Goal: Task Accomplishment & Management: Manage account settings

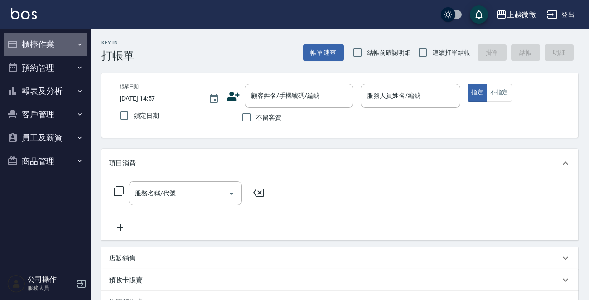
click at [53, 41] on button "櫃檯作業" at bounding box center [45, 45] width 83 height 24
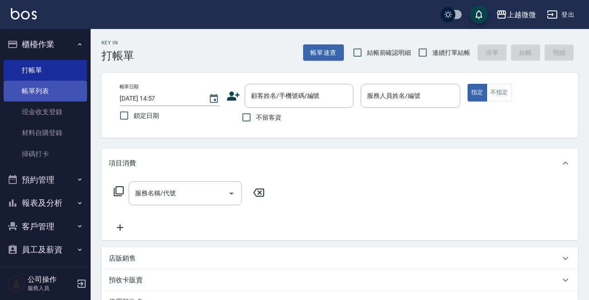
click at [42, 83] on link "帳單列表" at bounding box center [45, 91] width 83 height 21
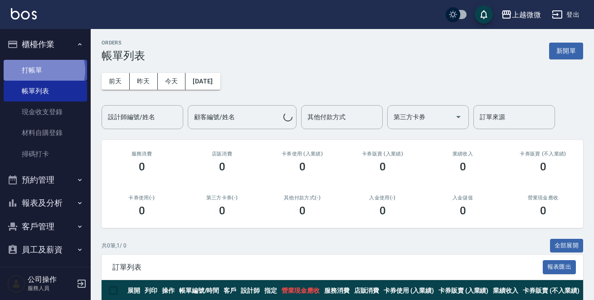
click at [43, 70] on link "打帳單" at bounding box center [45, 70] width 83 height 21
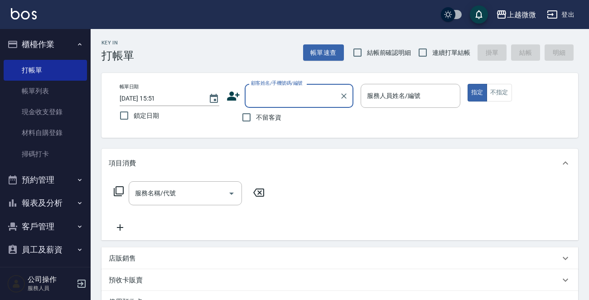
click at [41, 223] on button "客戶管理" at bounding box center [45, 227] width 83 height 24
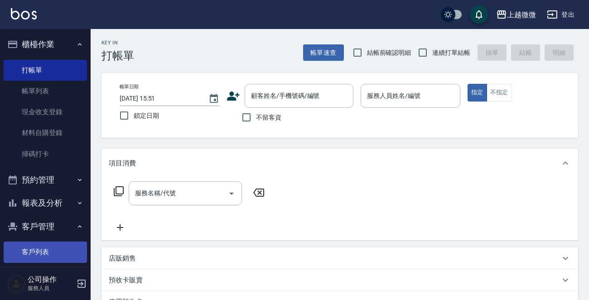
click at [44, 248] on link "客戶列表" at bounding box center [45, 252] width 83 height 21
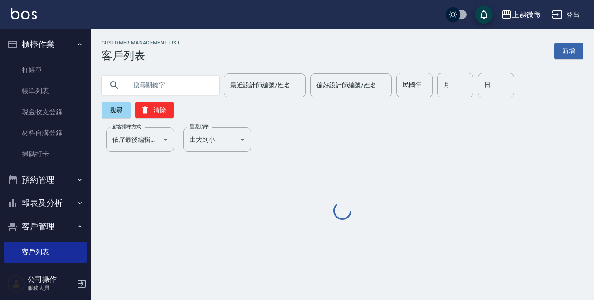
click at [168, 79] on input "text" at bounding box center [169, 85] width 85 height 24
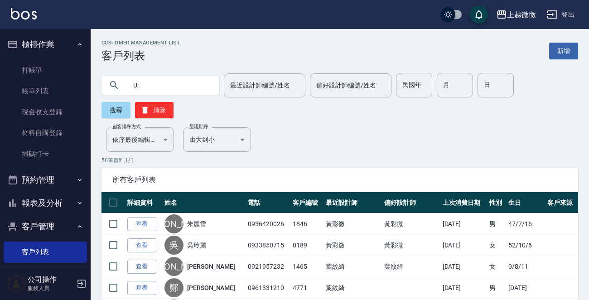
type input "U"
type input "楊雨"
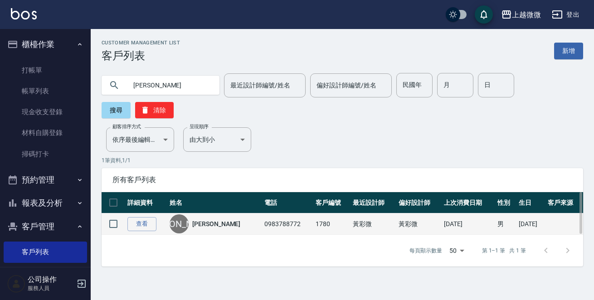
click at [207, 219] on link "楊雨哲" at bounding box center [216, 223] width 48 height 9
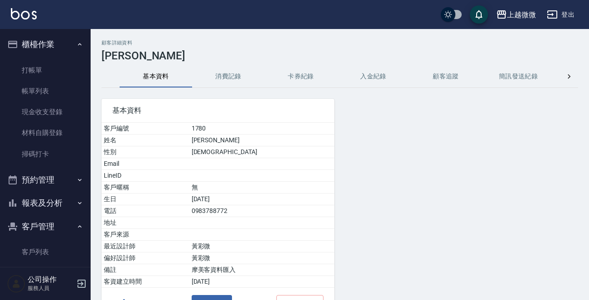
click at [246, 76] on button "消費記錄" at bounding box center [228, 77] width 72 height 22
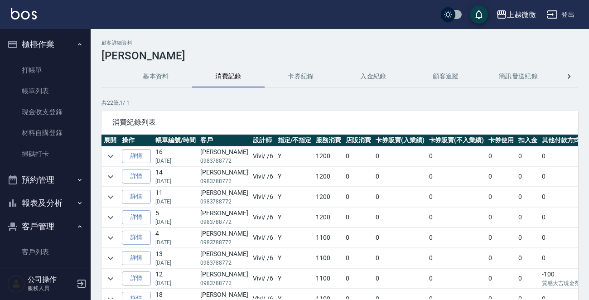
click at [101, 149] on td at bounding box center [110, 156] width 18 height 20
click at [105, 151] on icon "expand row" at bounding box center [110, 156] width 11 height 11
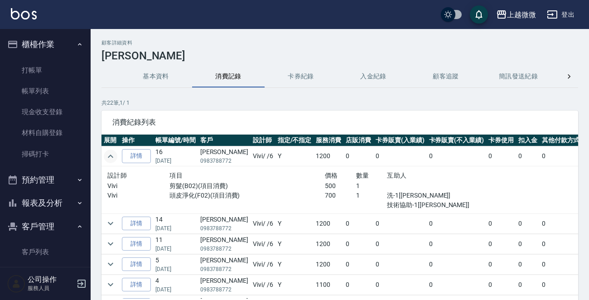
scroll to position [77, 0]
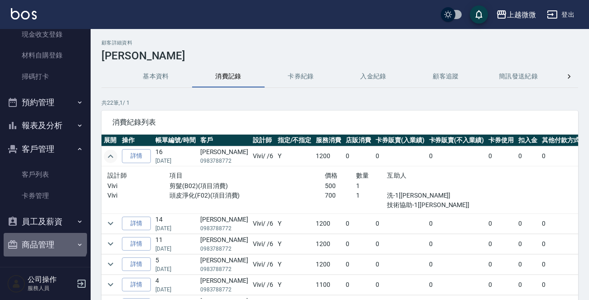
click at [44, 238] on button "商品管理" at bounding box center [45, 245] width 83 height 24
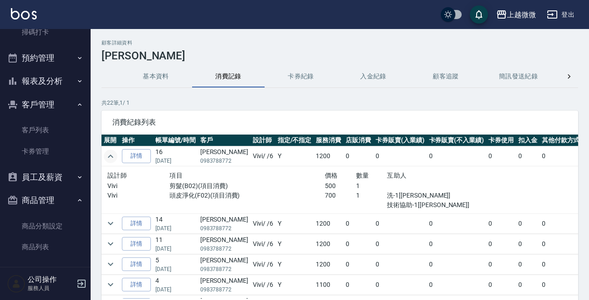
scroll to position [122, 0]
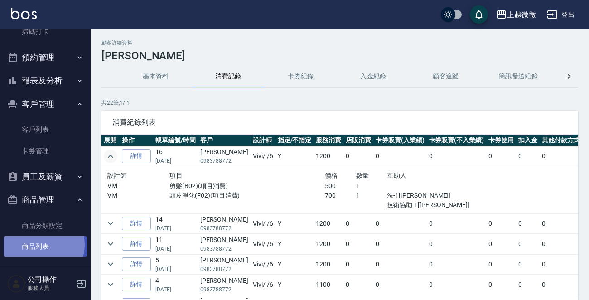
click at [43, 244] on link "商品列表" at bounding box center [45, 246] width 83 height 21
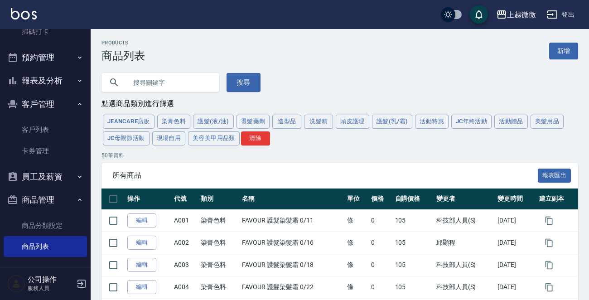
click at [184, 86] on input "text" at bounding box center [169, 82] width 85 height 24
type input "咖啡因"
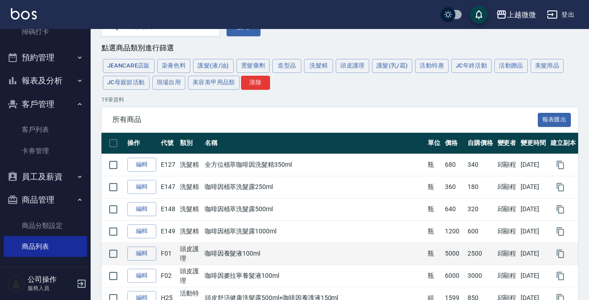
scroll to position [91, 0]
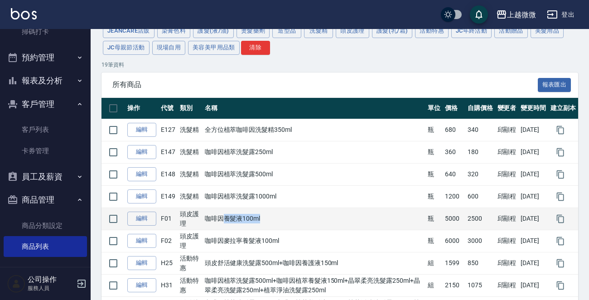
drag, startPoint x: 273, startPoint y: 217, endPoint x: 222, endPoint y: 221, distance: 50.9
click at [222, 221] on td "咖啡因養髮液100ml" at bounding box center [314, 219] width 223 height 22
click at [288, 222] on td "咖啡因養髮液100ml" at bounding box center [314, 219] width 223 height 22
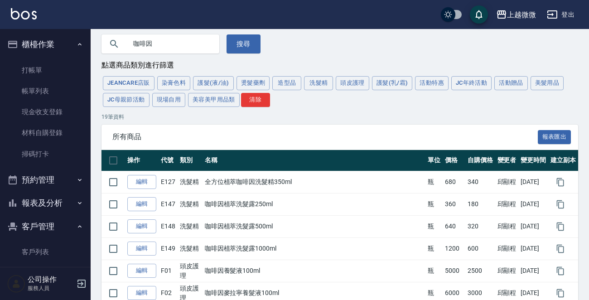
scroll to position [0, 0]
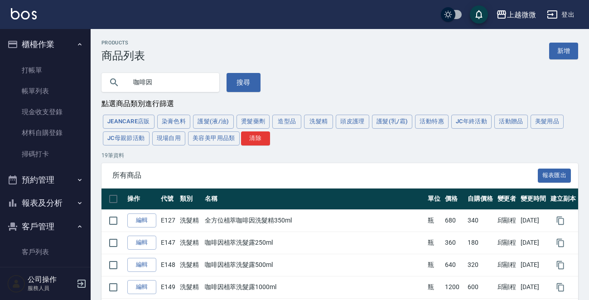
click at [30, 14] on img at bounding box center [24, 13] width 26 height 11
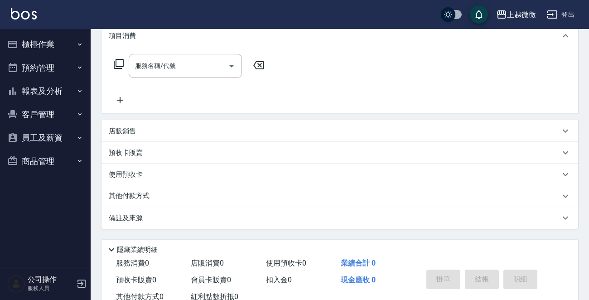
scroll to position [136, 0]
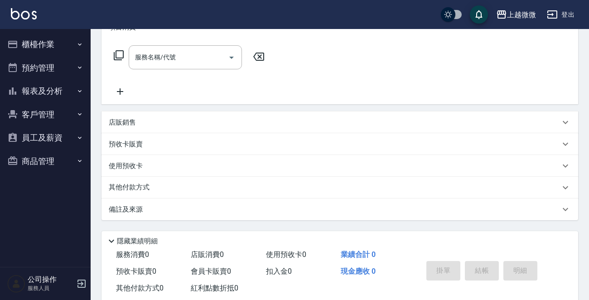
click at [125, 121] on p "店販銷售" at bounding box center [122, 123] width 27 height 10
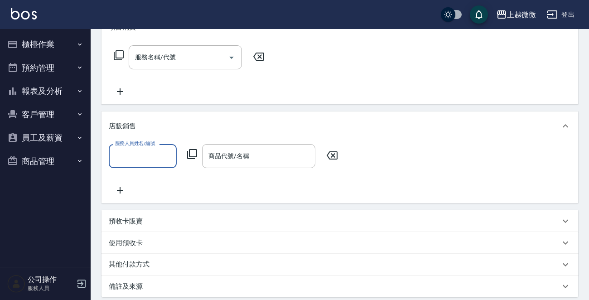
scroll to position [0, 0]
click at [155, 153] on input "服務人員姓名/編號" at bounding box center [143, 156] width 60 height 16
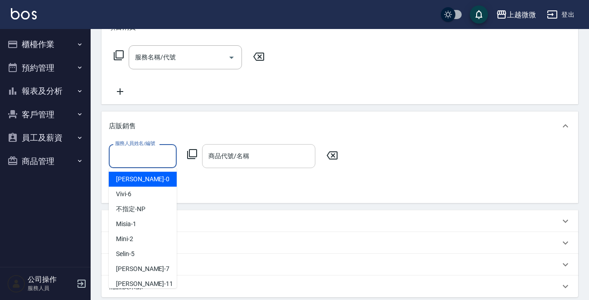
click at [236, 156] on div "商品代號/名稱 商品代號/名稱" at bounding box center [258, 156] width 113 height 24
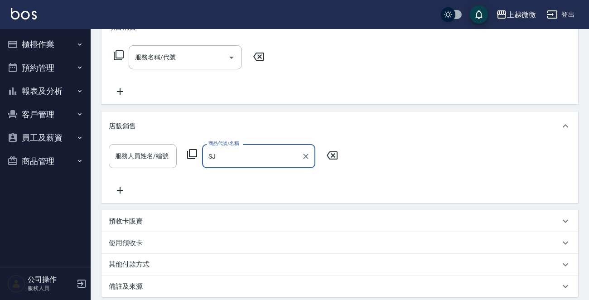
type input "S"
type input "能"
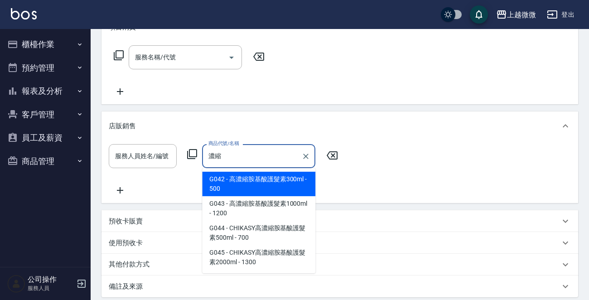
type input "濃"
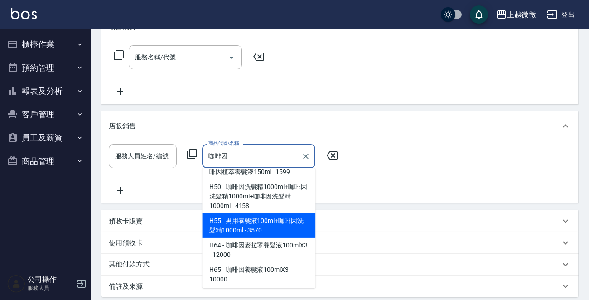
scroll to position [428, 0]
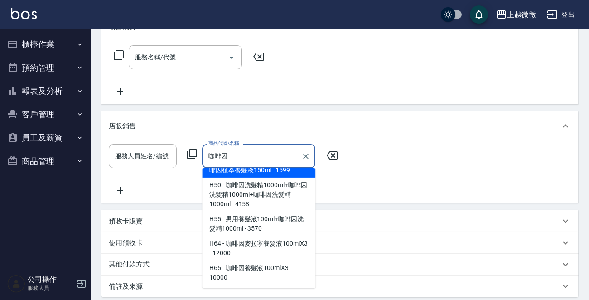
type input "咖啡因"
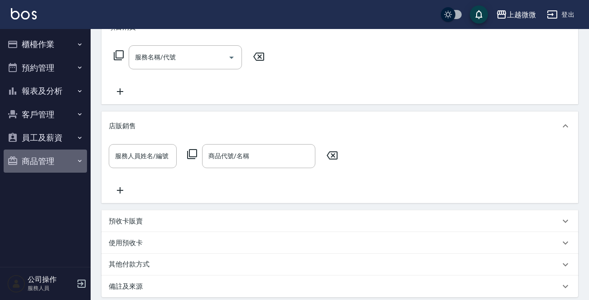
click at [47, 160] on button "商品管理" at bounding box center [45, 162] width 83 height 24
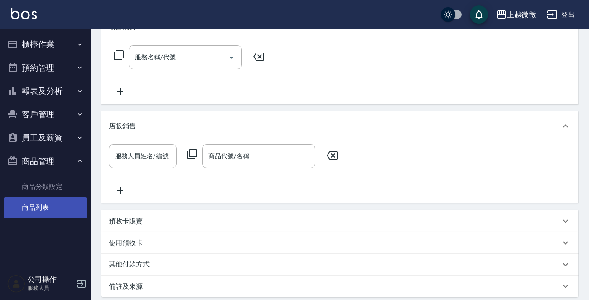
click at [45, 207] on link "商品列表" at bounding box center [45, 207] width 83 height 21
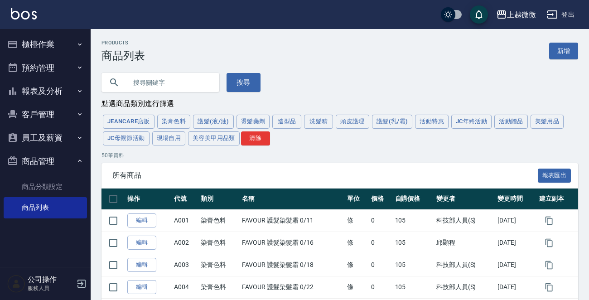
click at [177, 82] on input "text" at bounding box center [169, 82] width 85 height 24
type input "咖啡因"
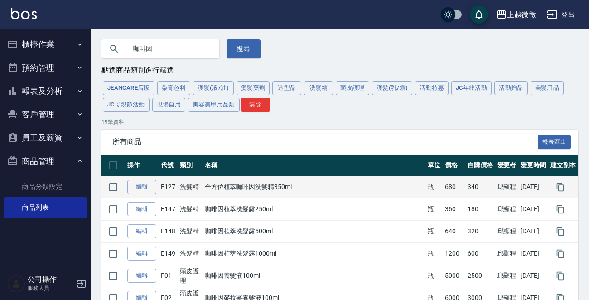
scroll to position [45, 0]
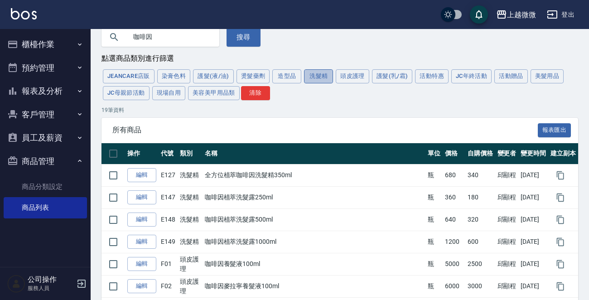
click at [304, 73] on button "洗髮精" at bounding box center [318, 76] width 29 height 14
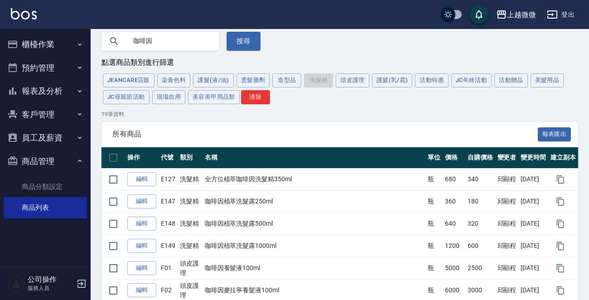
click at [307, 73] on div "JeanCare店販 染膏色料 護髮(液/油) 燙髮藥劑 造型品 洗髮精 頭皮護理 護髮(乳/霜) 活動特惠 JC年終活動 活動贈品 美髮用品 JC母親節活動…" at bounding box center [339, 89] width 477 height 34
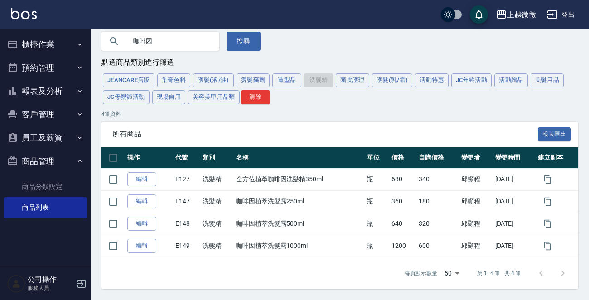
drag, startPoint x: 184, startPoint y: 41, endPoint x: 32, endPoint y: 38, distance: 152.3
click at [34, 38] on div "上越微微 登出 櫃檯作業 打帳單 帳單列表 現金收支登錄 材料自購登錄 掃碼打卡 預約管理 預約管理 單日預約紀錄 單週預約紀錄 報表及分析 報表目錄 店家日…" at bounding box center [294, 129] width 589 height 341
click at [234, 38] on button "搜尋" at bounding box center [244, 41] width 34 height 19
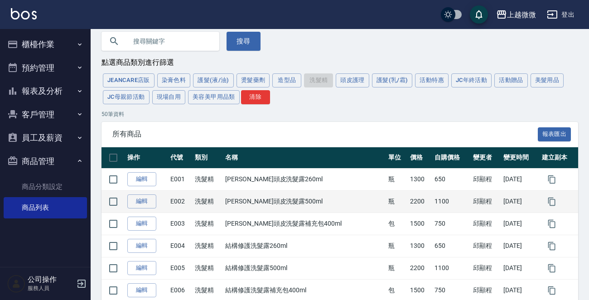
click at [227, 32] on button "搜尋" at bounding box center [244, 41] width 34 height 19
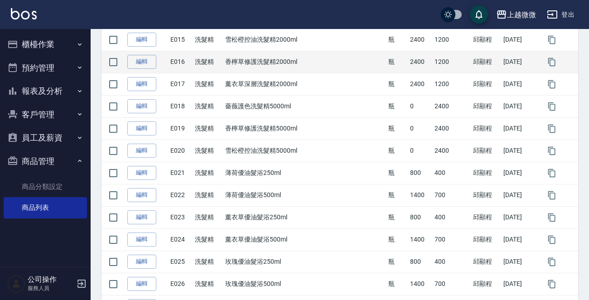
scroll to position [404, 0]
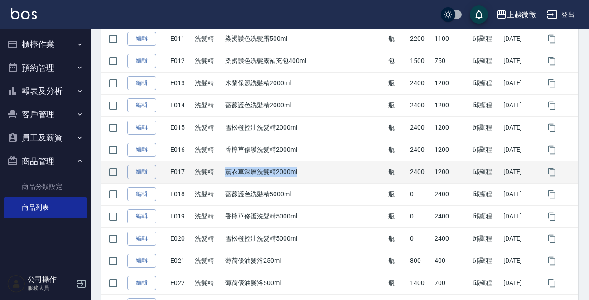
drag, startPoint x: 304, startPoint y: 175, endPoint x: 237, endPoint y: 174, distance: 67.5
click at [237, 174] on td "薰衣草深層洗髮精2000ml" at bounding box center [304, 172] width 163 height 22
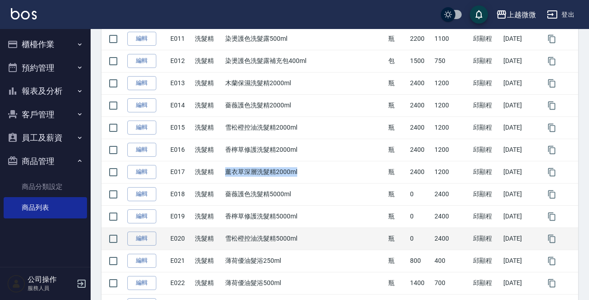
copy td "薰衣草深層洗髮精2000ml"
click at [142, 234] on link "編輯" at bounding box center [141, 239] width 29 height 14
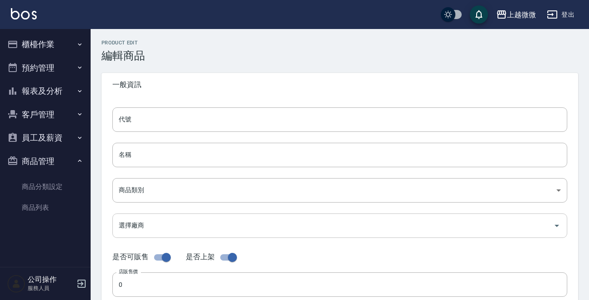
type input "E020"
type input "雪松橙控油洗髮精5000ml"
type input "573c1966-624a-46bb-a923-36e61c8a8213"
type input "004 歐萊德"
checkbox input "false"
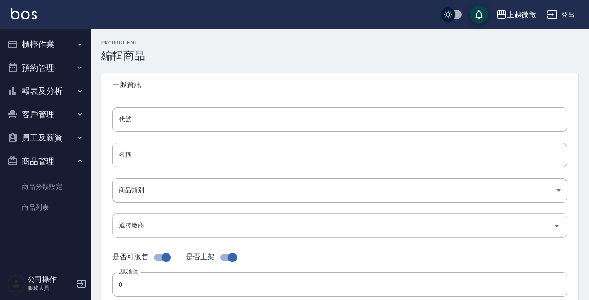
type input "2400"
type input "瓶"
type input "FALSE"
drag, startPoint x: 208, startPoint y: 160, endPoint x: 63, endPoint y: 160, distance: 144.5
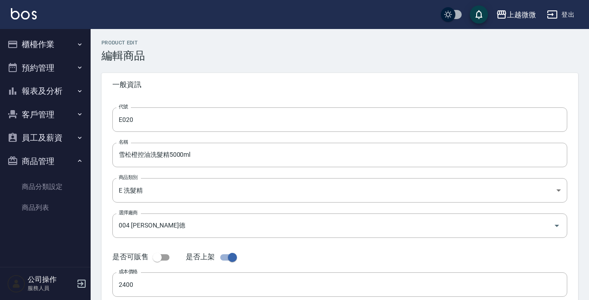
click at [63, 160] on div "上越微微 登出 櫃檯作業 打帳單 帳單列表 現金收支登錄 材料自購登錄 掃碼打卡 預約管理 預約管理 單日預約紀錄 單週預約紀錄 報表及分析 報表目錄 店家日…" at bounding box center [294, 231] width 589 height 463
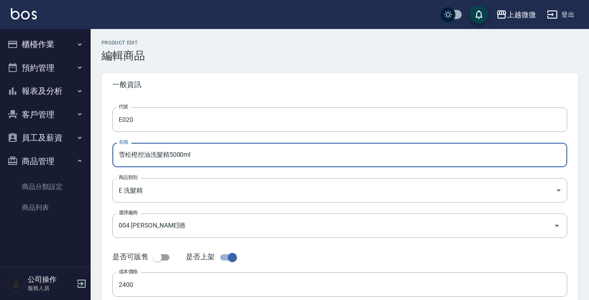
paste input "薰衣草深層洗髮精2"
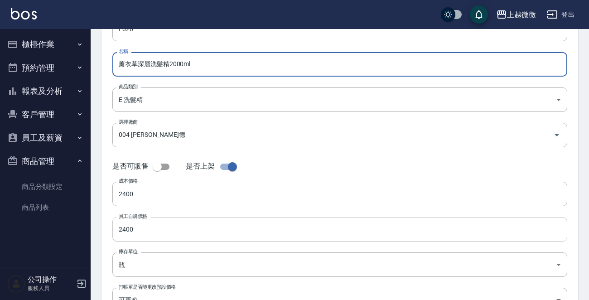
type input "薰衣草深層洗髮精2000ml"
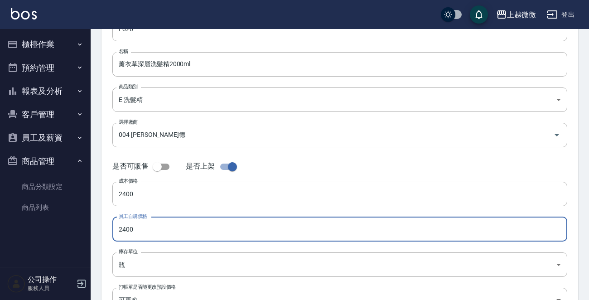
drag, startPoint x: 152, startPoint y: 228, endPoint x: 79, endPoint y: 231, distance: 73.0
click at [79, 231] on div "上越微微 登出 櫃檯作業 打帳單 帳單列表 現金收支登錄 材料自購登錄 掃碼打卡 預約管理 預約管理 單日預約紀錄 單週預約紀錄 報表及分析 報表目錄 店家日…" at bounding box center [294, 140] width 589 height 463
type input "1200"
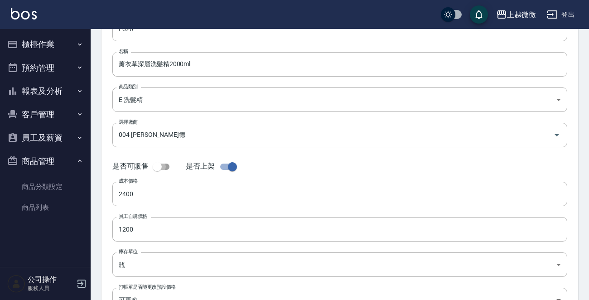
click at [166, 164] on input "checkbox" at bounding box center [157, 166] width 52 height 17
checkbox input "true"
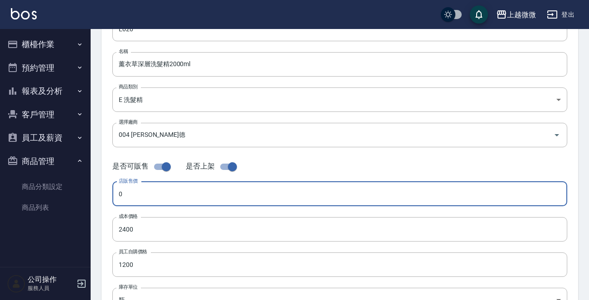
drag, startPoint x: 152, startPoint y: 199, endPoint x: 87, endPoint y: 199, distance: 64.8
click at [87, 199] on div "上越微微 登出 櫃檯作業 打帳單 帳單列表 現金收支登錄 材料自購登錄 掃碼打卡 預約管理 預約管理 單日預約紀錄 單週預約紀錄 報表及分析 報表目錄 店家日…" at bounding box center [294, 221] width 589 height 625
type input "2400"
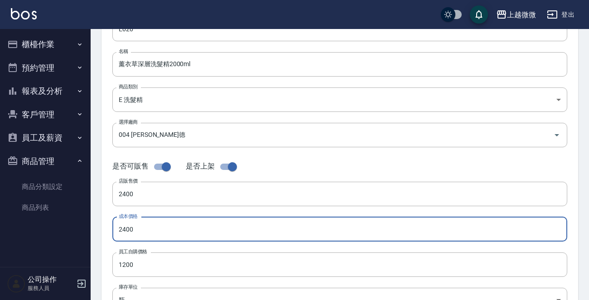
drag, startPoint x: 155, startPoint y: 227, endPoint x: 51, endPoint y: 227, distance: 103.8
click at [51, 227] on div "上越微微 登出 櫃檯作業 打帳單 帳單列表 現金收支登錄 材料自購登錄 掃碼打卡 預約管理 預約管理 單日預約紀錄 單週預約紀錄 報表及分析 報表目錄 店家日…" at bounding box center [294, 221] width 589 height 625
type input "1200"
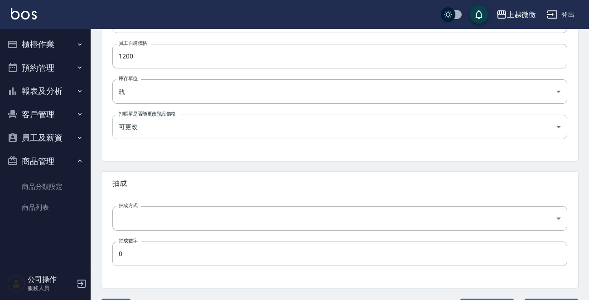
scroll to position [325, 0]
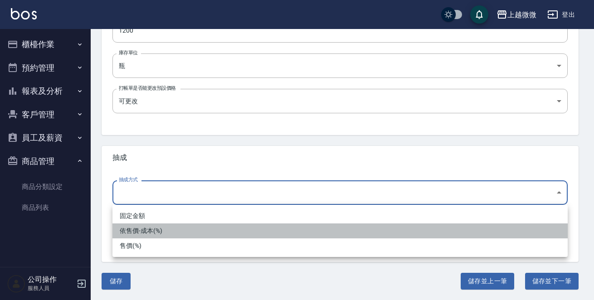
click at [147, 237] on li "依售價-成本(%)" at bounding box center [339, 230] width 455 height 15
type input "byCost"
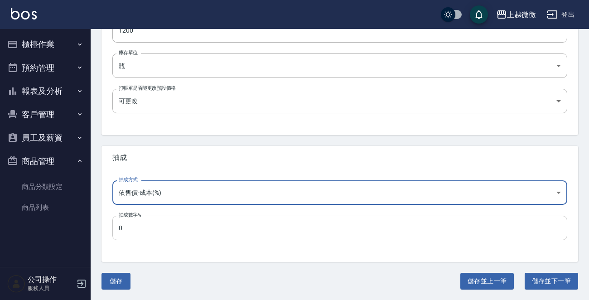
click at [148, 225] on input "0" at bounding box center [339, 228] width 455 height 24
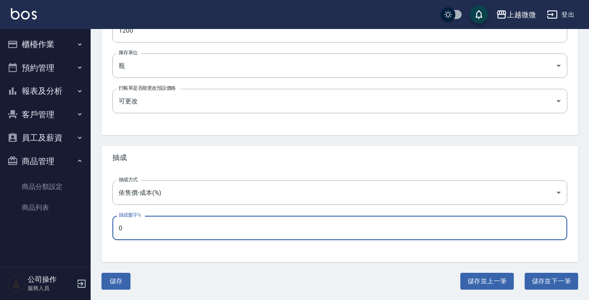
drag, startPoint x: 153, startPoint y: 226, endPoint x: 19, endPoint y: 226, distance: 133.2
type input "50"
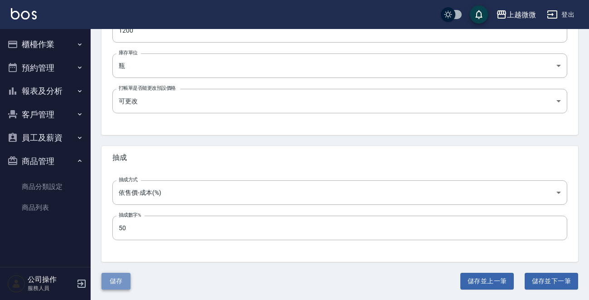
click at [121, 277] on button "儲存" at bounding box center [115, 281] width 29 height 17
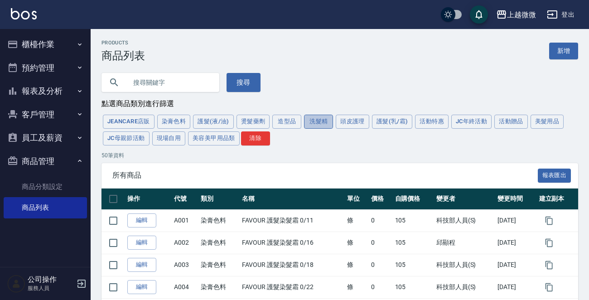
click at [319, 120] on button "洗髮精" at bounding box center [318, 122] width 29 height 14
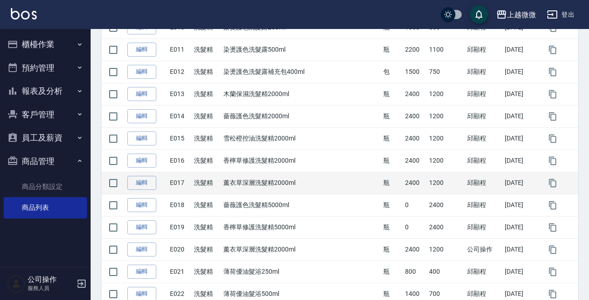
scroll to position [408, 0]
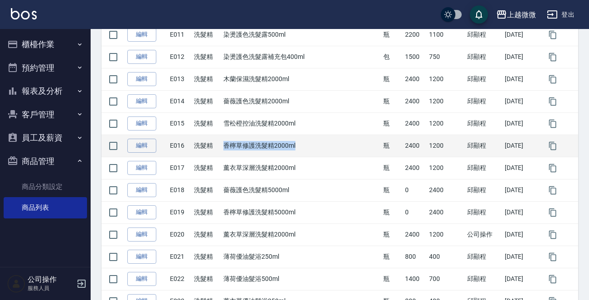
drag, startPoint x: 304, startPoint y: 144, endPoint x: 233, endPoint y: 144, distance: 71.6
click at [233, 144] on td "香檸草修護洗髮精2000ml" at bounding box center [301, 146] width 160 height 22
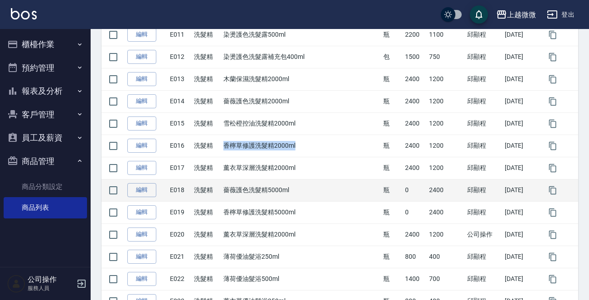
copy td "香檸草修護洗髮精2000ml"
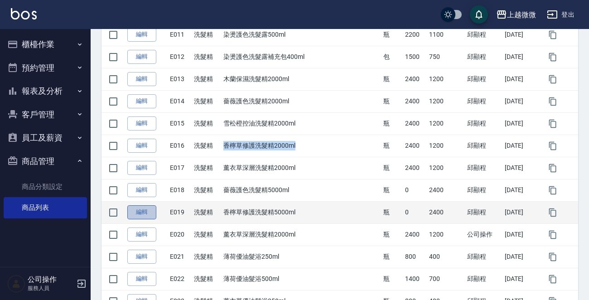
click at [144, 213] on link "編輯" at bounding box center [141, 212] width 29 height 14
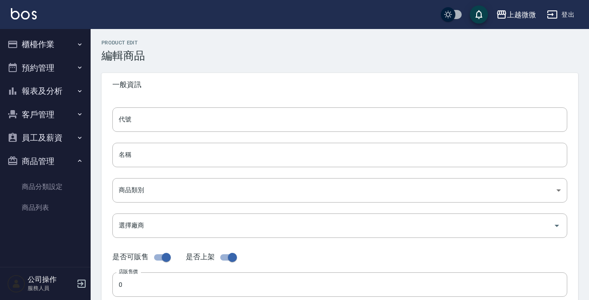
type input "E019"
type input "香檸草修護洗髮精5000ml"
type input "573c1966-624a-46bb-a923-36e61c8a8213"
type input "004 歐萊德"
checkbox input "false"
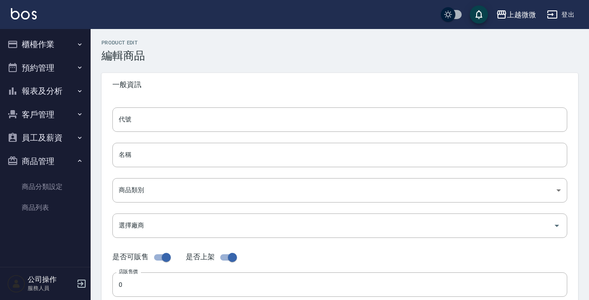
type input "2400"
type input "瓶"
type input "FALSE"
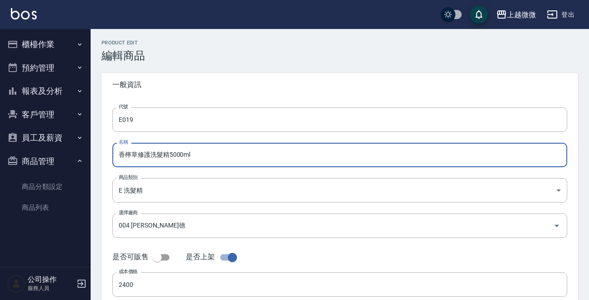
drag, startPoint x: 45, startPoint y: 156, endPoint x: 0, endPoint y: 155, distance: 44.9
click at [0, 155] on div "上越微微 登出 櫃檯作業 打帳單 帳單列表 現金收支登錄 材料自購登錄 掃碼打卡 預約管理 預約管理 單日預約紀錄 單週預約紀錄 報表及分析 報表目錄 店家日…" at bounding box center [294, 231] width 589 height 463
paste input "2"
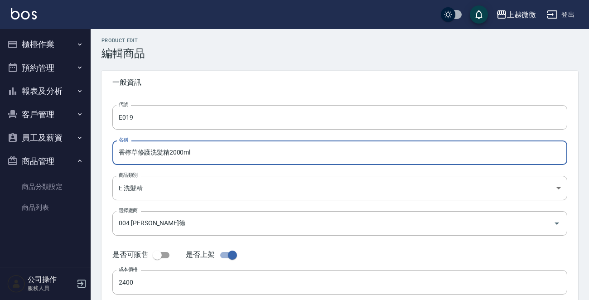
scroll to position [91, 0]
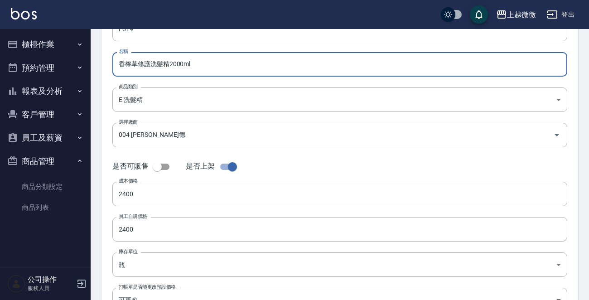
type input "香檸草修護洗髮精2000ml"
click at [162, 167] on input "checkbox" at bounding box center [157, 166] width 52 height 17
checkbox input "true"
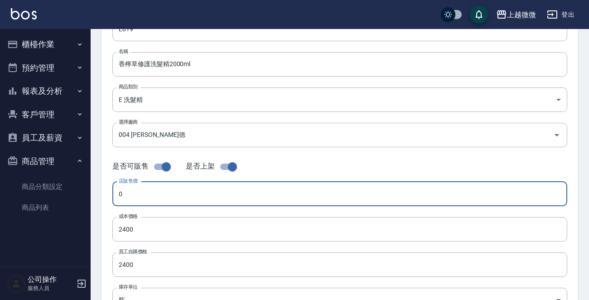
drag, startPoint x: 160, startPoint y: 191, endPoint x: 94, endPoint y: 192, distance: 66.6
click at [94, 192] on div "Product Edit 編輯商品 一般資訊 代號 E019 代號 名稱 香檸草修護洗髮精2000ml 名稱 商品類別 E 洗髮精 573c1966-62…" at bounding box center [340, 236] width 498 height 575
type input "2400"
drag, startPoint x: 150, startPoint y: 231, endPoint x: 54, endPoint y: 232, distance: 96.1
click at [54, 232] on div "上越微微 登出 櫃檯作業 打帳單 帳單列表 現金收支登錄 材料自購登錄 掃碼打卡 預約管理 預約管理 單日預約紀錄 單週預約紀錄 報表及分析 報表目錄 店家日…" at bounding box center [294, 221] width 589 height 625
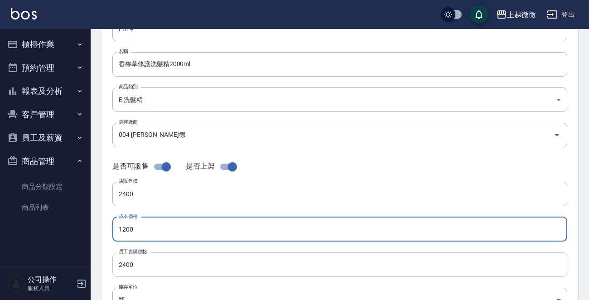
type input "1200"
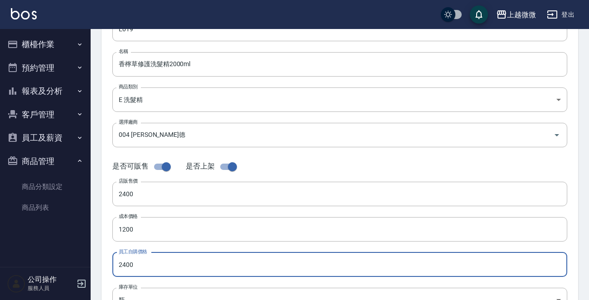
drag, startPoint x: 146, startPoint y: 257, endPoint x: 74, endPoint y: 261, distance: 71.7
click at [74, 261] on div "上越微微 登出 櫃檯作業 打帳單 帳單列表 現金收支登錄 材料自購登錄 掃碼打卡 預約管理 預約管理 單日預約紀錄 單週預約紀錄 報表及分析 報表目錄 店家日…" at bounding box center [294, 221] width 589 height 625
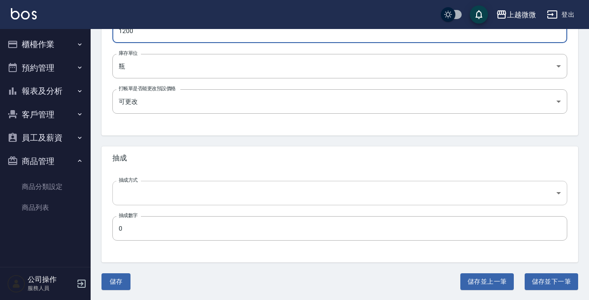
scroll to position [325, 0]
type input "1200"
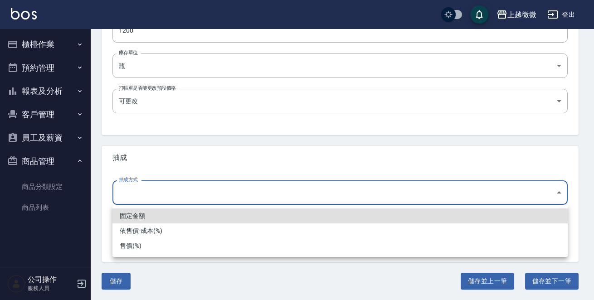
click at [149, 235] on li "依售價-成本(%)" at bounding box center [339, 230] width 455 height 15
type input "byCost"
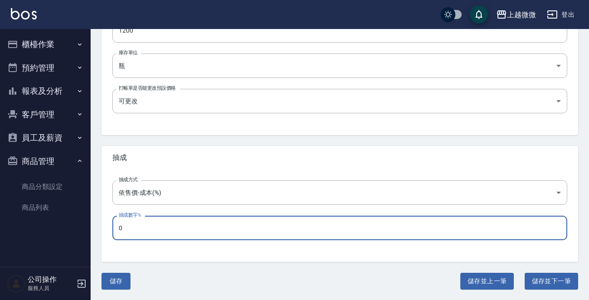
drag, startPoint x: 152, startPoint y: 223, endPoint x: 73, endPoint y: 235, distance: 79.7
type input "50"
click at [115, 279] on button "儲存" at bounding box center [115, 281] width 29 height 17
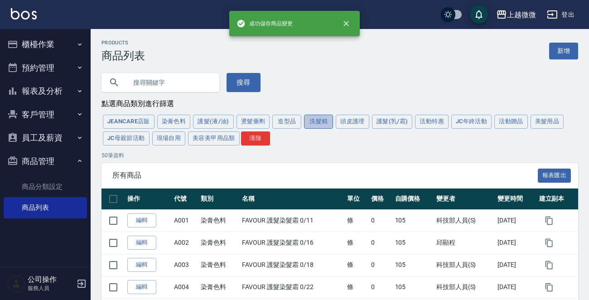
click at [310, 121] on button "洗髮精" at bounding box center [318, 122] width 29 height 14
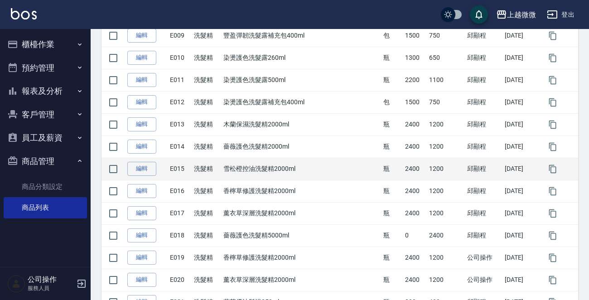
scroll to position [408, 0]
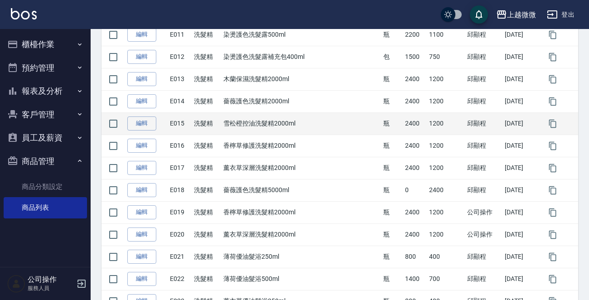
click at [304, 122] on td "雪松橙控油洗髮精2000ml" at bounding box center [301, 123] width 160 height 22
drag, startPoint x: 304, startPoint y: 122, endPoint x: 233, endPoint y: 122, distance: 71.1
click at [233, 122] on td "雪松橙控油洗髮精2000ml" at bounding box center [301, 123] width 160 height 22
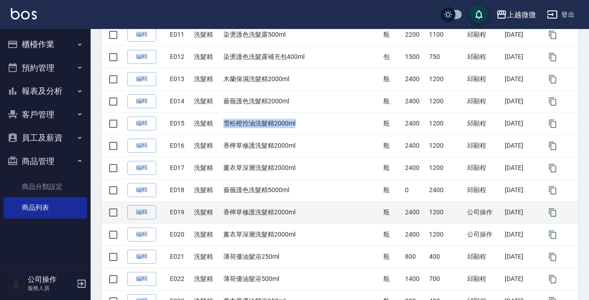
copy td "雪松橙控油洗髮精2000ml"
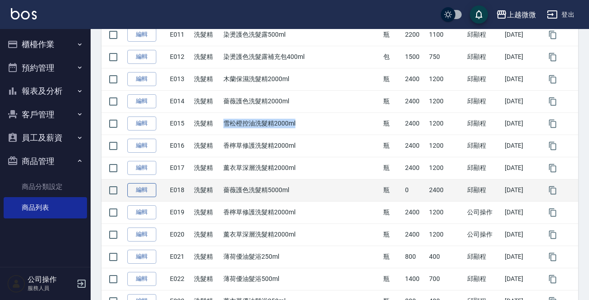
click at [137, 191] on link "編輯" at bounding box center [141, 190] width 29 height 14
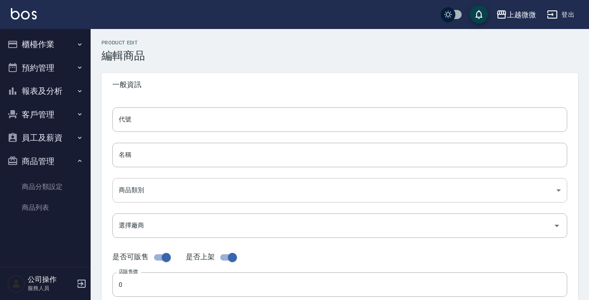
type input "E018"
type input "薔薇護色洗髮精5000ml"
type input "573c1966-624a-46bb-a923-36e61c8a8213"
type input "004 歐萊德"
checkbox input "false"
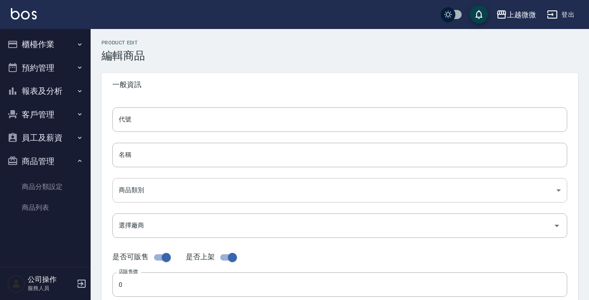
type input "2400"
type input "瓶"
type input "FALSE"
drag, startPoint x: 194, startPoint y: 153, endPoint x: 0, endPoint y: 155, distance: 193.9
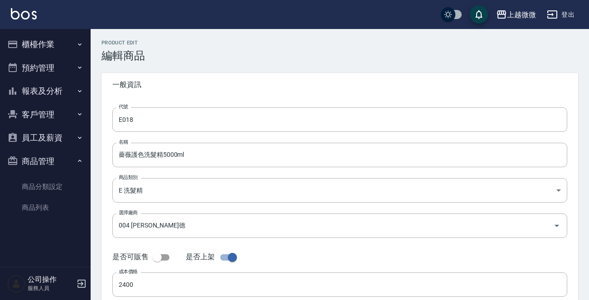
click at [0, 155] on div "上越微微 登出 櫃檯作業 打帳單 帳單列表 現金收支登錄 材料自購登錄 掃碼打卡 預約管理 預約管理 單日預約紀錄 單週預約紀錄 報表及分析 報表目錄 店家日…" at bounding box center [294, 231] width 589 height 463
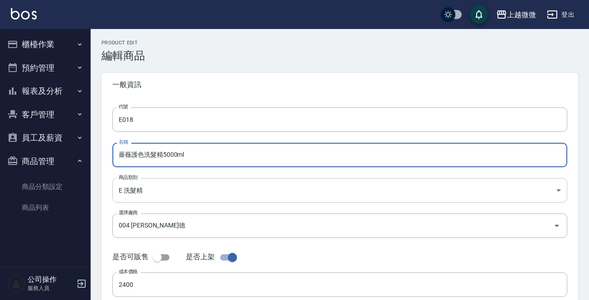
paste input "雪松橙控油洗髮精2"
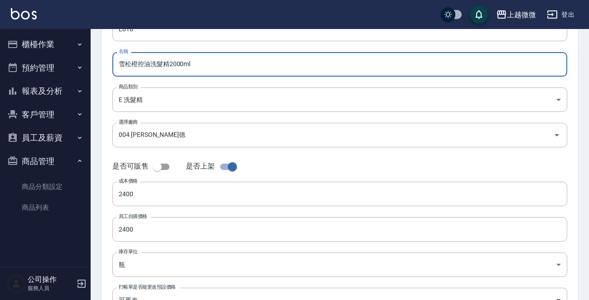
type input "雪松橙控油洗髮精2000ml"
click at [164, 165] on input "checkbox" at bounding box center [157, 166] width 52 height 17
checkbox input "true"
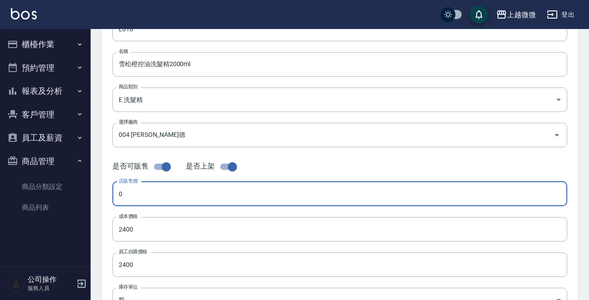
click at [161, 195] on input "0" at bounding box center [339, 194] width 455 height 24
drag, startPoint x: 161, startPoint y: 195, endPoint x: 105, endPoint y: 197, distance: 56.7
click at [105, 197] on div "代號 E018 代號 名稱 雪松橙控油洗髮精2000ml 名稱 商品類別 E 洗髮精 573c1966-624a-46bb-a923-36e61c8a82…" at bounding box center [339, 187] width 477 height 363
type input "2400"
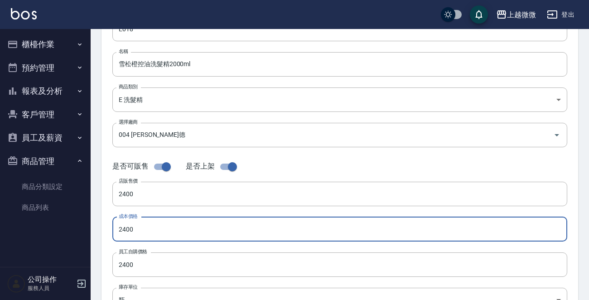
drag, startPoint x: 168, startPoint y: 224, endPoint x: 66, endPoint y: 226, distance: 101.5
click at [66, 226] on div "上越微微 登出 櫃檯作業 打帳單 帳單列表 現金收支登錄 材料自購登錄 掃碼打卡 預約管理 預約管理 單日預約紀錄 單週預約紀錄 報表及分析 報表目錄 店家日…" at bounding box center [294, 221] width 589 height 625
type input "1200"
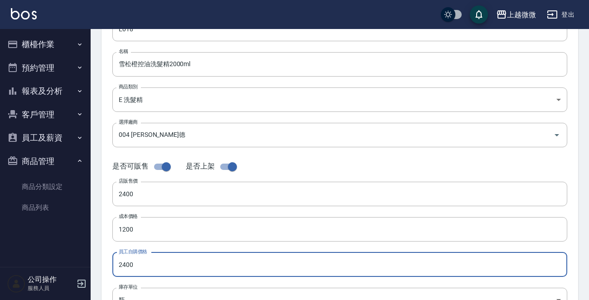
drag, startPoint x: 152, startPoint y: 261, endPoint x: 83, endPoint y: 262, distance: 69.4
click at [75, 262] on div "上越微微 登出 櫃檯作業 打帳單 帳單列表 現金收支登錄 材料自購登錄 掃碼打卡 預約管理 預約管理 單日預約紀錄 單週預約紀錄 報表及分析 報表目錄 店家日…" at bounding box center [294, 221] width 589 height 625
drag, startPoint x: 145, startPoint y: 265, endPoint x: 91, endPoint y: 265, distance: 54.8
click at [91, 265] on div "上越微微 登出 櫃檯作業 打帳單 帳單列表 現金收支登錄 材料自購登錄 掃碼打卡 預約管理 預約管理 單日預約紀錄 單週預約紀錄 報表及分析 報表目錄 店家日…" at bounding box center [294, 221] width 589 height 625
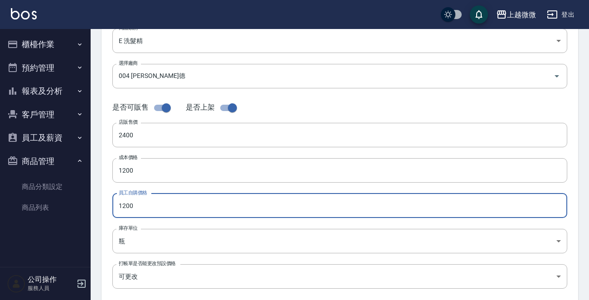
scroll to position [272, 0]
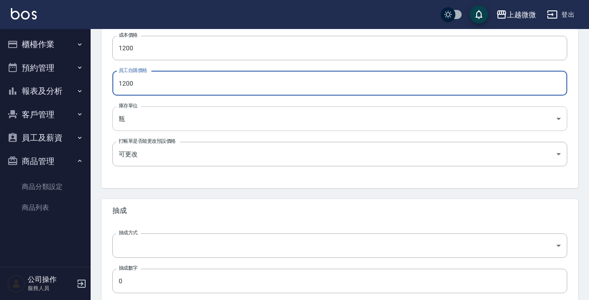
type input "1200"
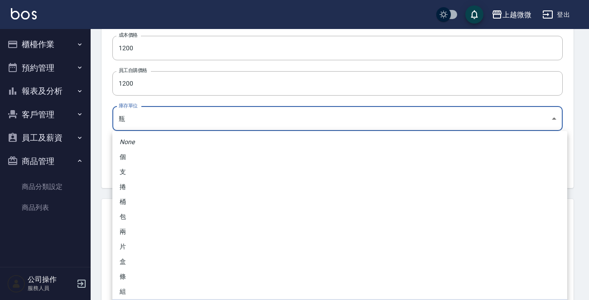
click at [151, 117] on body "上越微微 登出 櫃檯作業 打帳單 帳單列表 現金收支登錄 材料自購登錄 掃碼打卡 預約管理 預約管理 單日預約紀錄 單週預約紀錄 報表及分析 報表目錄 店家日…" at bounding box center [294, 40] width 589 height 625
click at [91, 106] on div at bounding box center [297, 150] width 594 height 300
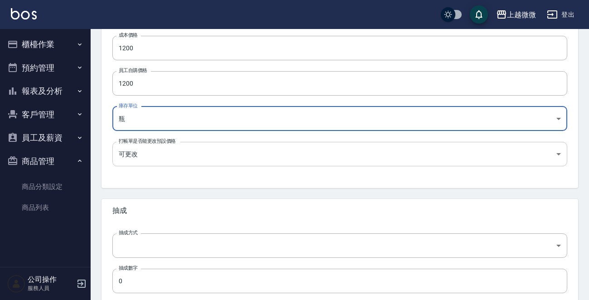
click at [146, 155] on body "上越微微 登出 櫃檯作業 打帳單 帳單列表 現金收支登錄 材料自購登錄 掃碼打卡 預約管理 預約管理 單日預約紀錄 單週預約紀錄 報表及分析 報表目錄 店家日…" at bounding box center [294, 40] width 589 height 625
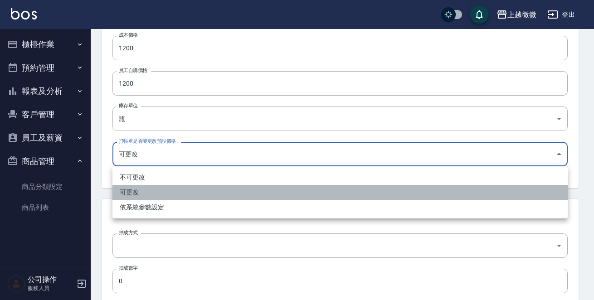
click at [151, 192] on li "可更改" at bounding box center [339, 192] width 455 height 15
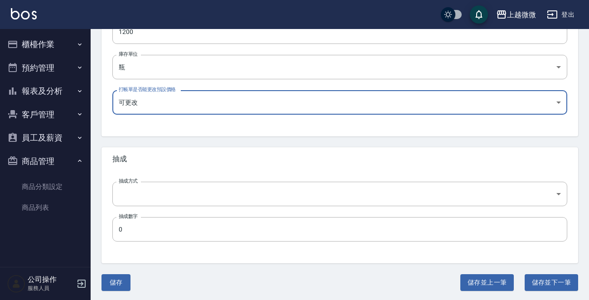
scroll to position [325, 0]
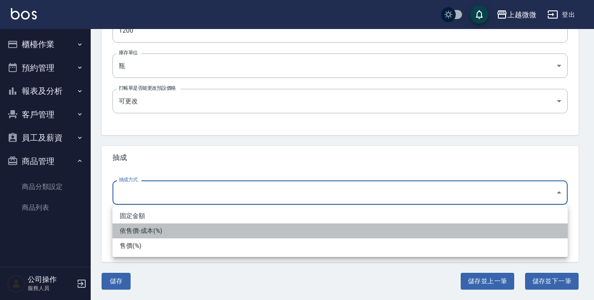
click at [148, 228] on li "依售價-成本(%)" at bounding box center [339, 230] width 455 height 15
type input "byCost"
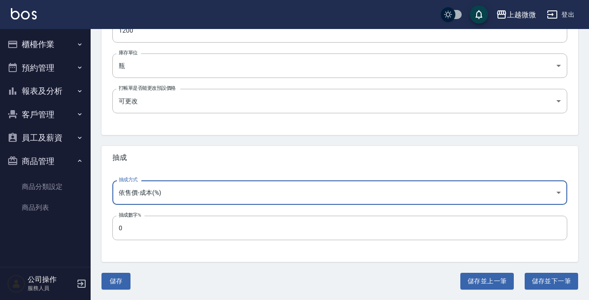
click at [147, 231] on input "0" at bounding box center [339, 228] width 455 height 24
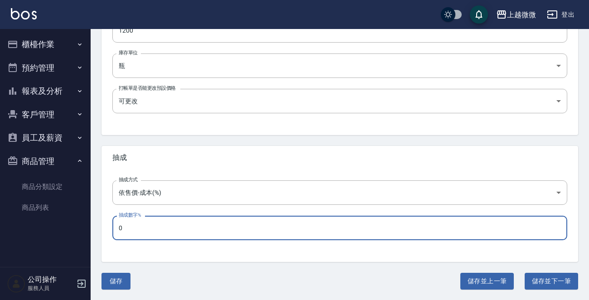
drag, startPoint x: 154, startPoint y: 231, endPoint x: 0, endPoint y: 230, distance: 154.1
type input "50"
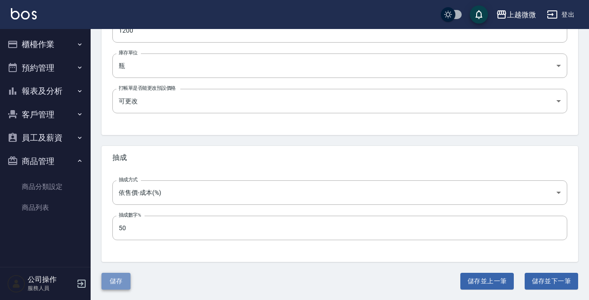
click at [117, 285] on button "儲存" at bounding box center [115, 281] width 29 height 17
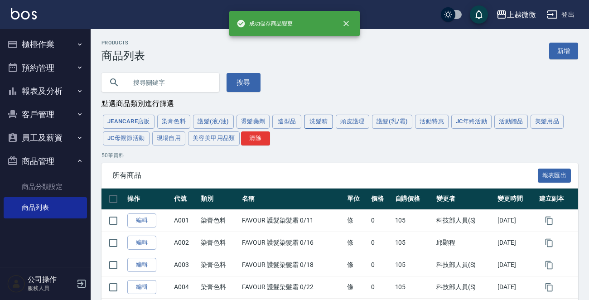
click at [315, 120] on button "洗髮精" at bounding box center [318, 122] width 29 height 14
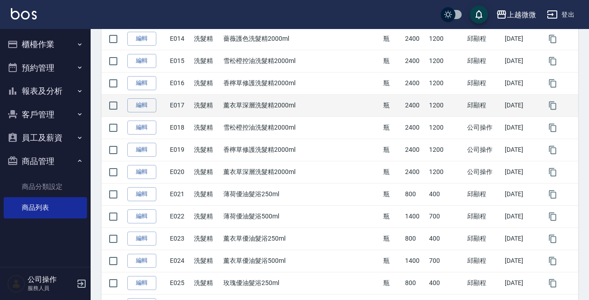
scroll to position [453, 0]
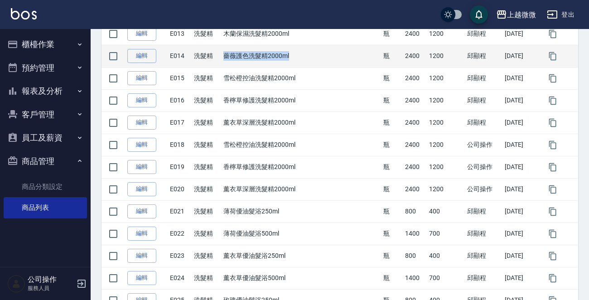
drag, startPoint x: 300, startPoint y: 55, endPoint x: 235, endPoint y: 53, distance: 65.3
click at [235, 53] on td "薔薇護色洗髮精2000ml" at bounding box center [301, 56] width 160 height 22
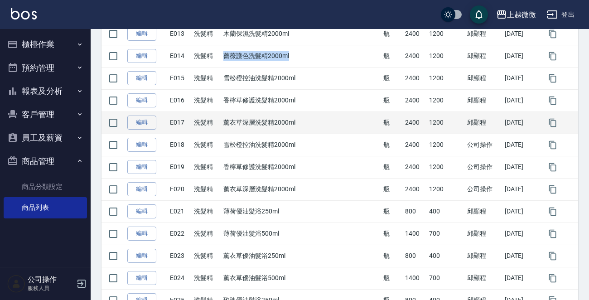
copy td "薔薇護色洗髮精2000ml"
click at [143, 123] on link "編輯" at bounding box center [141, 123] width 29 height 14
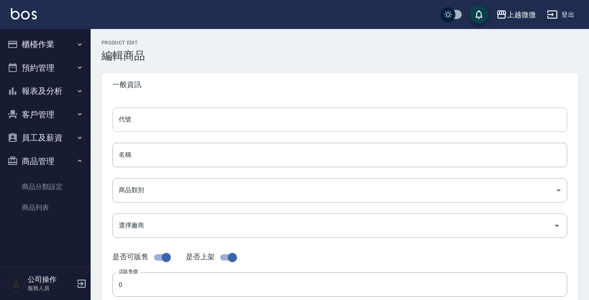
type input "E017"
type input "薰衣草深層洗髮精2000ml"
type input "573c1966-624a-46bb-a923-36e61c8a8213"
type input "004 歐萊德"
type input "2400"
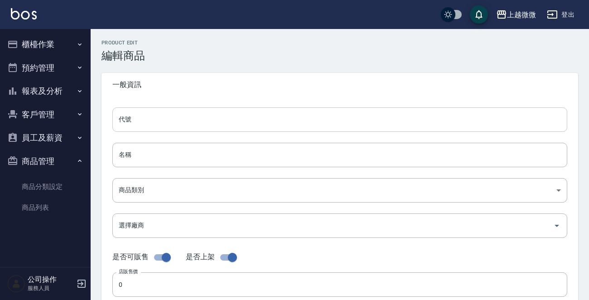
type input "1200"
type input "瓶"
type input "FALSE"
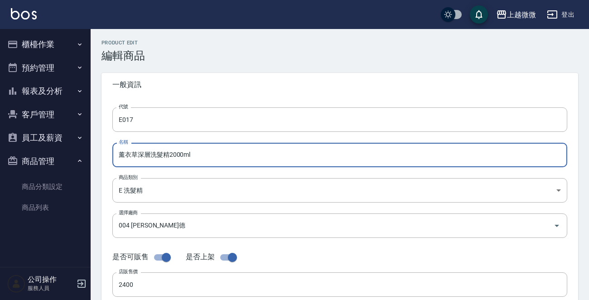
drag, startPoint x: 128, startPoint y: 155, endPoint x: 36, endPoint y: 154, distance: 92.4
paste input "薇護色"
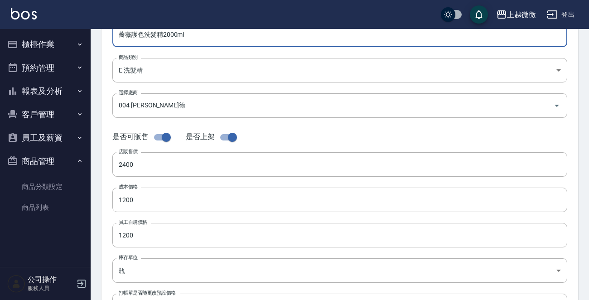
scroll to position [136, 0]
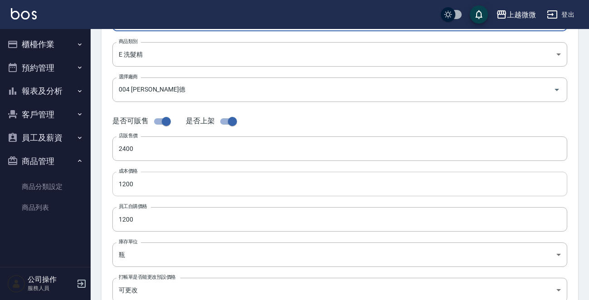
type input "薔薇護色洗髮精2000ml"
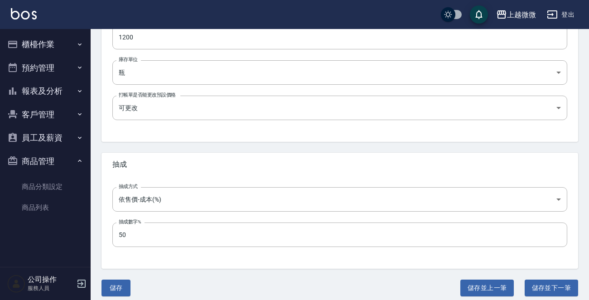
scroll to position [325, 0]
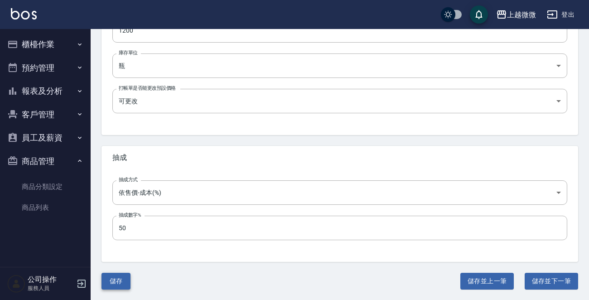
click at [122, 284] on button "儲存" at bounding box center [115, 281] width 29 height 17
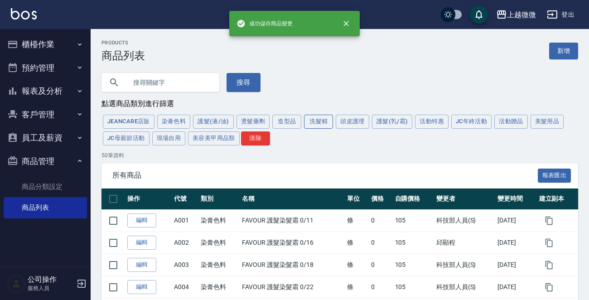
click at [312, 120] on button "洗髮精" at bounding box center [318, 122] width 29 height 14
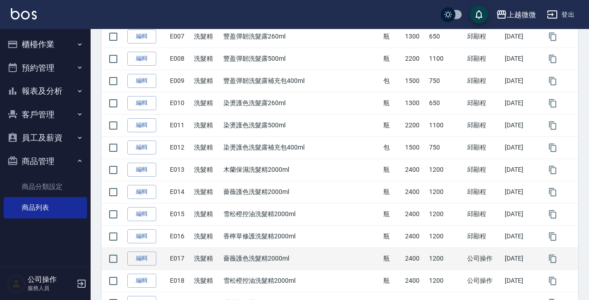
scroll to position [408, 0]
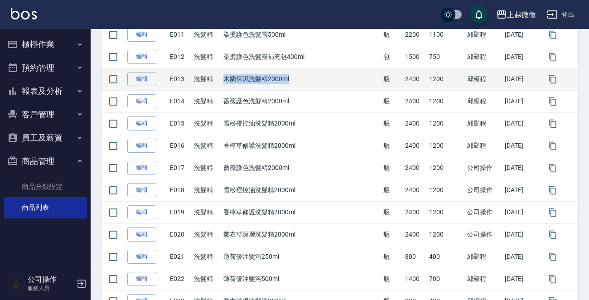
drag, startPoint x: 300, startPoint y: 77, endPoint x: 234, endPoint y: 77, distance: 66.6
click at [234, 77] on td "木蘭保濕洗髮精2000ml" at bounding box center [301, 79] width 160 height 22
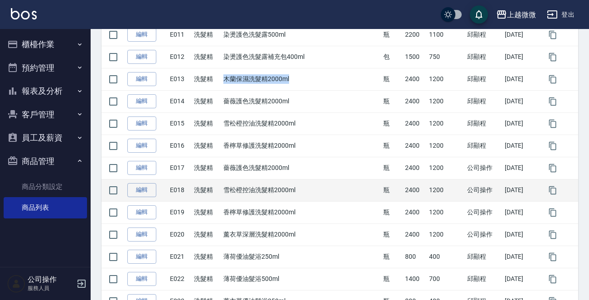
copy td "木蘭保濕洗髮精2000ml"
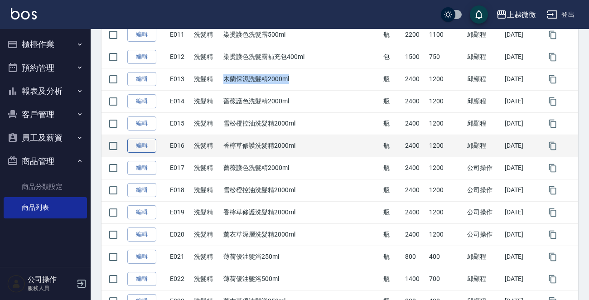
click at [146, 147] on link "編輯" at bounding box center [141, 146] width 29 height 14
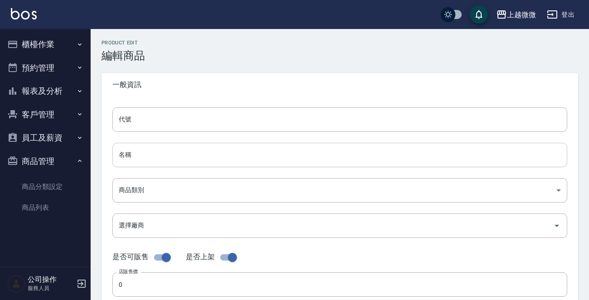
type input "E016"
type input "香檸草修護洗髮精2000ml"
type input "573c1966-624a-46bb-a923-36e61c8a8213"
type input "004 歐萊德"
type input "2400"
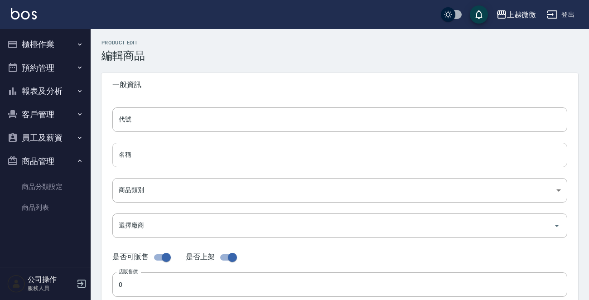
type input "1200"
type input "瓶"
type input "FALSE"
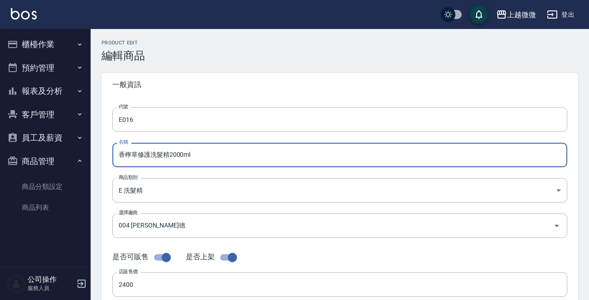
drag, startPoint x: 141, startPoint y: 159, endPoint x: 9, endPoint y: 162, distance: 132.3
paste input "木蘭保濕"
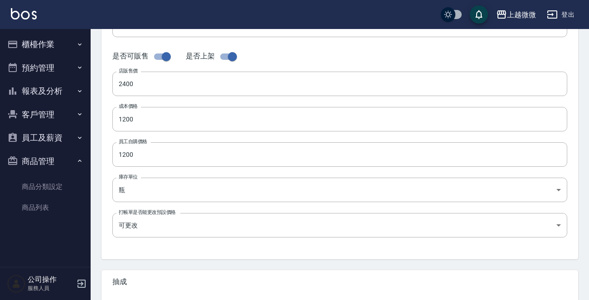
scroll to position [325, 0]
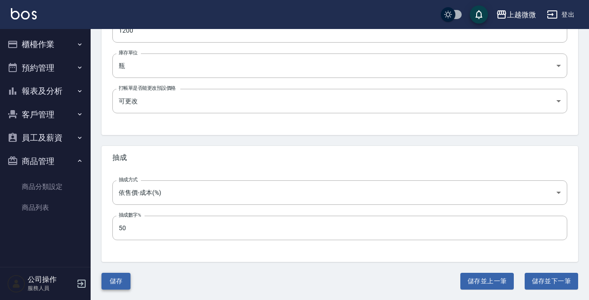
type input "木蘭保濕洗髮精2000ml"
click at [127, 282] on button "儲存" at bounding box center [115, 281] width 29 height 17
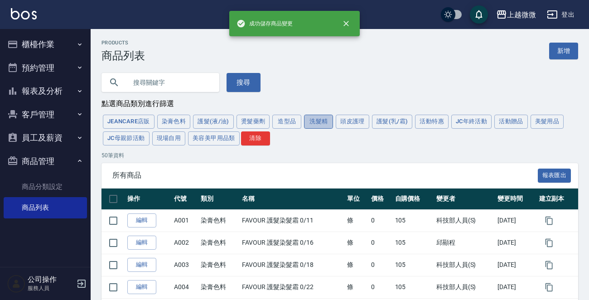
click at [314, 120] on button "洗髮精" at bounding box center [318, 122] width 29 height 14
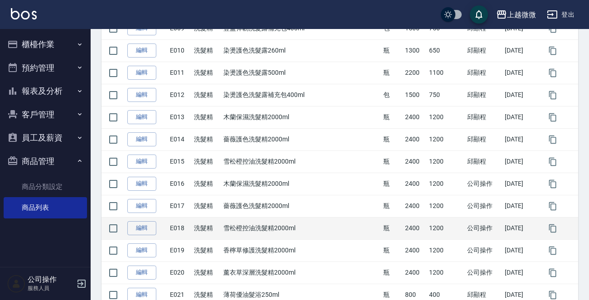
scroll to position [408, 0]
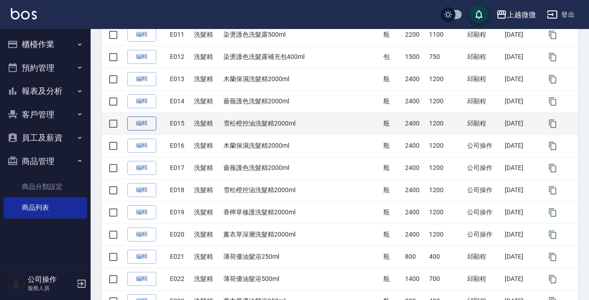
click at [145, 122] on link "編輯" at bounding box center [141, 123] width 29 height 14
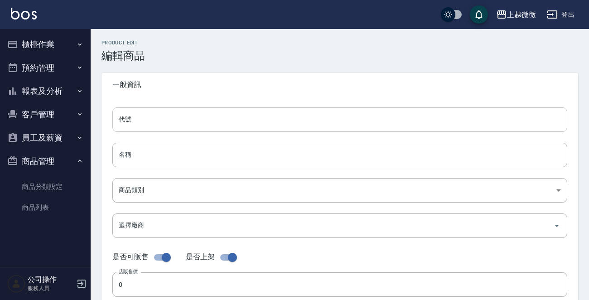
type input "E015"
type input "雪松橙控油洗髮精2000ml"
type input "573c1966-624a-46bb-a923-36e61c8a8213"
type input "004 歐萊德"
type input "2400"
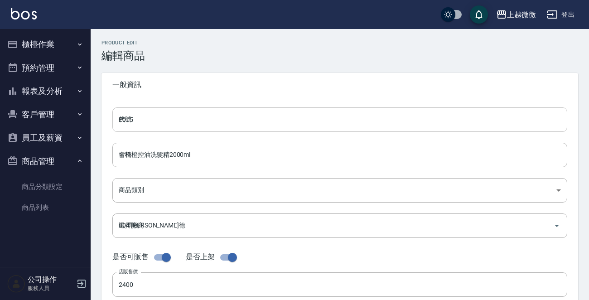
type input "1200"
type input "瓶"
type input "FALSE"
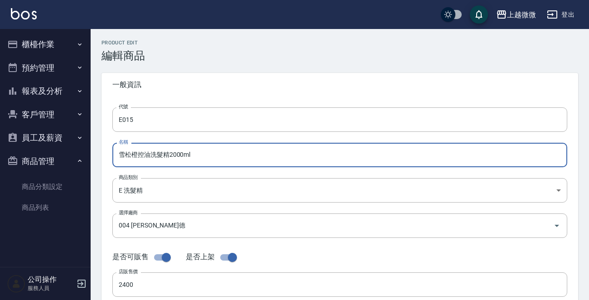
drag, startPoint x: 201, startPoint y: 154, endPoint x: 29, endPoint y: 155, distance: 171.7
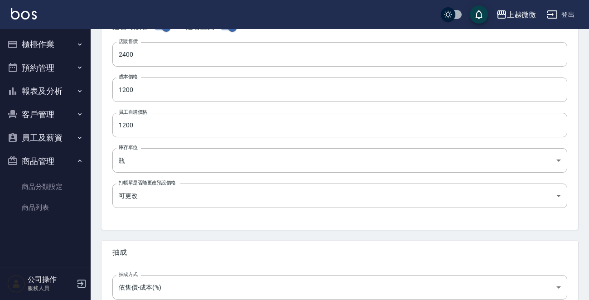
scroll to position [189, 0]
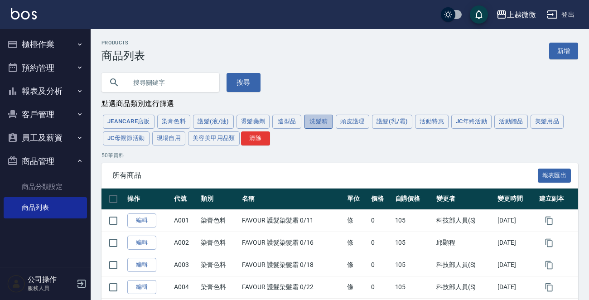
click at [314, 120] on button "洗髮精" at bounding box center [318, 122] width 29 height 14
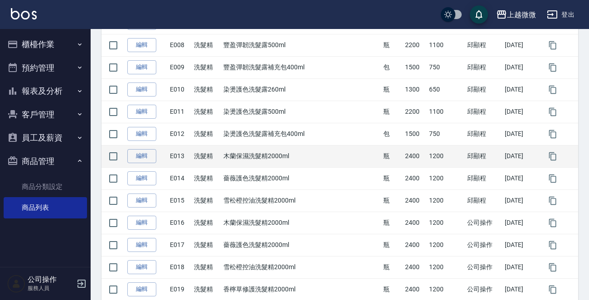
scroll to position [362, 0]
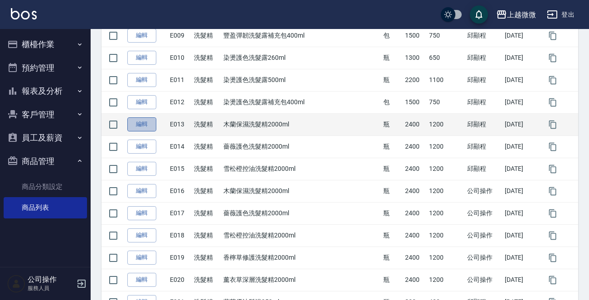
click at [143, 120] on link "編輯" at bounding box center [141, 124] width 29 height 14
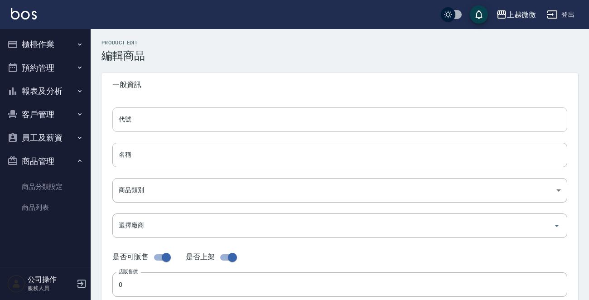
type input "E013"
type input "木蘭保濕洗髮精2000ml"
type input "573c1966-624a-46bb-a923-36e61c8a8213"
type input "004 歐萊德"
type input "2400"
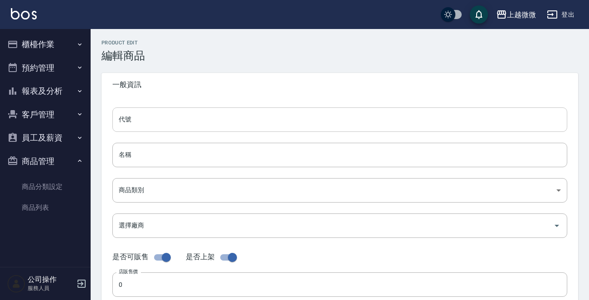
type input "1200"
type input "瓶"
type input "FALSE"
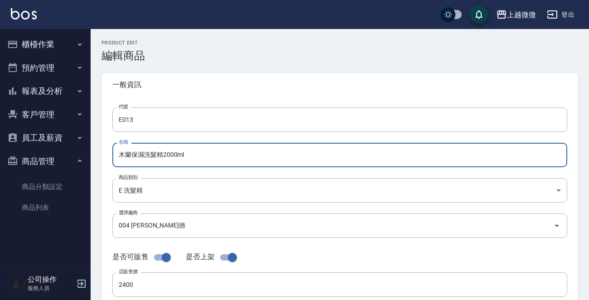
drag, startPoint x: 191, startPoint y: 154, endPoint x: 19, endPoint y: 155, distance: 171.3
paste input "縮咖啡因養髮洗髮露260mL"
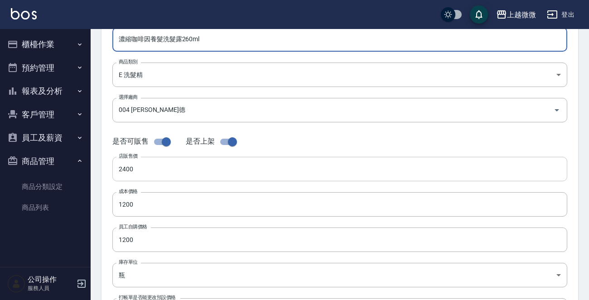
scroll to position [136, 0]
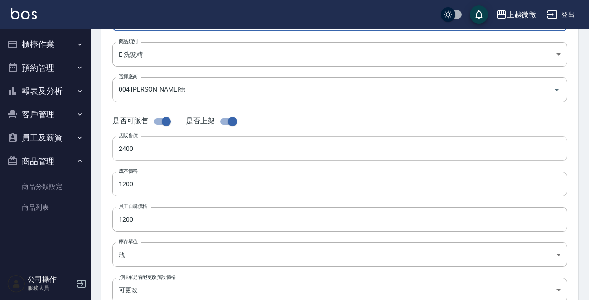
type input "濃縮咖啡因養髮洗髮露260ml"
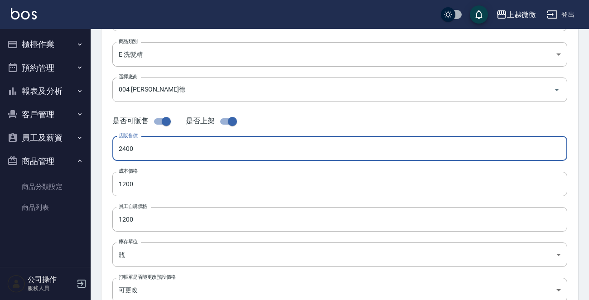
click at [178, 146] on input "2400" at bounding box center [339, 148] width 455 height 24
drag, startPoint x: 73, startPoint y: 150, endPoint x: 14, endPoint y: 150, distance: 58.5
click at [14, 150] on div "上越微微 登出 櫃檯作業 打帳單 帳單列表 現金收支登錄 材料自購登錄 掃碼打卡 預約管理 預約管理 單日預約紀錄 單週預約紀錄 報表及分析 報表目錄 店家日…" at bounding box center [294, 176] width 589 height 625
type input "1300"
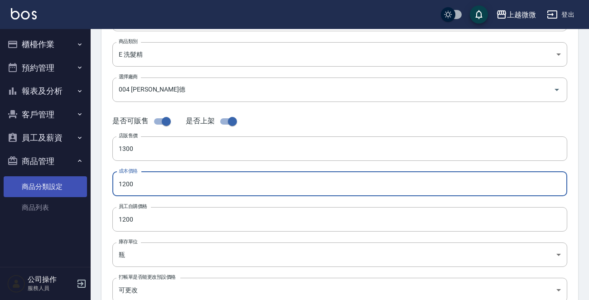
drag, startPoint x: 150, startPoint y: 183, endPoint x: 55, endPoint y: 182, distance: 95.6
click at [55, 182] on div "上越微微 登出 櫃檯作業 打帳單 帳單列表 現金收支登錄 材料自購登錄 掃碼打卡 預約管理 預約管理 單日預約紀錄 單週預約紀錄 報表及分析 報表目錄 店家日…" at bounding box center [294, 176] width 589 height 625
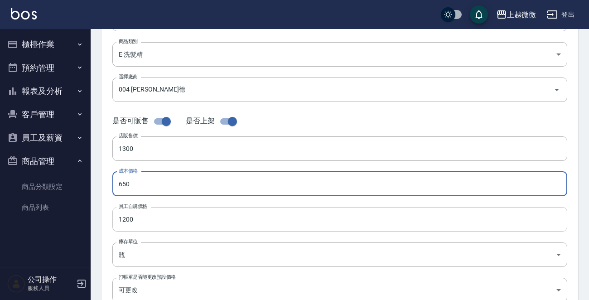
type input "650"
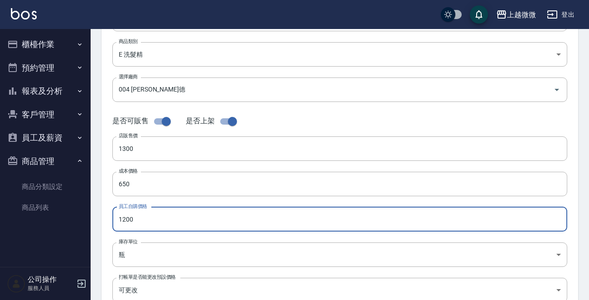
drag, startPoint x: 172, startPoint y: 222, endPoint x: 31, endPoint y: 228, distance: 141.0
click at [31, 229] on div "上越微微 登出 櫃檯作業 打帳單 帳單列表 現金收支登錄 材料自購登錄 掃碼打卡 預約管理 預約管理 單日預約紀錄 單週預約紀錄 報表及分析 報表目錄 店家日…" at bounding box center [294, 176] width 589 height 625
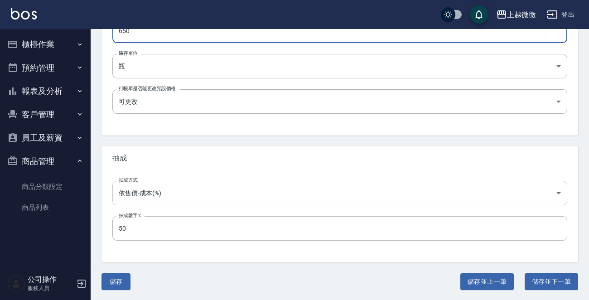
scroll to position [325, 0]
type input "650"
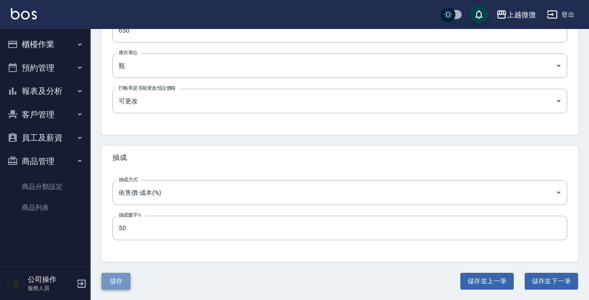
click at [120, 280] on button "儲存" at bounding box center [115, 281] width 29 height 17
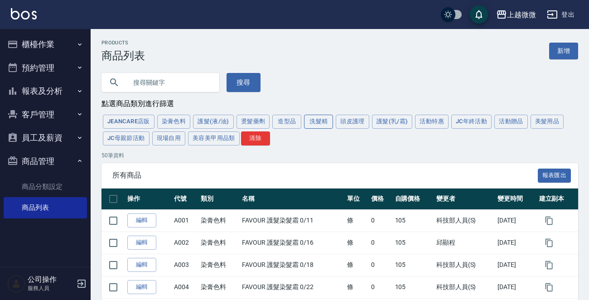
click at [312, 119] on button "洗髮精" at bounding box center [318, 122] width 29 height 14
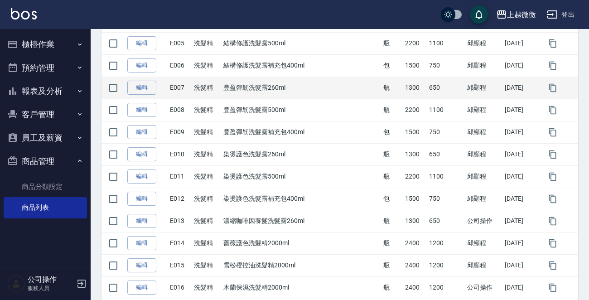
scroll to position [272, 0]
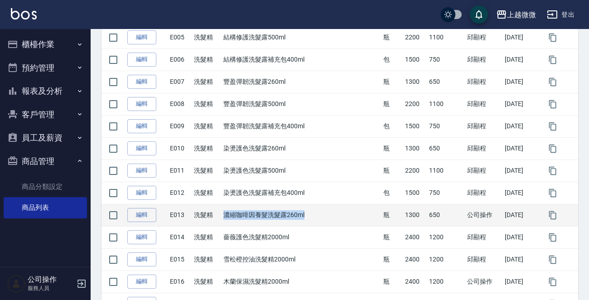
drag, startPoint x: 316, startPoint y: 213, endPoint x: 233, endPoint y: 214, distance: 82.9
click at [233, 214] on td "濃縮咖啡因養髮洗髮露260ml" at bounding box center [301, 215] width 160 height 22
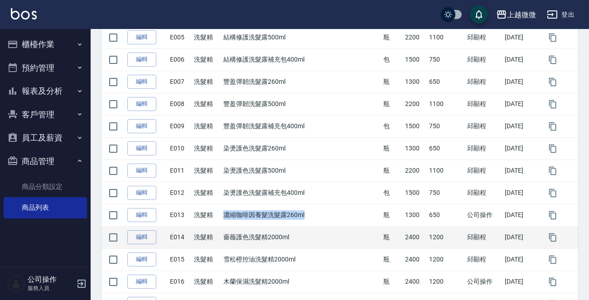
copy td "濃縮咖啡因養髮洗髮露260ml"
click at [140, 237] on link "編輯" at bounding box center [141, 237] width 29 height 14
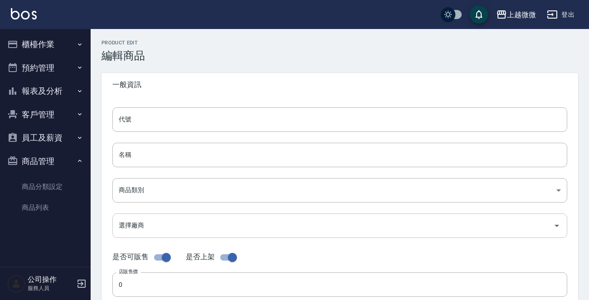
type input "E014"
type input "薔薇護色洗髮精2000ml"
type input "573c1966-624a-46bb-a923-36e61c8a8213"
type input "004 歐萊德"
type input "2400"
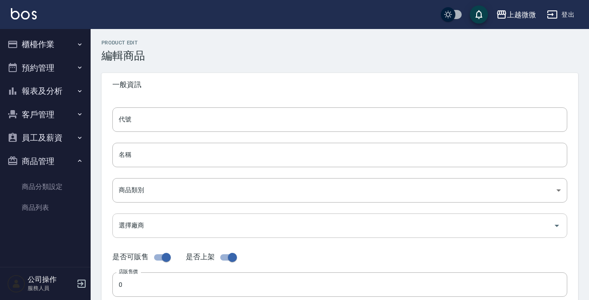
type input "1200"
type input "瓶"
type input "FALSE"
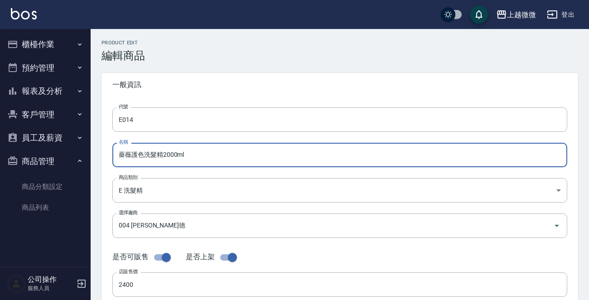
drag, startPoint x: 211, startPoint y: 153, endPoint x: 37, endPoint y: 155, distance: 173.6
paste input "濃縮咖啡因養髮洗髮露26"
click at [183, 153] on input "濃縮咖啡因養髮洗髮露260ml" at bounding box center [339, 155] width 455 height 24
click at [209, 155] on input "濃縮咖啡因養髮洗髮露500ml" at bounding box center [339, 155] width 455 height 24
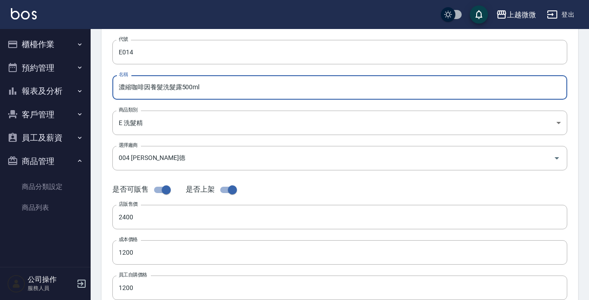
scroll to position [136, 0]
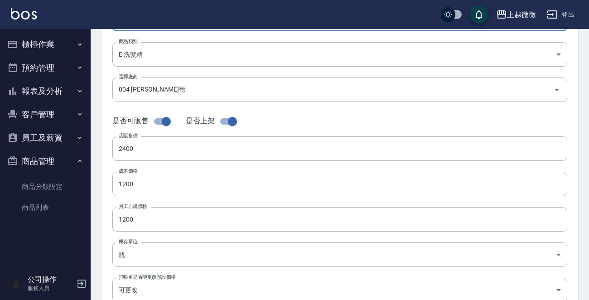
type input "濃縮咖啡因養髮洗髮露500ml"
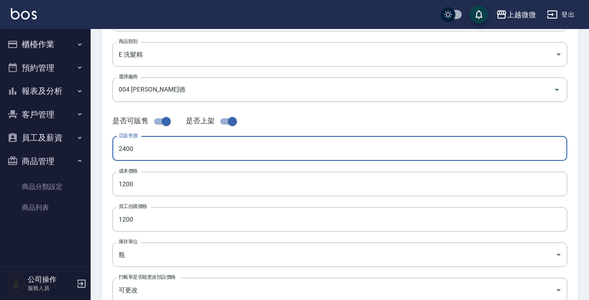
drag, startPoint x: 85, startPoint y: 149, endPoint x: 34, endPoint y: 150, distance: 51.2
click at [24, 148] on div "上越微微 登出 櫃檯作業 打帳單 帳單列表 現金收支登錄 材料自購登錄 掃碼打卡 預約管理 預約管理 單日預約紀錄 單週預約紀錄 報表及分析 報表目錄 店家日…" at bounding box center [294, 176] width 589 height 625
type input "2200"
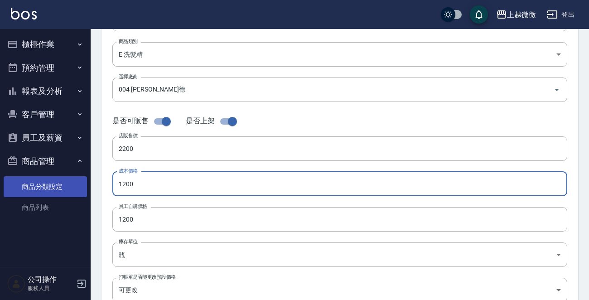
drag, startPoint x: 152, startPoint y: 179, endPoint x: 62, endPoint y: 179, distance: 90.2
click at [62, 179] on div "上越微微 登出 櫃檯作業 打帳單 帳單列表 現金收支登錄 材料自購登錄 掃碼打卡 預約管理 預約管理 單日預約紀錄 單週預約紀錄 報表及分析 報表目錄 店家日…" at bounding box center [294, 176] width 589 height 625
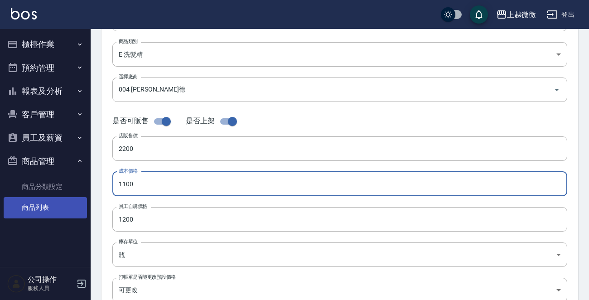
type input "1100"
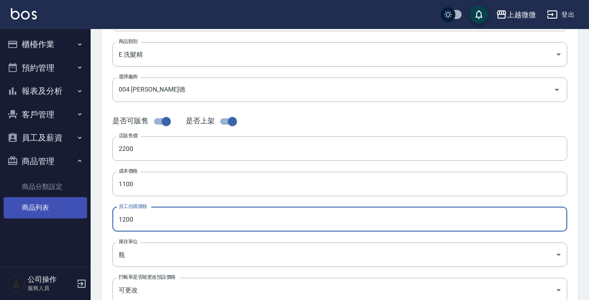
click at [41, 213] on div "上越微微 登出 櫃檯作業 打帳單 帳單列表 現金收支登錄 材料自購登錄 掃碼打卡 預約管理 預約管理 單日預約紀錄 單週預約紀錄 報表及分析 報表目錄 店家日…" at bounding box center [294, 176] width 589 height 625
type input "1100"
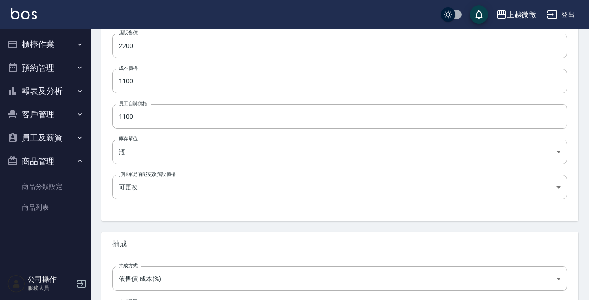
scroll to position [325, 0]
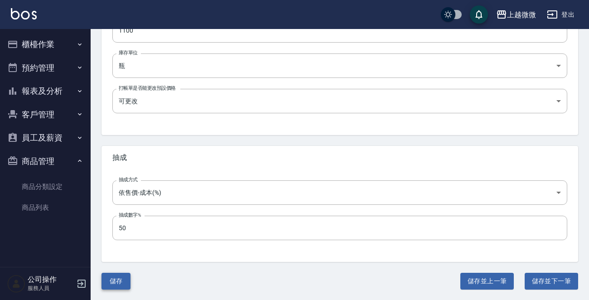
click at [121, 280] on button "儲存" at bounding box center [115, 281] width 29 height 17
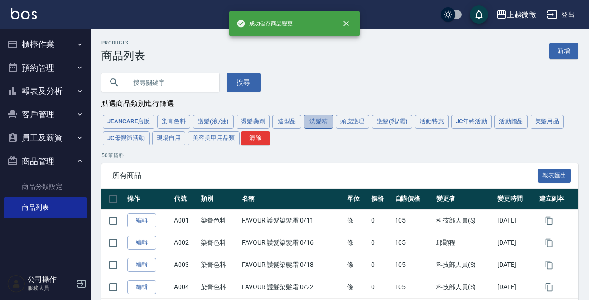
click at [313, 119] on button "洗髮精" at bounding box center [318, 122] width 29 height 14
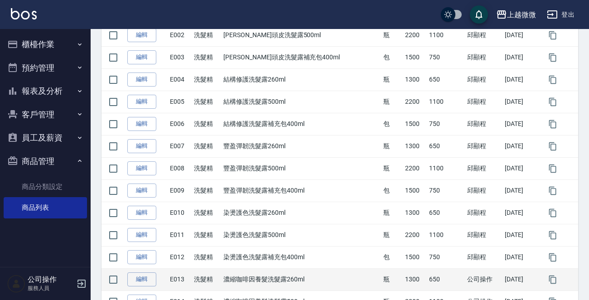
scroll to position [317, 0]
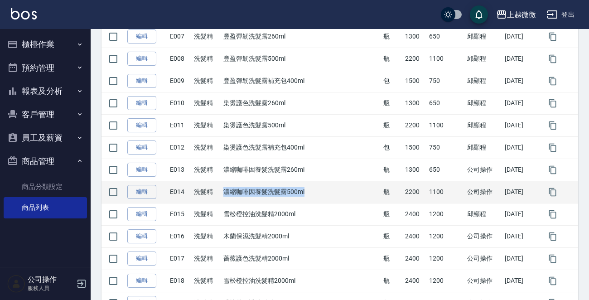
drag, startPoint x: 313, startPoint y: 191, endPoint x: 235, endPoint y: 191, distance: 77.5
click at [235, 191] on td "濃縮咖啡因養髮洗髮露500ml" at bounding box center [301, 192] width 160 height 22
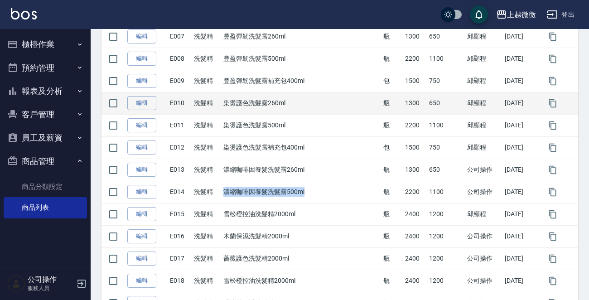
copy td "濃縮咖啡因養髮洗髮露500ml"
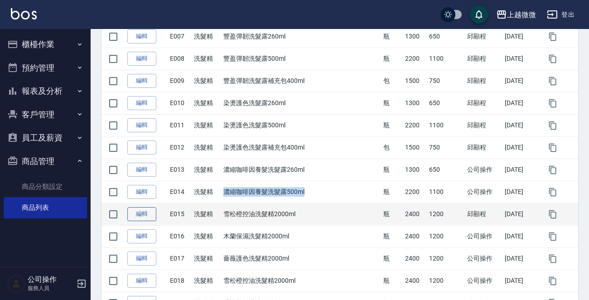
click at [145, 213] on link "編輯" at bounding box center [141, 214] width 29 height 14
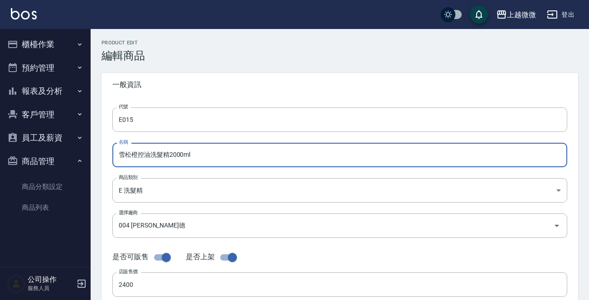
drag, startPoint x: 210, startPoint y: 155, endPoint x: 0, endPoint y: 156, distance: 210.2
paste input "濃縮咖啡因養髮洗髮露5"
drag, startPoint x: 179, startPoint y: 154, endPoint x: 197, endPoint y: 156, distance: 17.4
click at [180, 154] on input "濃縮咖啡因養髮洗髮露500ml" at bounding box center [339, 155] width 455 height 24
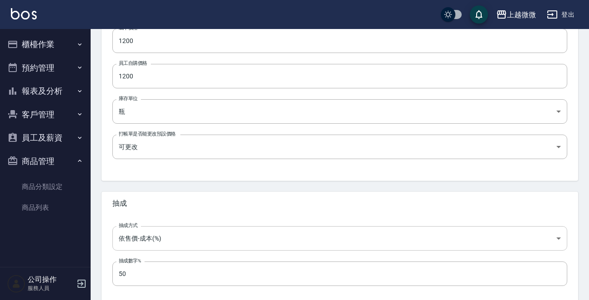
scroll to position [325, 0]
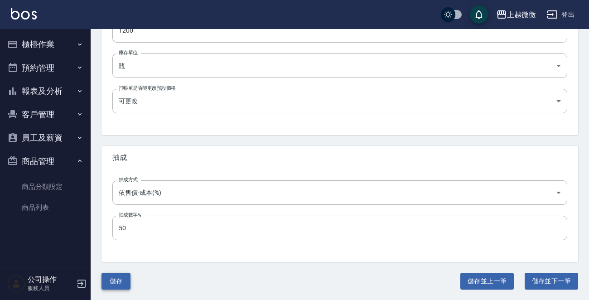
type input "濃縮咖啡因養髮洗髮露補充包400ml"
click at [111, 277] on button "儲存" at bounding box center [115, 281] width 29 height 17
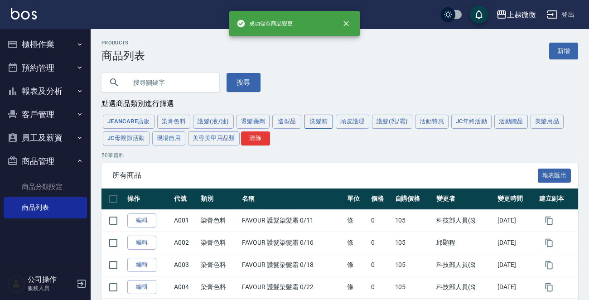
click at [319, 123] on button "洗髮精" at bounding box center [318, 122] width 29 height 14
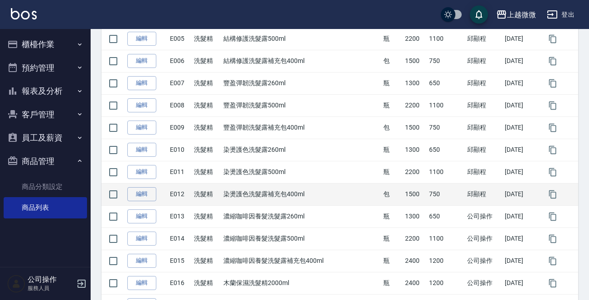
scroll to position [272, 0]
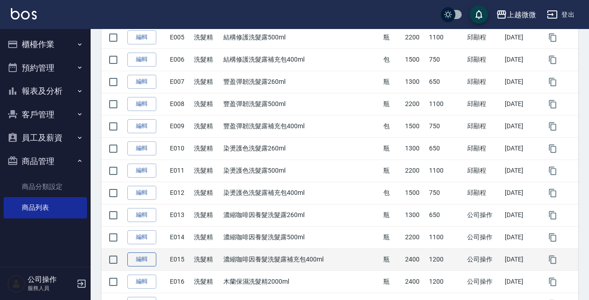
click at [134, 262] on link "編輯" at bounding box center [141, 259] width 29 height 14
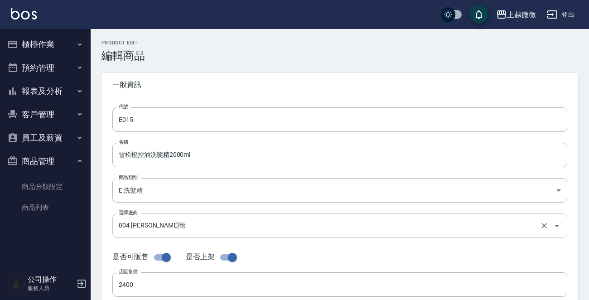
type input "濃縮咖啡因養髮洗髮露補充包400ml"
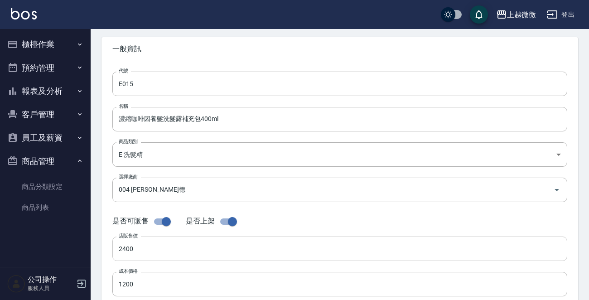
scroll to position [91, 0]
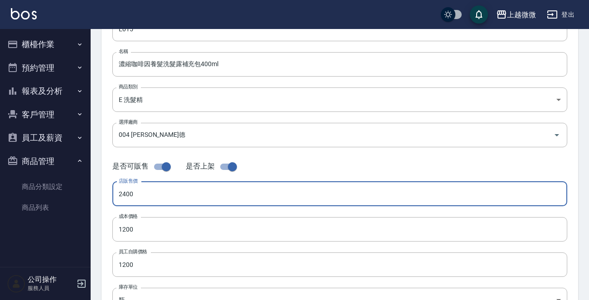
drag, startPoint x: 162, startPoint y: 193, endPoint x: 0, endPoint y: 193, distance: 161.8
click at [0, 193] on div "上越微微 登出 櫃檯作業 打帳單 帳單列表 現金收支登錄 材料自購登錄 掃碼打卡 預約管理 預約管理 單日預約紀錄 單週預約紀錄 報表及分析 報表目錄 店家日…" at bounding box center [294, 221] width 589 height 625
type input "1500"
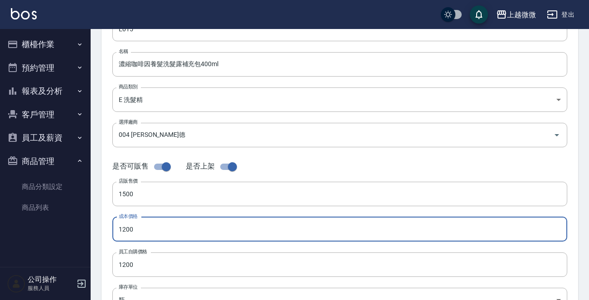
drag, startPoint x: 153, startPoint y: 218, endPoint x: 67, endPoint y: 231, distance: 87.4
click at [67, 231] on div "上越微微 登出 櫃檯作業 打帳單 帳單列表 現金收支登錄 材料自購登錄 掃碼打卡 預約管理 預約管理 單日預約紀錄 單週預約紀錄 報表及分析 報表目錄 店家日…" at bounding box center [294, 221] width 589 height 625
type input "750"
drag, startPoint x: 154, startPoint y: 267, endPoint x: 79, endPoint y: 268, distance: 74.8
click at [80, 268] on div "上越微微 登出 櫃檯作業 打帳單 帳單列表 現金收支登錄 材料自購登錄 掃碼打卡 預約管理 預約管理 單日預約紀錄 單週預約紀錄 報表及分析 報表目錄 店家日…" at bounding box center [294, 221] width 589 height 625
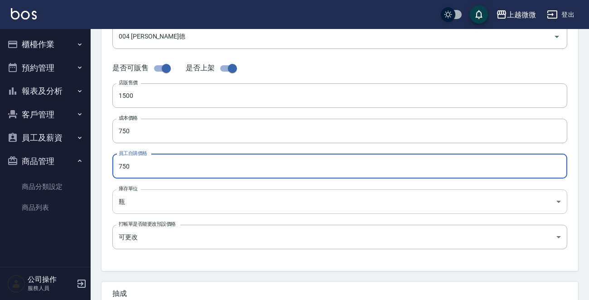
scroll to position [325, 0]
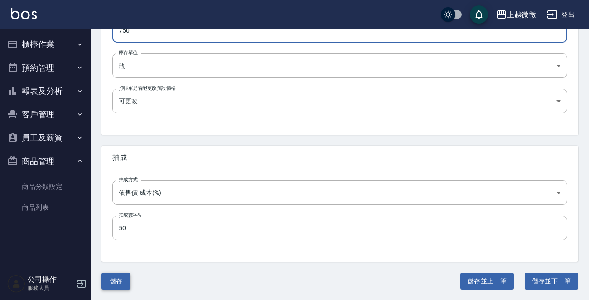
type input "750"
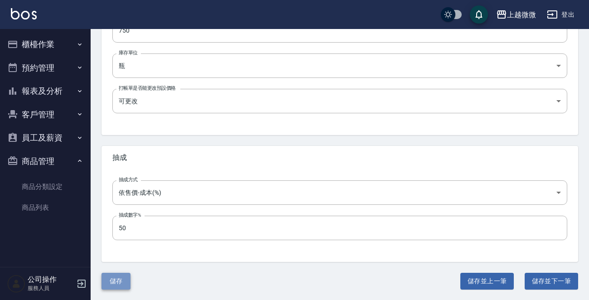
click at [126, 281] on button "儲存" at bounding box center [115, 281] width 29 height 17
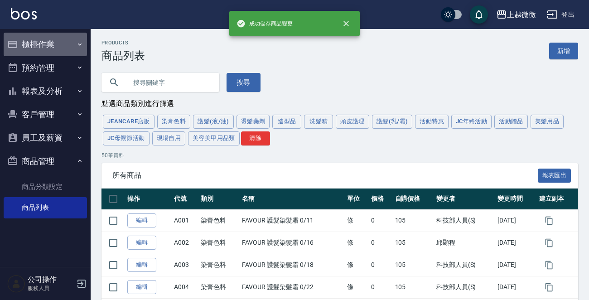
click at [51, 36] on button "櫃檯作業" at bounding box center [45, 45] width 83 height 24
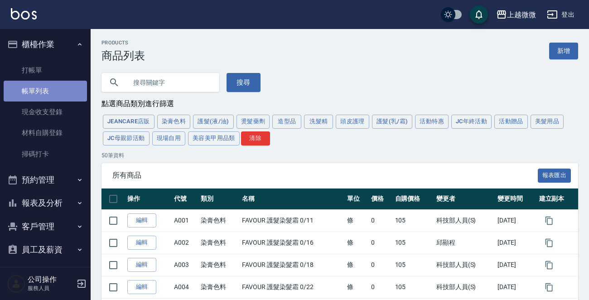
click at [47, 92] on link "帳單列表" at bounding box center [45, 91] width 83 height 21
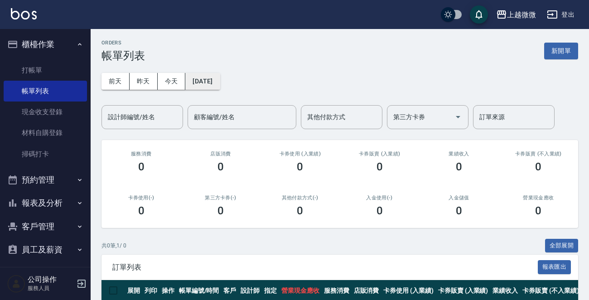
click at [220, 79] on button "[DATE]" at bounding box center [202, 81] width 34 height 17
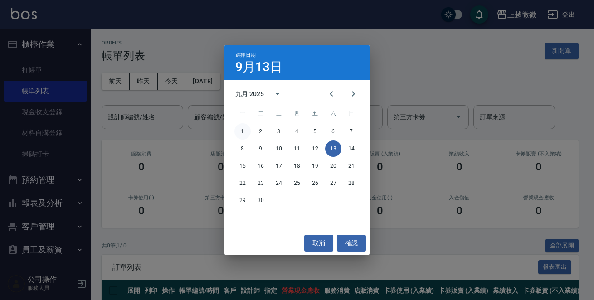
click at [239, 133] on button "1" at bounding box center [242, 131] width 16 height 16
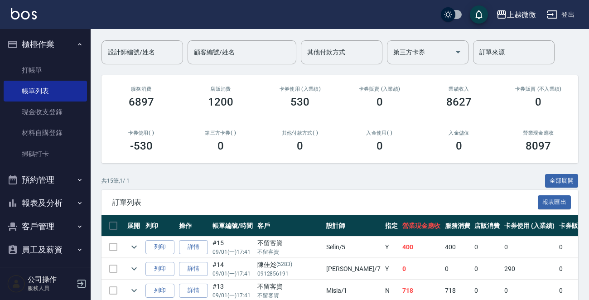
scroll to position [136, 0]
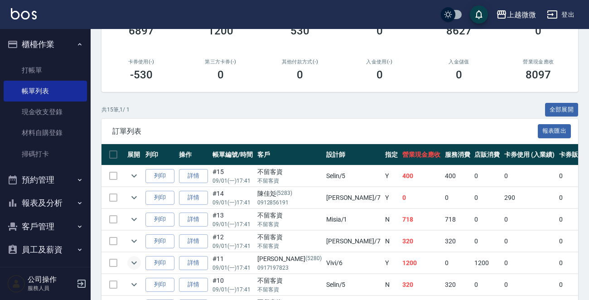
click at [134, 263] on icon "expand row" at bounding box center [133, 262] width 5 height 3
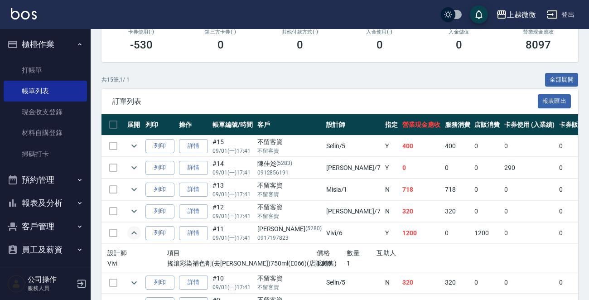
scroll to position [181, 0]
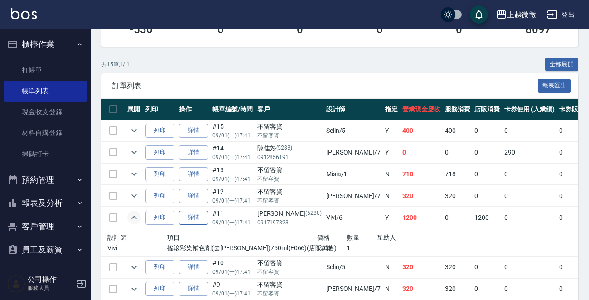
click at [192, 218] on link "詳情" at bounding box center [193, 218] width 29 height 14
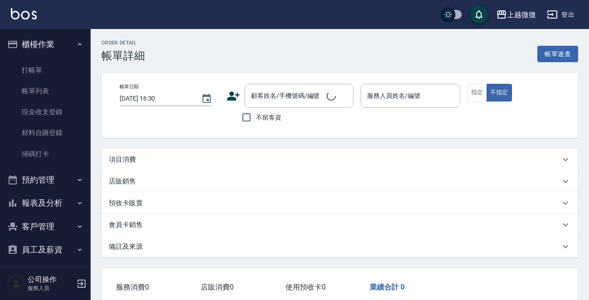
type input "2025/09/01 17:41"
type input "Vivi-6"
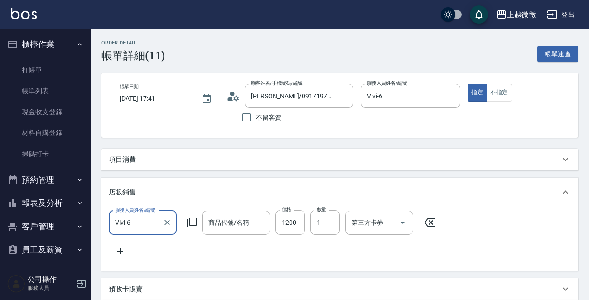
type input "劉玉萍/0917197823/5280"
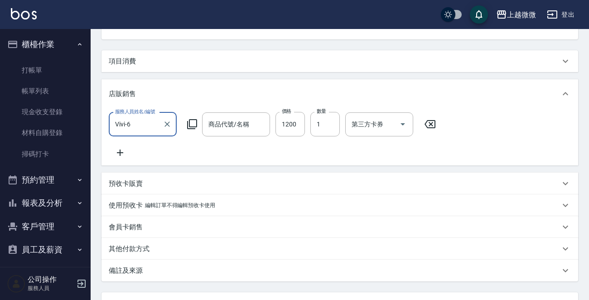
type input "搖滾彩染補色劑(去黃紫正)750ml"
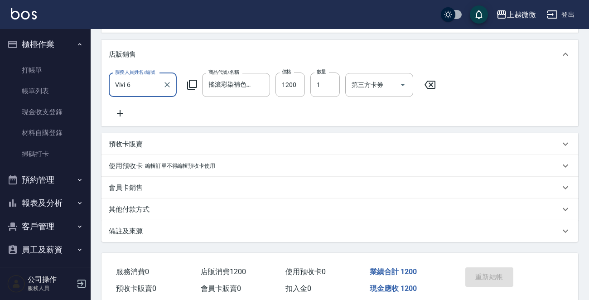
scroll to position [92, 0]
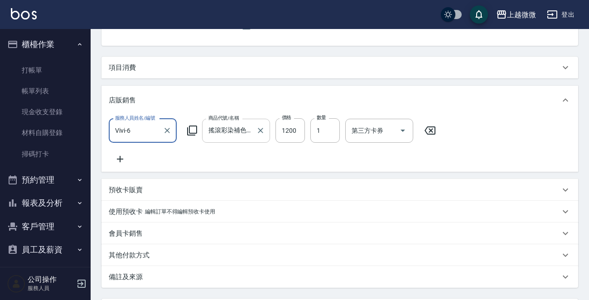
click at [220, 137] on input "搖滾彩染補色劑(去黃紫正)750ml" at bounding box center [229, 131] width 46 height 16
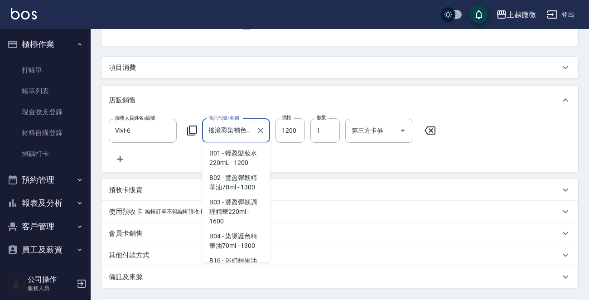
scroll to position [3472, 0]
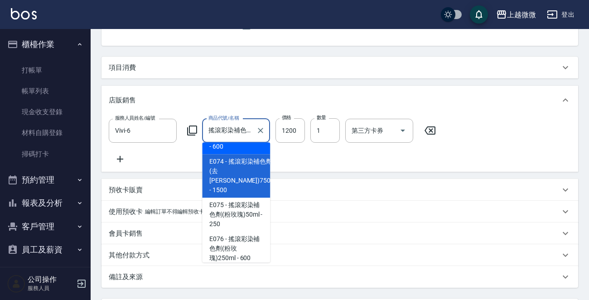
click at [282, 37] on div "帳單日期 2025/09/01 17:41 顧客姓名/手機號碼/編號 劉玉萍/0917197823/5280 顧客姓名/手機號碼/編號 不留客資 服務人員姓名…" at bounding box center [339, 13] width 477 height 65
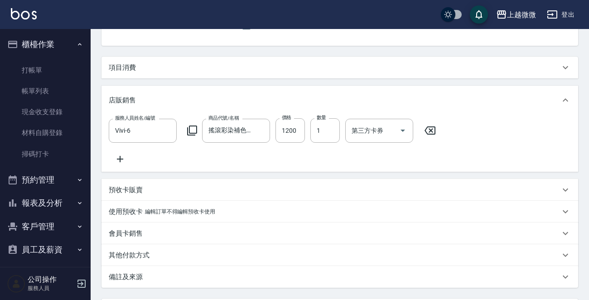
click at [83, 285] on icon "button" at bounding box center [81, 283] width 11 height 11
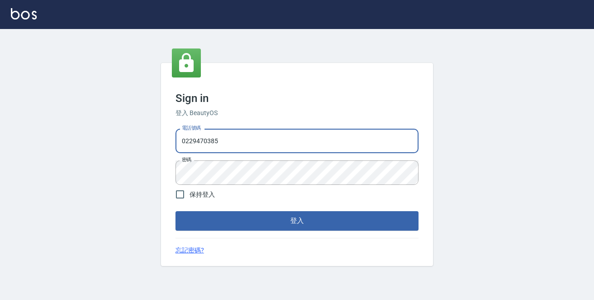
click at [255, 140] on input "0229470385" at bounding box center [296, 141] width 243 height 24
drag, startPoint x: 231, startPoint y: 140, endPoint x: 0, endPoint y: 104, distance: 233.5
click at [0, 116] on div "Sign in 登入 BeautyOS 電話號碼 0229470385 電話號碼 密碼 密碼 保持登入 登入 忘記密碼?" at bounding box center [297, 164] width 594 height 271
type input "0972809892"
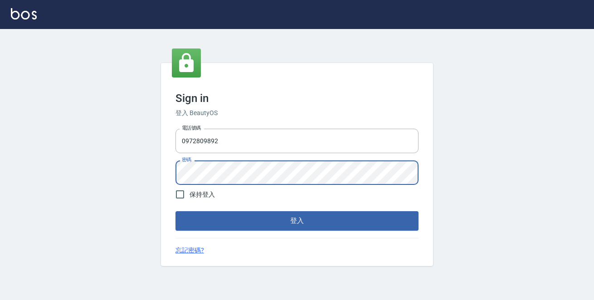
click at [175, 211] on button "登入" at bounding box center [296, 220] width 243 height 19
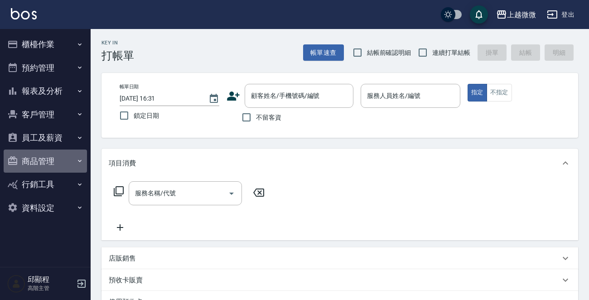
click at [56, 159] on button "商品管理" at bounding box center [45, 162] width 83 height 24
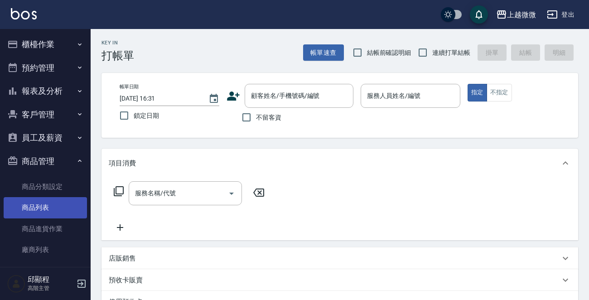
click at [47, 212] on link "商品列表" at bounding box center [45, 207] width 83 height 21
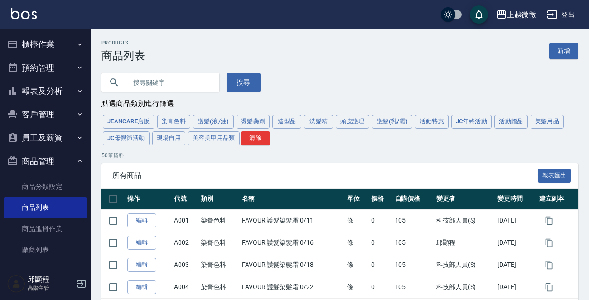
click at [66, 42] on button "櫃檯作業" at bounding box center [45, 45] width 83 height 24
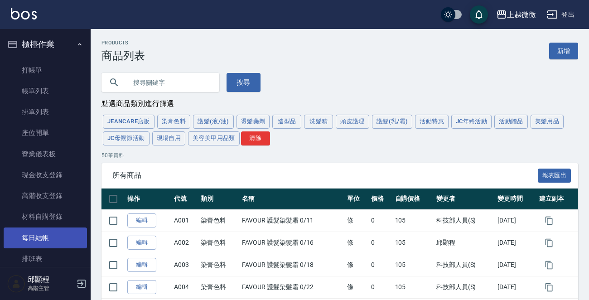
click at [48, 237] on link "每日結帳" at bounding box center [45, 237] width 83 height 21
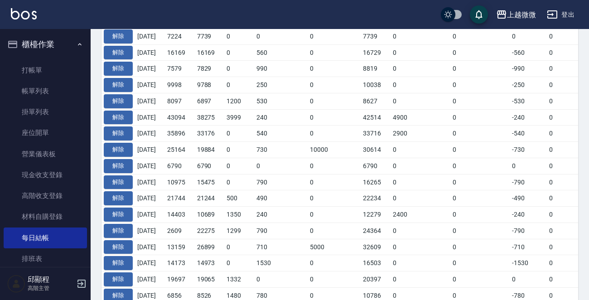
scroll to position [272, 0]
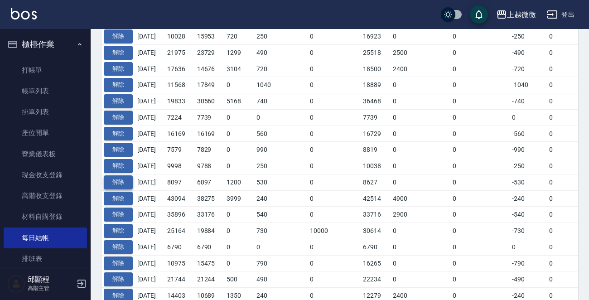
click at [123, 180] on button "解除" at bounding box center [118, 182] width 29 height 14
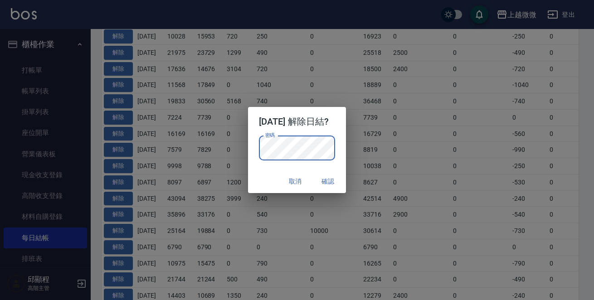
click at [249, 174] on div "取消 確認" at bounding box center [297, 181] width 98 height 24
click at [339, 177] on button "確認" at bounding box center [327, 181] width 29 height 17
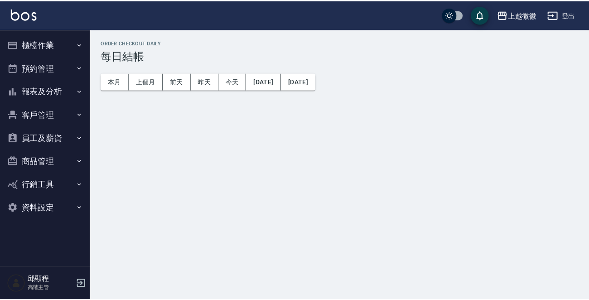
scroll to position [293, 0]
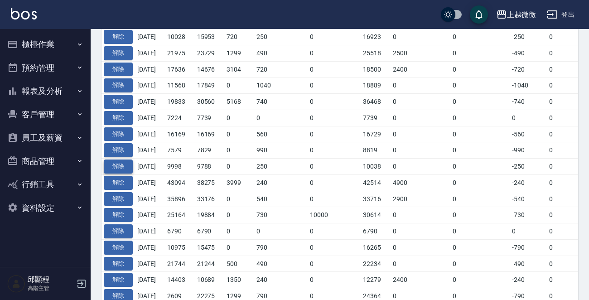
click at [123, 164] on button "解除" at bounding box center [118, 166] width 29 height 14
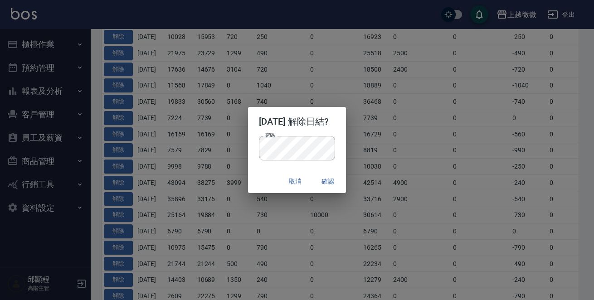
click at [254, 176] on div "取消 確認" at bounding box center [297, 181] width 98 height 24
click at [332, 181] on button "確認" at bounding box center [327, 181] width 29 height 17
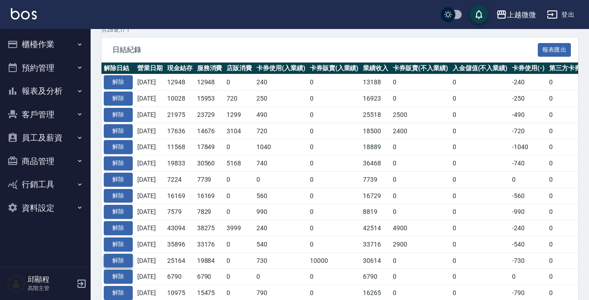
scroll to position [317, 0]
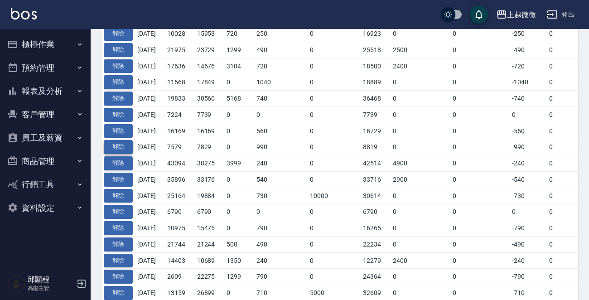
click at [121, 141] on button "解除" at bounding box center [118, 147] width 29 height 14
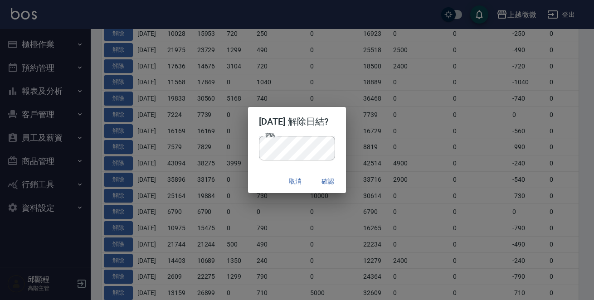
click at [261, 174] on div "取消 確認" at bounding box center [297, 181] width 98 height 24
click at [340, 176] on button "確認" at bounding box center [327, 181] width 29 height 17
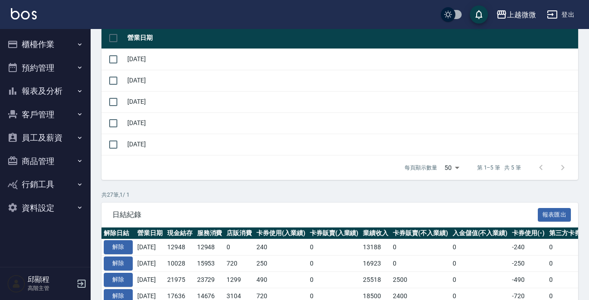
scroll to position [227, 0]
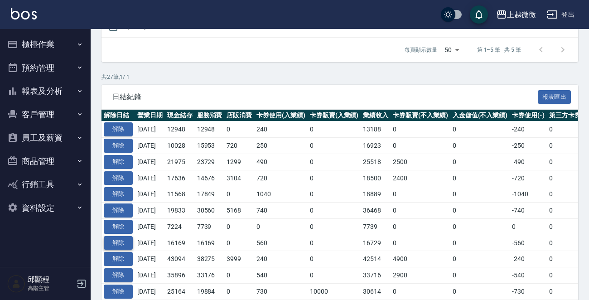
click at [118, 237] on button "解除" at bounding box center [118, 243] width 29 height 14
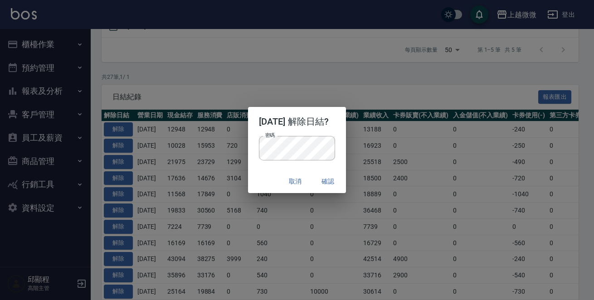
click at [266, 176] on div "取消 確認" at bounding box center [297, 181] width 98 height 24
click at [332, 182] on button "確認" at bounding box center [327, 181] width 29 height 17
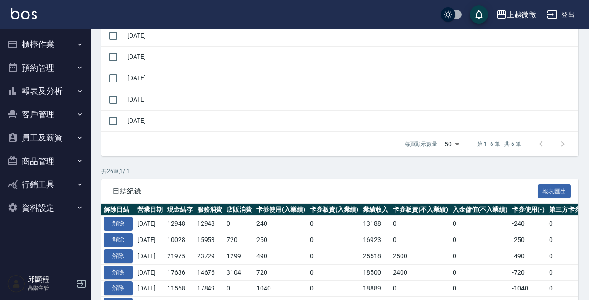
scroll to position [227, 0]
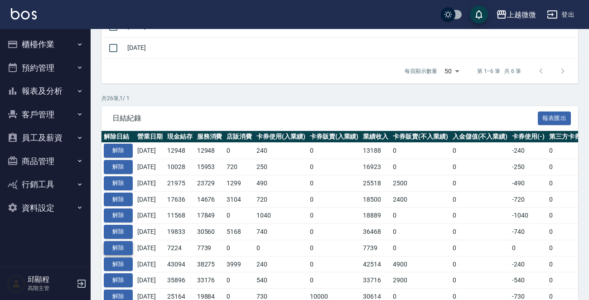
click at [123, 243] on button "解除" at bounding box center [118, 248] width 29 height 14
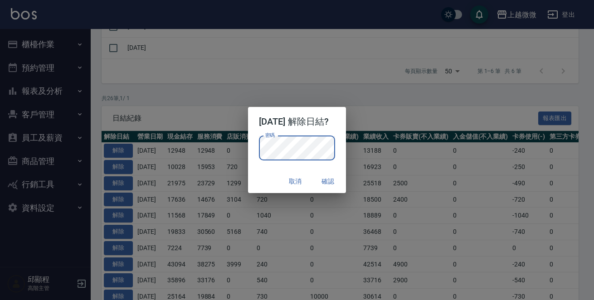
click at [266, 175] on div "取消 確認" at bounding box center [297, 181] width 98 height 24
click at [342, 180] on button "確認" at bounding box center [327, 181] width 29 height 17
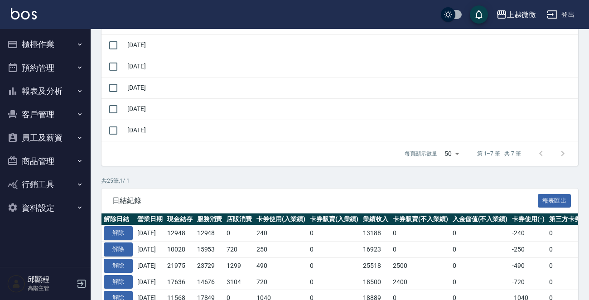
scroll to position [272, 0]
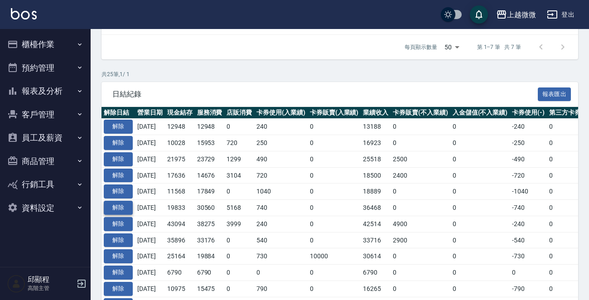
click at [122, 203] on button "解除" at bounding box center [118, 208] width 29 height 14
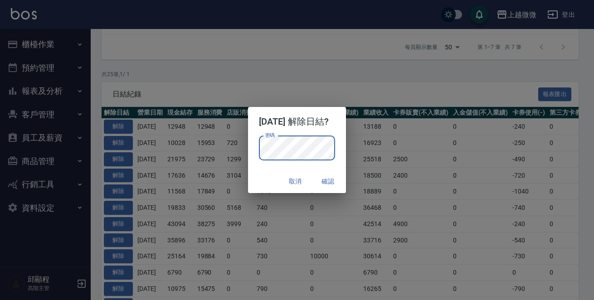
click at [255, 170] on div "取消 確認" at bounding box center [297, 181] width 98 height 24
click at [333, 177] on button "確認" at bounding box center [327, 181] width 29 height 17
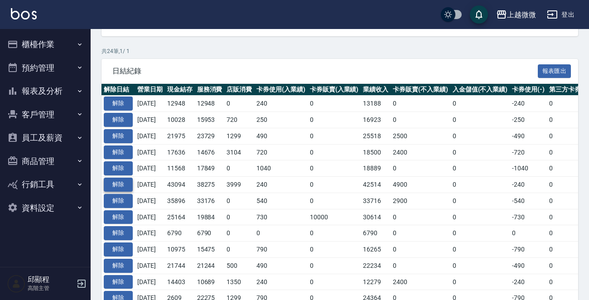
scroll to position [317, 0]
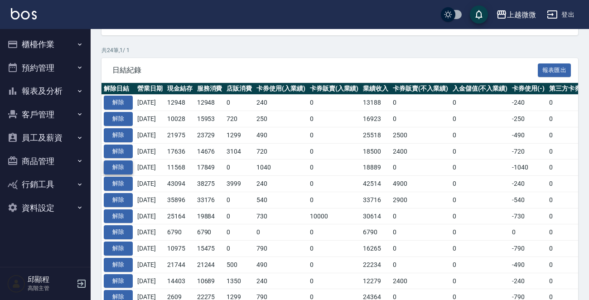
click at [121, 166] on button "解除" at bounding box center [118, 167] width 29 height 14
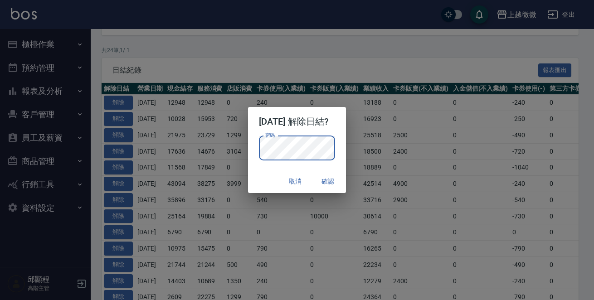
drag, startPoint x: 256, startPoint y: 176, endPoint x: 274, endPoint y: 176, distance: 17.7
click at [256, 176] on div "取消 確認" at bounding box center [297, 181] width 98 height 24
click at [331, 181] on button "確認" at bounding box center [327, 181] width 29 height 17
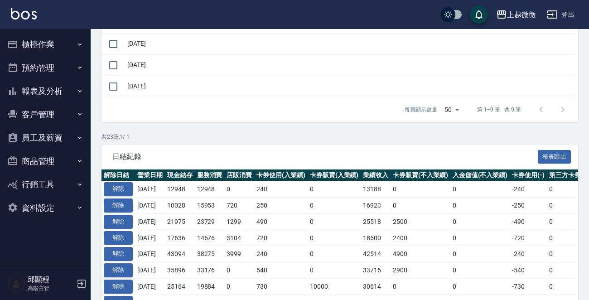
scroll to position [317, 0]
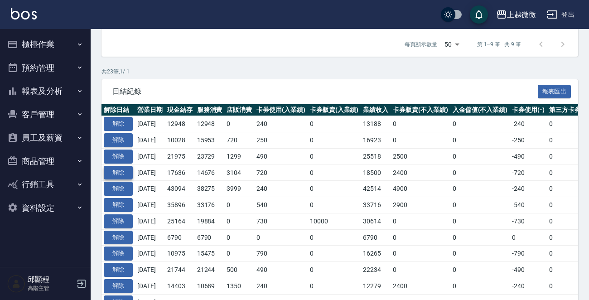
click at [120, 168] on button "解除" at bounding box center [118, 173] width 29 height 14
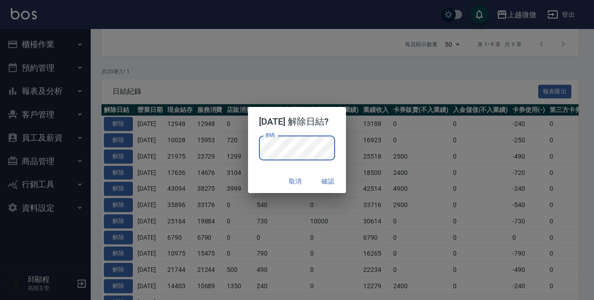
click at [262, 176] on div "取消 確認" at bounding box center [297, 181] width 98 height 24
click at [333, 180] on button "確認" at bounding box center [327, 181] width 29 height 17
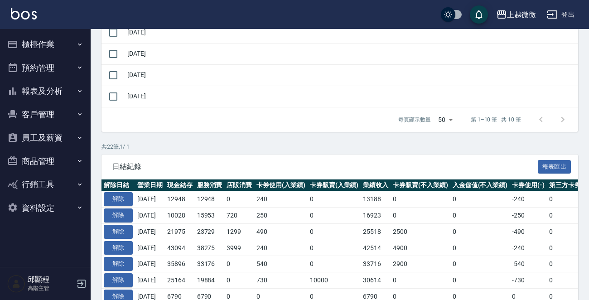
scroll to position [272, 0]
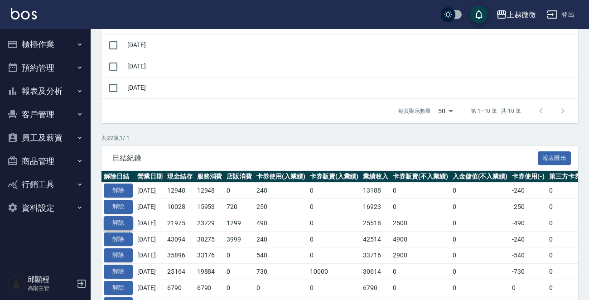
click at [121, 221] on button "解除" at bounding box center [118, 223] width 29 height 14
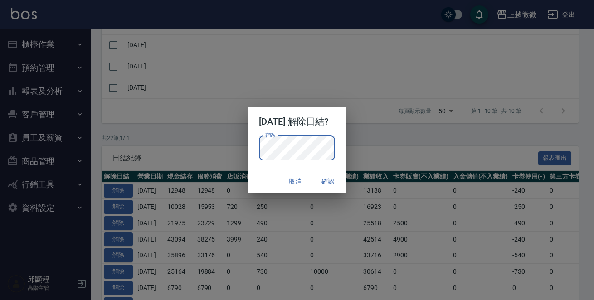
drag, startPoint x: 254, startPoint y: 171, endPoint x: 274, endPoint y: 173, distance: 20.0
click at [254, 171] on div "取消 確認" at bounding box center [297, 181] width 98 height 24
click at [329, 176] on button "確認" at bounding box center [327, 181] width 29 height 17
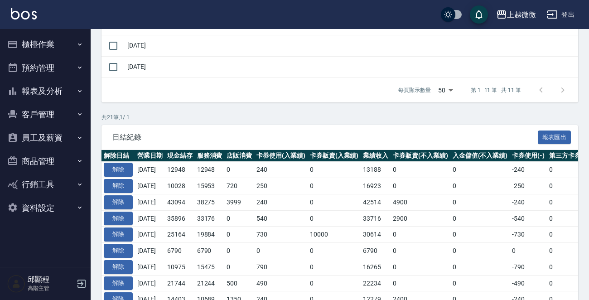
scroll to position [362, 0]
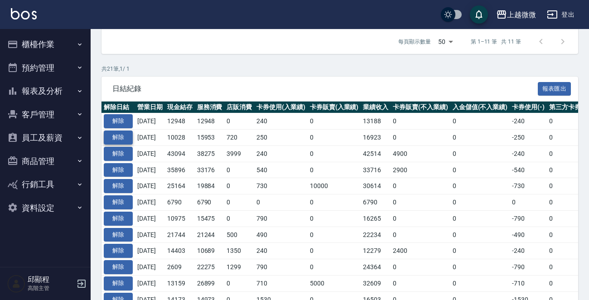
click at [122, 135] on button "解除" at bounding box center [118, 137] width 29 height 14
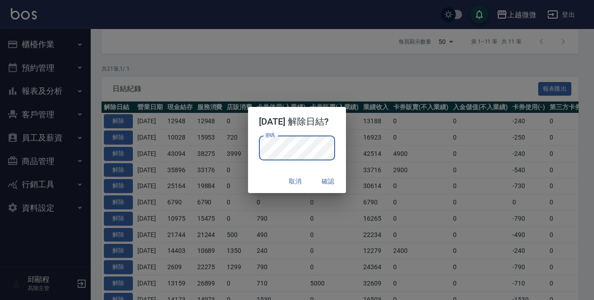
drag, startPoint x: 261, startPoint y: 176, endPoint x: 275, endPoint y: 176, distance: 13.6
click at [261, 176] on div "取消 確認" at bounding box center [297, 181] width 98 height 24
click at [330, 176] on button "確認" at bounding box center [327, 181] width 29 height 17
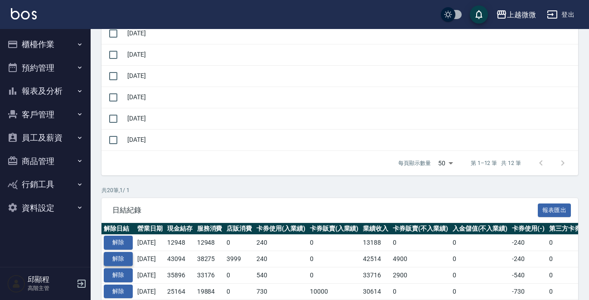
scroll to position [317, 0]
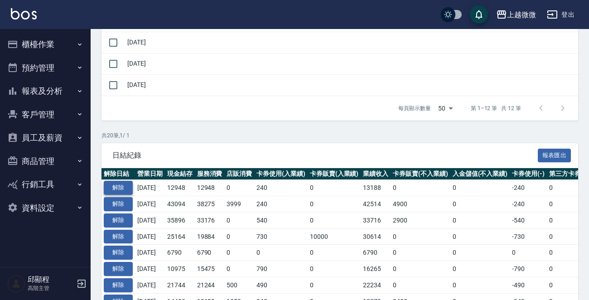
click at [121, 183] on button "解除" at bounding box center [118, 188] width 29 height 14
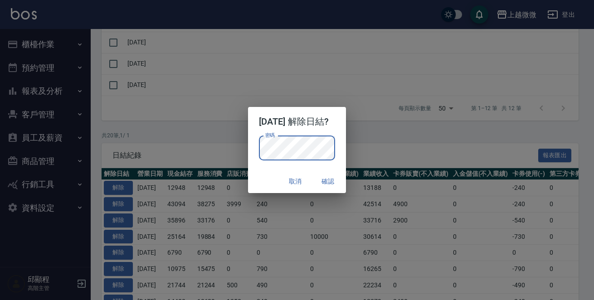
click at [266, 181] on div "取消 確認" at bounding box center [297, 181] width 98 height 24
click at [340, 179] on button "確認" at bounding box center [327, 181] width 29 height 17
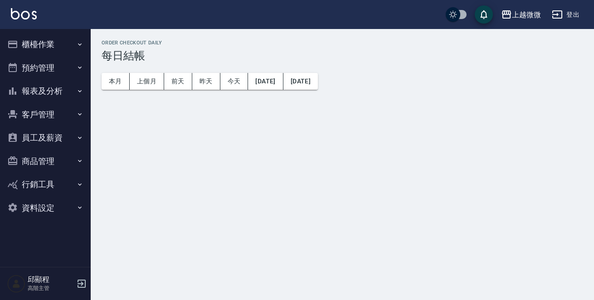
click at [51, 42] on button "櫃檯作業" at bounding box center [45, 45] width 83 height 24
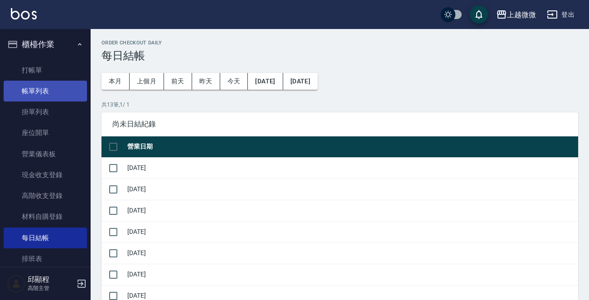
click at [46, 87] on link "帳單列表" at bounding box center [45, 91] width 83 height 21
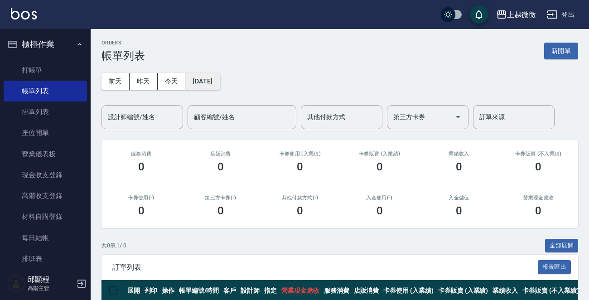
click at [210, 80] on button "[DATE]" at bounding box center [202, 81] width 34 height 17
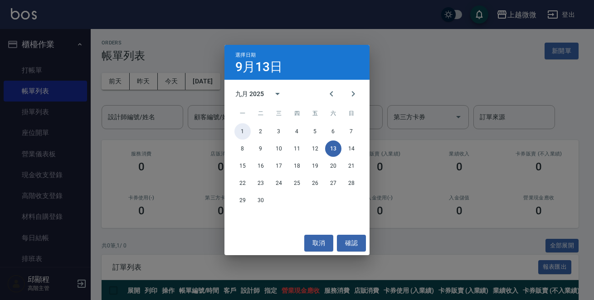
click at [245, 130] on button "1" at bounding box center [242, 131] width 16 height 16
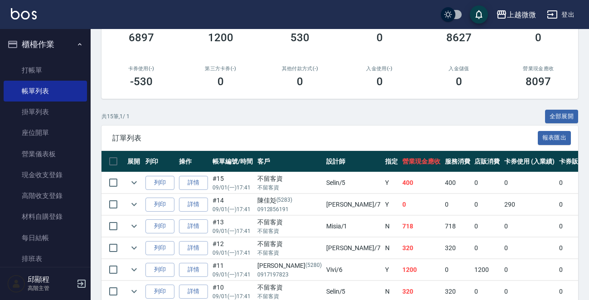
scroll to position [232, 0]
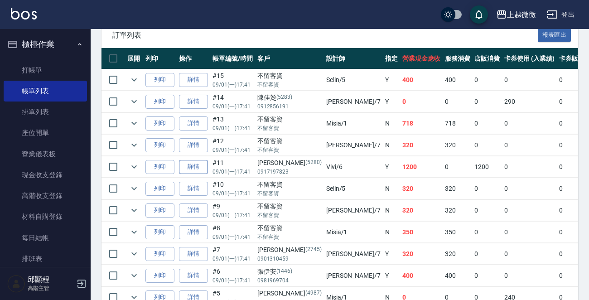
click at [197, 162] on link "詳情" at bounding box center [193, 167] width 29 height 14
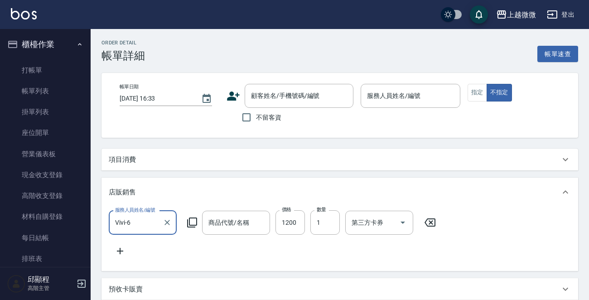
type input "2025/09/01 17:41"
type input "Vivi-6"
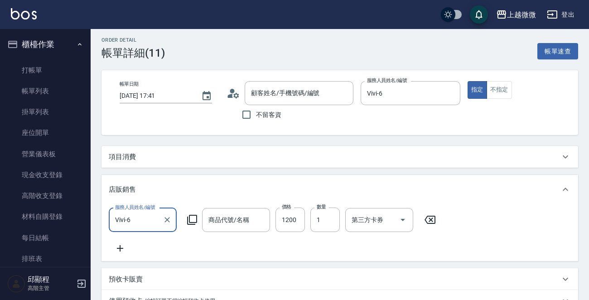
type input "搖滾彩染補色劑(去黃紫正)750ml"
type input "劉玉萍/0917197823/5280"
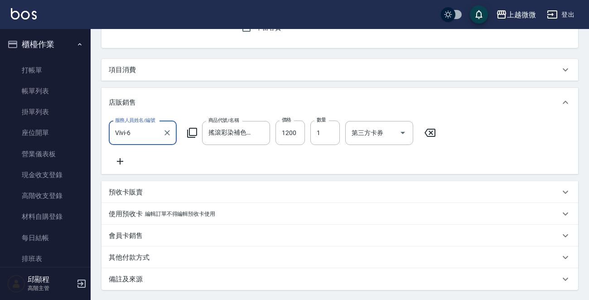
scroll to position [91, 0]
click at [120, 158] on icon at bounding box center [120, 160] width 6 height 6
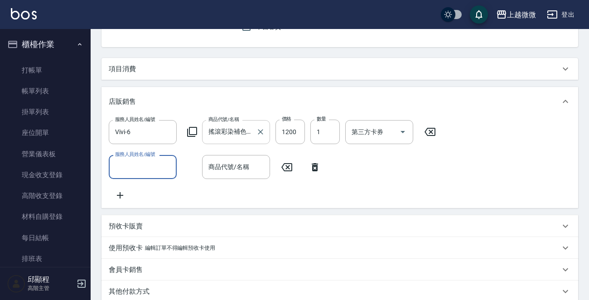
click at [232, 132] on input "搖滾彩染補色劑(去黃紫正)750ml" at bounding box center [229, 132] width 46 height 16
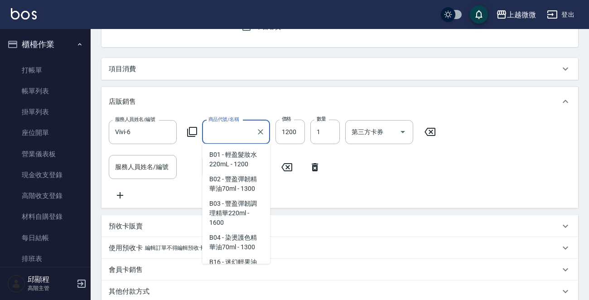
scroll to position [3472, 0]
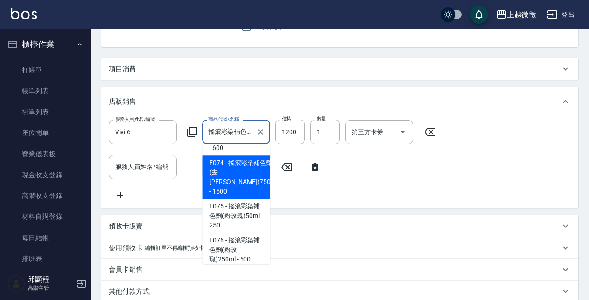
drag, startPoint x: 251, startPoint y: 132, endPoint x: 181, endPoint y: 132, distance: 69.8
click at [181, 132] on div "服務人員姓名/編號 Vivi-6 服務人員姓名/編號 商品代號/名稱 搖滾彩染補色劑(去黃紫正)750ml 商品代號/名稱 價格 1200 價格 數量 1 數…" at bounding box center [275, 132] width 333 height 24
click at [140, 170] on input "服務人員姓名/編號" at bounding box center [143, 167] width 60 height 16
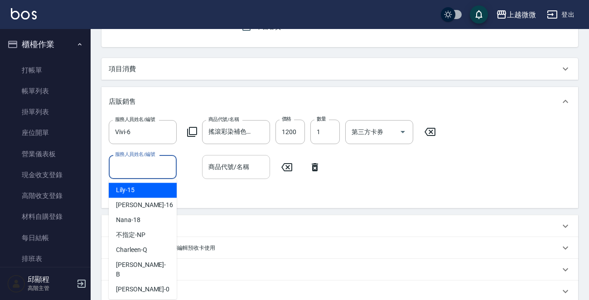
click at [219, 167] on div "商品代號/名稱 商品代號/名稱" at bounding box center [236, 167] width 68 height 24
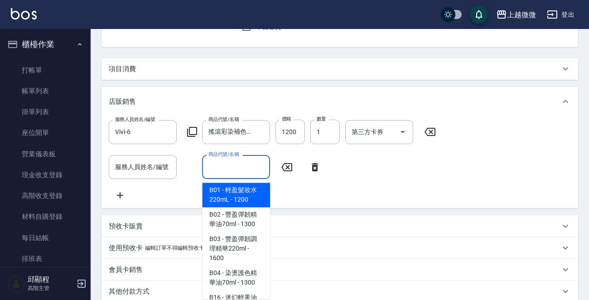
paste input "搖滾彩染補色劑(去黃紫正)750ml"
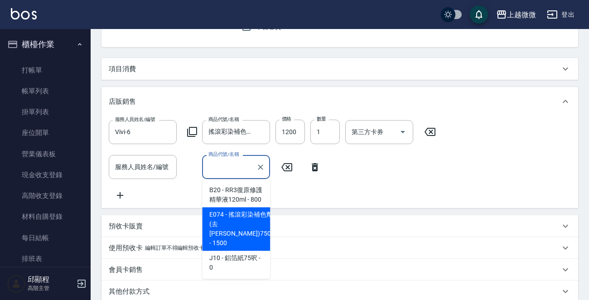
click at [255, 222] on span "E074 - 搖滾彩染補色劑(去[PERSON_NAME])750ml - 1500" at bounding box center [236, 228] width 68 height 43
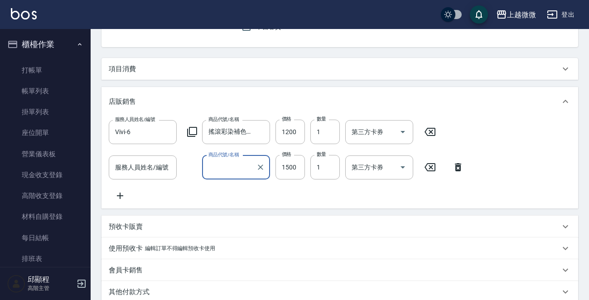
click at [253, 165] on div "搖滾彩染補色劑(去黃紫正)750ml 商品代號/名稱" at bounding box center [236, 167] width 68 height 24
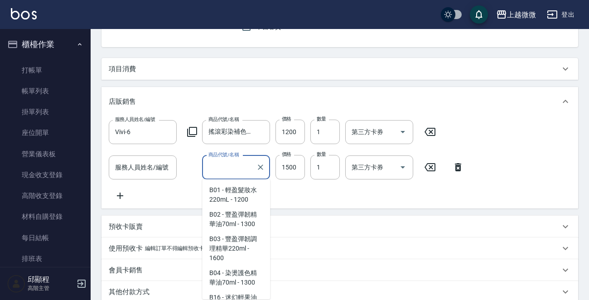
scroll to position [3472, 0]
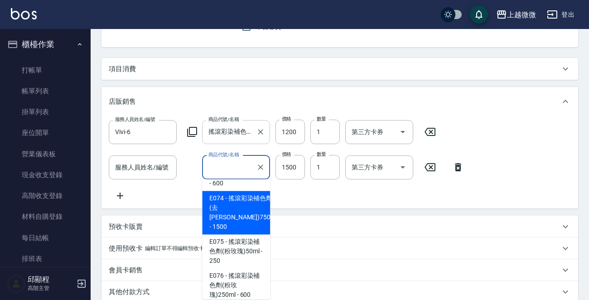
type input "搖滾彩染補色劑(去黃紫正)750ml"
click at [237, 135] on input "搖滾彩染補色劑(去黃紫正)750ml" at bounding box center [229, 132] width 46 height 16
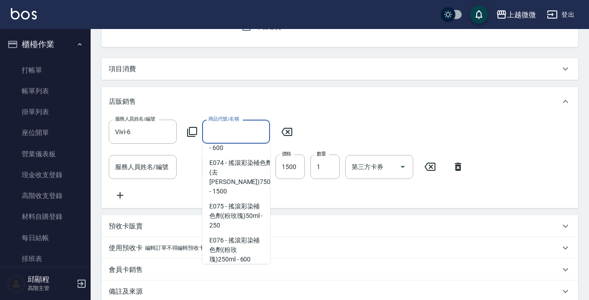
scroll to position [4, 0]
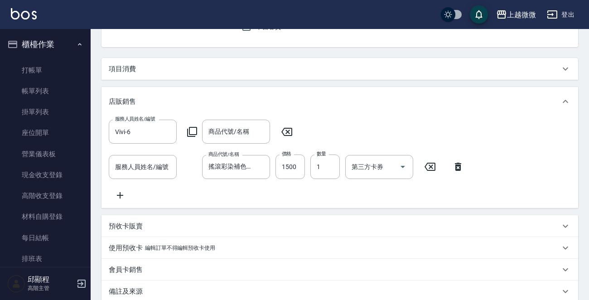
click at [404, 110] on div "店販銷售" at bounding box center [339, 101] width 477 height 29
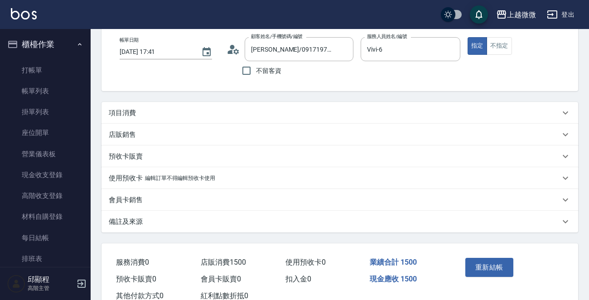
scroll to position [0, 0]
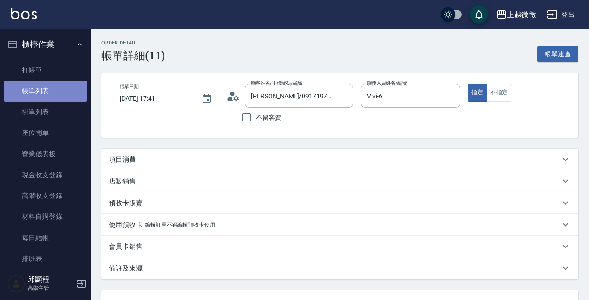
click at [49, 85] on link "帳單列表" at bounding box center [45, 91] width 83 height 21
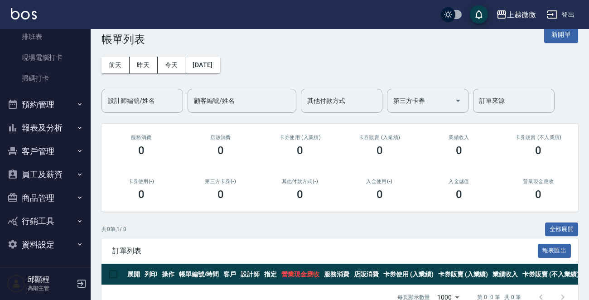
scroll to position [43, 0]
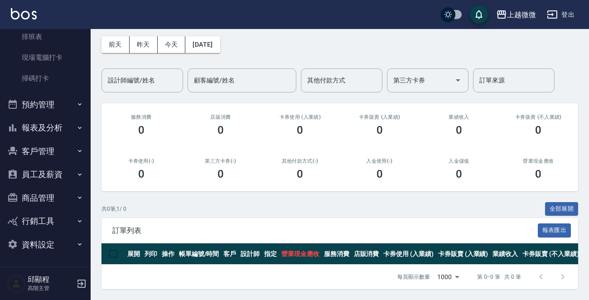
click at [57, 192] on button "商品管理" at bounding box center [45, 198] width 83 height 24
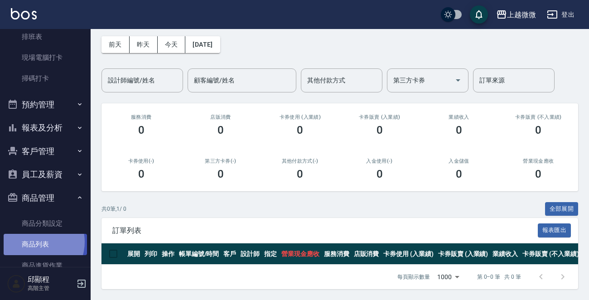
click at [36, 242] on link "商品列表" at bounding box center [45, 244] width 83 height 21
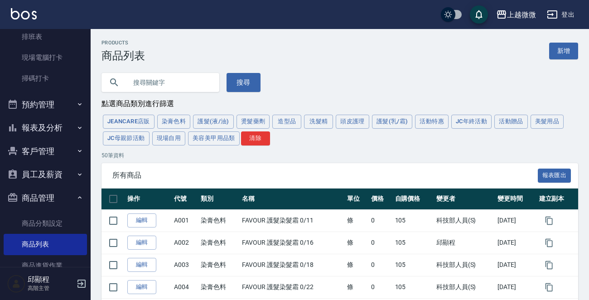
click at [171, 80] on input "text" at bounding box center [169, 82] width 85 height 24
type input "f"
type input "去黃"
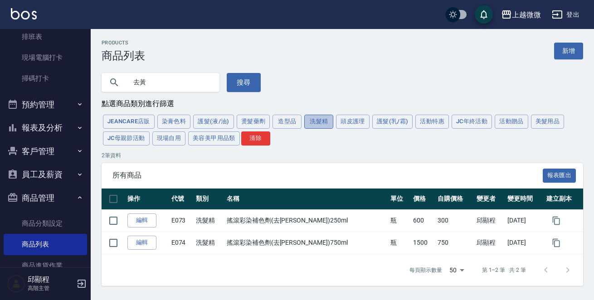
click at [313, 121] on button "洗髮精" at bounding box center [318, 122] width 29 height 14
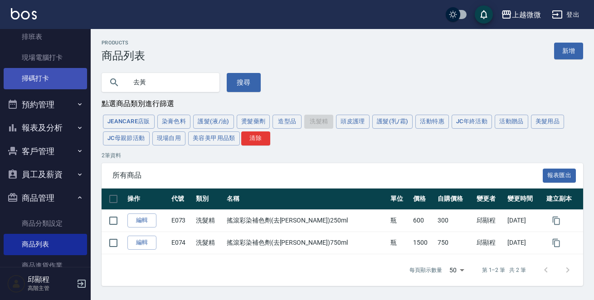
drag, startPoint x: 163, startPoint y: 83, endPoint x: 58, endPoint y: 86, distance: 104.2
click at [58, 86] on div "上越微微 登出 櫃檯作業 打帳單 帳單列表 掛單列表 座位開單 營業儀表板 現金收支登錄 高階收支登錄 材料自購登錄 每日結帳 排班表 現場電腦打卡 掃碼打卡…" at bounding box center [297, 150] width 594 height 300
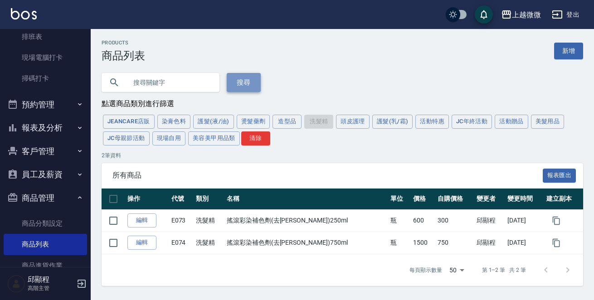
click at [237, 84] on button "搜尋" at bounding box center [244, 82] width 34 height 19
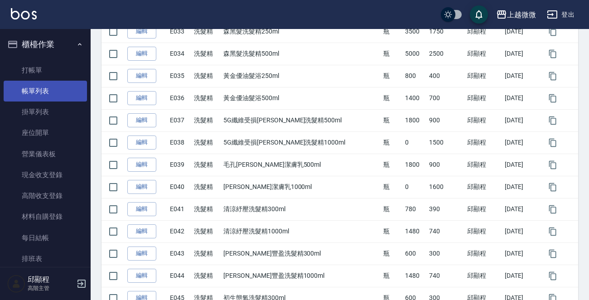
scroll to position [833, 0]
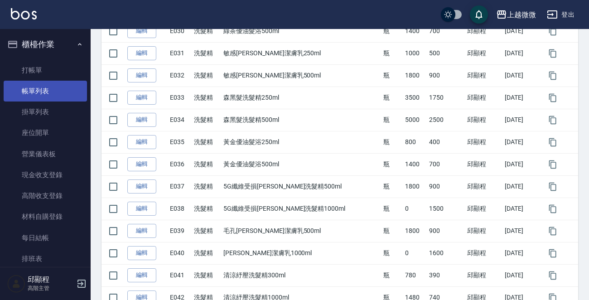
click at [41, 92] on link "帳單列表" at bounding box center [45, 91] width 83 height 21
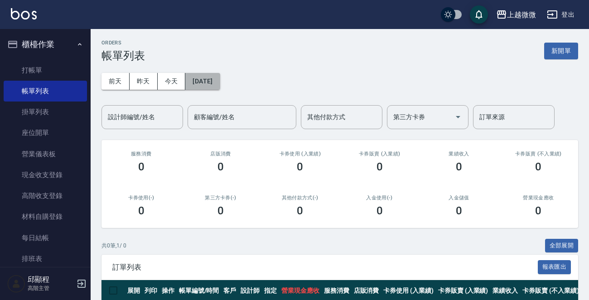
click at [220, 83] on button "[DATE]" at bounding box center [202, 81] width 34 height 17
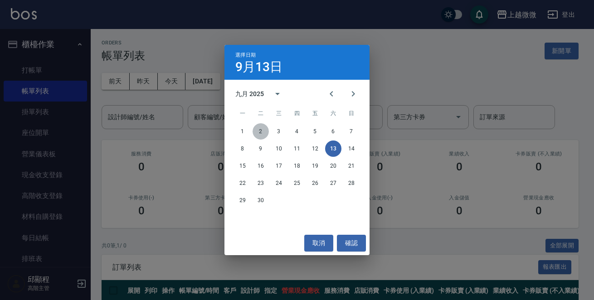
click at [262, 130] on button "2" at bounding box center [260, 131] width 16 height 16
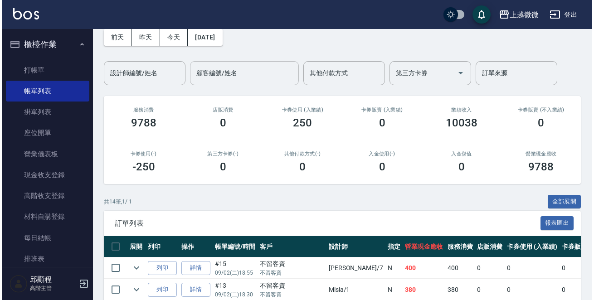
scroll to position [29, 0]
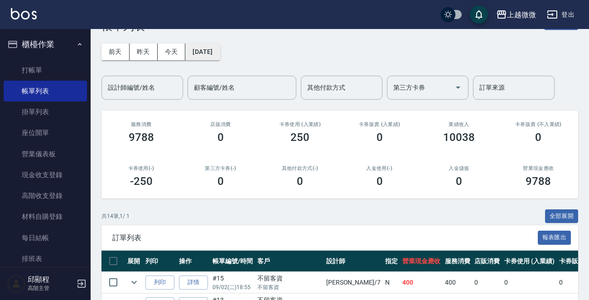
click at [220, 51] on button "2025/09/02" at bounding box center [202, 51] width 34 height 17
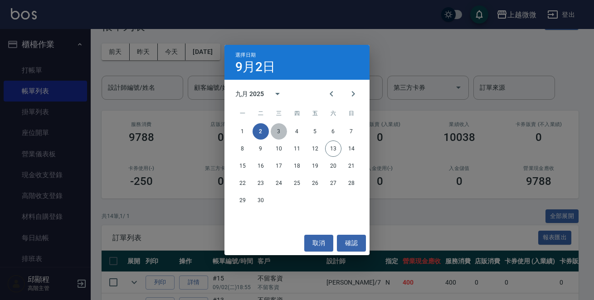
click at [279, 133] on button "3" at bounding box center [279, 131] width 16 height 16
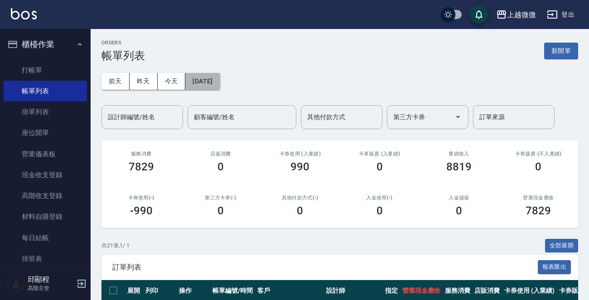
click at [220, 82] on button "2025/09/03" at bounding box center [202, 81] width 34 height 17
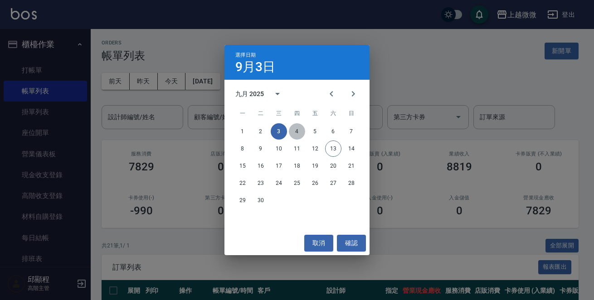
click at [297, 126] on button "4" at bounding box center [297, 131] width 16 height 16
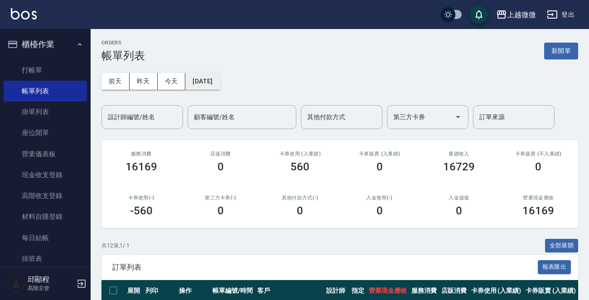
click at [213, 81] on button "2025/09/04" at bounding box center [202, 81] width 34 height 17
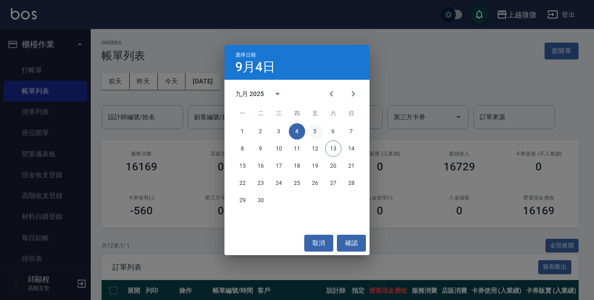
click at [316, 128] on button "5" at bounding box center [315, 131] width 16 height 16
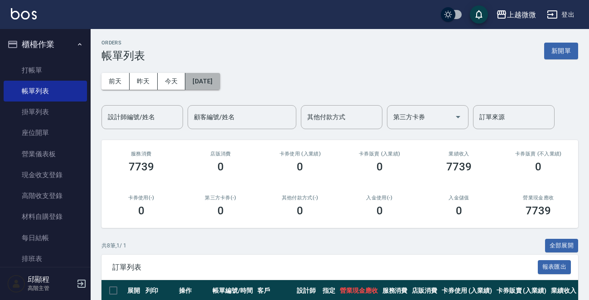
click at [220, 83] on button "2025/09/05" at bounding box center [202, 81] width 34 height 17
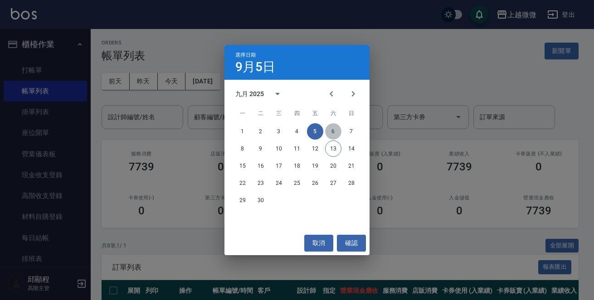
click at [330, 129] on button "6" at bounding box center [333, 131] width 16 height 16
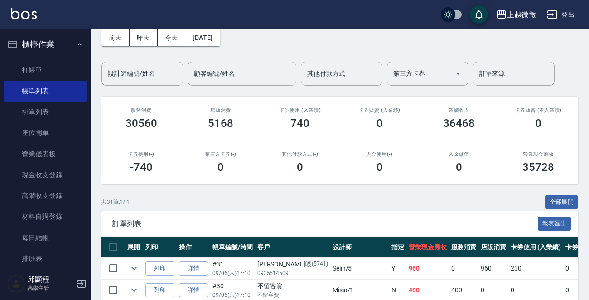
scroll to position [136, 0]
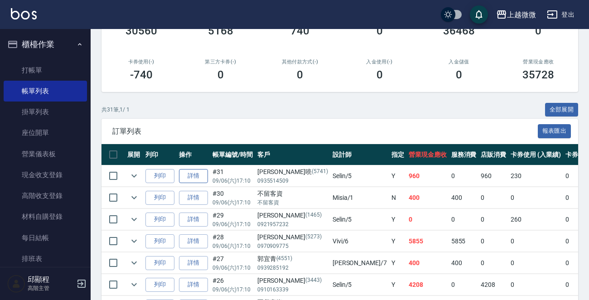
click at [196, 176] on link "詳情" at bounding box center [193, 176] width 29 height 14
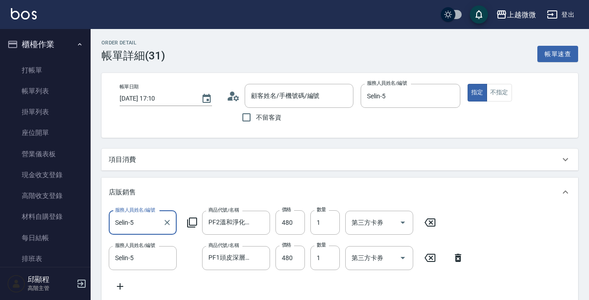
type input "2025/09/06 17:10"
type input "Selin-5"
type input "游珽喨/0935514509/5741"
type input "洗髮卡+潤絲(+0)(1/1)"
type input "中藥草本護理 短髮(10送2)(1/1)"
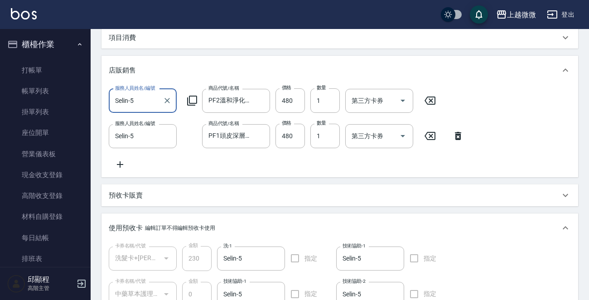
scroll to position [45, 0]
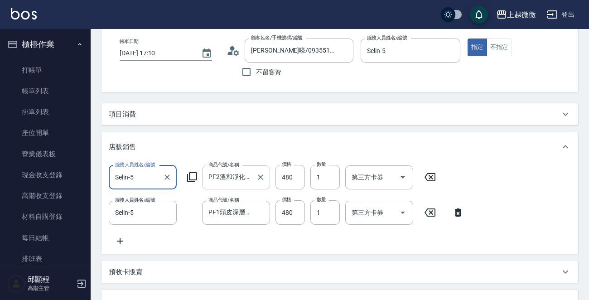
click at [218, 181] on input "PF2溫和淨化潔髮露500ml" at bounding box center [229, 177] width 46 height 16
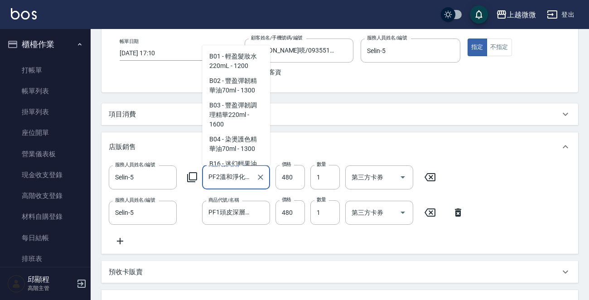
scroll to position [6230, 0]
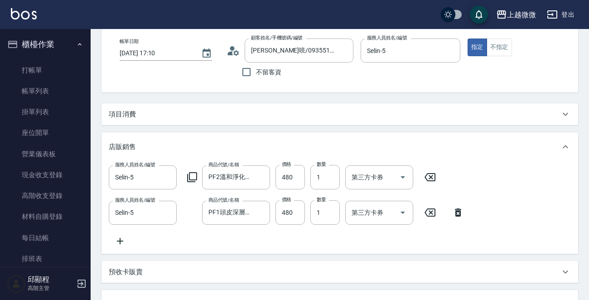
click at [119, 238] on icon at bounding box center [120, 241] width 23 height 11
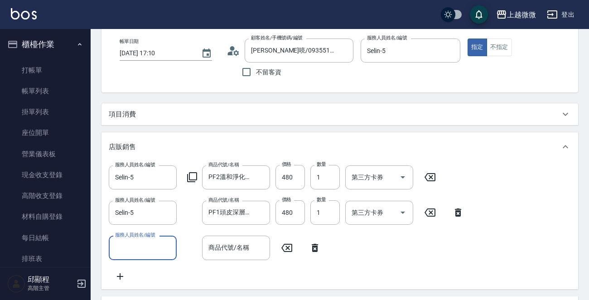
click at [235, 249] on div "商品代號/名稱 商品代號/名稱" at bounding box center [236, 248] width 68 height 24
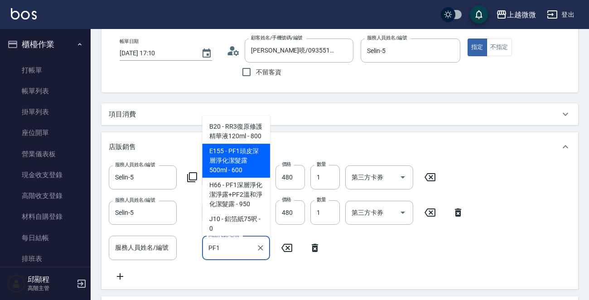
click at [239, 172] on span "E155 - PF1頭皮深層淨化潔髮露500ml - 600" at bounding box center [236, 161] width 68 height 34
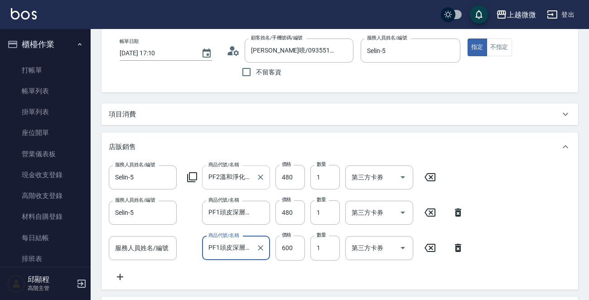
type input "PF1頭皮深層淨化潔髮露500ml"
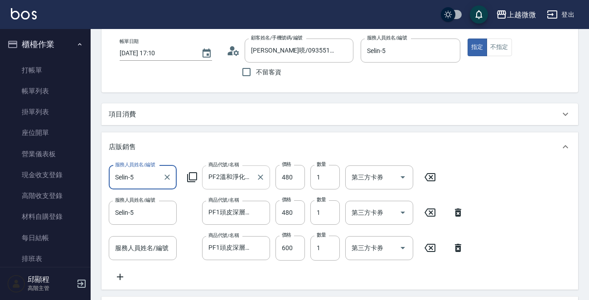
click at [214, 177] on input "PF2溫和淨化潔髮露500ml" at bounding box center [229, 177] width 46 height 16
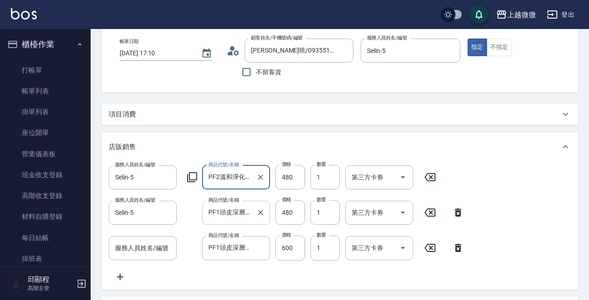
click at [217, 212] on input "PF1頭皮深層淨化潔髮露500ml" at bounding box center [229, 213] width 46 height 16
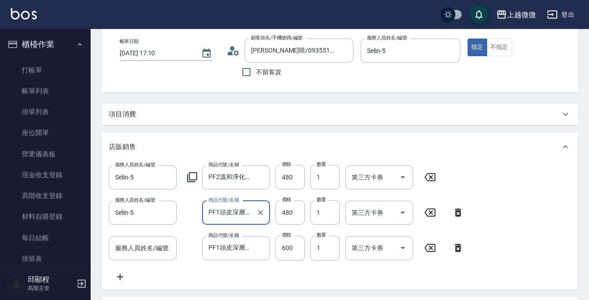
scroll to position [0, 40]
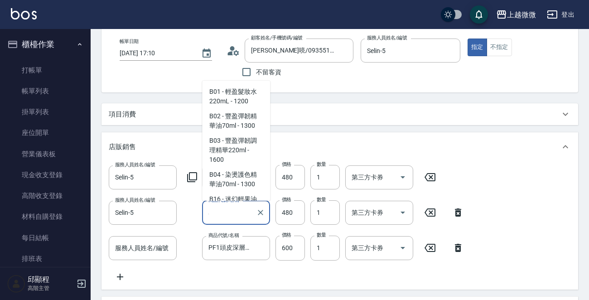
click at [232, 212] on input "PF1頭皮深層淨化潔髮露500ml" at bounding box center [229, 213] width 46 height 16
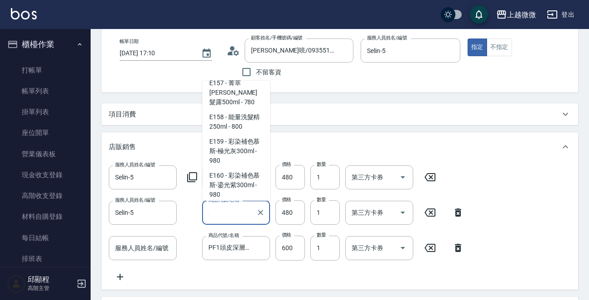
click at [456, 248] on icon at bounding box center [458, 248] width 6 height 8
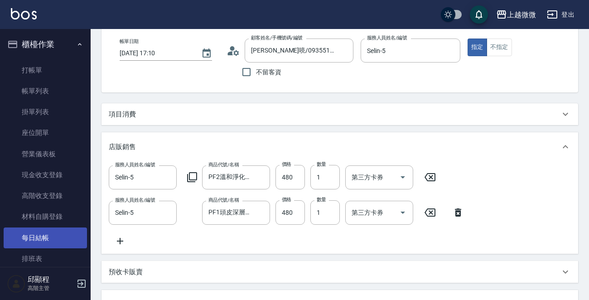
click at [40, 232] on link "每日結帳" at bounding box center [45, 237] width 83 height 21
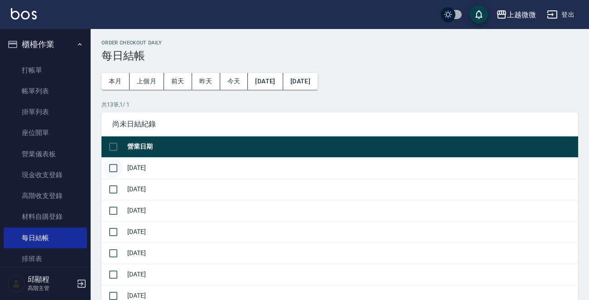
click at [111, 166] on input "checkbox" at bounding box center [113, 168] width 19 height 19
checkbox input "true"
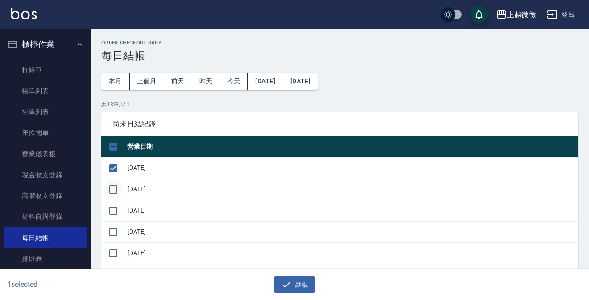
click at [113, 190] on input "checkbox" at bounding box center [113, 189] width 19 height 19
checkbox input "true"
drag, startPoint x: 117, startPoint y: 212, endPoint x: 114, endPoint y: 232, distance: 20.7
click at [117, 213] on input "checkbox" at bounding box center [113, 210] width 19 height 19
checkbox input "true"
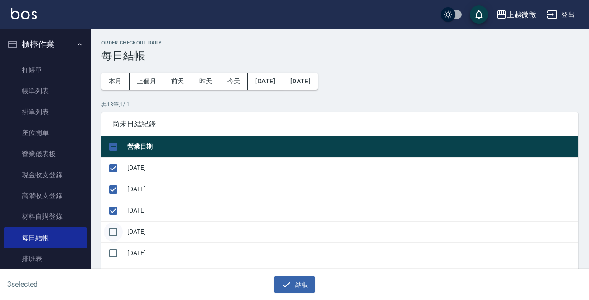
click at [114, 232] on input "checkbox" at bounding box center [113, 231] width 19 height 19
checkbox input "true"
click at [110, 254] on input "checkbox" at bounding box center [113, 253] width 19 height 19
checkbox input "true"
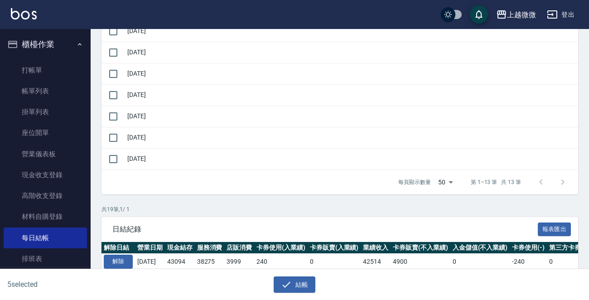
scroll to position [272, 0]
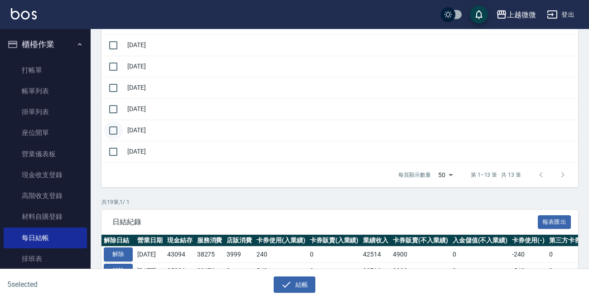
click at [111, 128] on input "checkbox" at bounding box center [113, 130] width 19 height 19
checkbox input "true"
click at [113, 100] on input "checkbox" at bounding box center [113, 109] width 19 height 19
checkbox input "true"
click at [111, 79] on input "checkbox" at bounding box center [113, 87] width 19 height 19
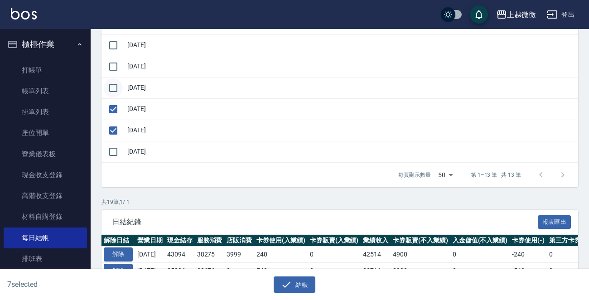
checkbox input "true"
click at [118, 61] on input "checkbox" at bounding box center [113, 66] width 19 height 19
checkbox input "true"
click at [116, 44] on input "checkbox" at bounding box center [113, 45] width 19 height 19
checkbox input "true"
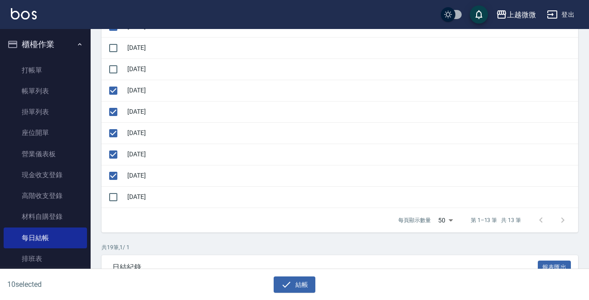
scroll to position [181, 0]
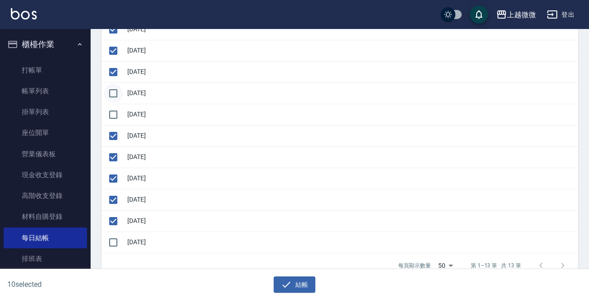
drag, startPoint x: 114, startPoint y: 115, endPoint x: 117, endPoint y: 90, distance: 24.7
click at [115, 112] on input "checkbox" at bounding box center [113, 114] width 19 height 19
checkbox input "true"
click at [118, 89] on input "checkbox" at bounding box center [113, 93] width 19 height 19
checkbox input "true"
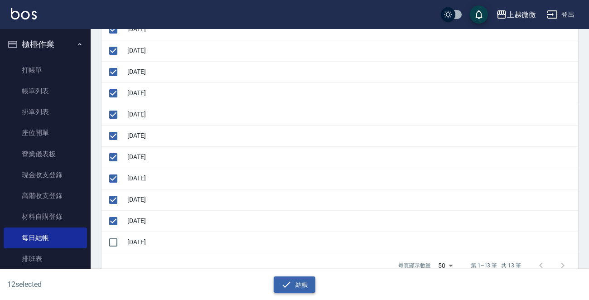
click at [295, 285] on button "結帳" at bounding box center [295, 284] width 42 height 17
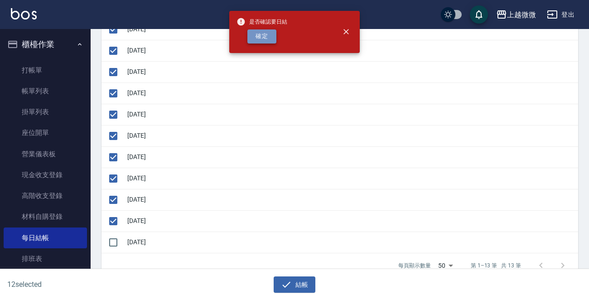
click at [258, 31] on button "確定" at bounding box center [261, 36] width 29 height 14
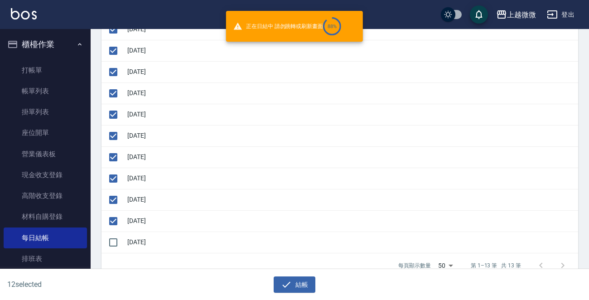
checkbox input "false"
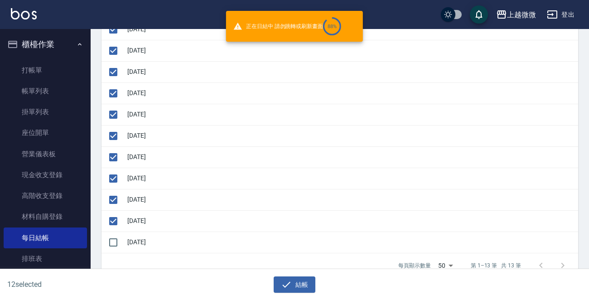
checkbox input "false"
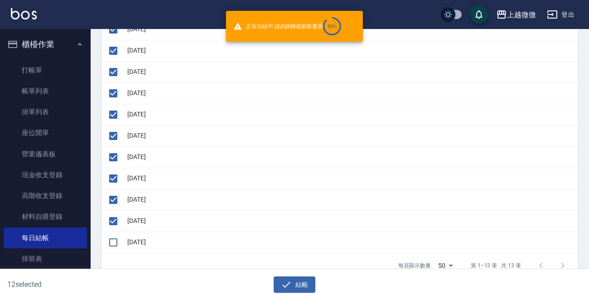
checkbox input "false"
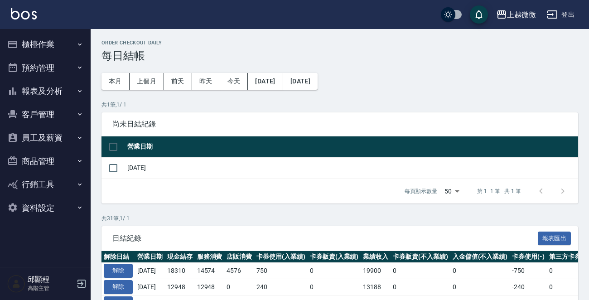
scroll to position [181, 0]
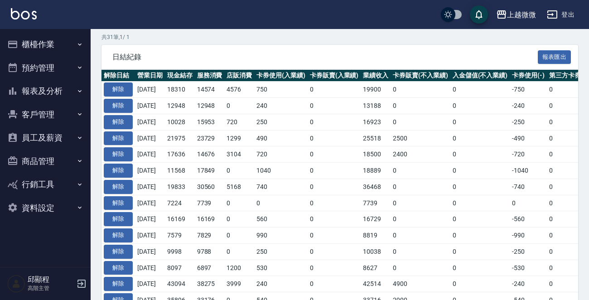
click at [85, 282] on icon "button" at bounding box center [81, 284] width 8 height 8
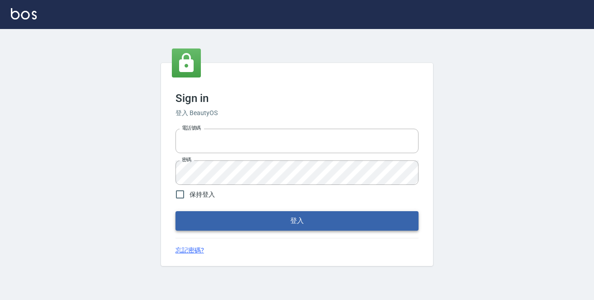
type input "0229470385"
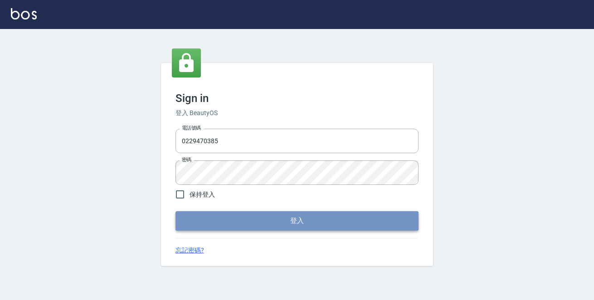
click at [276, 213] on button "登入" at bounding box center [296, 220] width 243 height 19
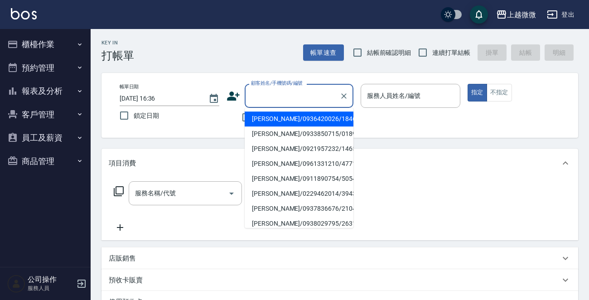
click at [312, 95] on input "顧客姓名/手機號碼/編號" at bounding box center [292, 96] width 87 height 16
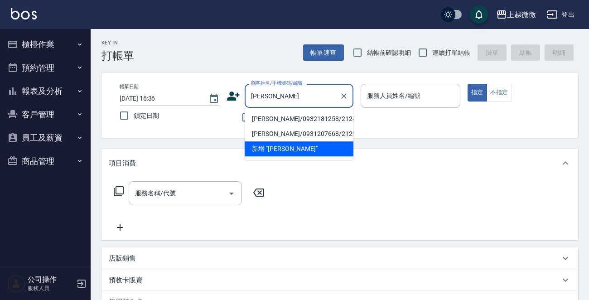
click at [292, 116] on li "[PERSON_NAME]/0932181258/2124" at bounding box center [299, 118] width 109 height 15
type input "[PERSON_NAME]/0932181258/2124"
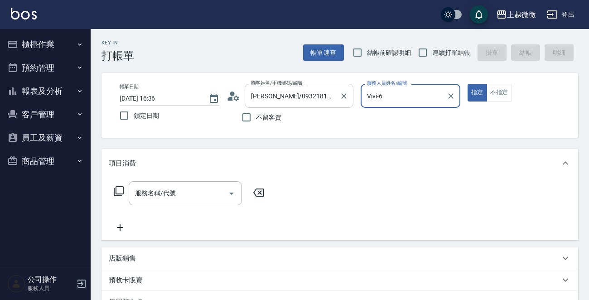
type input "Vivi-6"
click at [185, 194] on input "服務名稱/代號" at bounding box center [179, 193] width 92 height 16
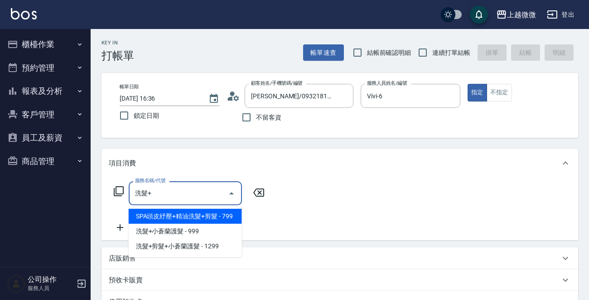
click at [234, 216] on span "SPA頭皮紓壓+精油洗髮+剪髮 - 799" at bounding box center [185, 216] width 113 height 15
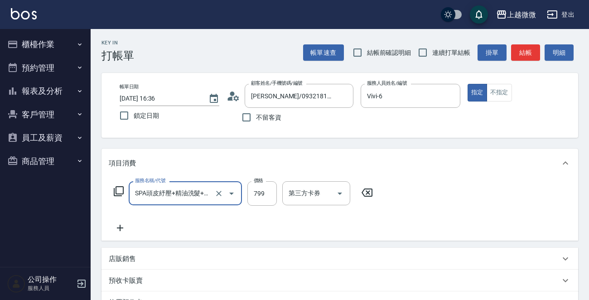
type input "SPA頭皮紓壓+精油洗髮+剪髮(I13)"
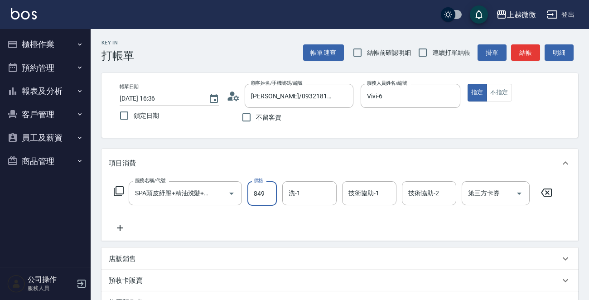
type input "849"
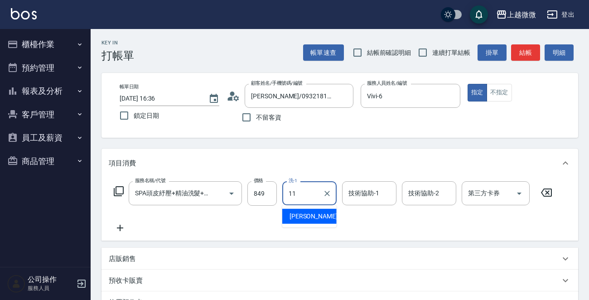
type input "[PERSON_NAME]-11"
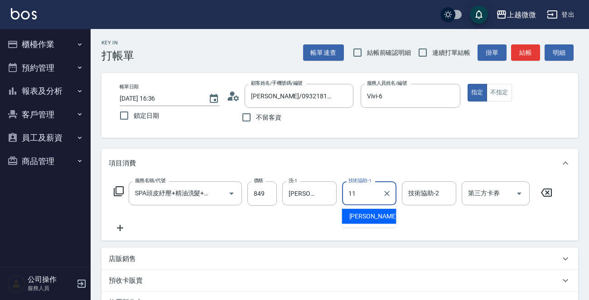
type input "[PERSON_NAME]-11"
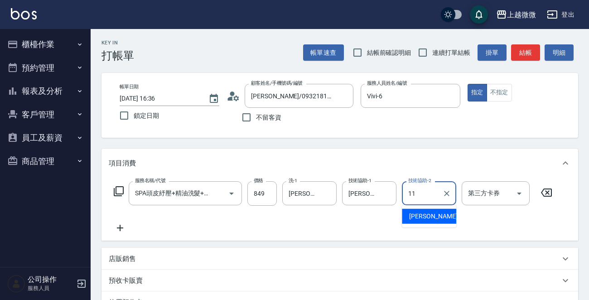
type input "[PERSON_NAME]-11"
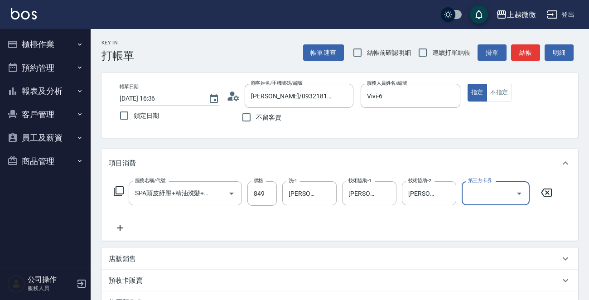
scroll to position [157, 0]
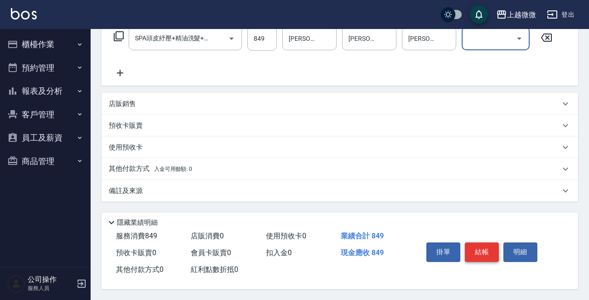
click at [485, 252] on button "結帳" at bounding box center [482, 251] width 34 height 19
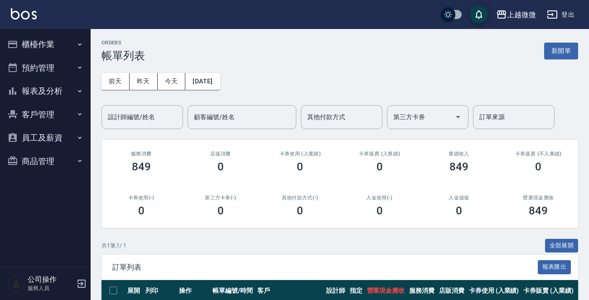
click at [67, 47] on button "櫃檯作業" at bounding box center [45, 45] width 83 height 24
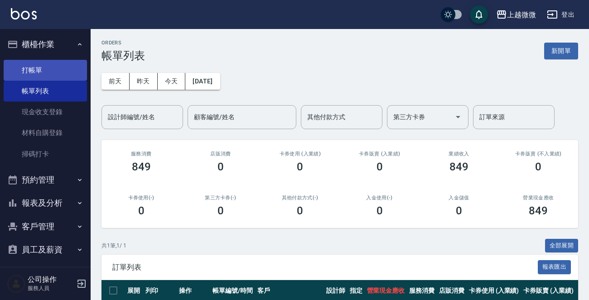
click at [42, 71] on link "打帳單" at bounding box center [45, 70] width 83 height 21
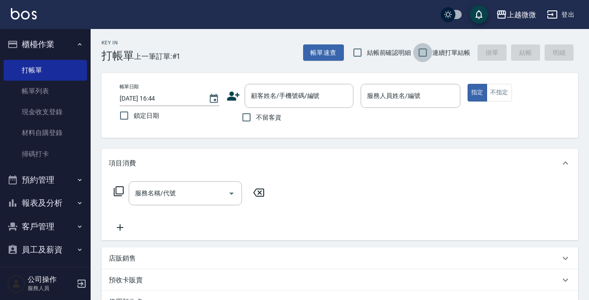
click at [418, 49] on input "連續打單結帳" at bounding box center [422, 52] width 19 height 19
checkbox input "true"
drag, startPoint x: 128, startPoint y: 116, endPoint x: 237, endPoint y: 117, distance: 108.8
click at [127, 116] on input "鎖定日期" at bounding box center [124, 115] width 19 height 19
checkbox input "true"
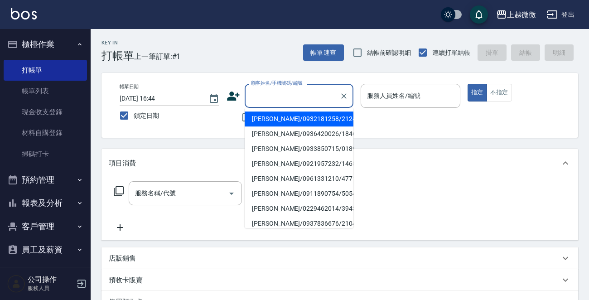
click at [285, 98] on input "顧客姓名/手機號碼/編號" at bounding box center [292, 96] width 87 height 16
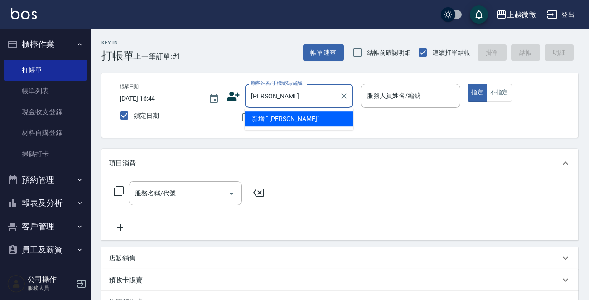
type input "真"
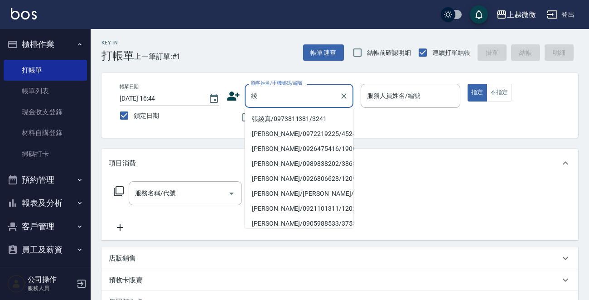
click at [300, 119] on li "張綾真/0973811381/3241" at bounding box center [299, 118] width 109 height 15
type input "張綾真/0973811381/3241"
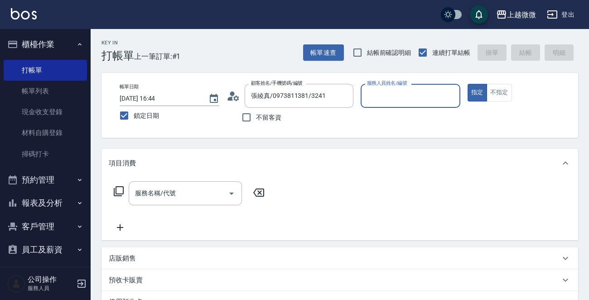
type input "[PERSON_NAME]-7"
click at [202, 192] on input "服務名稱/代號" at bounding box center [179, 193] width 92 height 16
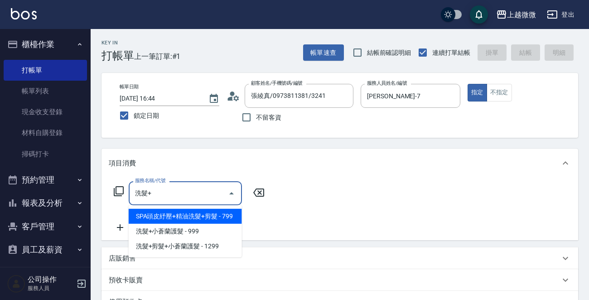
click at [221, 217] on span "SPA頭皮紓壓+精油洗髮+剪髮 - 799" at bounding box center [185, 216] width 113 height 15
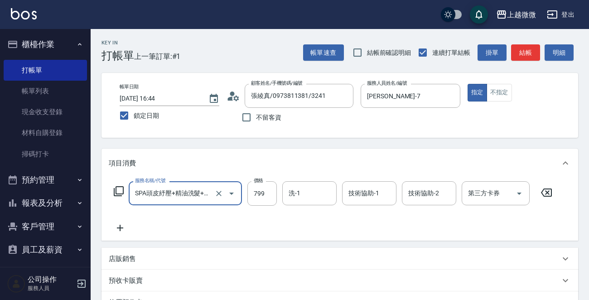
type input "SPA頭皮紓壓+精油洗髮+剪髮(I13)"
type input "800"
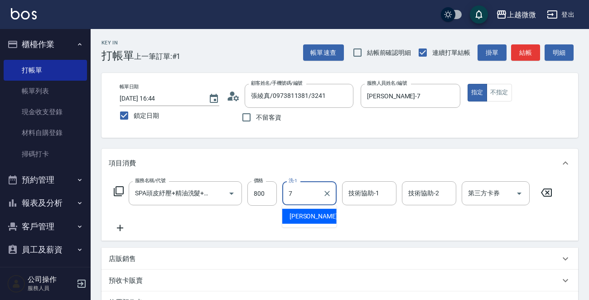
type input "[PERSON_NAME]-7"
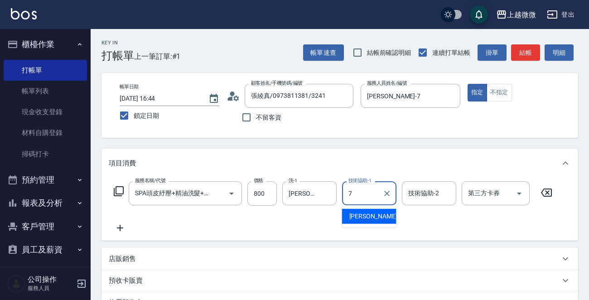
type input "[PERSON_NAME]-7"
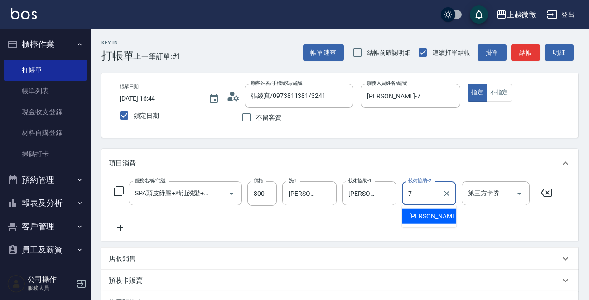
type input "[PERSON_NAME]-7"
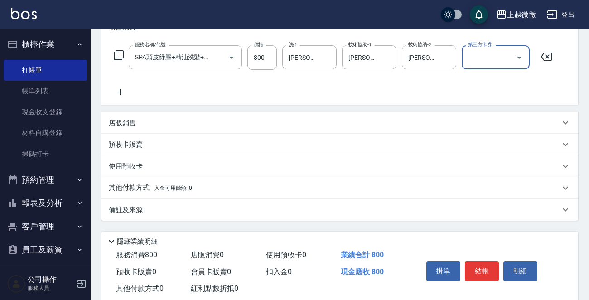
scroll to position [157, 0]
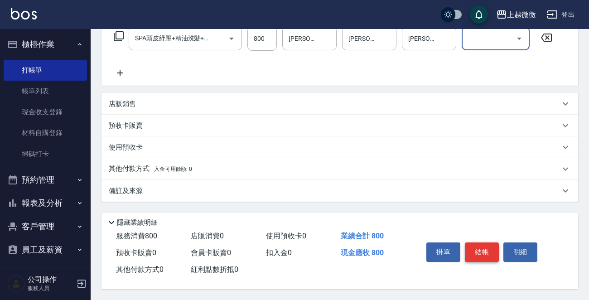
click at [481, 256] on button "結帳" at bounding box center [482, 251] width 34 height 19
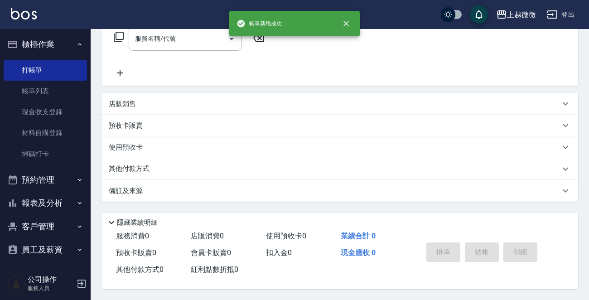
scroll to position [0, 0]
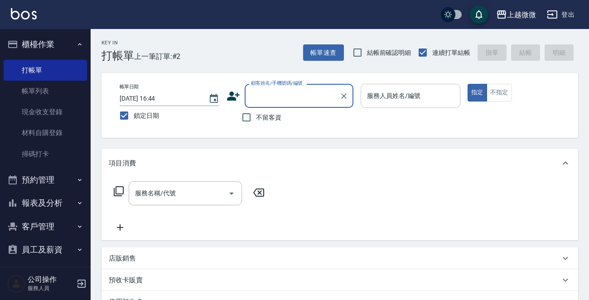
click at [413, 92] on div "服務人員姓名/編號 服務人員姓名/編號" at bounding box center [411, 96] width 100 height 24
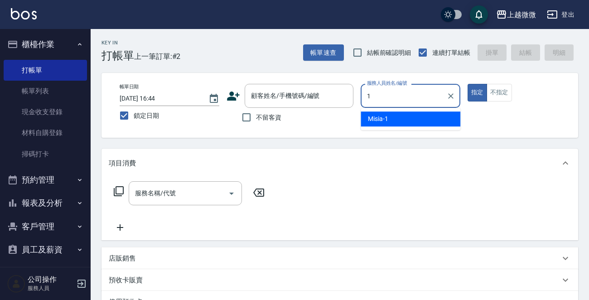
click at [400, 115] on div "Misia -1" at bounding box center [411, 118] width 100 height 15
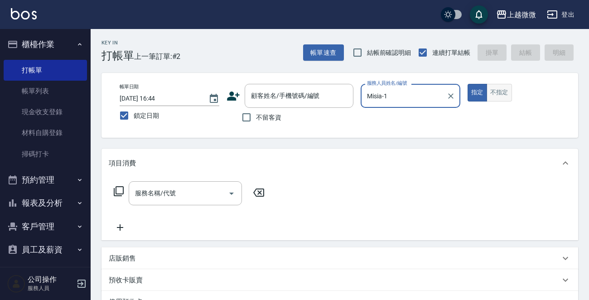
type input "Misia-1"
click at [494, 92] on button "不指定" at bounding box center [499, 93] width 25 height 18
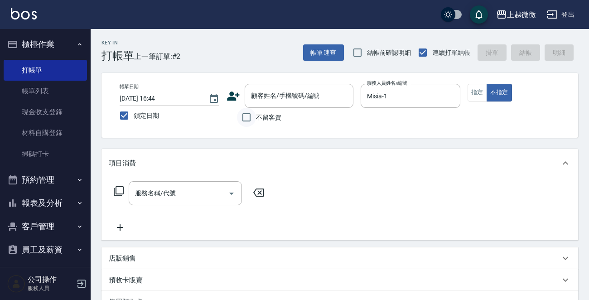
click at [245, 114] on input "不留客資" at bounding box center [246, 117] width 19 height 19
checkbox input "true"
click at [167, 196] on input "服務名稱/代號" at bounding box center [179, 193] width 92 height 16
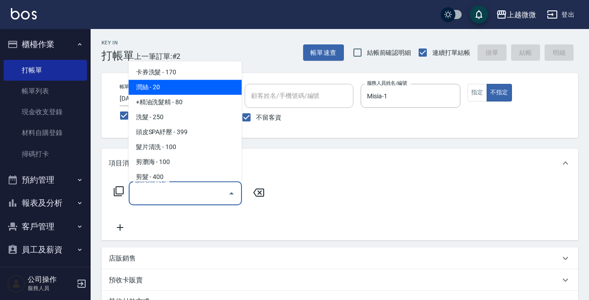
click at [177, 87] on span "潤絲 - 20" at bounding box center [185, 87] width 113 height 15
type input "潤絲(A01)"
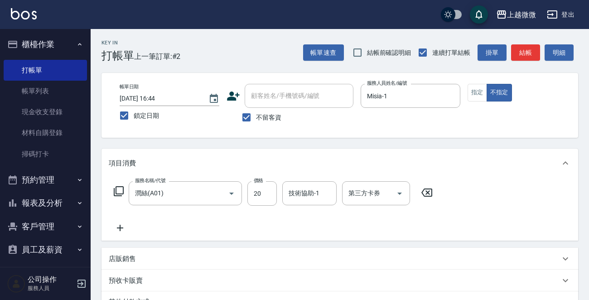
click at [119, 229] on icon at bounding box center [120, 227] width 23 height 11
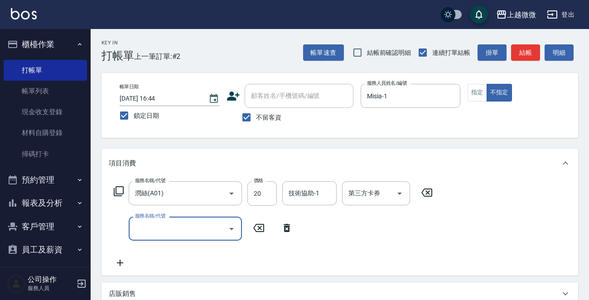
click at [199, 240] on div "服務名稱/代號" at bounding box center [185, 229] width 113 height 24
type input "頭皮SPA紓壓(A04)"
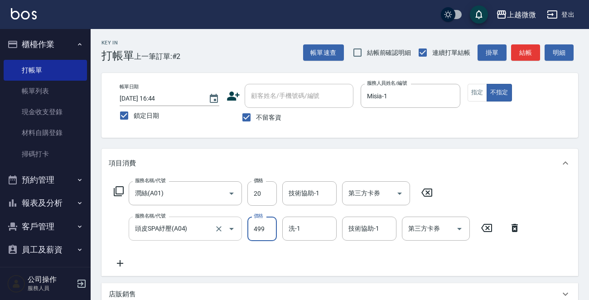
type input "499"
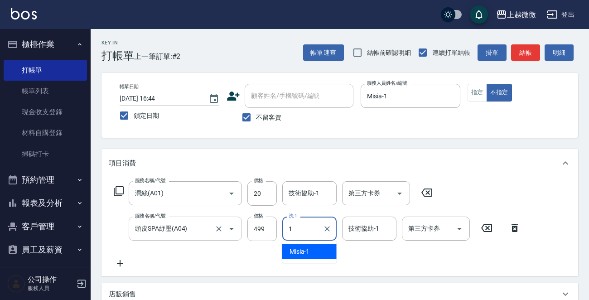
type input "Misia-1"
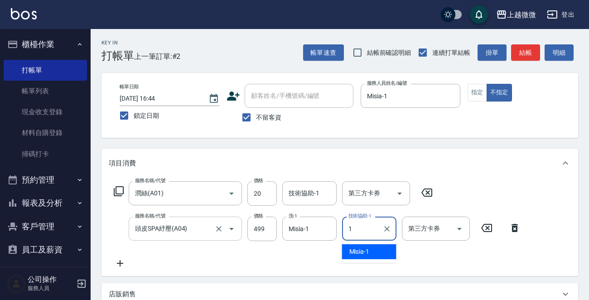
type input "Misia-1"
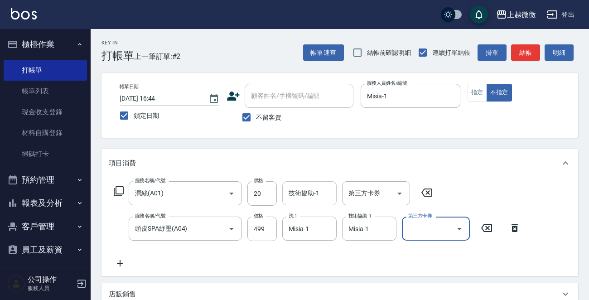
click at [300, 194] on input "技術協助-1" at bounding box center [309, 193] width 46 height 16
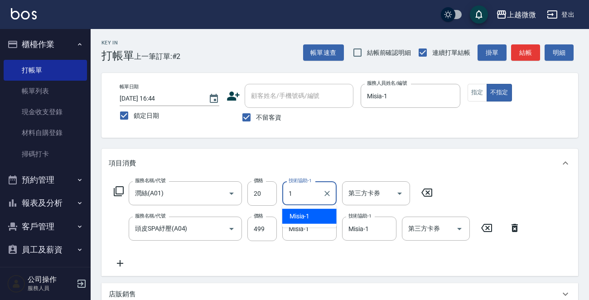
click at [315, 210] on div "Misia -1" at bounding box center [309, 216] width 54 height 15
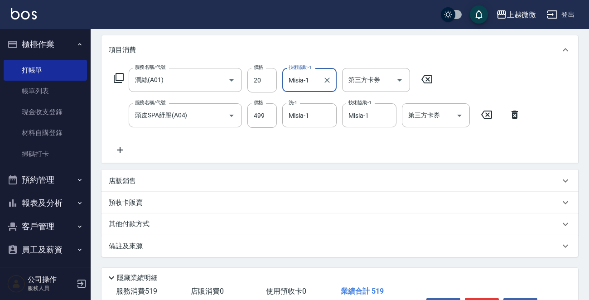
scroll to position [171, 0]
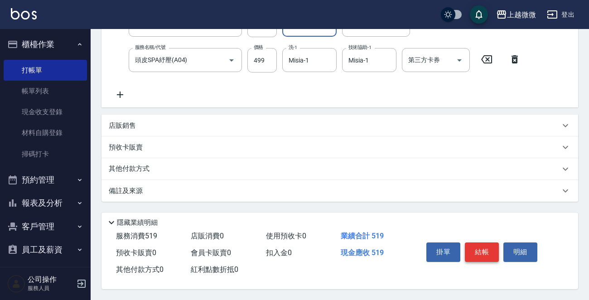
type input "Misia-1"
click at [481, 249] on button "結帳" at bounding box center [482, 251] width 34 height 19
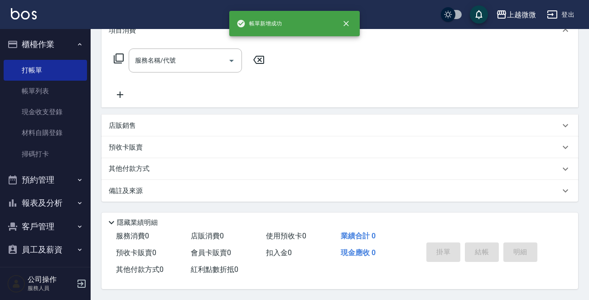
scroll to position [0, 0]
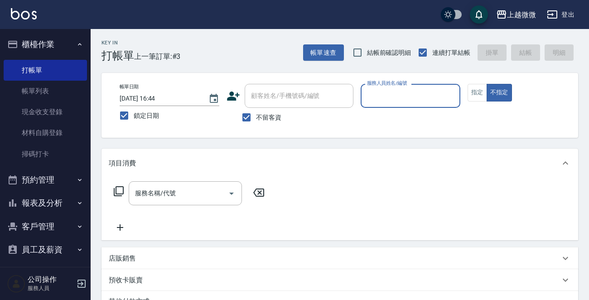
drag, startPoint x: 251, startPoint y: 113, endPoint x: 264, endPoint y: 104, distance: 16.2
click at [251, 113] on input "不留客資" at bounding box center [246, 117] width 19 height 19
checkbox input "false"
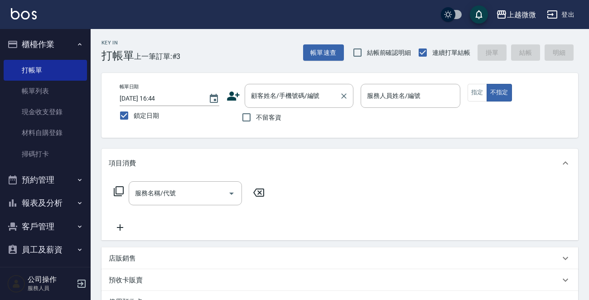
click at [277, 98] on input "顧客姓名/手機號碼/編號" at bounding box center [292, 96] width 87 height 16
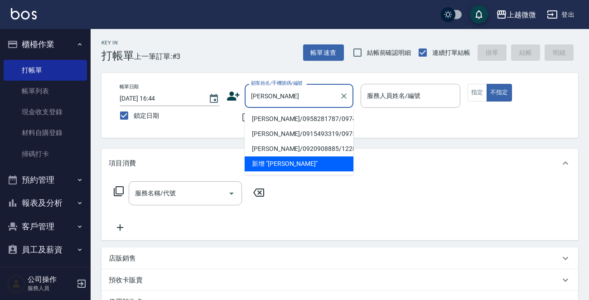
click at [299, 114] on li "[PERSON_NAME]/0958281787/0974" at bounding box center [299, 118] width 109 height 15
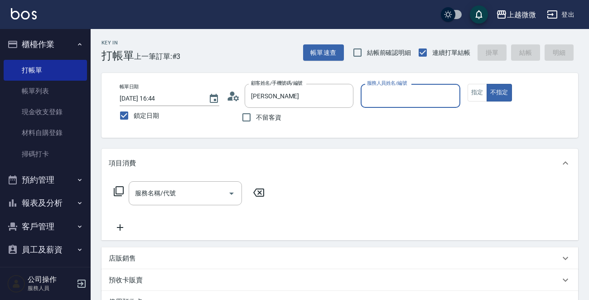
type input "[PERSON_NAME]/0958281787/0974"
type input "Vivi-6"
click at [474, 90] on button "指定" at bounding box center [477, 93] width 19 height 18
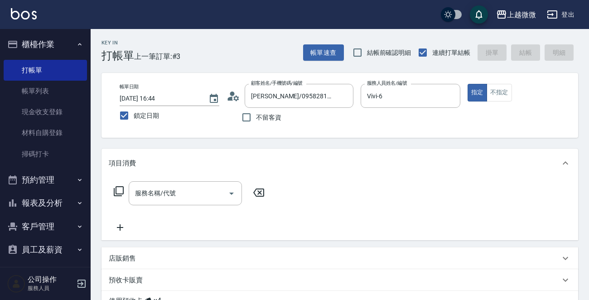
click at [165, 190] on div "服務名稱/代號 服務名稱/代號" at bounding box center [185, 193] width 113 height 24
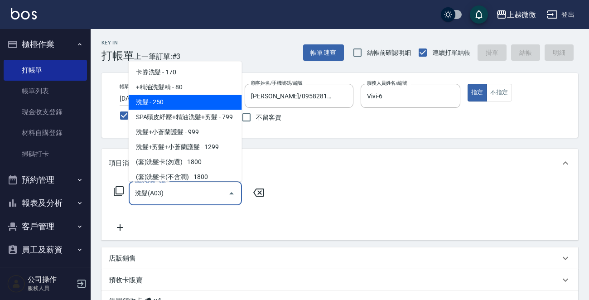
type input "洗髮(A03)"
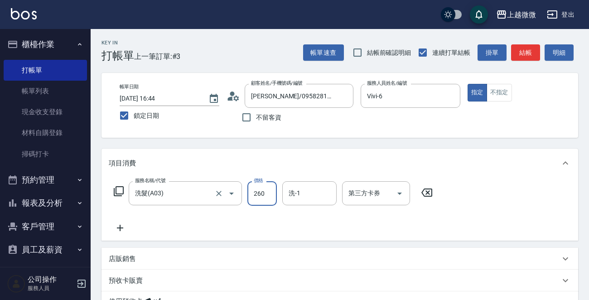
type input "260"
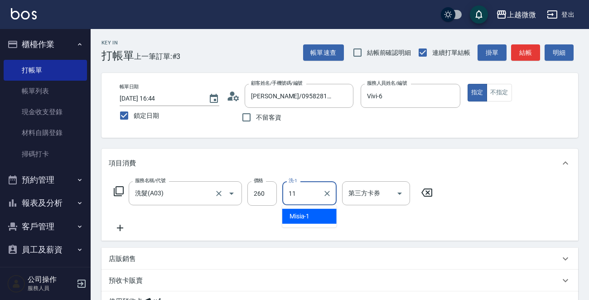
type input "[PERSON_NAME]-11"
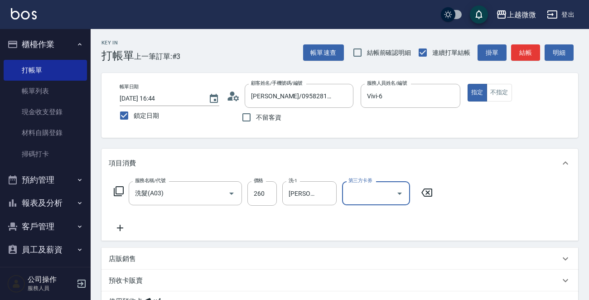
click at [122, 228] on icon at bounding box center [120, 227] width 23 height 11
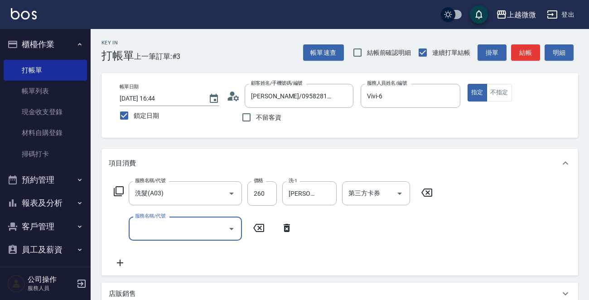
click at [155, 228] on input "服務名稱/代號" at bounding box center [179, 229] width 92 height 16
type input "+精油洗髮精(A02)"
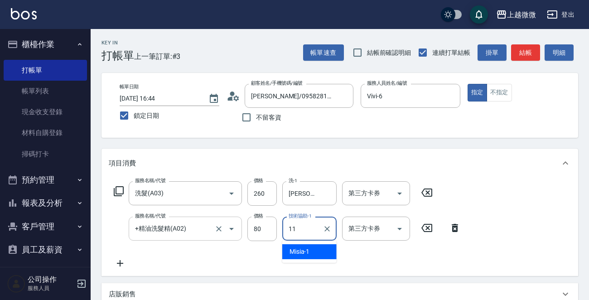
type input "[PERSON_NAME]-11"
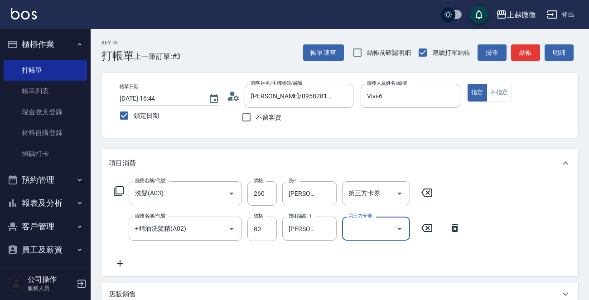
click at [121, 258] on icon at bounding box center [120, 263] width 23 height 11
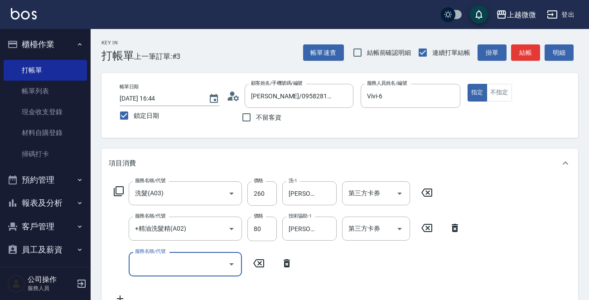
click at [158, 255] on label "服務名稱/代號" at bounding box center [150, 251] width 30 height 7
click at [158, 258] on input "服務名稱/代號" at bounding box center [179, 264] width 92 height 16
type input "剪髮(B02)"
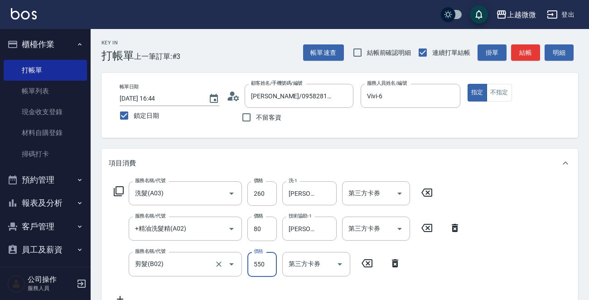
type input "550"
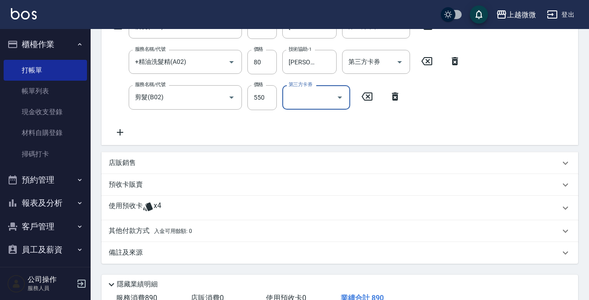
scroll to position [181, 0]
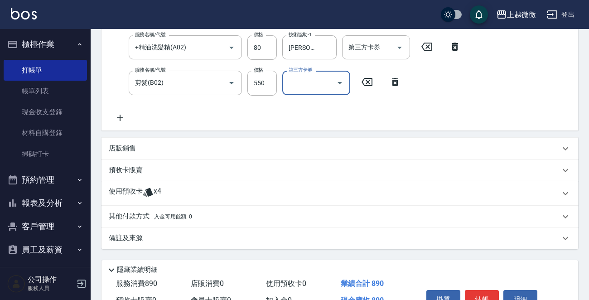
click at [118, 190] on p "使用預收卡" at bounding box center [126, 194] width 34 height 14
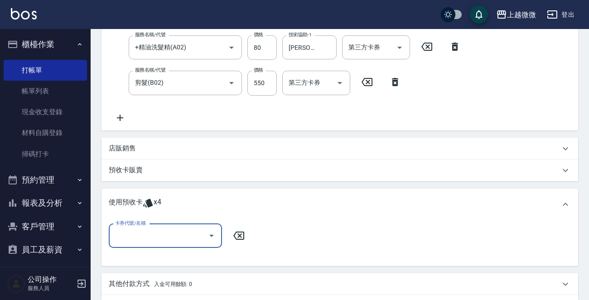
scroll to position [0, 0]
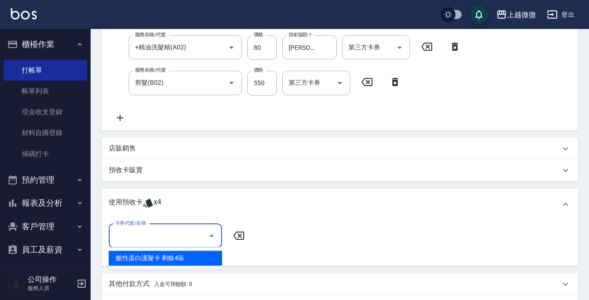
click at [137, 232] on input "卡券代號/名稱" at bounding box center [159, 236] width 92 height 16
click at [164, 253] on div "酸性蛋白護髮卡 剩餘4張" at bounding box center [165, 258] width 113 height 15
type input "酸性蛋白護髮卡"
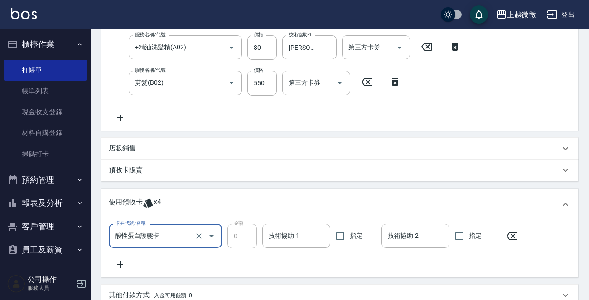
click at [259, 232] on div "卡券代號/名稱 酸性蛋白護髮卡 卡券代號/名稱 金額 0 金額 技術協助-1 技術協助-1 指定 技術協助-2 技術協助-2 指定" at bounding box center [316, 236] width 415 height 24
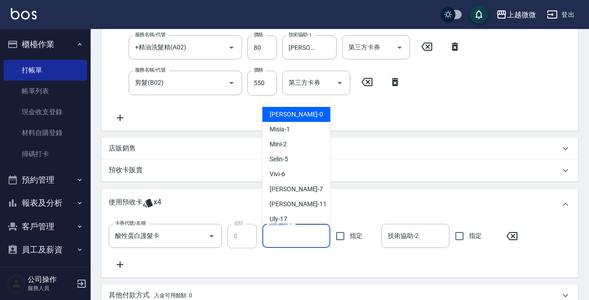
click at [281, 232] on div "技術協助-1 技術協助-1" at bounding box center [296, 236] width 68 height 24
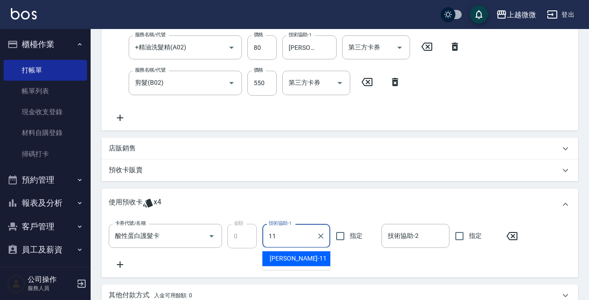
type input "[PERSON_NAME]-11"
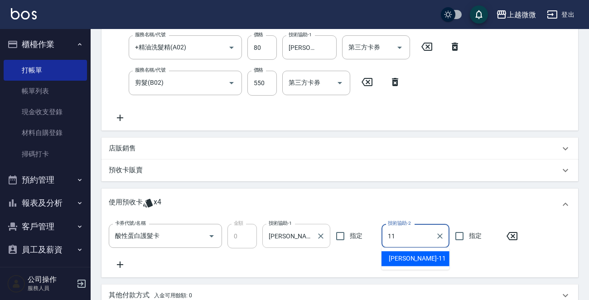
type input "[PERSON_NAME]-11"
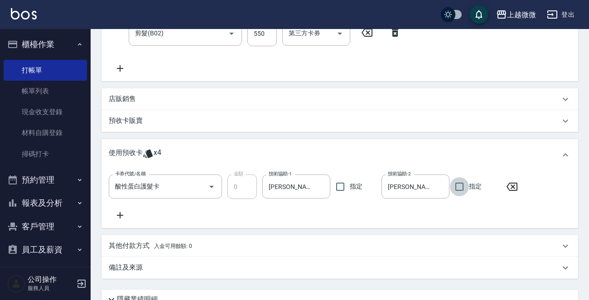
scroll to position [272, 0]
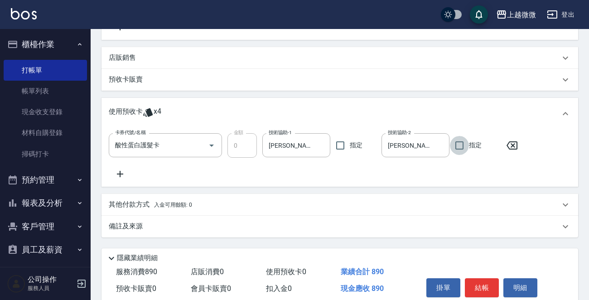
click at [126, 59] on p "店販銷售" at bounding box center [122, 58] width 27 height 10
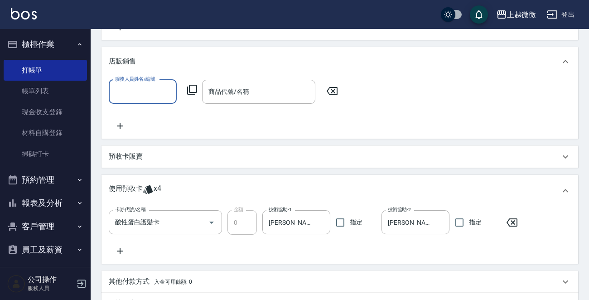
scroll to position [0, 0]
click at [125, 122] on icon at bounding box center [120, 126] width 23 height 11
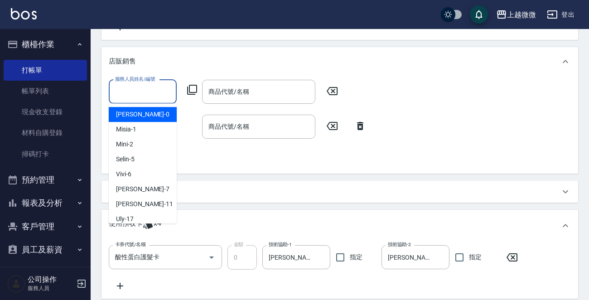
click at [149, 93] on input "服務人員姓名/編號" at bounding box center [143, 92] width 60 height 16
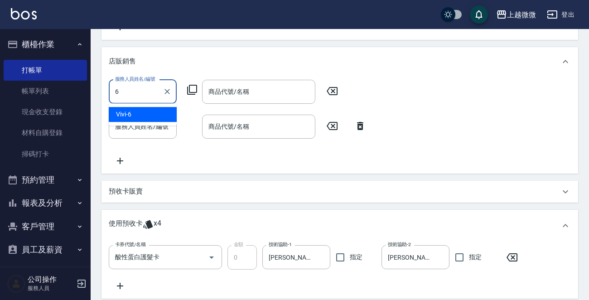
click at [156, 112] on div "Vivi -6" at bounding box center [143, 114] width 68 height 15
type input "Vivi-6"
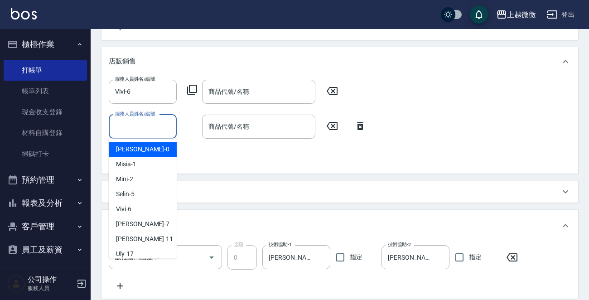
click at [145, 133] on input "服務人員姓名/編號" at bounding box center [143, 127] width 60 height 16
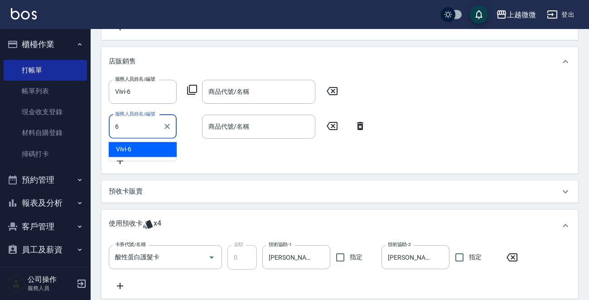
click at [149, 149] on div "Vivi -6" at bounding box center [143, 149] width 68 height 15
type input "Vivi-6"
click at [237, 95] on div "商品代號/名稱 商品代號/名稱" at bounding box center [258, 92] width 113 height 24
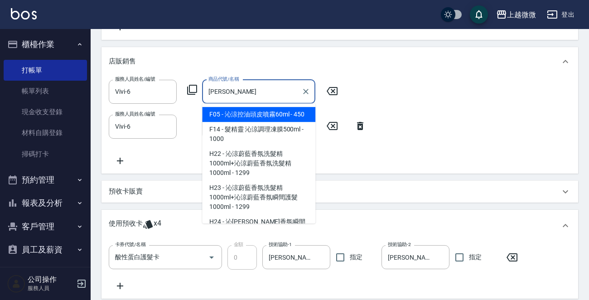
click at [250, 110] on span "F05 - 沁涼控油頭皮噴霧60ml - 450" at bounding box center [258, 114] width 113 height 15
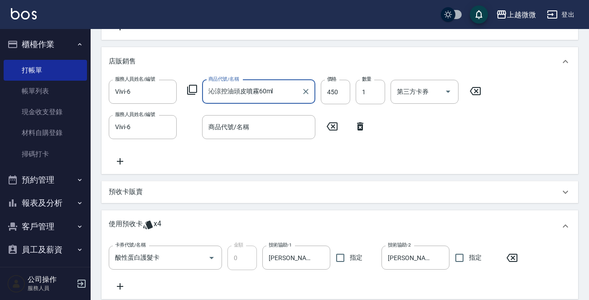
type input "沁涼控油頭皮噴霧60ml"
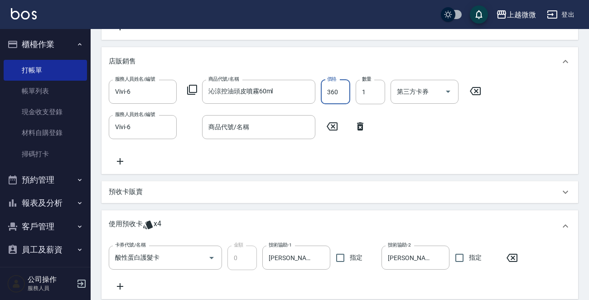
type input "360"
type input "10"
click at [246, 129] on div "商品代號/名稱 商品代號/名稱" at bounding box center [258, 127] width 113 height 24
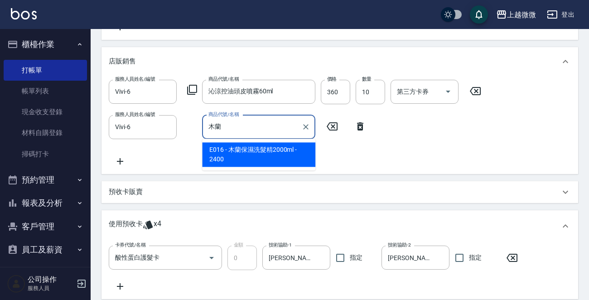
click at [278, 157] on span "E016 - 木蘭保濕洗髮精2000ml - 2400" at bounding box center [258, 154] width 113 height 24
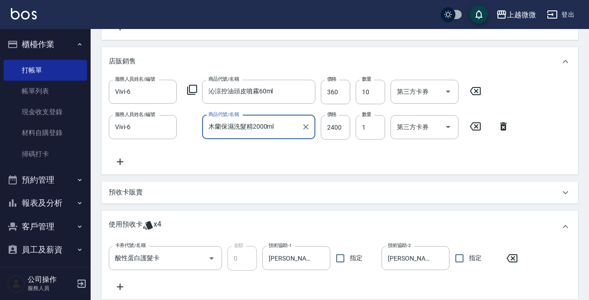
type input "木蘭保濕洗髮精2000ml"
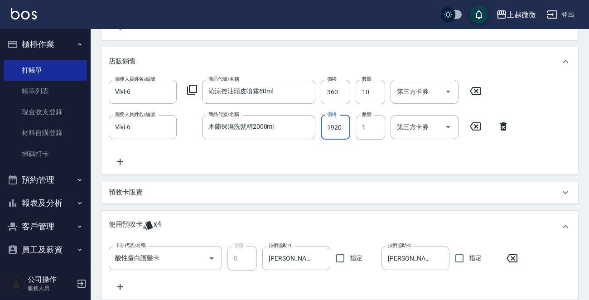
type input "1920"
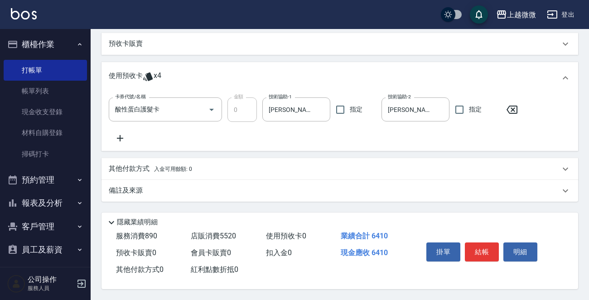
scroll to position [422, 0]
click at [121, 169] on p "其他付款方式 入金可用餘額: 0" at bounding box center [150, 169] width 83 height 10
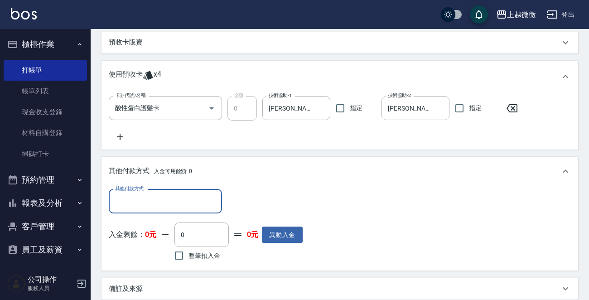
scroll to position [0, 0]
click at [131, 219] on div "其他付款方式 其他付款方式 入金剩餘： 0元 0 ​ 整筆扣入金 0元 異動入金" at bounding box center [206, 226] width 194 height 74
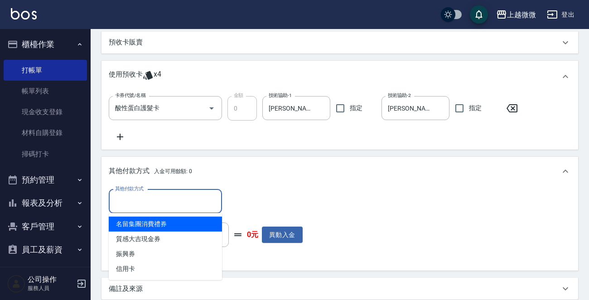
click at [136, 202] on input "其他付款方式" at bounding box center [165, 201] width 105 height 16
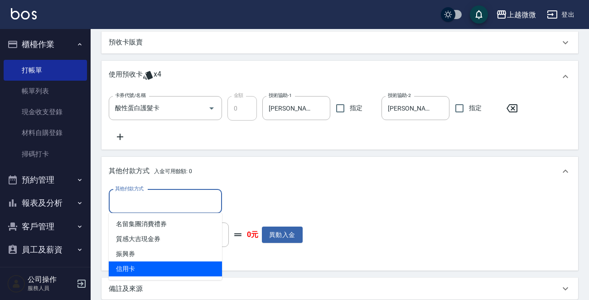
click at [135, 265] on span "信用卡" at bounding box center [165, 268] width 113 height 15
type input "信用卡"
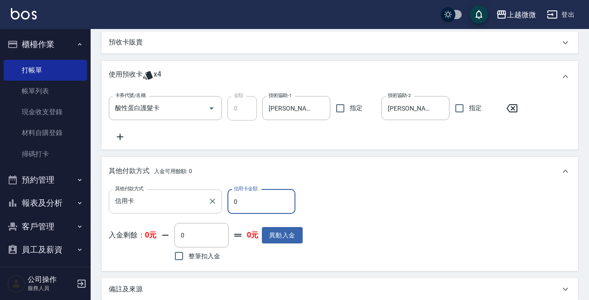
drag, startPoint x: 260, startPoint y: 200, endPoint x: 114, endPoint y: 193, distance: 146.1
click at [115, 193] on div "其他付款方式 信用卡 其他付款方式 信用卡金額 0 信用卡金額" at bounding box center [206, 201] width 194 height 24
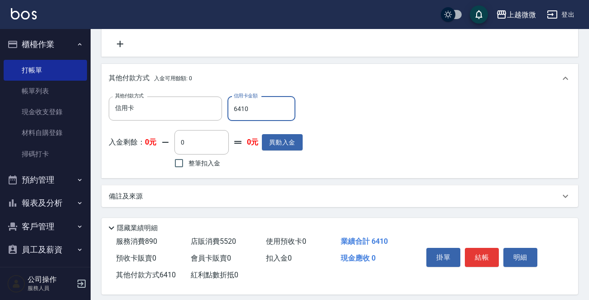
scroll to position [522, 0]
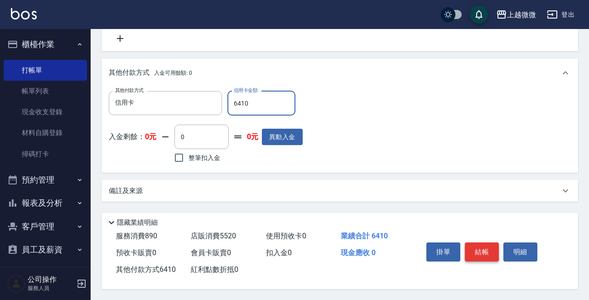
type input "6410"
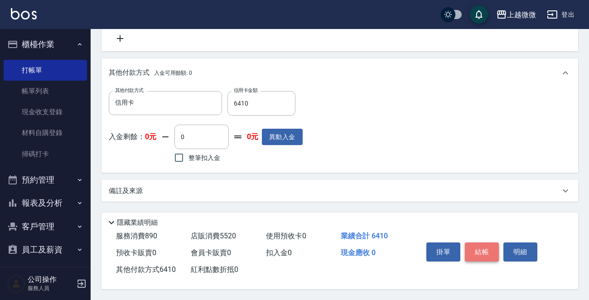
click at [477, 246] on button "結帳" at bounding box center [482, 251] width 34 height 19
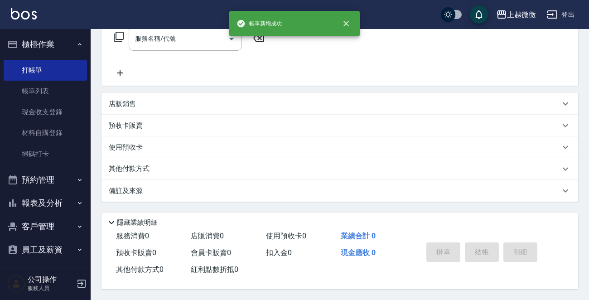
scroll to position [0, 0]
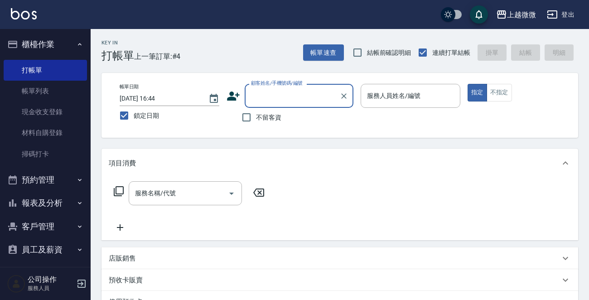
click at [390, 91] on div "服務人員姓名/編號 服務人員姓名/編號" at bounding box center [411, 96] width 100 height 24
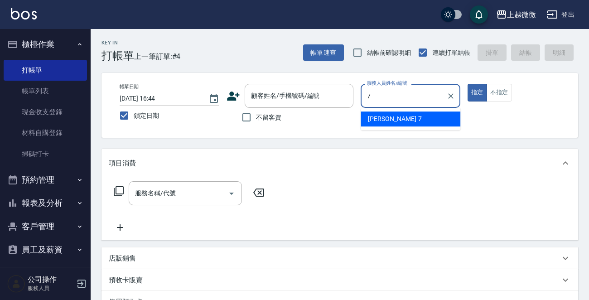
drag, startPoint x: 396, startPoint y: 115, endPoint x: 337, endPoint y: 123, distance: 59.1
click at [395, 115] on div "[PERSON_NAME] -7" at bounding box center [411, 118] width 100 height 15
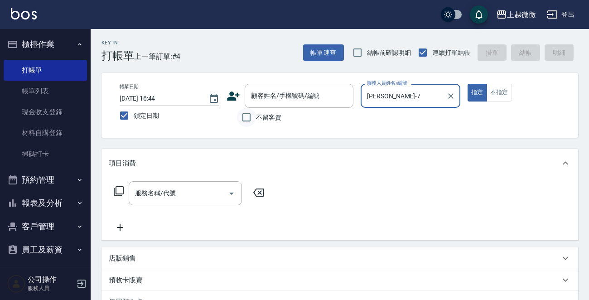
type input "[PERSON_NAME]-7"
click at [250, 119] on input "不留客資" at bounding box center [246, 117] width 19 height 19
checkbox input "true"
click at [190, 194] on input "服務名稱/代號" at bounding box center [179, 193] width 92 height 16
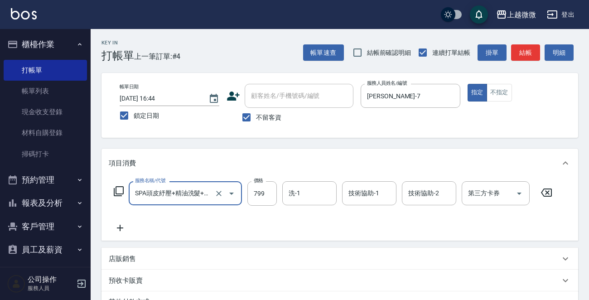
type input "SPA頭皮紓壓+精油洗髮+剪髮(I13)"
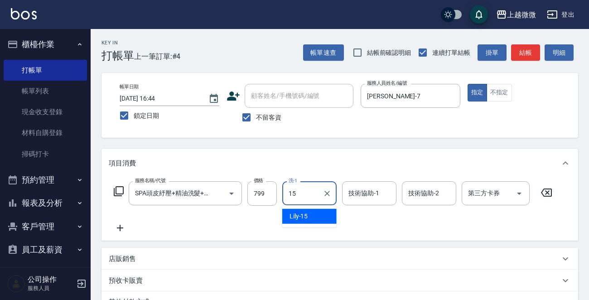
type input "Lily-15"
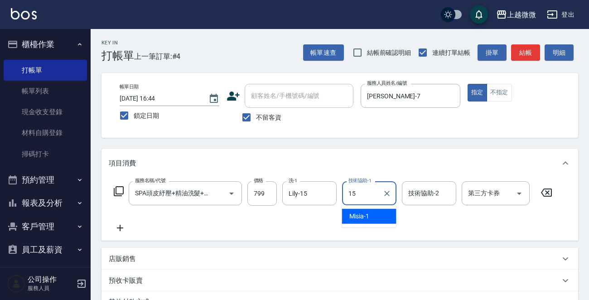
type input "Lily-15"
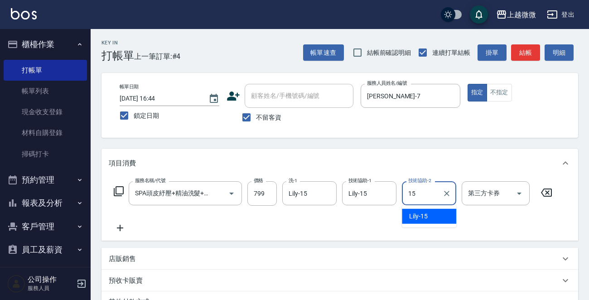
type input "Lily-15"
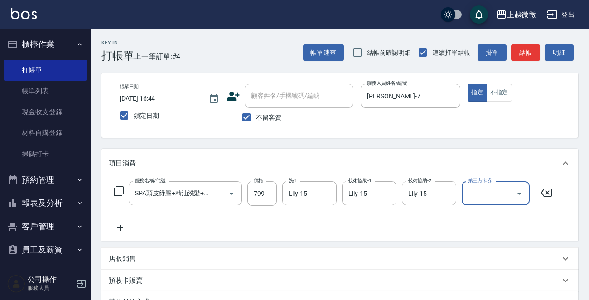
scroll to position [135, 0]
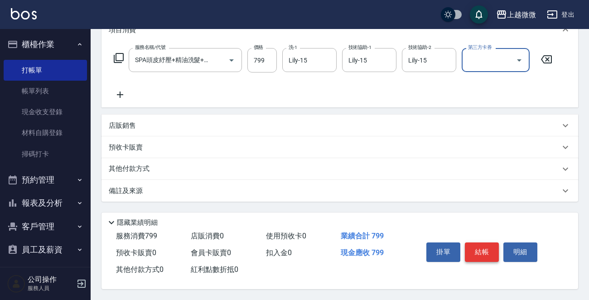
click at [478, 247] on button "結帳" at bounding box center [482, 251] width 34 height 19
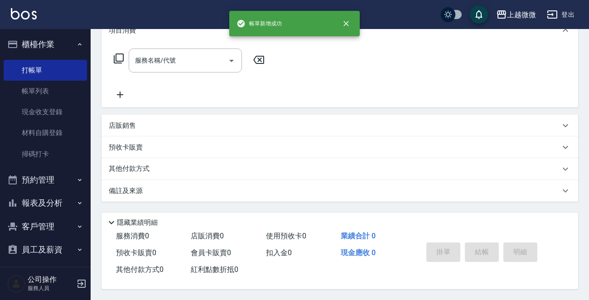
scroll to position [0, 0]
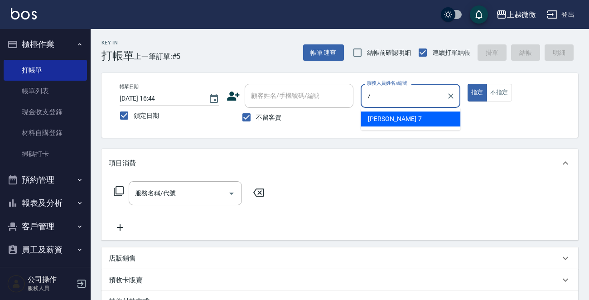
click at [398, 118] on div "[PERSON_NAME] -7" at bounding box center [411, 118] width 100 height 15
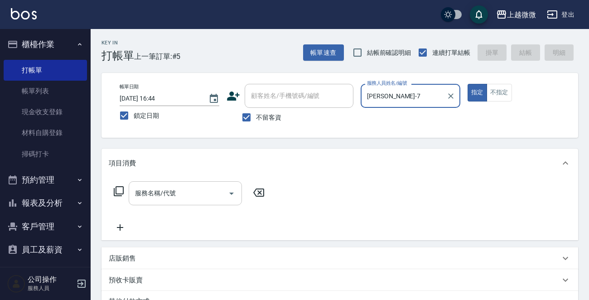
click at [187, 185] on div "服務名稱/代號" at bounding box center [185, 193] width 113 height 24
type input "[PERSON_NAME]-7"
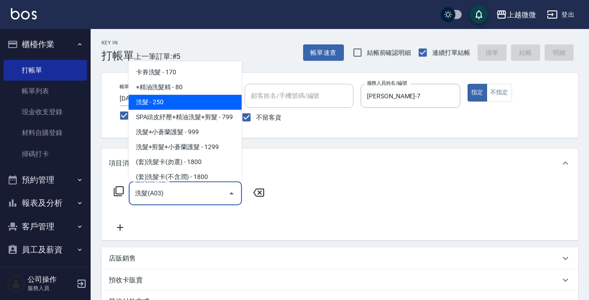
type input "洗髮(A03)"
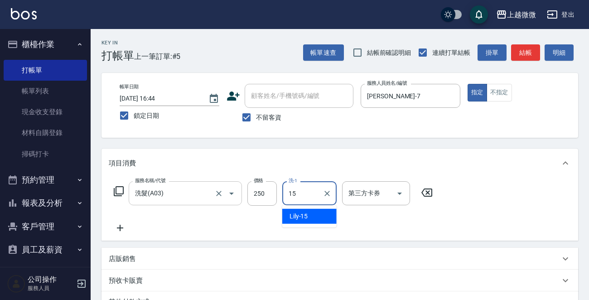
type input "Lily-15"
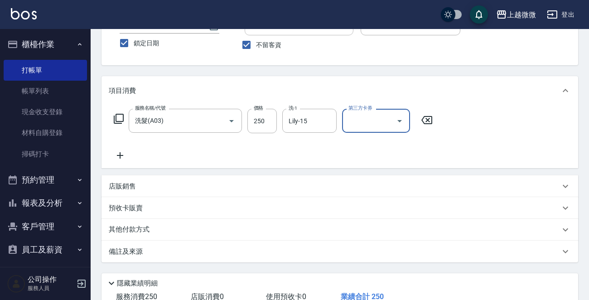
scroll to position [135, 0]
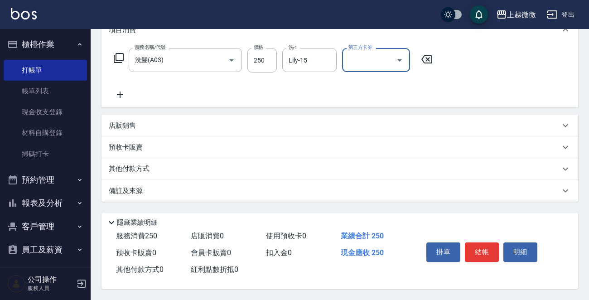
click at [485, 246] on button "結帳" at bounding box center [482, 251] width 34 height 19
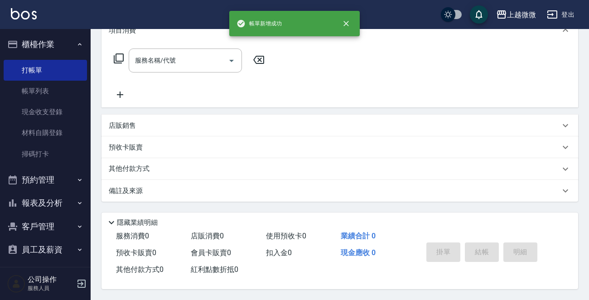
scroll to position [0, 0]
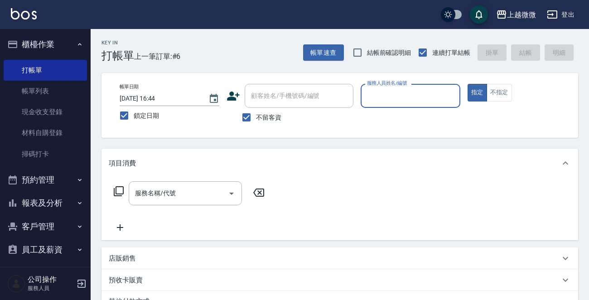
click at [236, 114] on div "不留客資" at bounding box center [290, 117] width 127 height 19
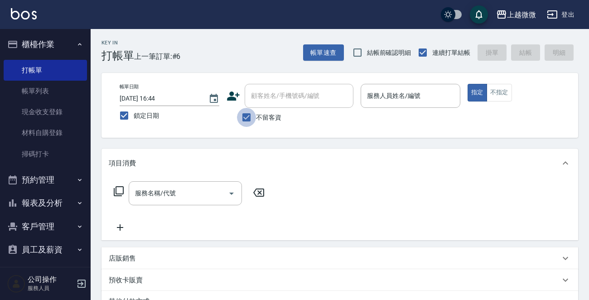
click at [249, 115] on input "不留客資" at bounding box center [246, 117] width 19 height 19
checkbox input "false"
click at [290, 93] on div "顧客姓名/手機號碼/編號 顧客姓名/手機號碼/編號" at bounding box center [299, 96] width 109 height 24
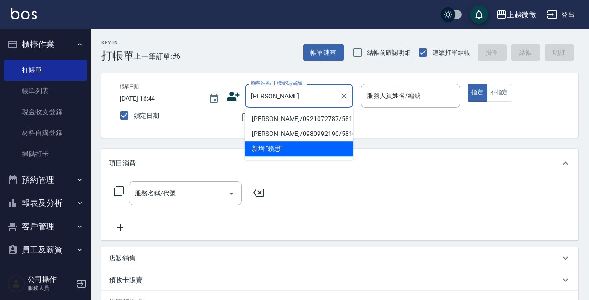
click at [299, 116] on li "[PERSON_NAME]/0921072787/5811" at bounding box center [299, 118] width 109 height 15
type input "[PERSON_NAME]/0921072787/5811"
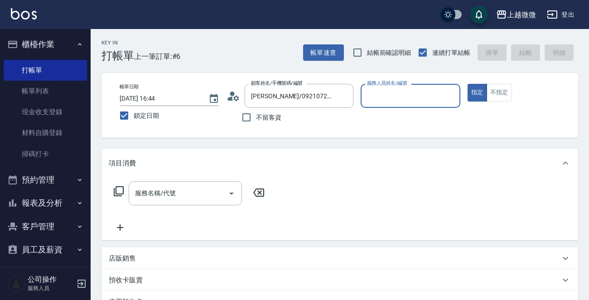
type input "Vivi-6"
click at [176, 192] on input "服務名稱/代號" at bounding box center [179, 193] width 92 height 16
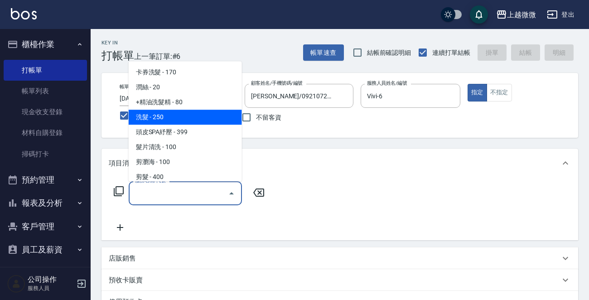
click at [167, 119] on span "洗髮 - 250" at bounding box center [185, 117] width 113 height 15
type input "洗髮(A03)"
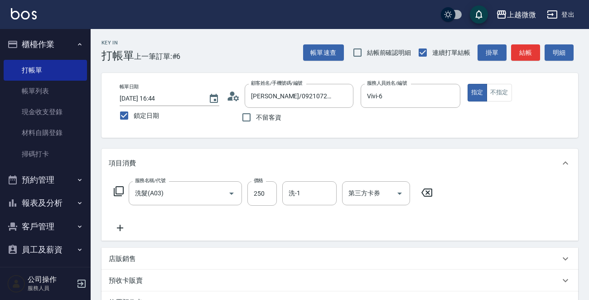
click at [123, 225] on icon at bounding box center [120, 227] width 23 height 11
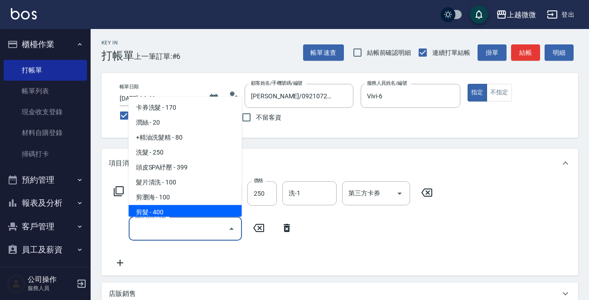
drag, startPoint x: 175, startPoint y: 151, endPoint x: 172, endPoint y: 208, distance: 56.8
click at [172, 208] on ul "卡券洗髮 - 170 潤絲 - 20 +精油洗髮精 - 80 洗髮 - 250 頭皮SPA紓壓 - 399 髮片清洗 - 100 剪瀏海 - 100 剪髮 -…" at bounding box center [185, 157] width 113 height 120
click at [171, 208] on span "剪髮 - 400" at bounding box center [185, 212] width 113 height 15
type input "剪髮(B02)"
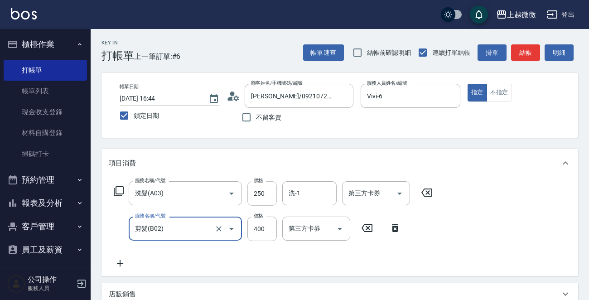
click at [256, 188] on input "250" at bounding box center [261, 193] width 29 height 24
click at [266, 191] on input "250" at bounding box center [261, 193] width 29 height 24
type input "260"
click at [238, 260] on div "服務名稱/代號 洗髮(A03) 服務名稱/代號 價格 260 價格 洗-1 洗-1 第三方卡券 第三方卡券 服務名稱/代號 剪髮(B02) 服務名稱/代號 價…" at bounding box center [273, 224] width 329 height 87
drag, startPoint x: 257, startPoint y: 226, endPoint x: 273, endPoint y: 239, distance: 20.6
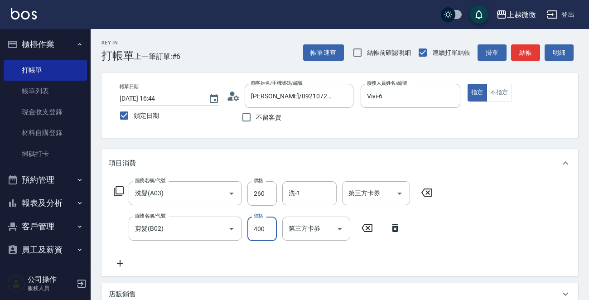
click at [257, 226] on input "400" at bounding box center [261, 229] width 29 height 24
type input "550"
click at [125, 264] on icon at bounding box center [120, 263] width 23 height 11
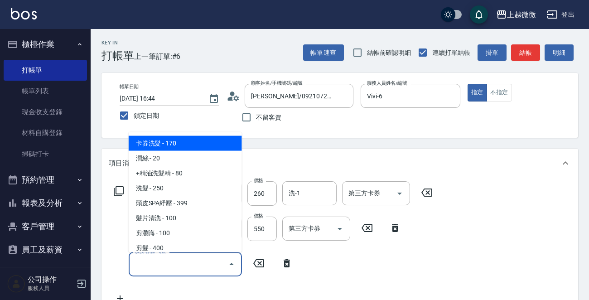
click at [178, 264] on input "服務名稱/代號" at bounding box center [179, 264] width 92 height 16
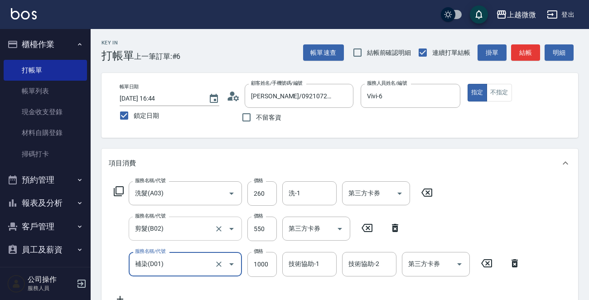
scroll to position [136, 0]
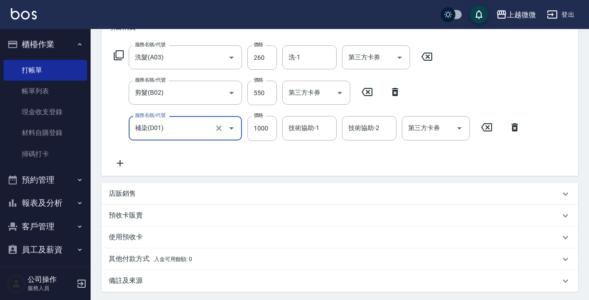
type input "補染(D01)"
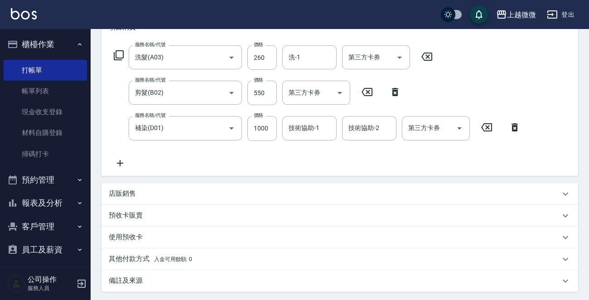
click at [118, 159] on icon at bounding box center [120, 163] width 23 height 11
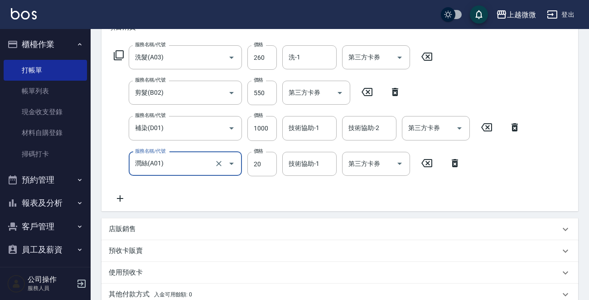
type input "潤絲(A01)"
click at [118, 197] on icon at bounding box center [120, 198] width 23 height 11
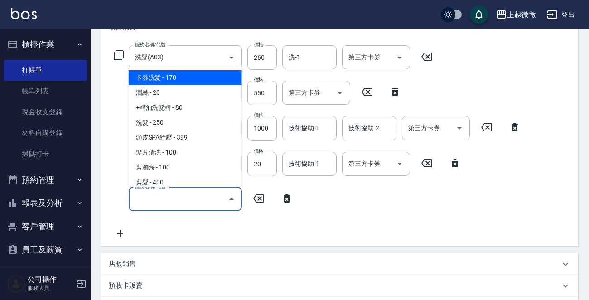
click at [168, 202] on input "服務名稱/代號" at bounding box center [179, 199] width 92 height 16
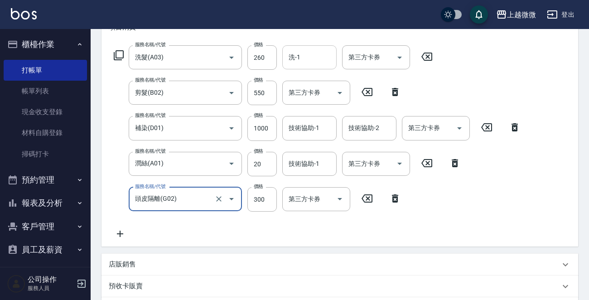
type input "頭皮隔離(G02)"
click at [309, 63] on input "洗-1" at bounding box center [309, 57] width 46 height 16
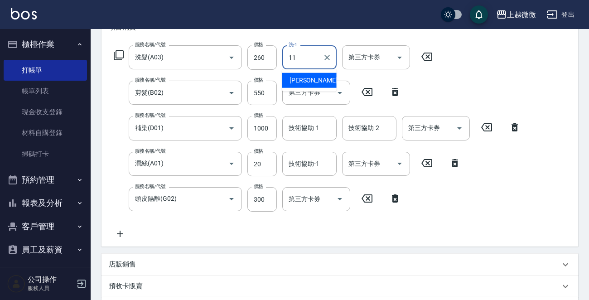
click at [316, 77] on div "[PERSON_NAME] -11" at bounding box center [309, 80] width 54 height 15
type input "[PERSON_NAME]-11"
click at [306, 122] on input "技術協助-1" at bounding box center [309, 128] width 46 height 16
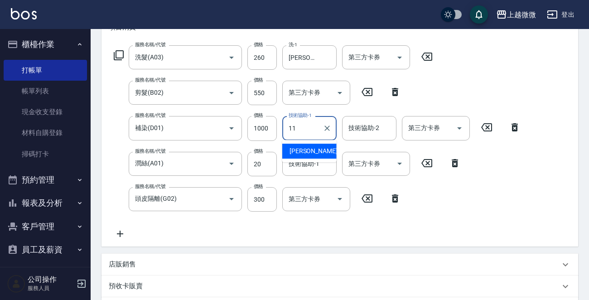
click at [314, 149] on span "[PERSON_NAME] -11" at bounding box center [318, 151] width 57 height 10
type input "[PERSON_NAME]-11"
click at [388, 129] on input "技術協助-2" at bounding box center [369, 128] width 46 height 16
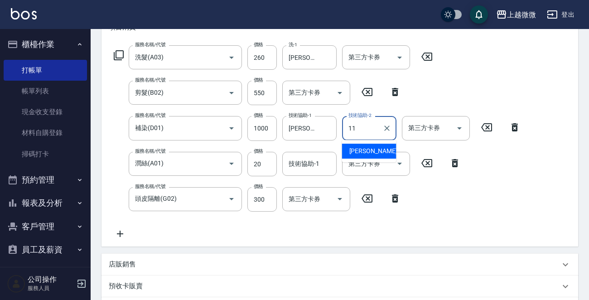
click at [374, 154] on span "[PERSON_NAME] -11" at bounding box center [377, 151] width 57 height 10
type input "[PERSON_NAME]-11"
click at [311, 166] on div "技術協助-1 技術協助-1" at bounding box center [309, 164] width 54 height 24
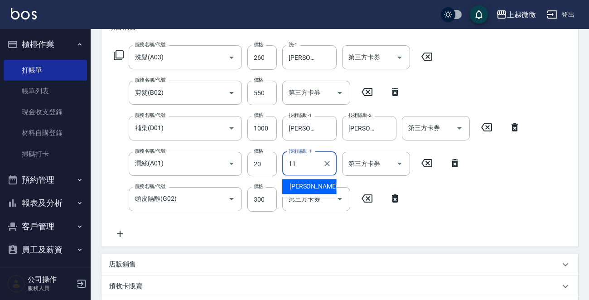
click at [313, 189] on span "[PERSON_NAME] -11" at bounding box center [318, 187] width 57 height 10
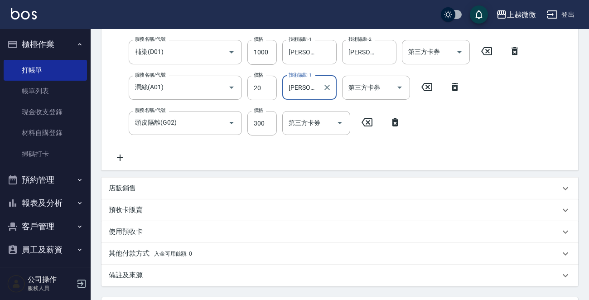
scroll to position [299, 0]
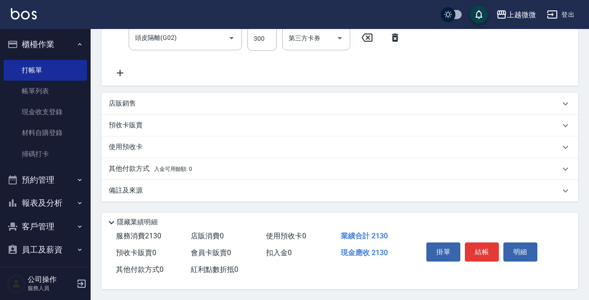
type input "[PERSON_NAME]-11"
click at [134, 101] on p "店販銷售" at bounding box center [122, 104] width 27 height 10
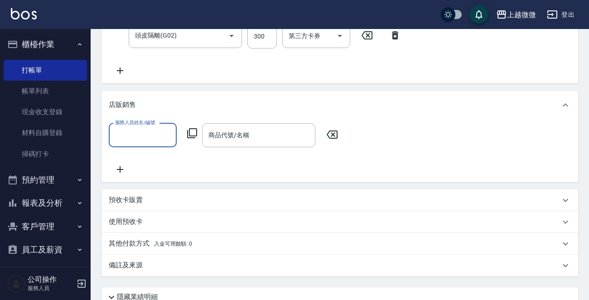
scroll to position [0, 0]
click at [128, 130] on input "服務人員姓名/編號" at bounding box center [143, 135] width 60 height 16
type input "Vivi-6"
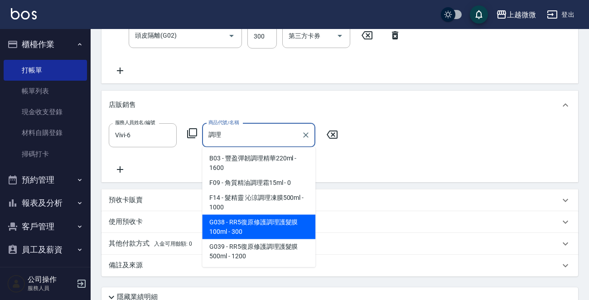
type input "調"
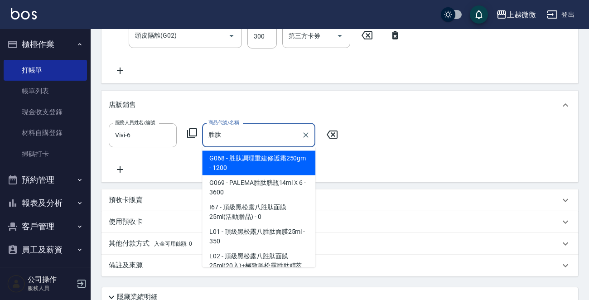
click at [269, 156] on span "G068 - 胜肽調理重建修護霜250gm - 1200" at bounding box center [258, 163] width 113 height 24
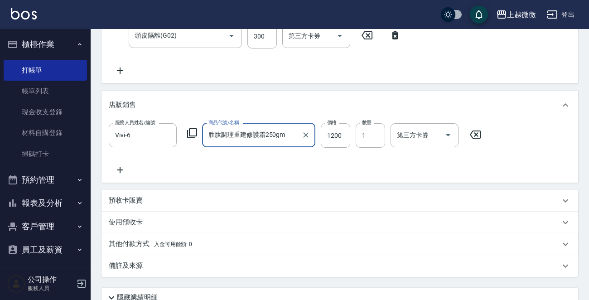
type input "胜肽調理重建修護霜250gm"
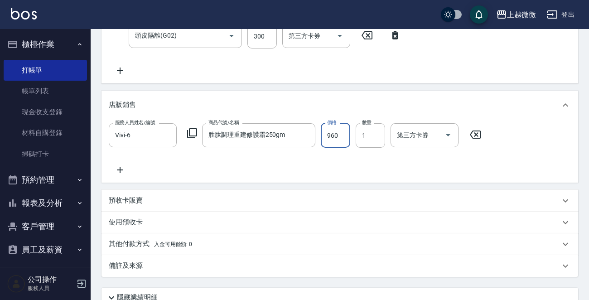
type input "960"
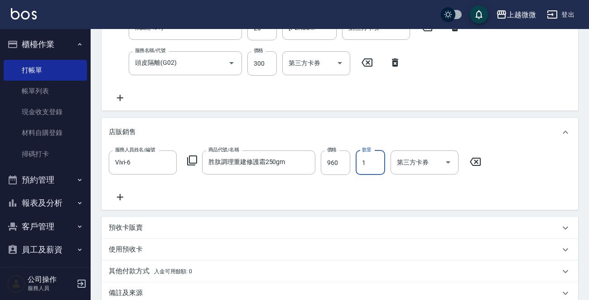
scroll to position [362, 0]
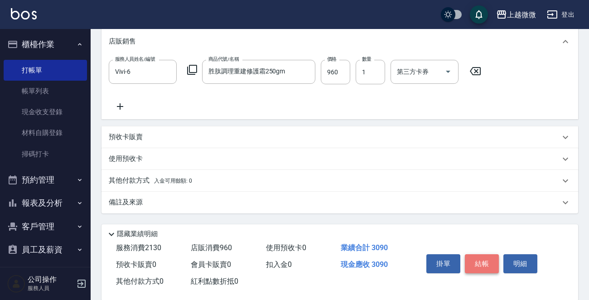
click at [493, 268] on button "結帳" at bounding box center [482, 263] width 34 height 19
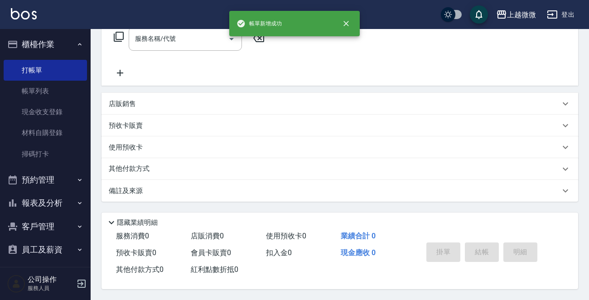
scroll to position [0, 0]
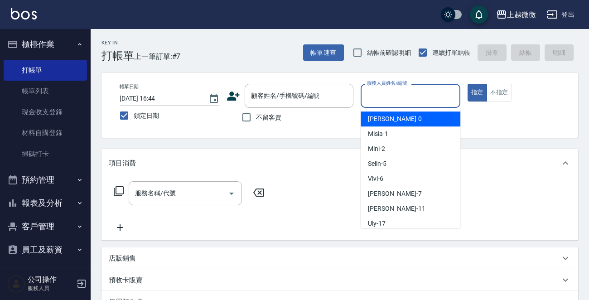
click at [397, 95] on div "服務人員姓名/編號 服務人員姓名/編號" at bounding box center [411, 96] width 100 height 24
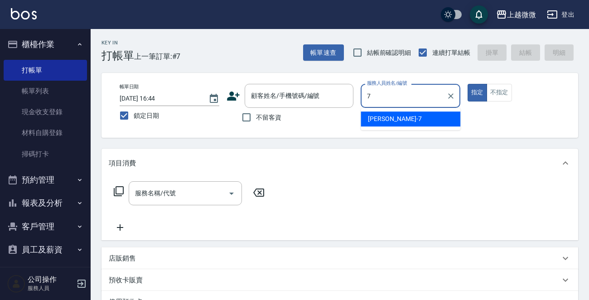
click at [397, 122] on div "[PERSON_NAME] -7" at bounding box center [411, 118] width 100 height 15
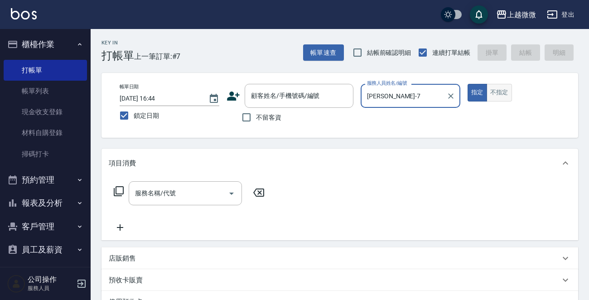
type input "[PERSON_NAME]-7"
click at [494, 97] on button "不指定" at bounding box center [499, 93] width 25 height 18
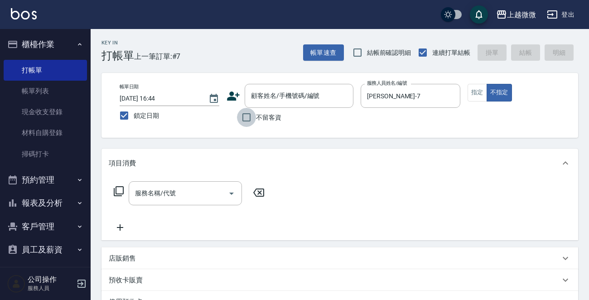
click at [249, 117] on input "不留客資" at bounding box center [246, 117] width 19 height 19
checkbox input "true"
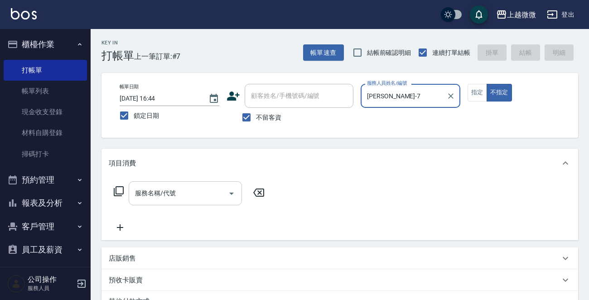
click at [181, 194] on input "服務名稱/代號" at bounding box center [179, 193] width 92 height 16
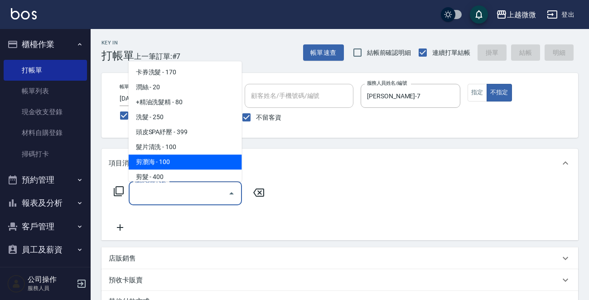
click at [175, 164] on span "剪瀏海 - 100" at bounding box center [185, 162] width 113 height 15
type input "剪瀏海(B01)"
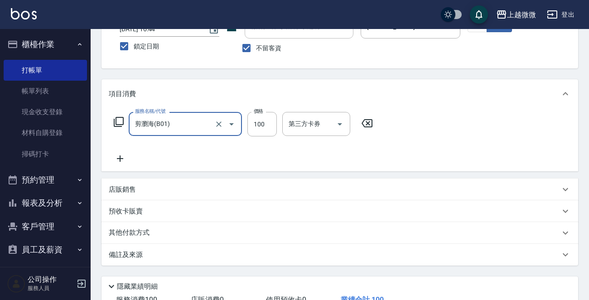
scroll to position [135, 0]
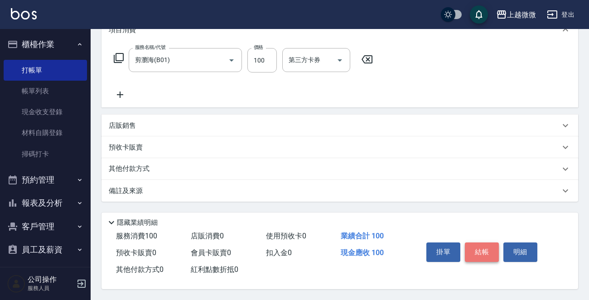
click at [479, 249] on button "結帳" at bounding box center [482, 251] width 34 height 19
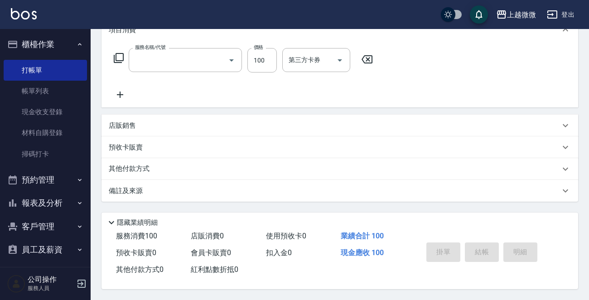
scroll to position [0, 0]
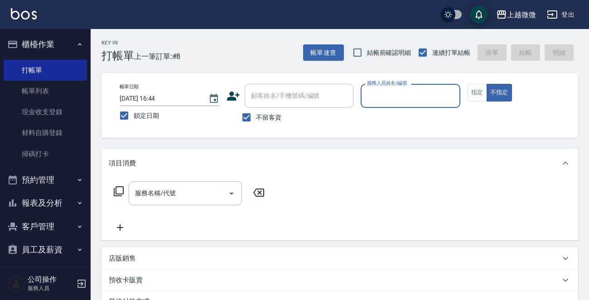
click at [400, 99] on input "服務人員姓名/編號" at bounding box center [411, 96] width 92 height 16
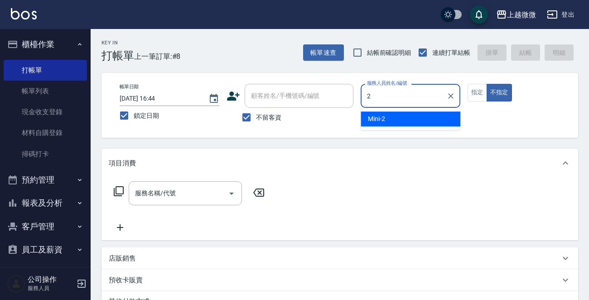
click at [403, 121] on div "Mini -2" at bounding box center [411, 118] width 100 height 15
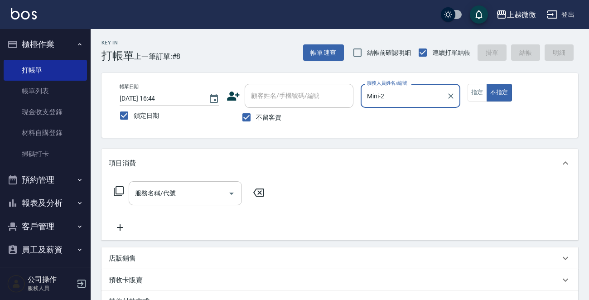
type input "Mini-2"
click at [172, 188] on div "服務名稱/代號 服務名稱/代號" at bounding box center [185, 193] width 113 height 24
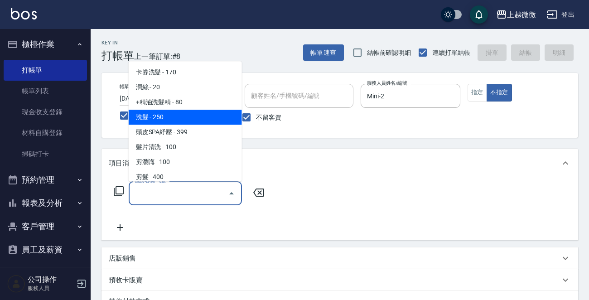
click at [174, 118] on span "洗髮 - 250" at bounding box center [185, 117] width 113 height 15
type input "洗髮(A03)"
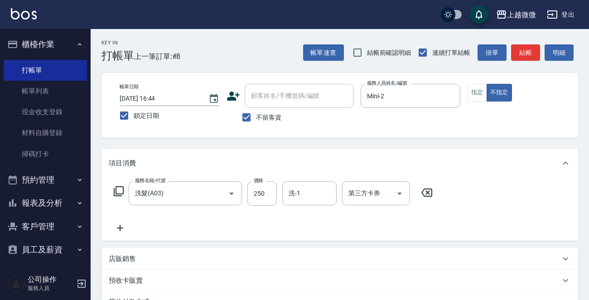
click at [120, 228] on icon at bounding box center [120, 228] width 6 height 6
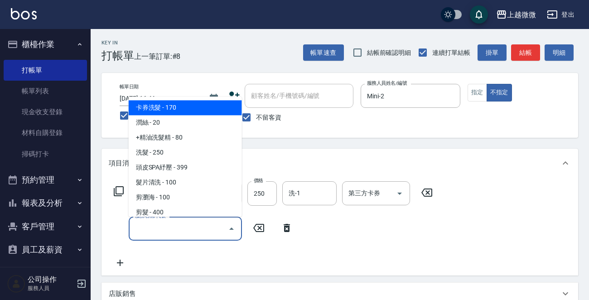
click at [157, 231] on input "服務名稱/代號" at bounding box center [179, 229] width 92 height 16
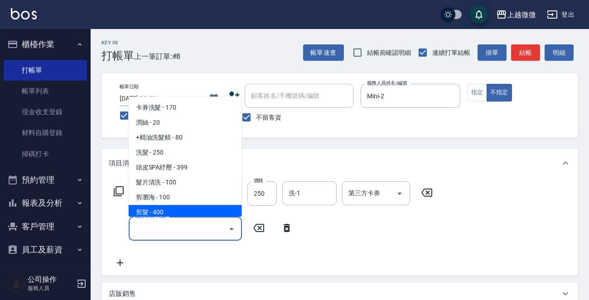
click at [171, 209] on span "剪髮 - 400" at bounding box center [185, 212] width 113 height 15
type input "剪髮(B02)"
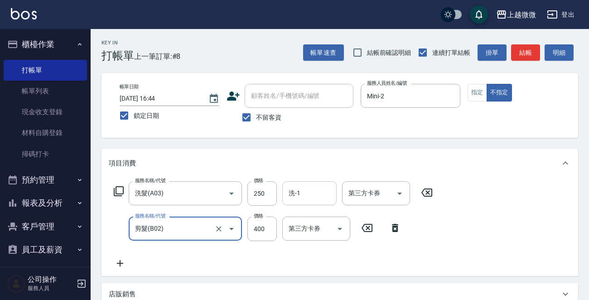
click at [309, 194] on input "洗-1" at bounding box center [309, 193] width 46 height 16
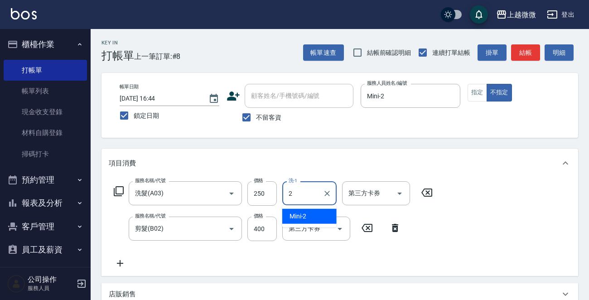
click at [313, 211] on div "Mini -2" at bounding box center [309, 216] width 54 height 15
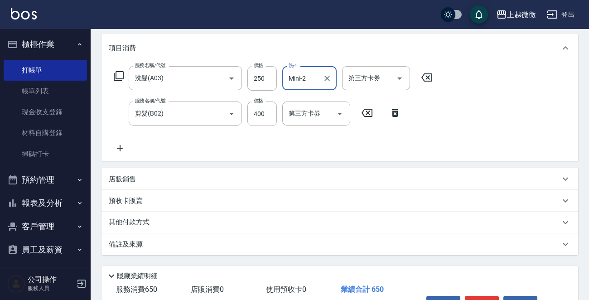
scroll to position [171, 0]
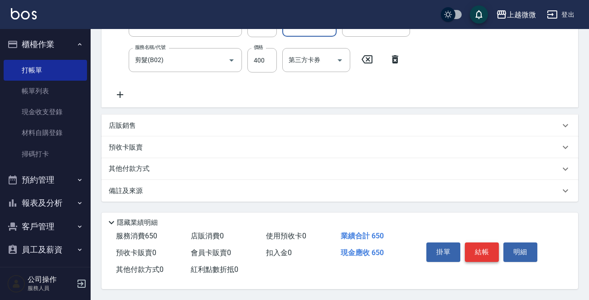
type input "Mini-2"
click at [480, 247] on button "結帳" at bounding box center [482, 251] width 34 height 19
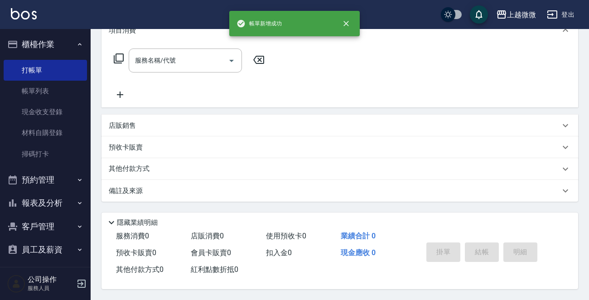
scroll to position [0, 0]
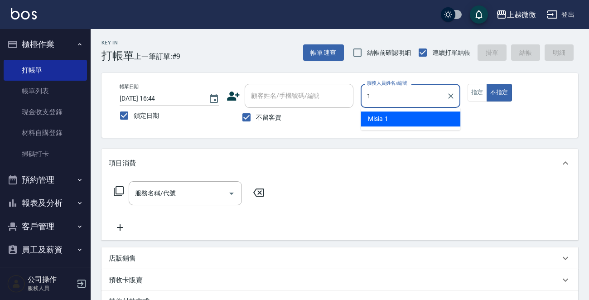
drag, startPoint x: 393, startPoint y: 114, endPoint x: 366, endPoint y: 145, distance: 41.1
click at [393, 115] on div "Misia -1" at bounding box center [411, 118] width 100 height 15
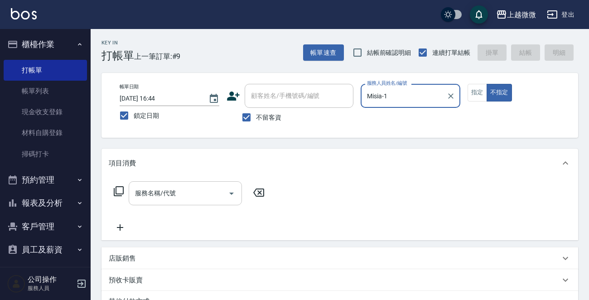
type input "Misia-1"
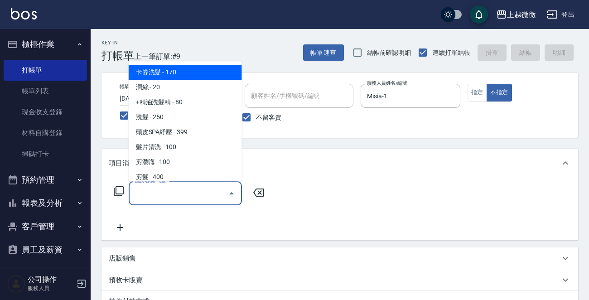
click at [177, 196] on input "服務名稱/代號" at bounding box center [179, 193] width 92 height 16
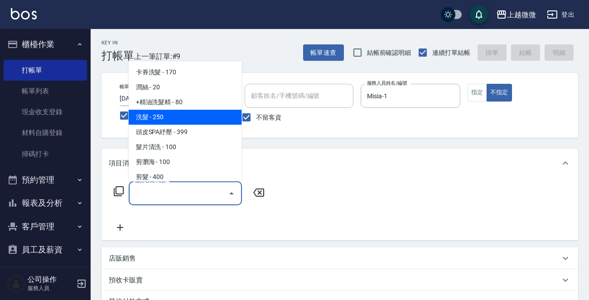
click at [169, 117] on span "洗髮 - 250" at bounding box center [185, 117] width 113 height 15
type input "洗髮(A03)"
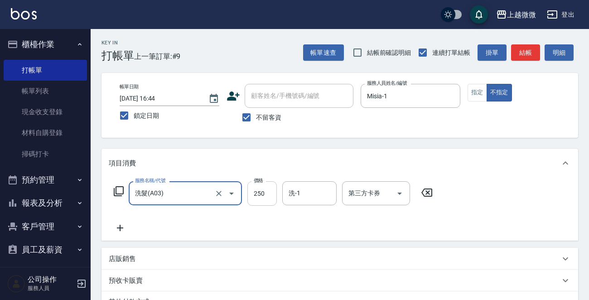
click at [261, 195] on input "250" at bounding box center [261, 193] width 29 height 24
type input "300"
click at [304, 198] on input "洗-1" at bounding box center [309, 193] width 46 height 16
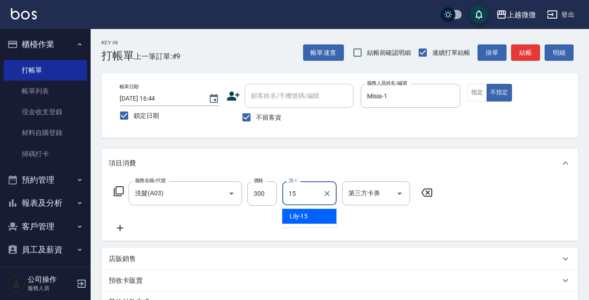
click at [300, 215] on span "Lily -15" at bounding box center [299, 217] width 19 height 10
type input "Lily-15"
click at [121, 227] on icon at bounding box center [120, 227] width 23 height 11
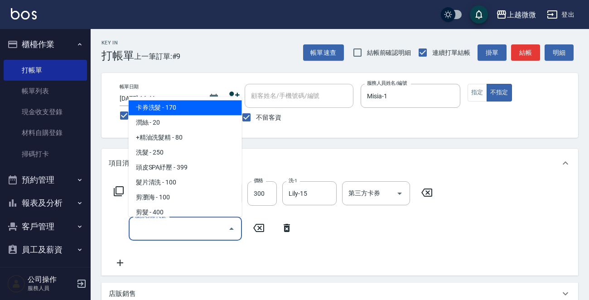
click at [150, 227] on input "服務名稱/代號" at bounding box center [179, 229] width 92 height 16
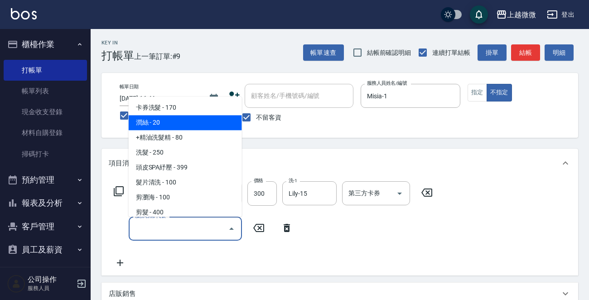
click at [170, 125] on span "潤絲 - 20" at bounding box center [185, 123] width 113 height 15
type input "潤絲(A01)"
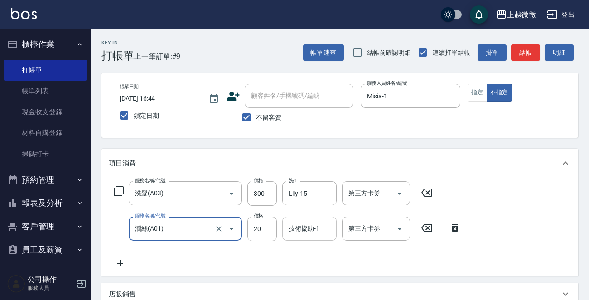
click at [299, 233] on input "技術協助-1" at bounding box center [309, 229] width 46 height 16
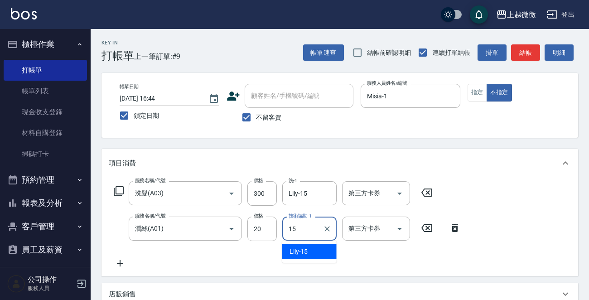
click at [308, 252] on div "Lily -15" at bounding box center [309, 251] width 54 height 15
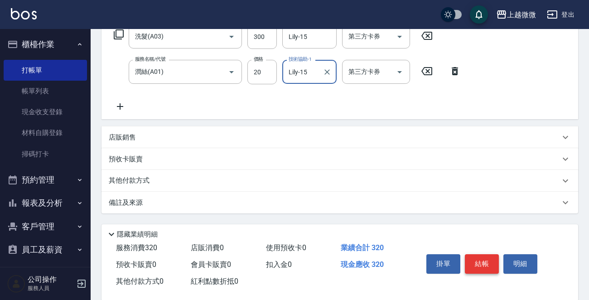
scroll to position [171, 0]
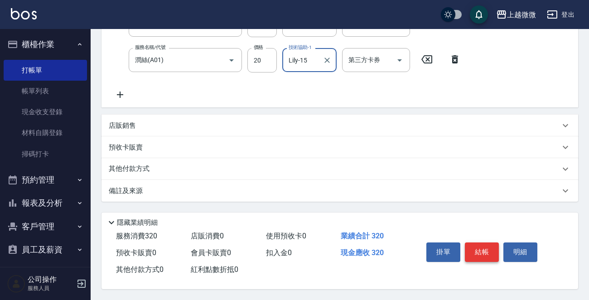
type input "Lily-15"
click at [480, 250] on button "結帳" at bounding box center [482, 251] width 34 height 19
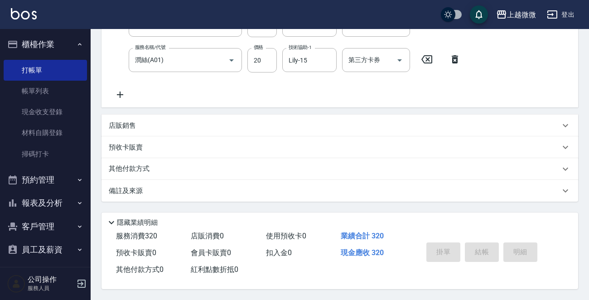
scroll to position [0, 0]
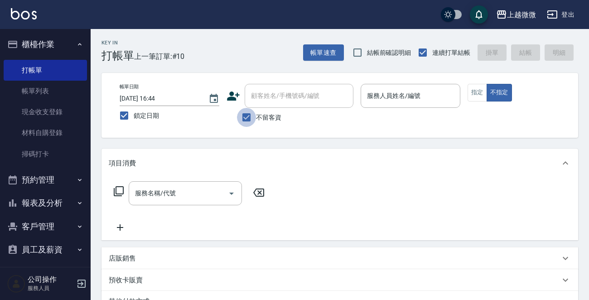
click at [245, 116] on input "不留客資" at bounding box center [246, 117] width 19 height 19
checkbox input "false"
click at [281, 99] on div "顧客姓名/手機號碼/編號 顧客姓名/手機號碼/編號" at bounding box center [299, 96] width 109 height 24
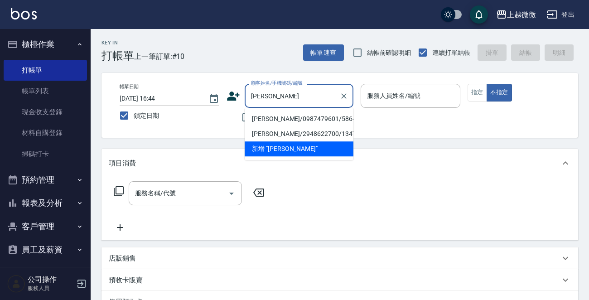
click at [290, 117] on li "[PERSON_NAME]/0987479601/5864" at bounding box center [299, 118] width 109 height 15
type input "[PERSON_NAME]/0987479601/5864"
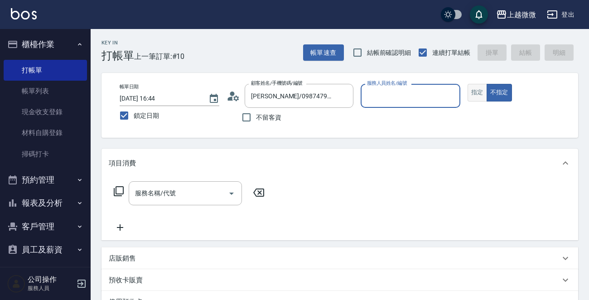
click at [477, 88] on button "指定" at bounding box center [477, 93] width 19 height 18
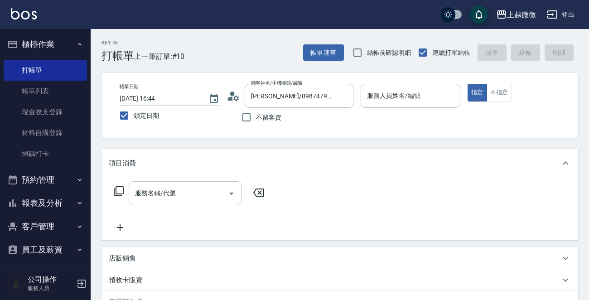
click at [168, 193] on div "服務名稱/代號 服務名稱/代號" at bounding box center [185, 193] width 113 height 24
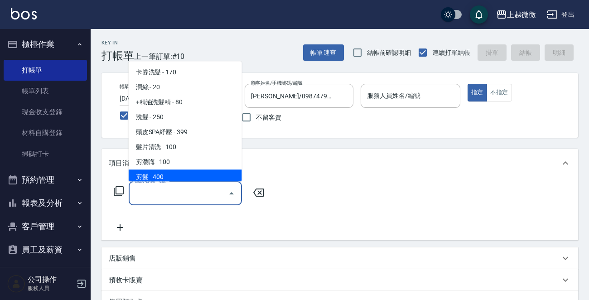
click at [172, 169] on span "剪髮 - 400" at bounding box center [185, 176] width 113 height 15
type input "剪髮(B02)"
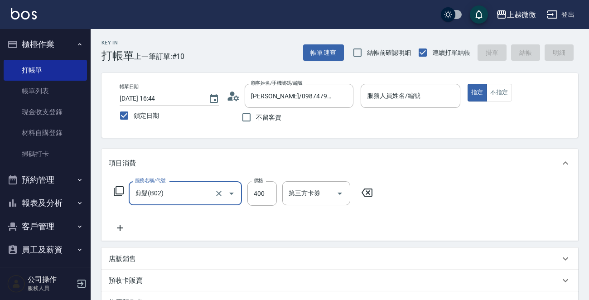
click at [125, 228] on icon at bounding box center [120, 227] width 23 height 11
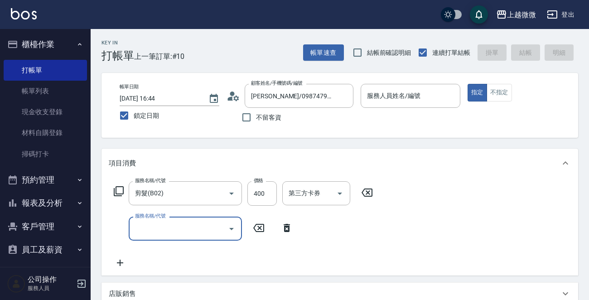
click at [179, 237] on div "服務名稱/代號" at bounding box center [185, 229] width 113 height 24
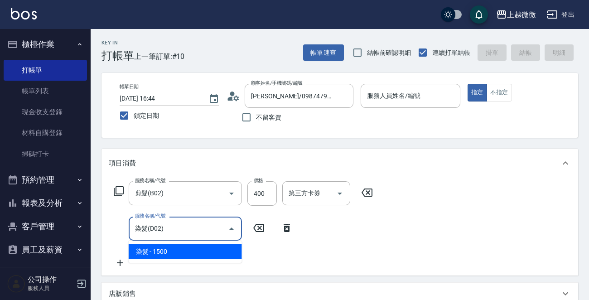
type input "染髮(D02)"
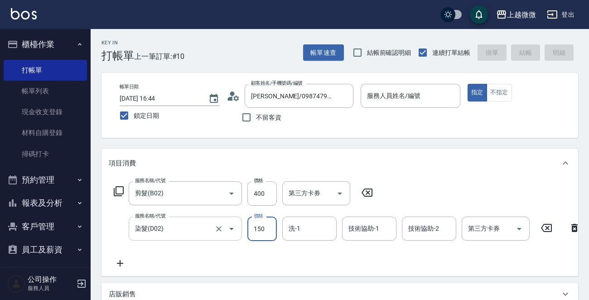
type input "1500"
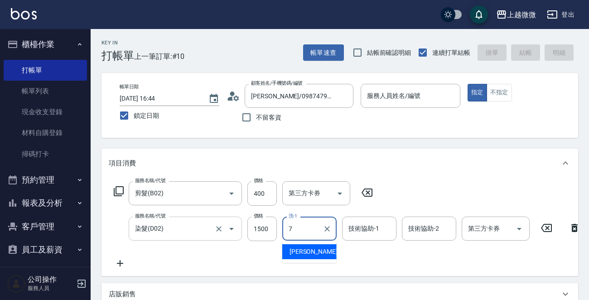
type input "[PERSON_NAME]-7"
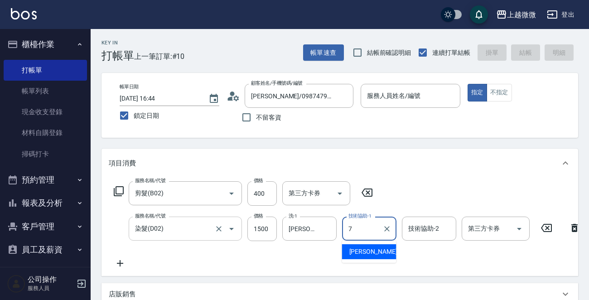
type input "[PERSON_NAME]-7"
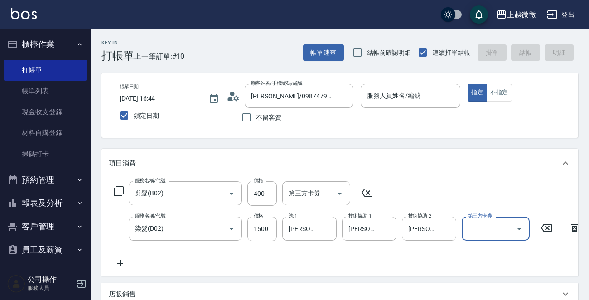
click at [115, 261] on icon at bounding box center [120, 263] width 23 height 11
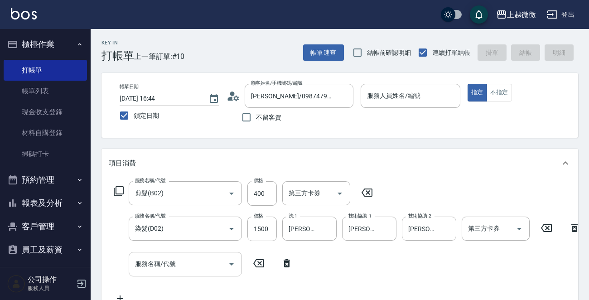
click at [165, 266] on div "服務名稱/代號 服務名稱/代號" at bounding box center [185, 264] width 113 height 24
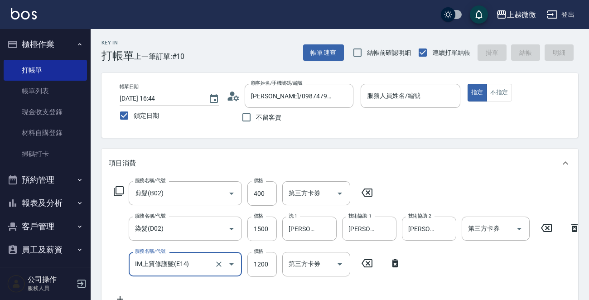
type input "IM上質修護髮(E14)"
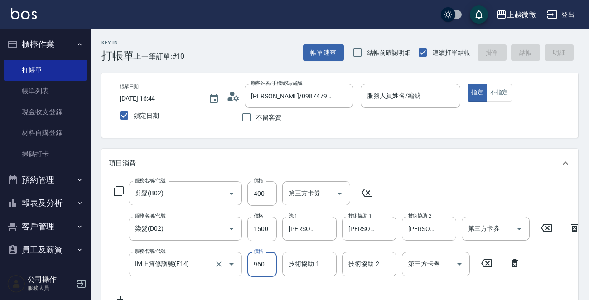
type input "960"
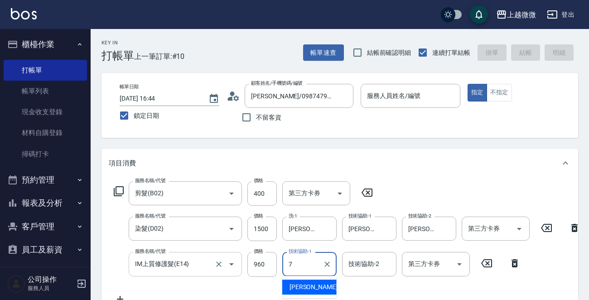
type input "[PERSON_NAME]-7"
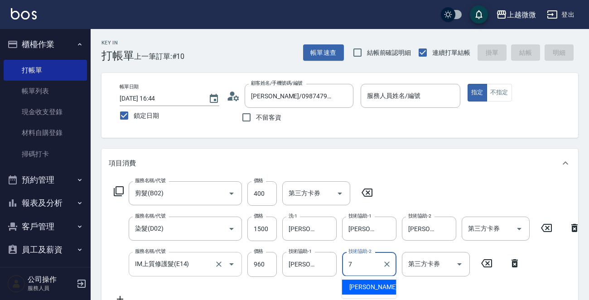
type input "[PERSON_NAME]-7"
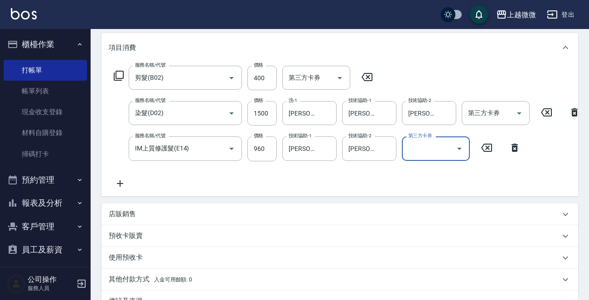
scroll to position [136, 0]
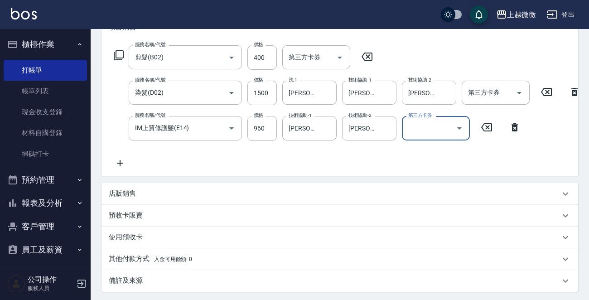
click at [121, 163] on icon at bounding box center [120, 163] width 23 height 11
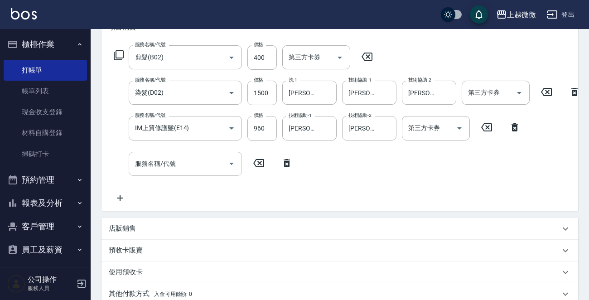
click at [152, 164] on div "服務名稱/代號 服務名稱/代號" at bounding box center [185, 164] width 113 height 24
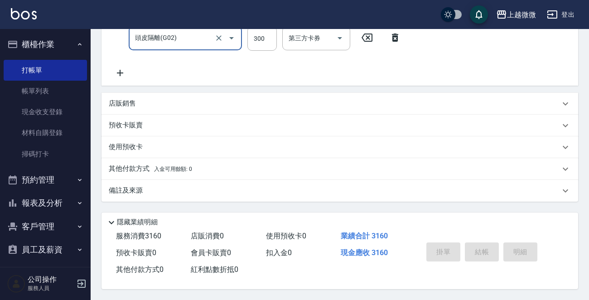
scroll to position [0, 0]
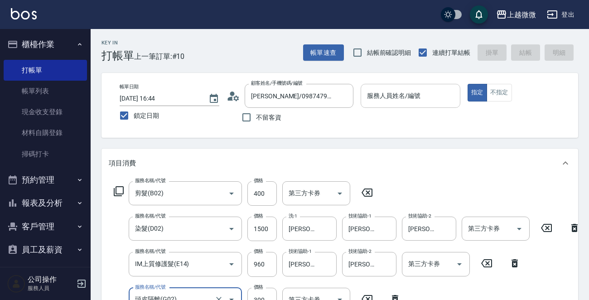
type input "頭皮隔離(G02)"
click at [436, 93] on input "服務人員姓名/編號" at bounding box center [411, 96] width 92 height 16
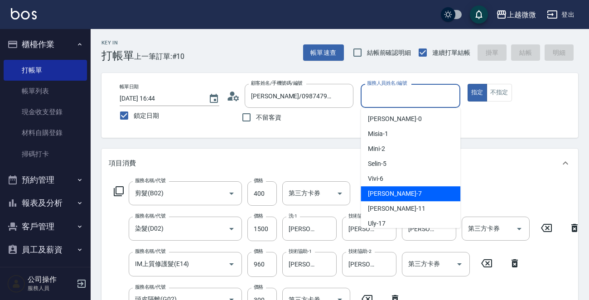
click at [401, 190] on div "[PERSON_NAME] -7" at bounding box center [411, 193] width 100 height 15
type input "[PERSON_NAME]-7"
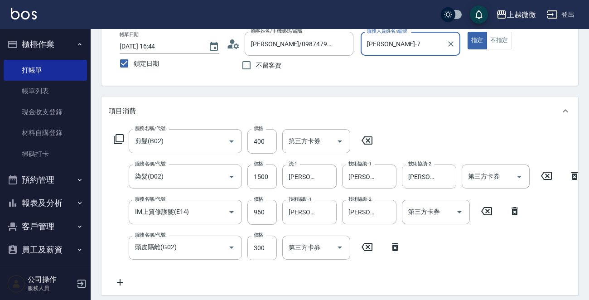
scroll to position [271, 0]
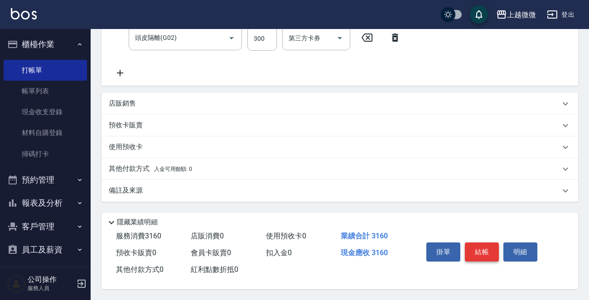
click at [477, 244] on button "結帳" at bounding box center [482, 251] width 34 height 19
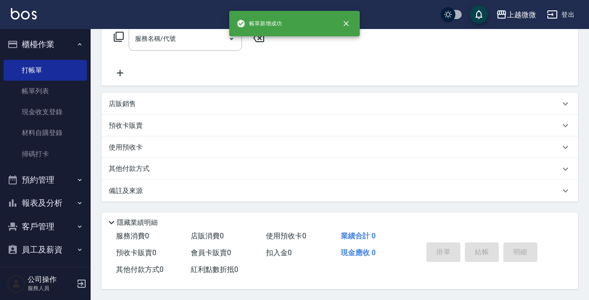
scroll to position [0, 0]
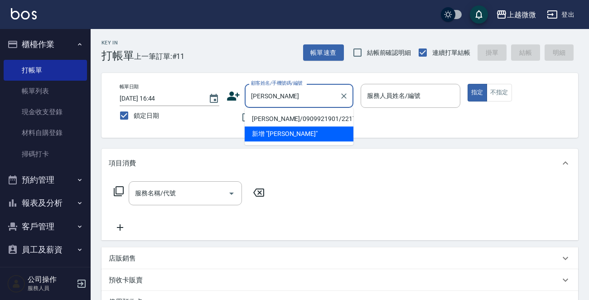
click at [277, 117] on li "[PERSON_NAME]/0909921901/2217" at bounding box center [299, 118] width 109 height 15
type input "[PERSON_NAME]/0909921901/2217"
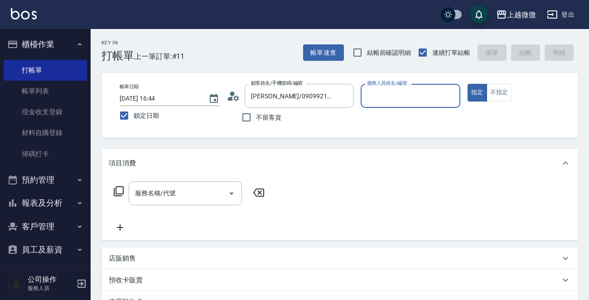
type input "Vivi-6"
click at [179, 190] on input "服務名稱/代號" at bounding box center [179, 193] width 92 height 16
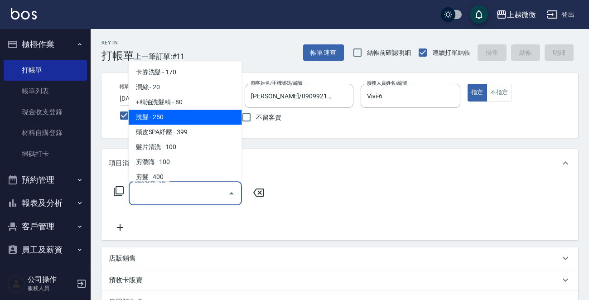
click at [169, 112] on span "洗髮 - 250" at bounding box center [185, 117] width 113 height 15
type input "洗髮(A03)"
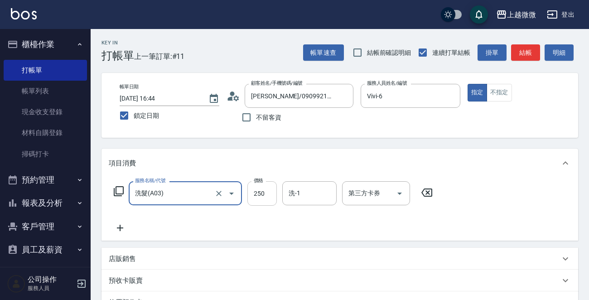
click at [266, 192] on input "250" at bounding box center [261, 193] width 29 height 24
type input "260"
click at [121, 229] on icon at bounding box center [120, 227] width 23 height 11
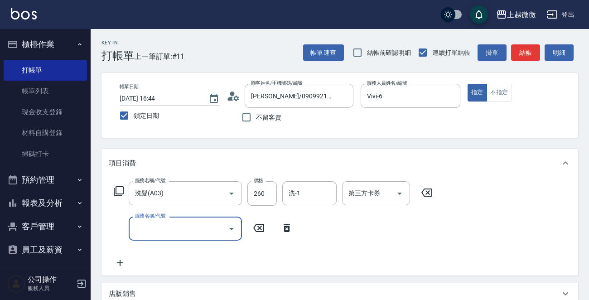
click at [159, 226] on div "服務名稱/代號 服務名稱/代號" at bounding box center [185, 229] width 113 height 24
click at [169, 230] on input "服務名稱/代號" at bounding box center [179, 229] width 92 height 16
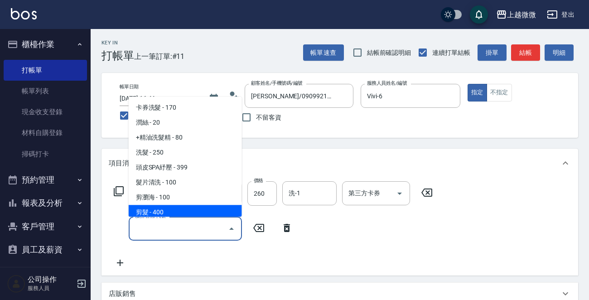
click at [180, 209] on span "剪髮 - 400" at bounding box center [185, 212] width 113 height 15
type input "剪髮(B02)"
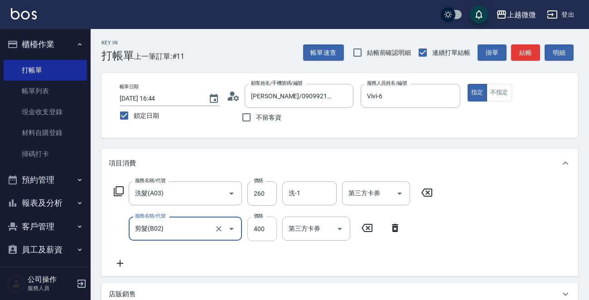
click at [262, 230] on input "400" at bounding box center [261, 229] width 29 height 24
type input "550"
click at [312, 194] on input "洗-1" at bounding box center [309, 193] width 46 height 16
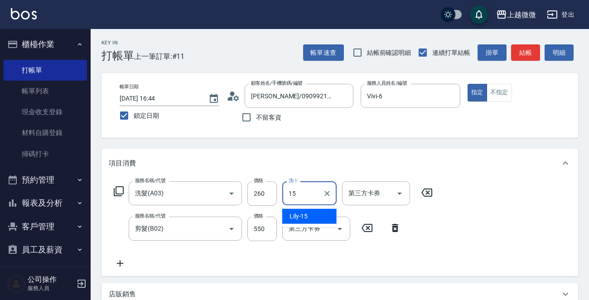
click at [304, 211] on div "Lily -15" at bounding box center [309, 216] width 54 height 15
type input "Lily-15"
click at [117, 262] on icon at bounding box center [120, 263] width 23 height 11
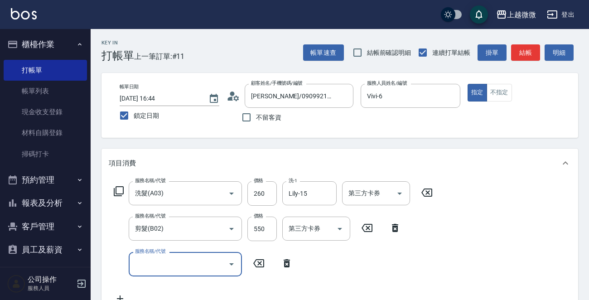
click at [158, 262] on div "服務名稱/代號 服務名稱/代號" at bounding box center [185, 264] width 113 height 24
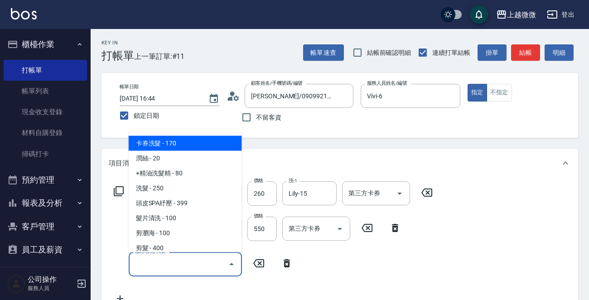
click at [174, 261] on input "服務名稱/代號" at bounding box center [179, 264] width 92 height 16
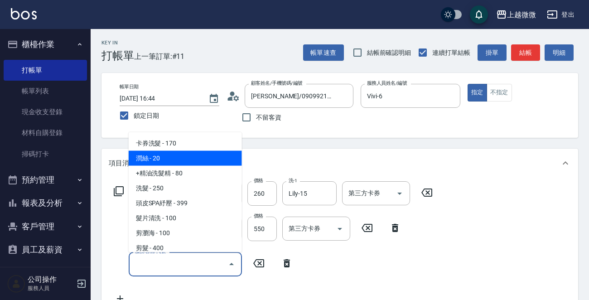
click at [183, 159] on span "潤絲 - 20" at bounding box center [185, 158] width 113 height 15
type input "潤絲(A01)"
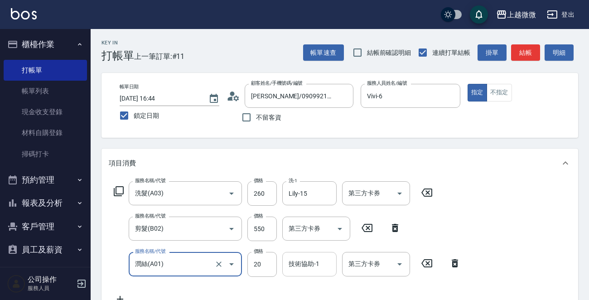
click at [305, 258] on input "技術協助-1" at bounding box center [309, 264] width 46 height 16
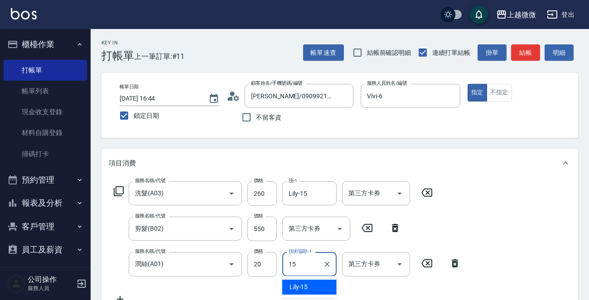
click at [317, 281] on div "Lily -15" at bounding box center [309, 287] width 54 height 15
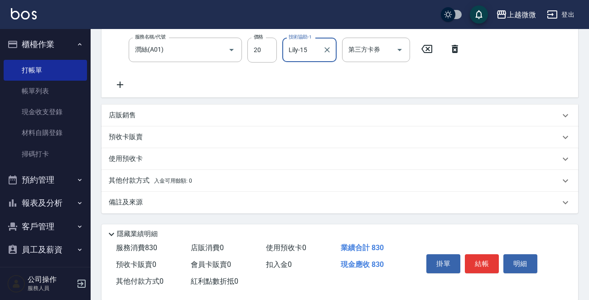
scroll to position [228, 0]
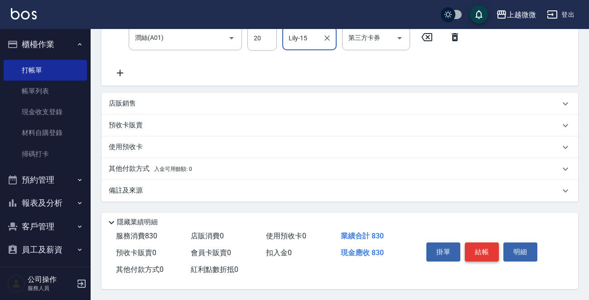
type input "Lily-15"
click at [475, 248] on button "結帳" at bounding box center [482, 251] width 34 height 19
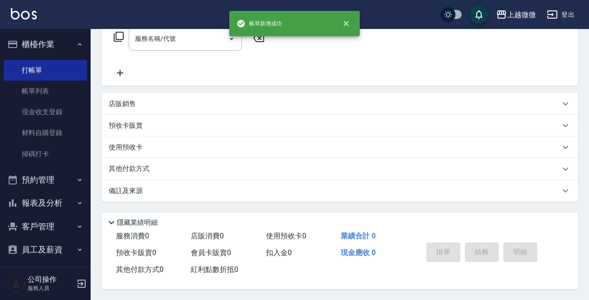
scroll to position [0, 0]
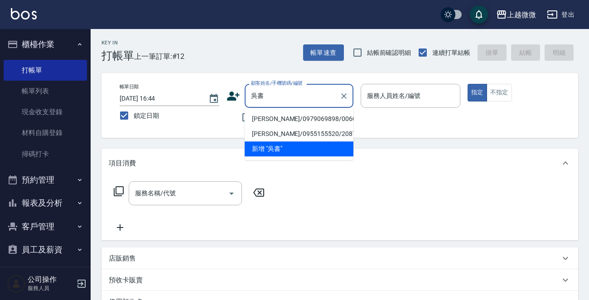
click at [278, 115] on li "[PERSON_NAME]/0979069898/0060" at bounding box center [299, 118] width 109 height 15
type input "[PERSON_NAME]/0979069898/0060"
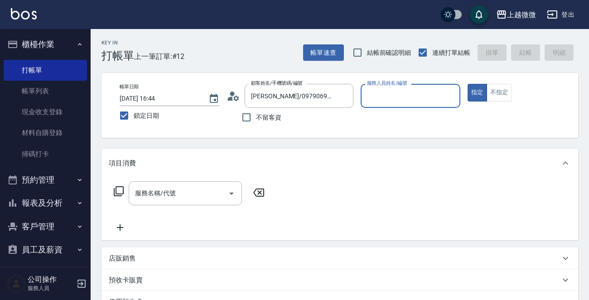
type input "Selin-5"
click at [172, 190] on div "服務名稱/代號 服務名稱/代號" at bounding box center [185, 193] width 113 height 24
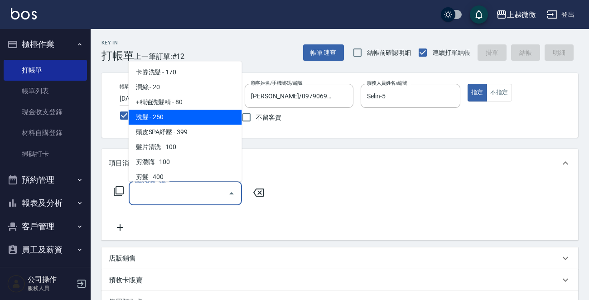
click at [190, 115] on span "洗髮 - 250" at bounding box center [185, 117] width 113 height 15
type input "洗髮(A03)"
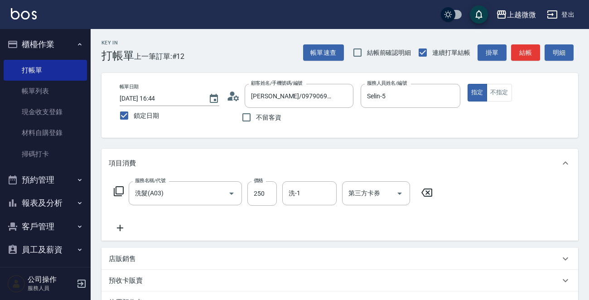
click at [118, 227] on icon at bounding box center [120, 228] width 6 height 6
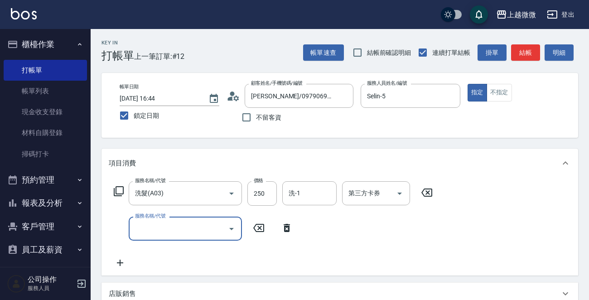
click at [186, 230] on input "服務名稱/代號" at bounding box center [179, 229] width 92 height 16
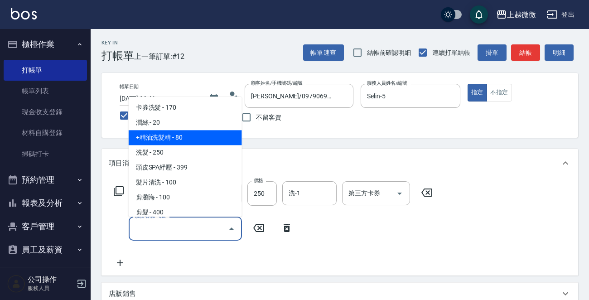
click at [202, 135] on span "+精油洗髮精 - 80" at bounding box center [185, 137] width 113 height 15
type input "+精油洗髮精(A02)"
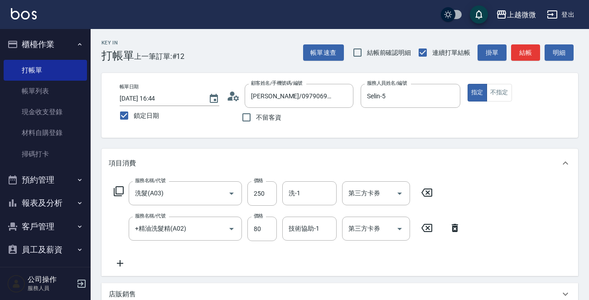
click at [120, 262] on icon at bounding box center [120, 263] width 23 height 11
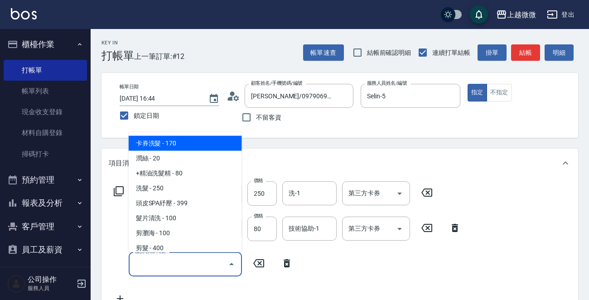
click at [156, 262] on input "服務名稱/代號" at bounding box center [179, 264] width 92 height 16
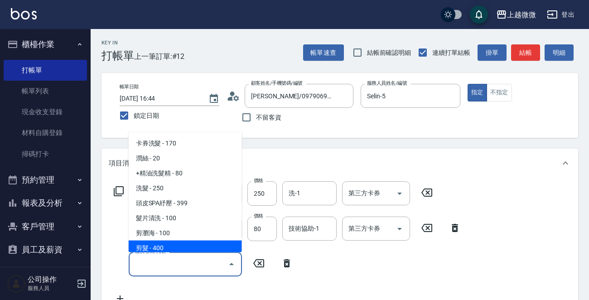
click at [182, 241] on span "剪髮 - 400" at bounding box center [185, 248] width 113 height 15
type input "剪髮(B02)"
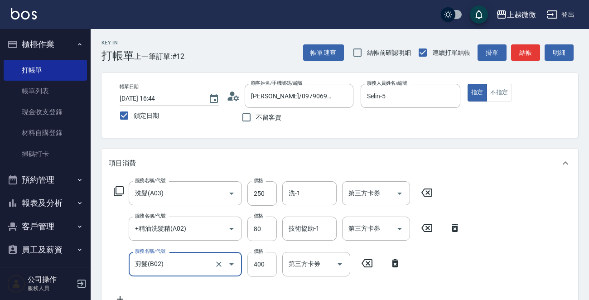
click at [262, 265] on input "400" at bounding box center [261, 264] width 29 height 24
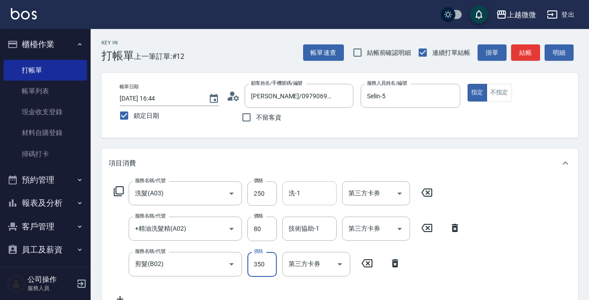
type input "350"
click at [305, 187] on input "洗-1" at bounding box center [309, 193] width 46 height 16
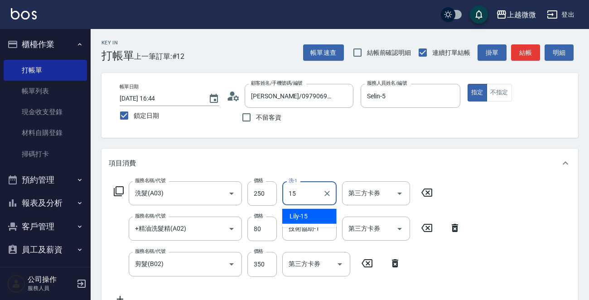
click at [305, 216] on span "Lily -15" at bounding box center [299, 217] width 19 height 10
type input "Lily-15"
click at [314, 230] on div "技術協助-1 技術協助-1" at bounding box center [309, 229] width 54 height 24
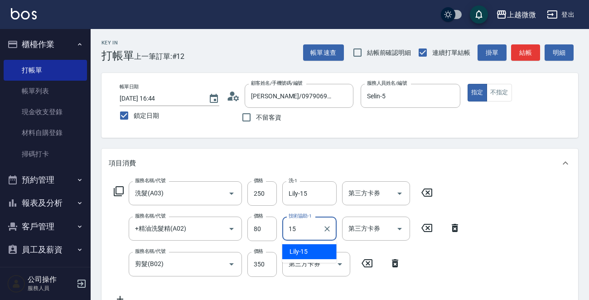
click at [313, 249] on div "Lily -15" at bounding box center [309, 251] width 54 height 15
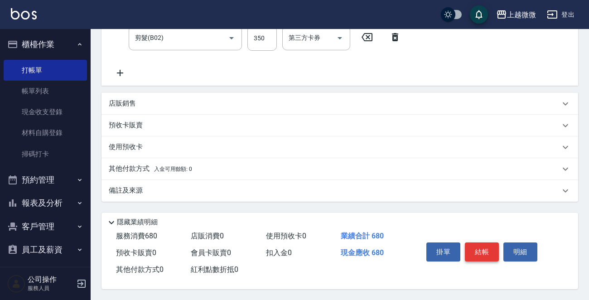
type input "Lily-15"
click at [481, 245] on button "結帳" at bounding box center [482, 251] width 34 height 19
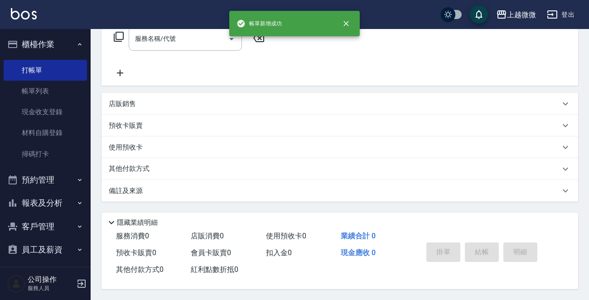
scroll to position [0, 0]
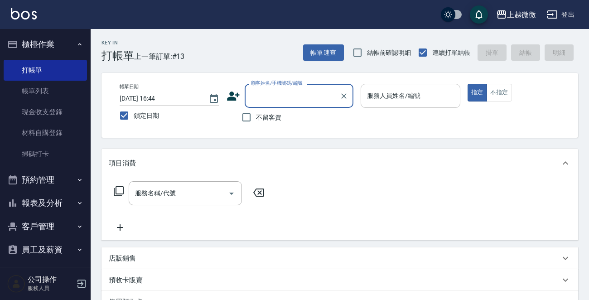
click at [390, 94] on div "服務人員姓名/編號" at bounding box center [411, 96] width 100 height 24
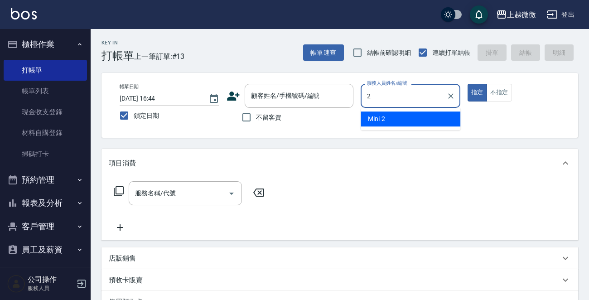
click at [399, 114] on div "Mini -2" at bounding box center [411, 118] width 100 height 15
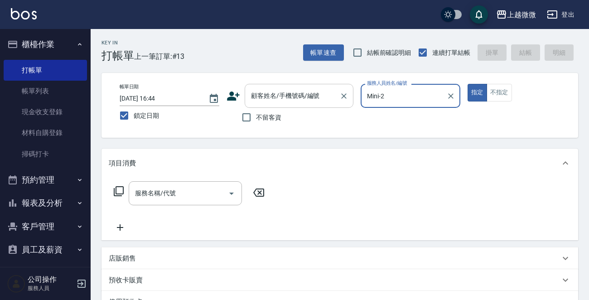
type input "Mini-2"
click at [266, 97] on div "顧客姓名/手機號碼/編號 顧客姓名/手機號碼/編號" at bounding box center [299, 96] width 109 height 24
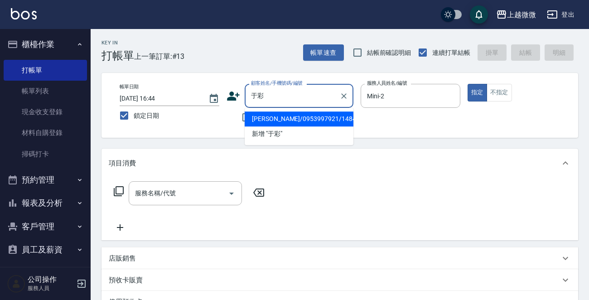
click at [292, 115] on li "[PERSON_NAME]/0953997921/1484" at bounding box center [299, 118] width 109 height 15
type input "[PERSON_NAME]/0953997921/1484"
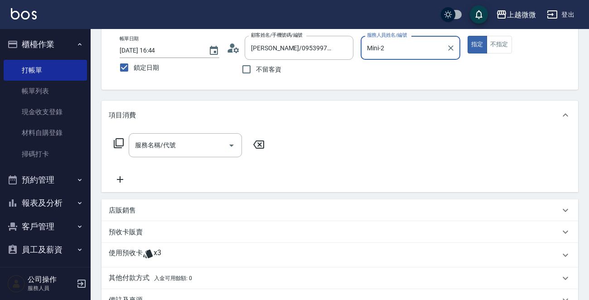
scroll to position [159, 0]
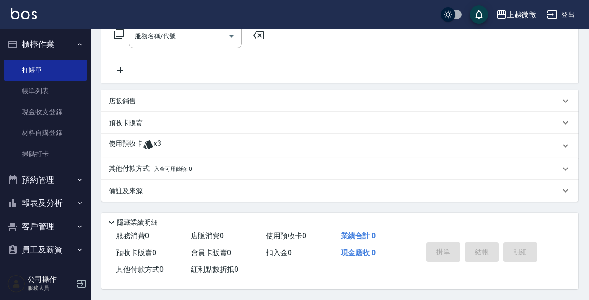
click at [130, 183] on div "備註及來源" at bounding box center [339, 191] width 477 height 22
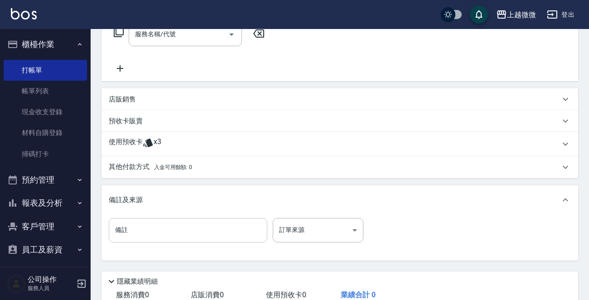
click at [150, 226] on input "備註" at bounding box center [188, 230] width 159 height 24
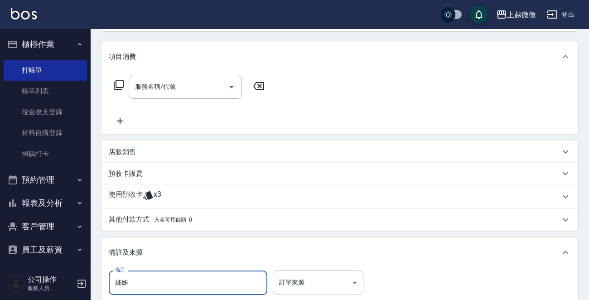
scroll to position [0, 0]
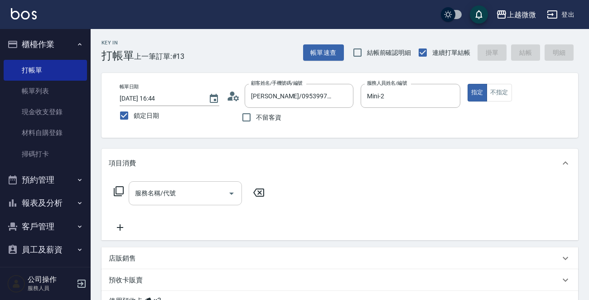
type input "姊姊"
click at [166, 186] on input "服務名稱/代號" at bounding box center [179, 193] width 92 height 16
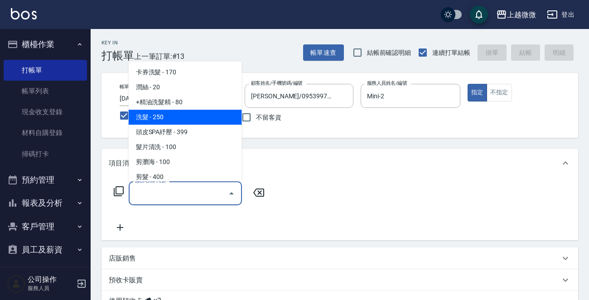
click at [181, 120] on span "洗髮 - 250" at bounding box center [185, 117] width 113 height 15
type input "洗髮(A03)"
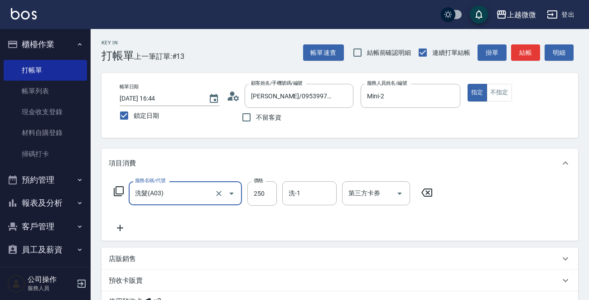
click at [124, 226] on icon at bounding box center [120, 227] width 23 height 11
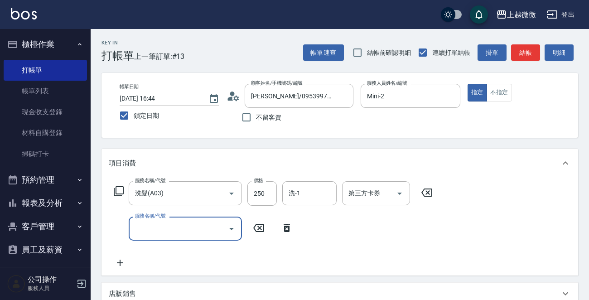
click at [202, 237] on div "服務名稱/代號" at bounding box center [185, 229] width 113 height 24
type input "補染(D01)"
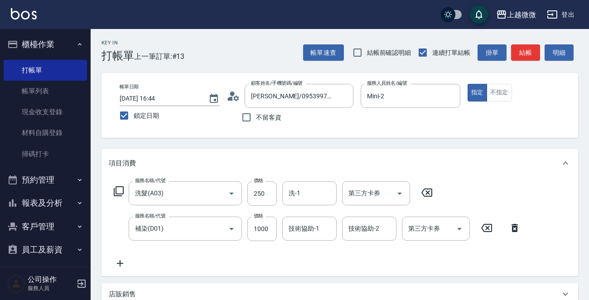
click at [117, 262] on icon at bounding box center [120, 263] width 23 height 11
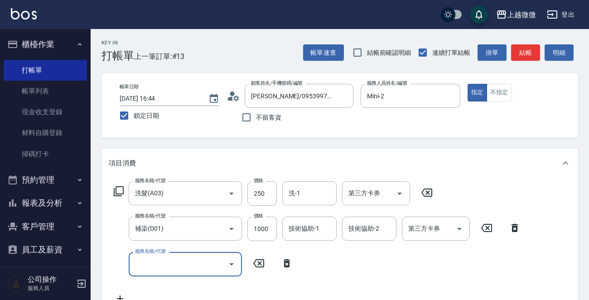
click at [147, 260] on div "服務名稱/代號 服務名稱/代號" at bounding box center [185, 264] width 113 height 24
type input "頭皮隔離(G02)"
click at [314, 192] on input "洗-1" at bounding box center [309, 193] width 46 height 16
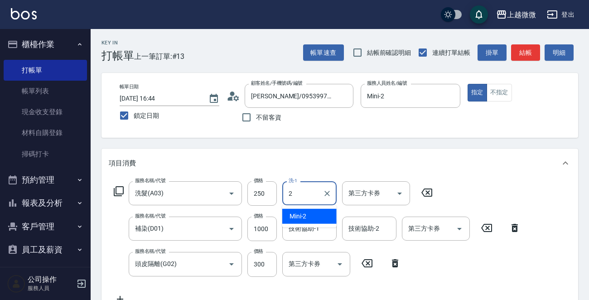
click at [309, 216] on div "Mini -2" at bounding box center [309, 216] width 54 height 15
type input "Mini-2"
click at [311, 231] on div "技術協助-1 技術協助-1" at bounding box center [309, 229] width 54 height 24
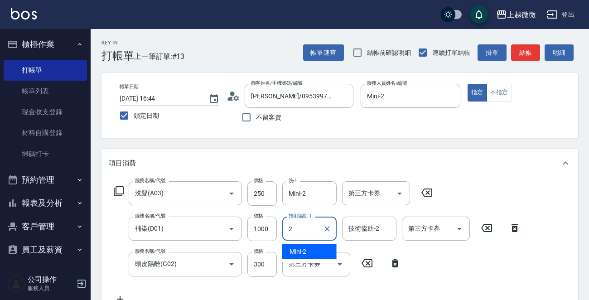
click at [309, 249] on div "Mini -2" at bounding box center [309, 251] width 54 height 15
type input "Mini-2"
click at [373, 232] on div "技術協助-2 技術協助-2" at bounding box center [369, 229] width 54 height 24
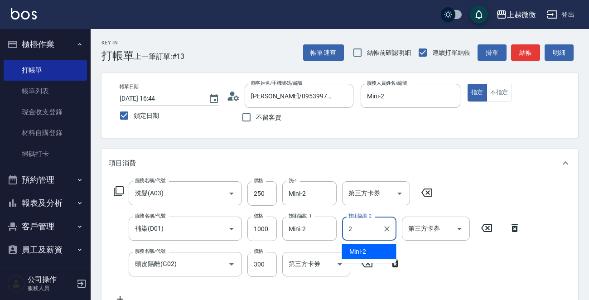
click at [370, 245] on div "Mini -2" at bounding box center [369, 251] width 54 height 15
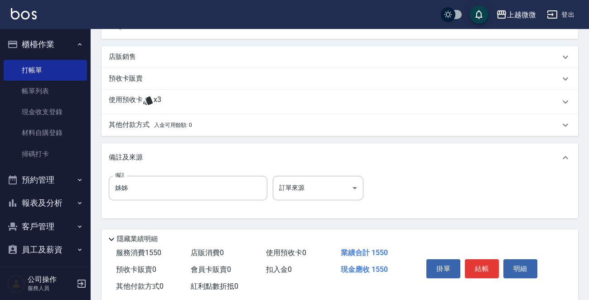
scroll to position [291, 0]
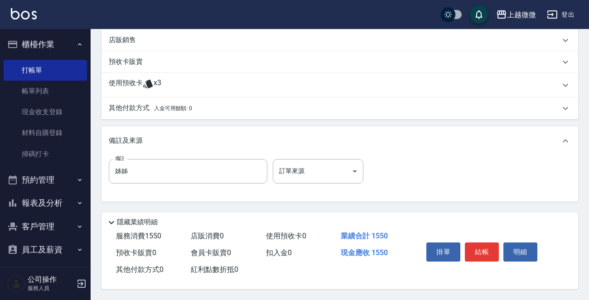
type input "Mini-2"
click at [127, 86] on p "使用預收卡" at bounding box center [126, 85] width 34 height 14
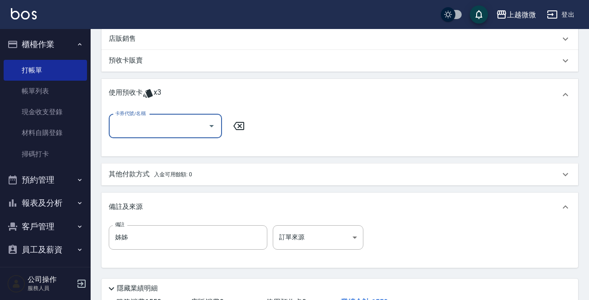
scroll to position [0, 0]
click at [131, 124] on input "卡券代號/名稱" at bounding box center [159, 126] width 92 height 16
click at [176, 149] on div "IM上質修護法 剩餘3張" at bounding box center [165, 148] width 113 height 15
type input "IM上質修護法"
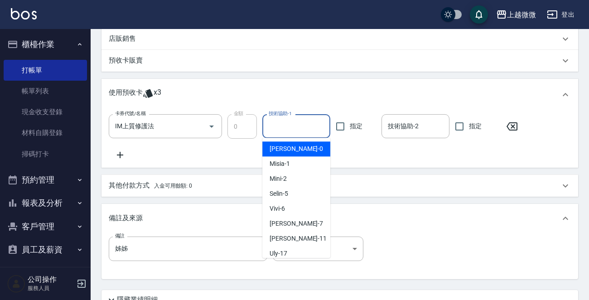
click at [294, 122] on input "技術協助-1" at bounding box center [296, 126] width 60 height 16
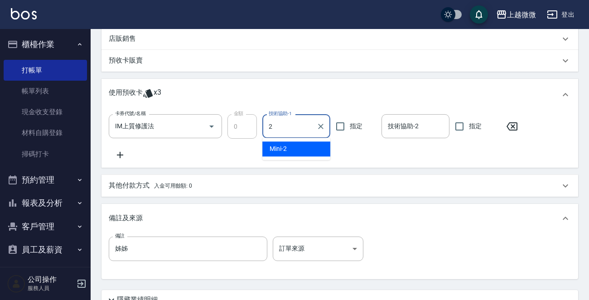
click at [304, 145] on div "Mini -2" at bounding box center [296, 148] width 68 height 15
type input "Mini-2"
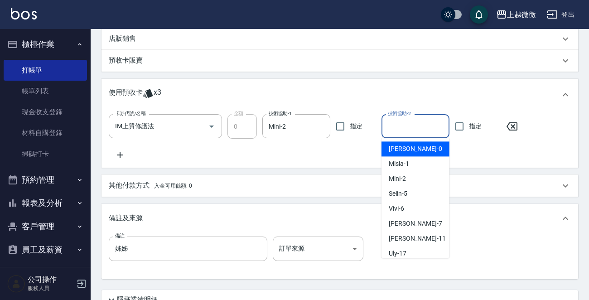
click at [396, 123] on input "技術協助-2" at bounding box center [416, 126] width 60 height 16
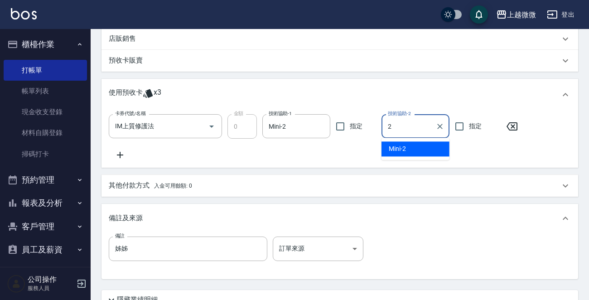
click at [402, 146] on span "Mini -2" at bounding box center [397, 149] width 17 height 10
type input "Mini-2"
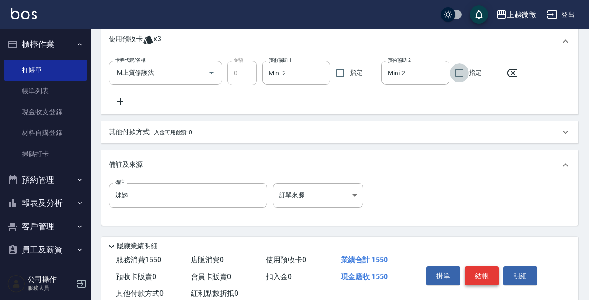
scroll to position [370, 0]
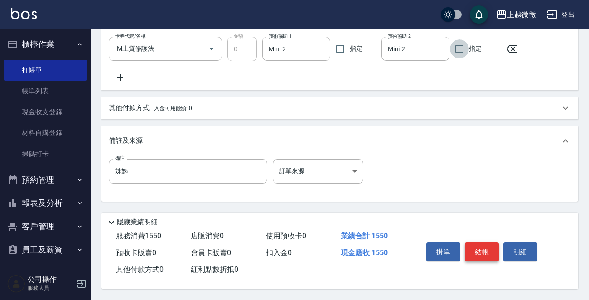
click at [478, 246] on button "結帳" at bounding box center [482, 251] width 34 height 19
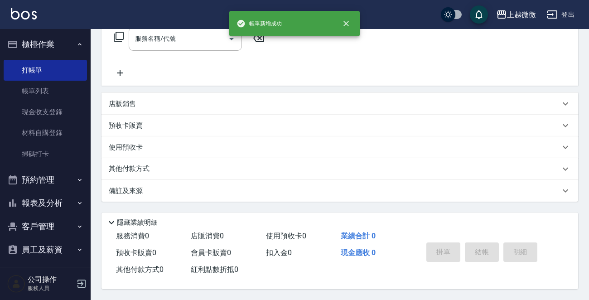
scroll to position [0, 0]
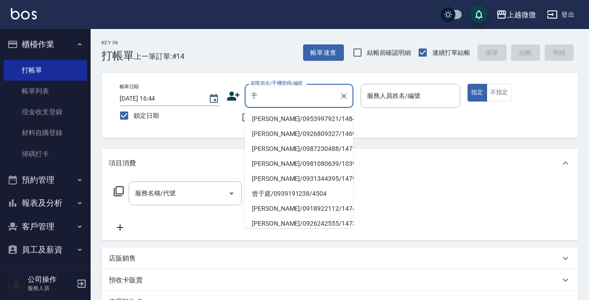
click at [280, 117] on li "[PERSON_NAME]/0953997921/1484" at bounding box center [299, 118] width 109 height 15
type input "[PERSON_NAME]/0953997921/1484"
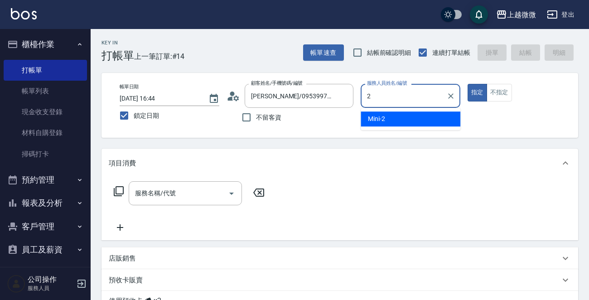
click at [404, 114] on div "Mini -2" at bounding box center [411, 118] width 100 height 15
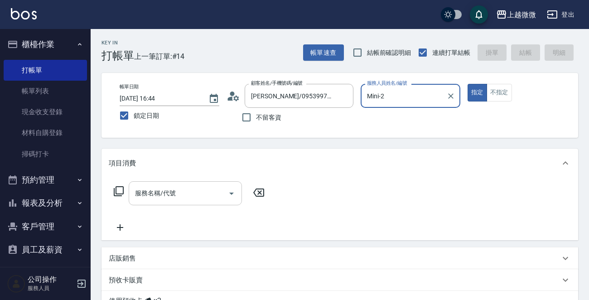
type input "Mini-2"
click at [162, 195] on div "服務名稱/代號 服務名稱/代號" at bounding box center [185, 193] width 113 height 24
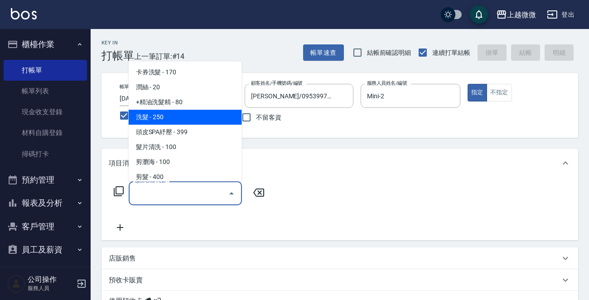
click at [161, 112] on span "洗髮 - 250" at bounding box center [185, 117] width 113 height 15
type input "洗髮(A03)"
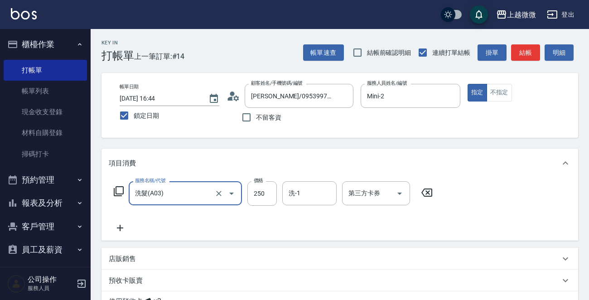
click at [123, 227] on icon at bounding box center [120, 227] width 23 height 11
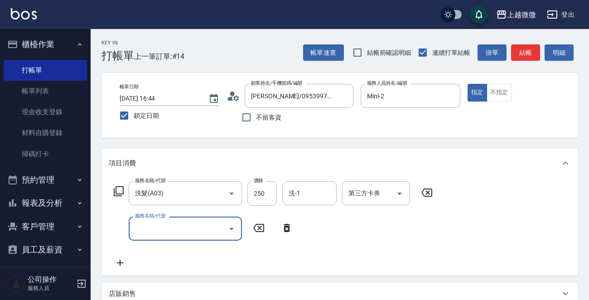
click at [169, 228] on input "服務名稱/代號" at bounding box center [179, 229] width 92 height 16
type input "補染(D01)"
click at [121, 262] on icon at bounding box center [120, 263] width 23 height 11
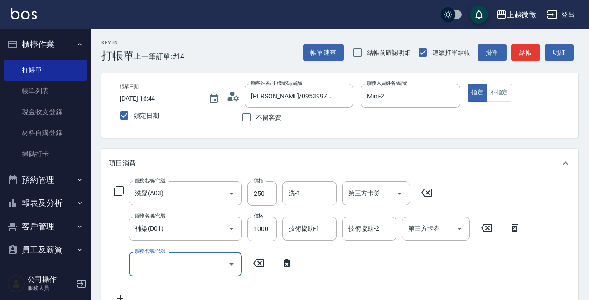
click at [179, 262] on input "服務名稱/代號" at bounding box center [179, 264] width 92 height 16
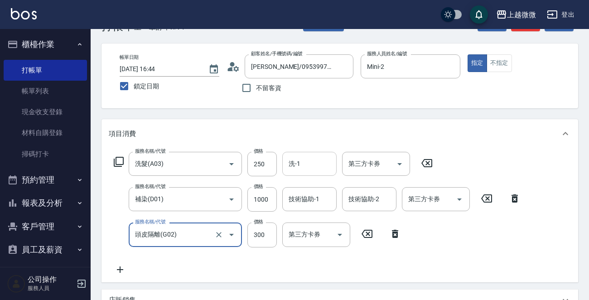
scroll to position [45, 0]
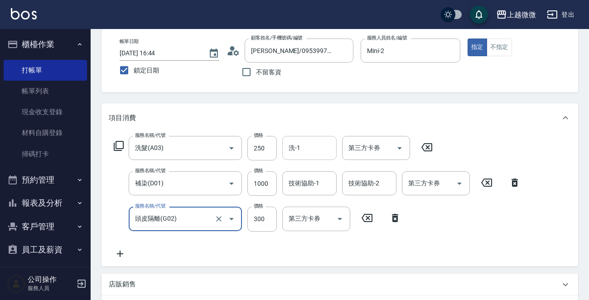
type input "頭皮隔離(G02)"
click at [328, 147] on input "洗-1" at bounding box center [309, 148] width 46 height 16
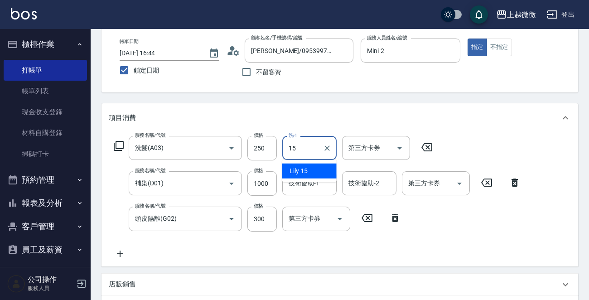
click at [314, 167] on div "Lily -15" at bounding box center [309, 171] width 54 height 15
type input "Lily-15"
click at [310, 184] on div "技術協助-1 技術協助-1" at bounding box center [309, 183] width 54 height 24
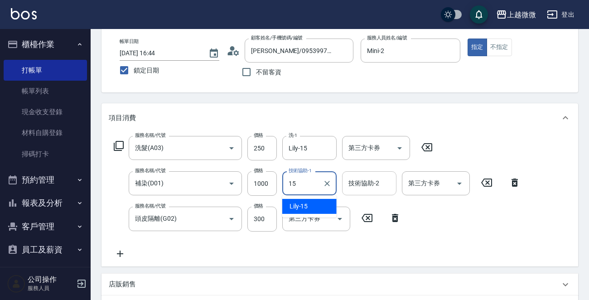
click at [314, 203] on div "Lily -15" at bounding box center [309, 206] width 54 height 15
type input "Lily-15"
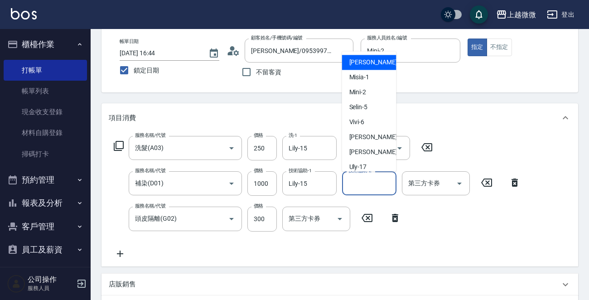
click at [361, 178] on div "技術協助-2 技術協助-2" at bounding box center [369, 183] width 54 height 24
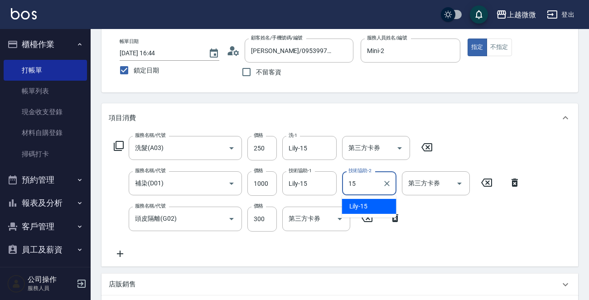
click at [369, 201] on div "Lily -15" at bounding box center [369, 206] width 54 height 15
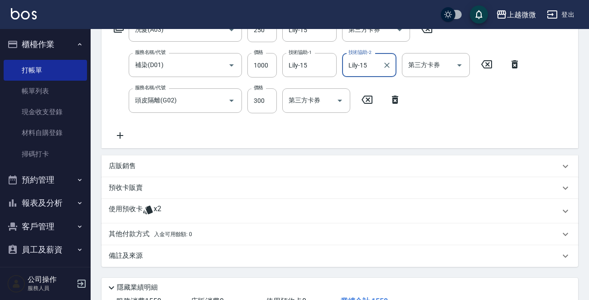
scroll to position [227, 0]
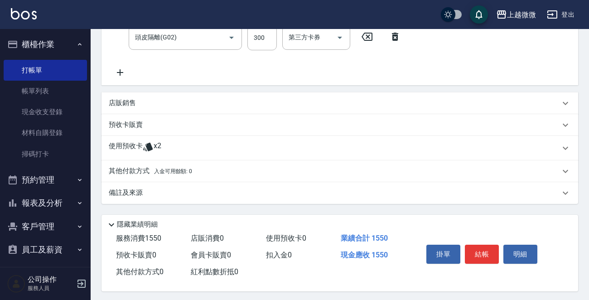
type input "Lily-15"
click at [129, 142] on p "使用預收卡" at bounding box center [126, 148] width 34 height 14
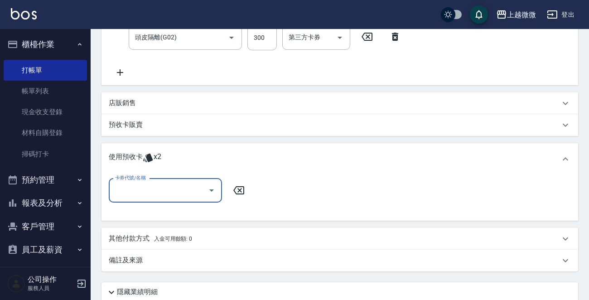
scroll to position [0, 0]
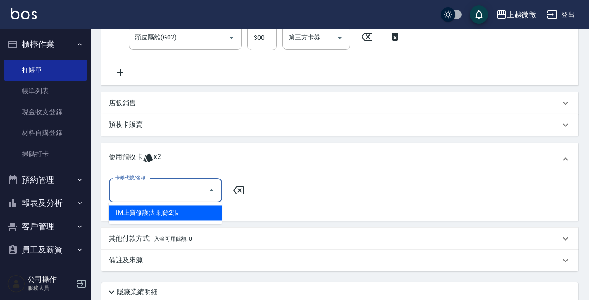
click at [151, 183] on input "卡券代號/名稱" at bounding box center [159, 191] width 92 height 16
click at [174, 217] on div "IM上質修護法 剩餘2張" at bounding box center [165, 212] width 113 height 15
type input "IM上質修護法"
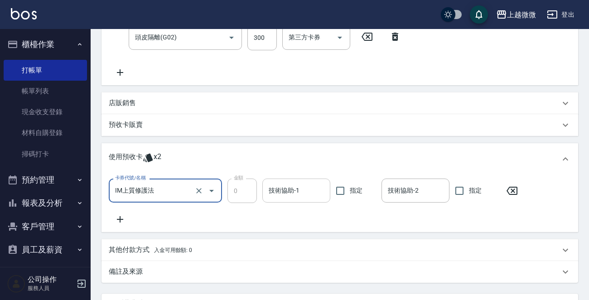
click at [306, 184] on input "技術協助-1" at bounding box center [296, 191] width 60 height 16
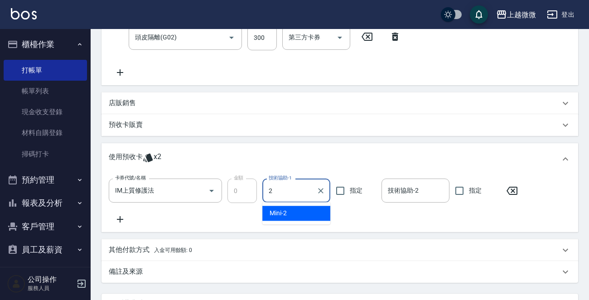
click at [303, 209] on div "Mini -2" at bounding box center [296, 213] width 68 height 15
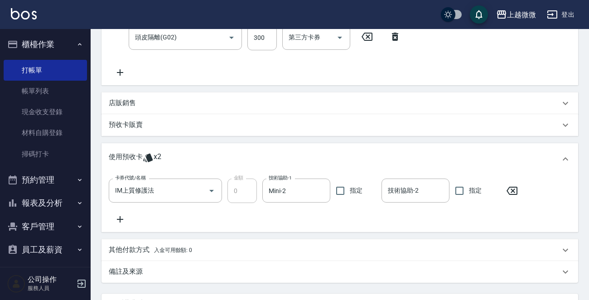
click at [232, 193] on div "卡券代號/名稱 IM上質修護法 卡券代號/名稱 金額 0 金額 技術協助-1 Mini-2 技術協助-1 指定 技術協助-2 技術協助-2 指定" at bounding box center [316, 191] width 415 height 24
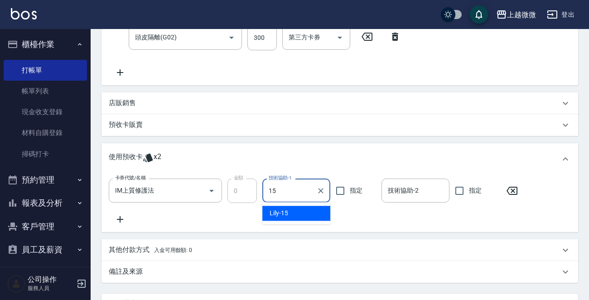
click at [308, 214] on div "Lily -15" at bounding box center [296, 213] width 68 height 15
type input "Lily-15"
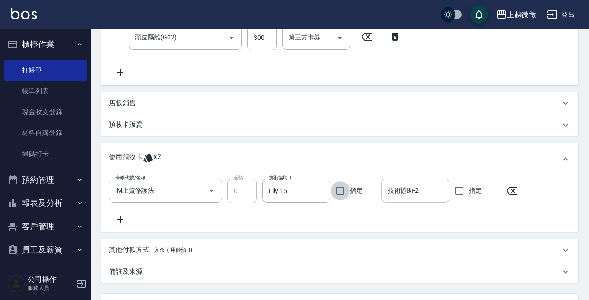
click at [410, 185] on div "技術協助-2 技術協助-2" at bounding box center [416, 191] width 68 height 24
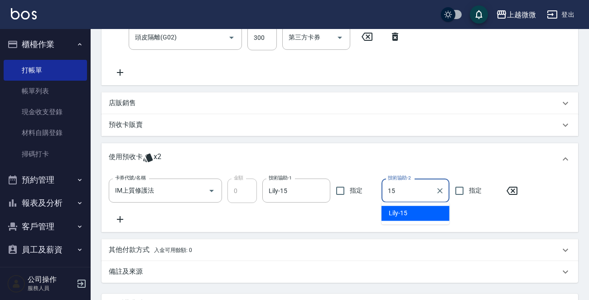
click at [406, 208] on div "Lily -15" at bounding box center [416, 213] width 68 height 15
type input "Lily-15"
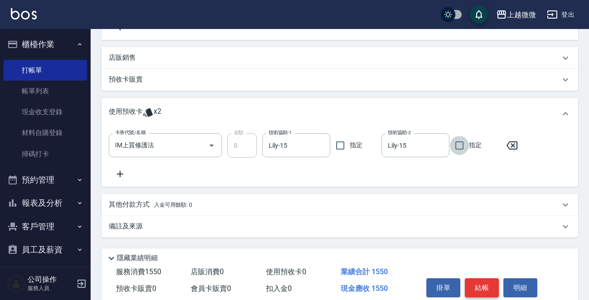
scroll to position [309, 0]
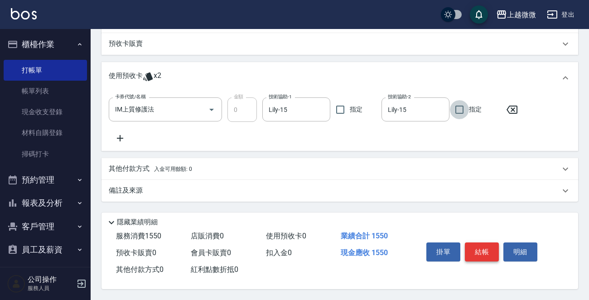
click at [479, 245] on button "結帳" at bounding box center [482, 251] width 34 height 19
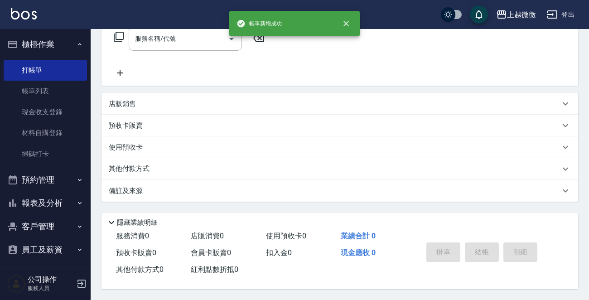
scroll to position [0, 0]
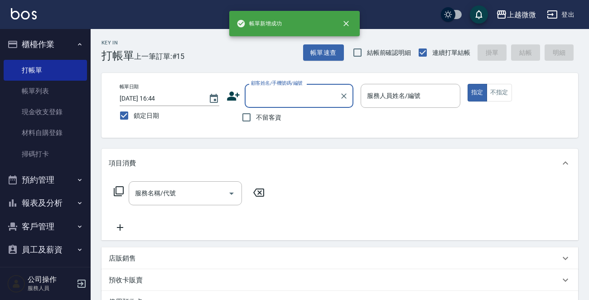
click at [51, 229] on button "客戶管理" at bounding box center [45, 227] width 83 height 24
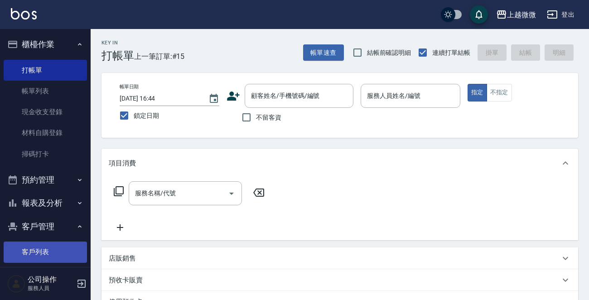
click at [43, 251] on link "客戶列表" at bounding box center [45, 252] width 83 height 21
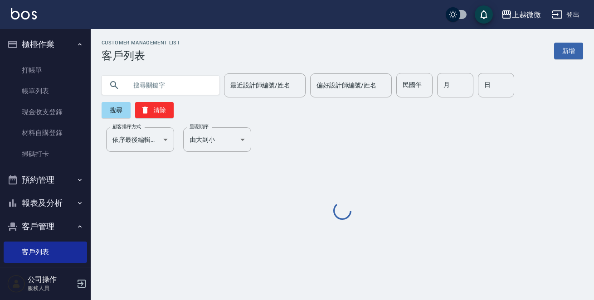
click at [171, 88] on input "text" at bounding box center [169, 85] width 85 height 24
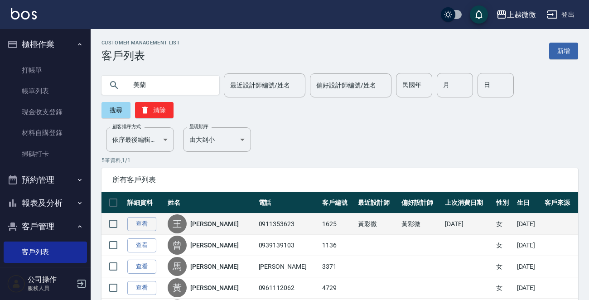
drag, startPoint x: 532, startPoint y: 226, endPoint x: 466, endPoint y: 226, distance: 65.7
click at [466, 226] on tr "查看 王 [PERSON_NAME] 0911353623 1625 [PERSON_NAME] [PERSON_NAME] [DATE] 女 [DATE]" at bounding box center [339, 223] width 477 height 21
click at [542, 223] on td at bounding box center [560, 223] width 36 height 21
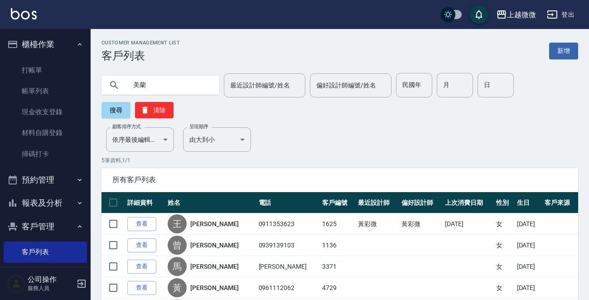
drag, startPoint x: 154, startPoint y: 85, endPoint x: 0, endPoint y: 81, distance: 153.7
click at [0, 81] on div "上越微微 登出 櫃檯作業 打帳單 帳單列表 現金收支登錄 材料自購登錄 掃碼打卡 預約管理 預約管理 單日預約紀錄 單週預約紀錄 報表及分析 報表目錄 店家日…" at bounding box center [294, 181] width 589 height 362
click at [177, 81] on input "林" at bounding box center [169, 85] width 85 height 24
type input "林育"
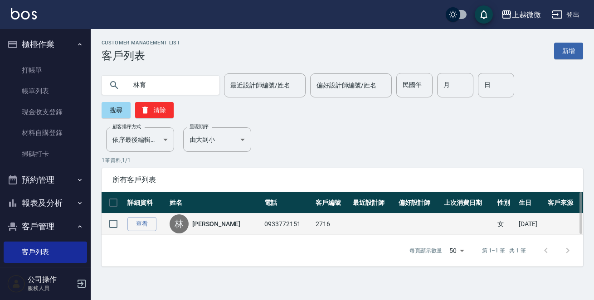
click at [205, 219] on link "[PERSON_NAME]" at bounding box center [216, 223] width 48 height 9
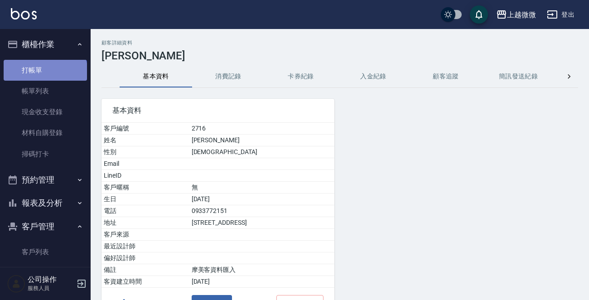
click at [44, 72] on link "打帳單" at bounding box center [45, 70] width 83 height 21
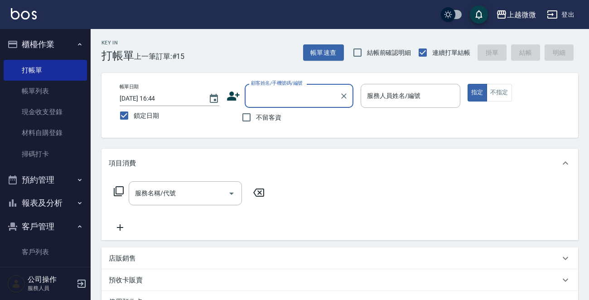
click at [413, 97] on div "服務人員姓名/編號 服務人員姓名/編號" at bounding box center [411, 96] width 100 height 24
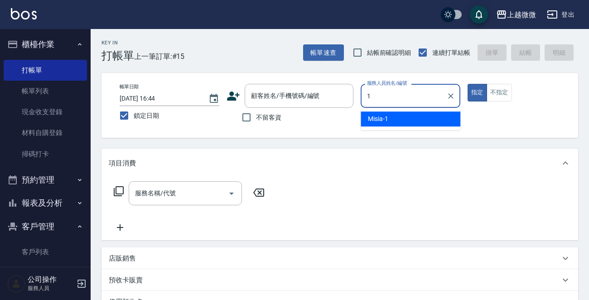
click at [411, 122] on div "Misia -1" at bounding box center [411, 118] width 100 height 15
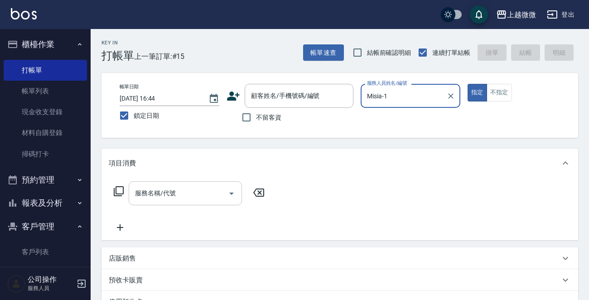
type input "Misia-1"
click at [172, 193] on div "服務名稱/代號 服務名稱/代號" at bounding box center [185, 193] width 113 height 24
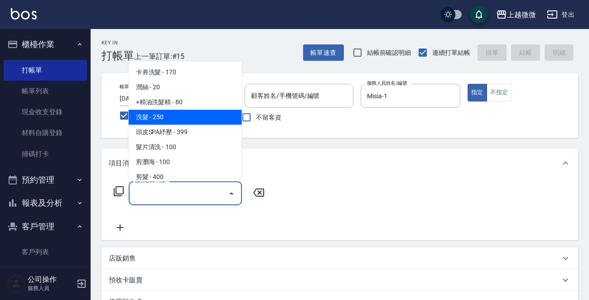
click at [187, 118] on span "洗髮 - 250" at bounding box center [185, 117] width 113 height 15
type input "洗髮(A03)"
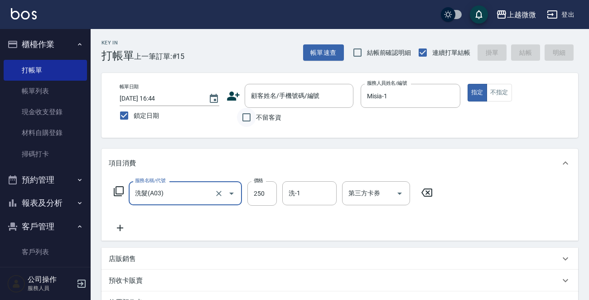
click at [248, 117] on input "不留客資" at bounding box center [246, 117] width 19 height 19
checkbox input "true"
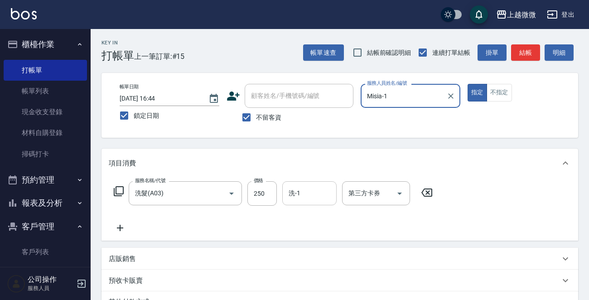
click at [296, 193] on div "洗-1 洗-1" at bounding box center [309, 193] width 54 height 24
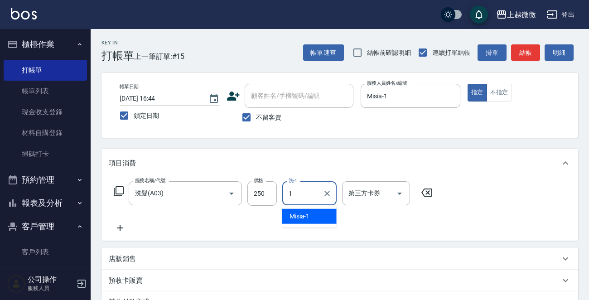
click at [311, 213] on div "Misia -1" at bounding box center [309, 216] width 54 height 15
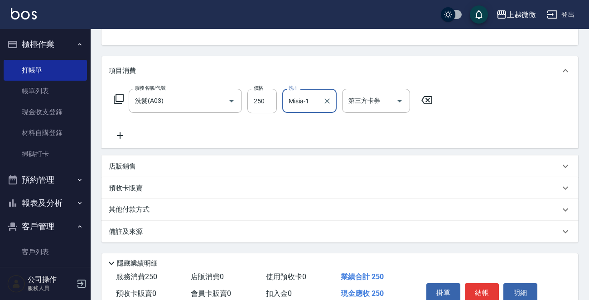
scroll to position [135, 0]
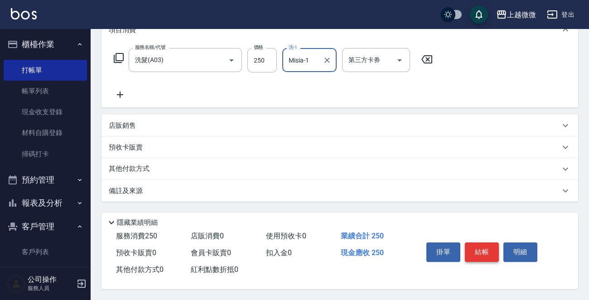
type input "Misia-1"
click at [486, 247] on button "結帳" at bounding box center [482, 251] width 34 height 19
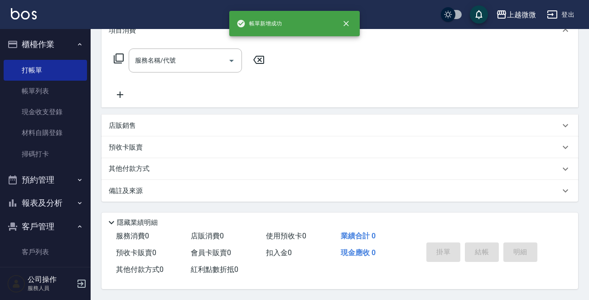
scroll to position [0, 0]
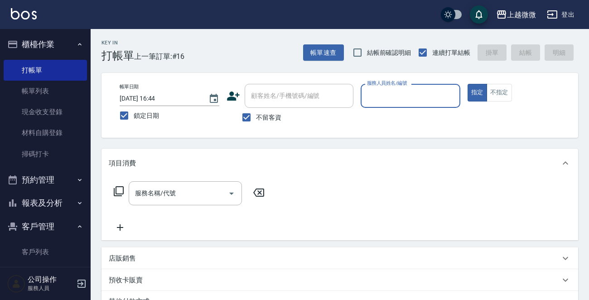
drag, startPoint x: 246, startPoint y: 112, endPoint x: 263, endPoint y: 107, distance: 18.1
click at [249, 111] on input "不留客資" at bounding box center [246, 117] width 19 height 19
checkbox input "false"
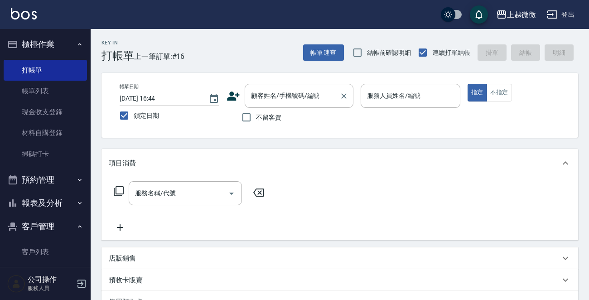
click at [285, 94] on input "顧客姓名/手機號碼/編號" at bounding box center [292, 96] width 87 height 16
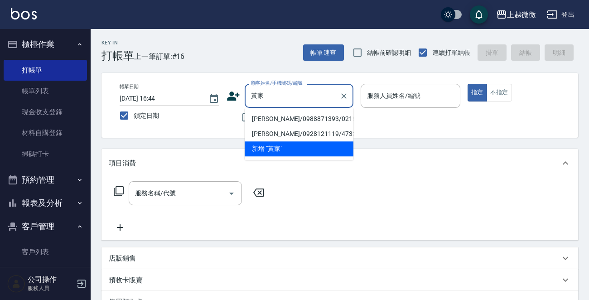
click at [289, 118] on li "[PERSON_NAME]/0988871393/0215" at bounding box center [299, 118] width 109 height 15
type input "[PERSON_NAME]/0988871393/0215"
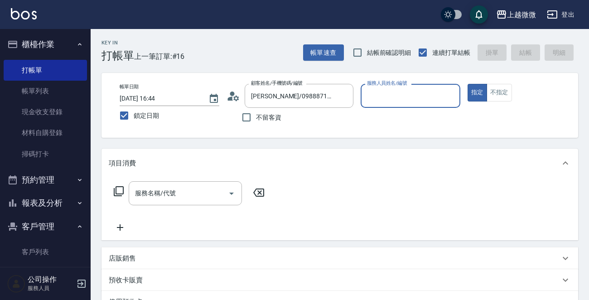
type input "Mini-2"
click at [168, 190] on div "服務名稱/代號 服務名稱/代號" at bounding box center [185, 193] width 113 height 24
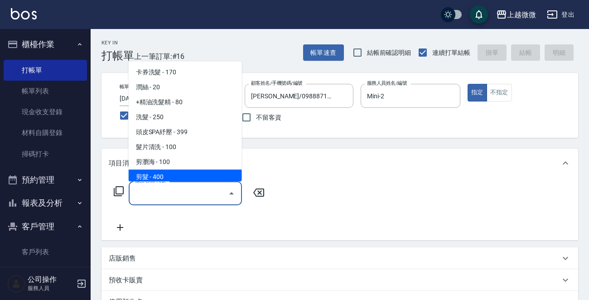
click at [183, 174] on span "剪髮 - 400" at bounding box center [185, 176] width 113 height 15
type input "剪髮(B02)"
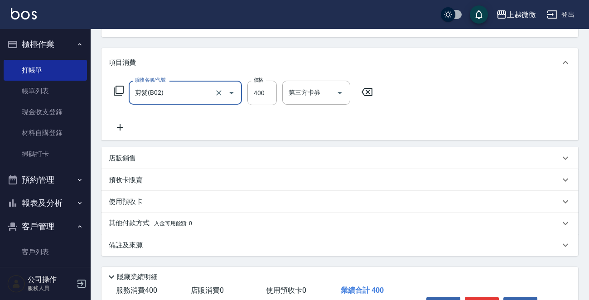
scroll to position [157, 0]
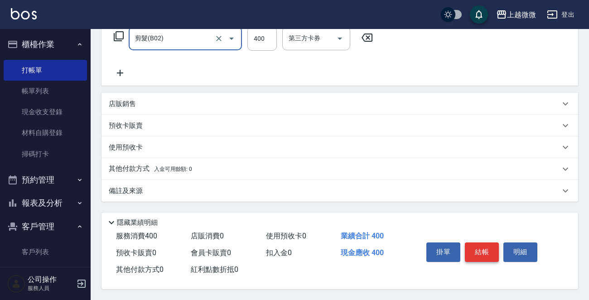
click at [492, 247] on button "結帳" at bounding box center [482, 251] width 34 height 19
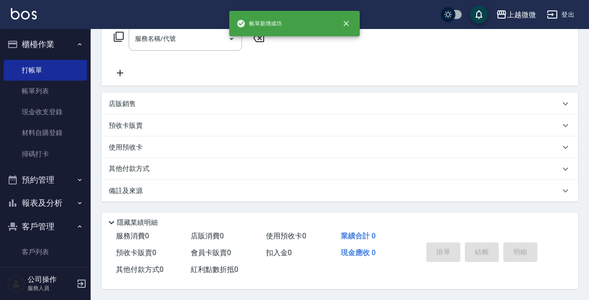
scroll to position [0, 0]
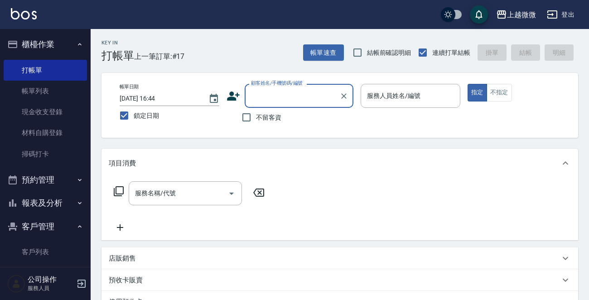
click at [285, 92] on input "顧客姓名/手機號碼/編號" at bounding box center [292, 96] width 87 height 16
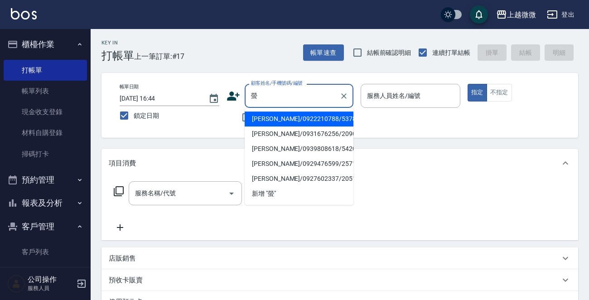
click at [287, 120] on li "[PERSON_NAME]/0922210788/5378" at bounding box center [299, 118] width 109 height 15
type input "[PERSON_NAME]/0922210788/5378"
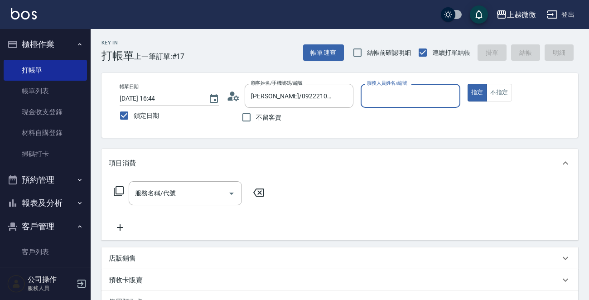
click at [412, 99] on input "服務人員姓名/編號" at bounding box center [411, 96] width 92 height 16
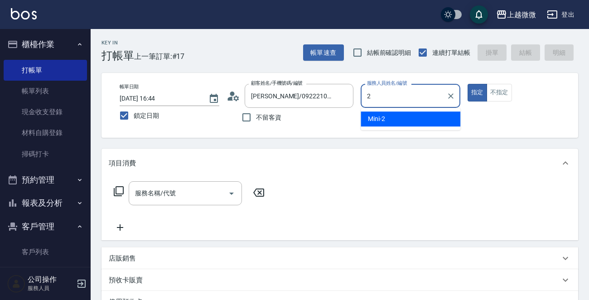
click at [407, 118] on div "Mini -2" at bounding box center [411, 118] width 100 height 15
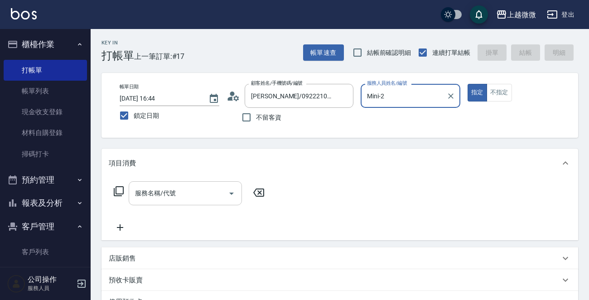
type input "Mini-2"
click at [188, 191] on input "服務名稱/代號" at bounding box center [179, 193] width 92 height 16
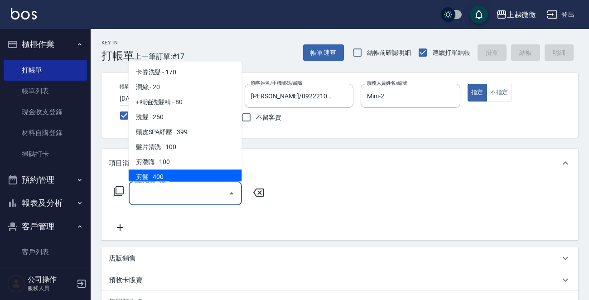
click at [165, 178] on span "剪髮 - 400" at bounding box center [185, 176] width 113 height 15
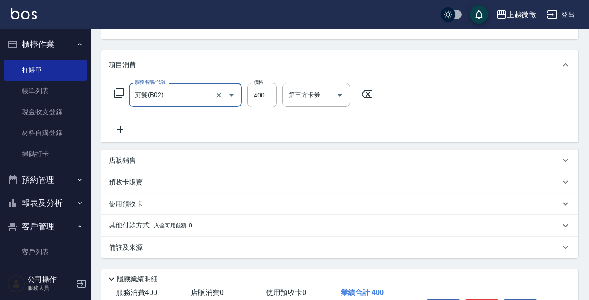
scroll to position [157, 0]
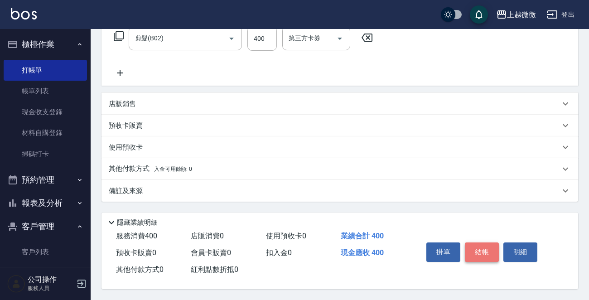
click at [478, 244] on button "結帳" at bounding box center [482, 251] width 34 height 19
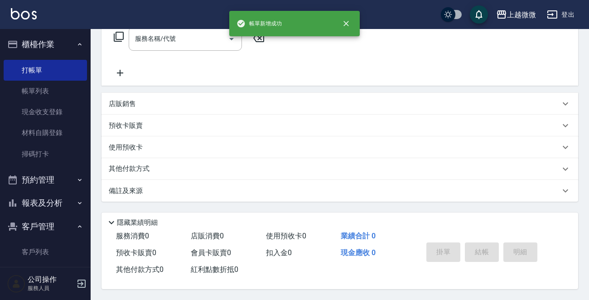
scroll to position [0, 0]
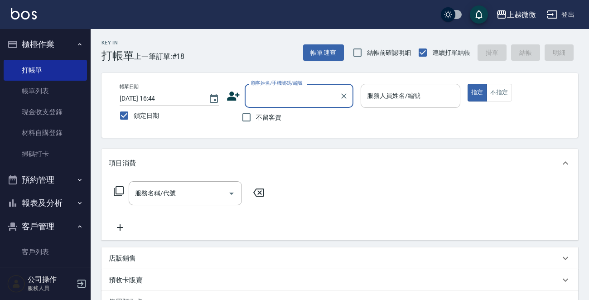
click at [433, 97] on input "服務人員姓名/編號" at bounding box center [411, 96] width 92 height 16
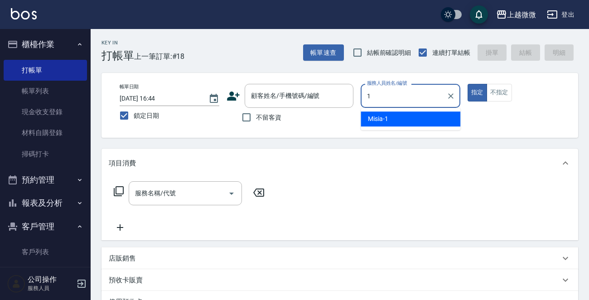
click at [427, 118] on div "Misia -1" at bounding box center [411, 118] width 100 height 15
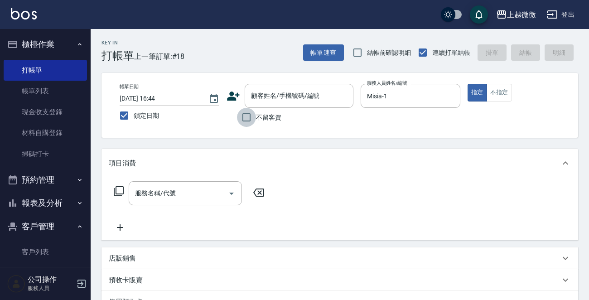
click at [245, 120] on input "不留客資" at bounding box center [246, 117] width 19 height 19
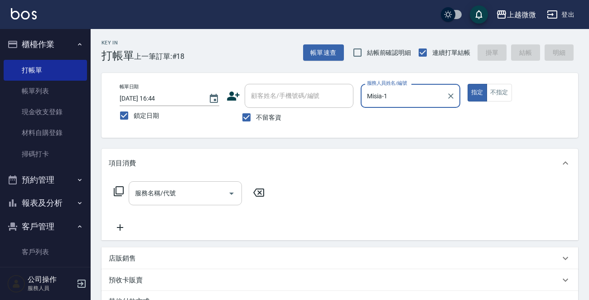
click at [186, 190] on input "服務名稱/代號" at bounding box center [179, 193] width 92 height 16
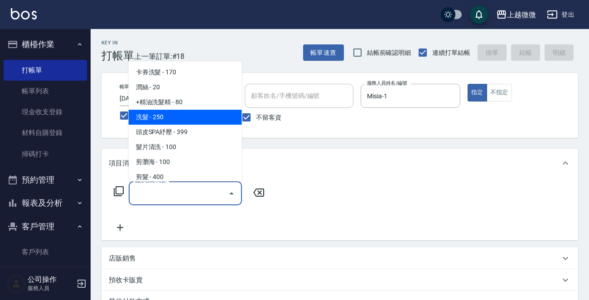
click at [179, 121] on span "洗髮 - 250" at bounding box center [185, 117] width 113 height 15
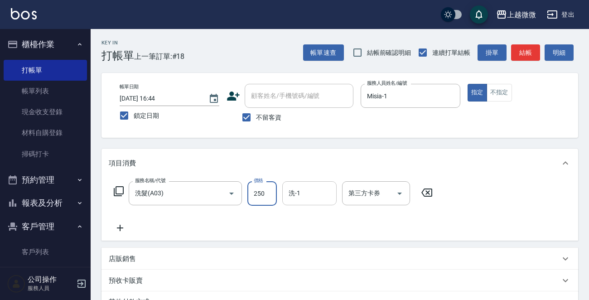
drag, startPoint x: 260, startPoint y: 191, endPoint x: 285, endPoint y: 197, distance: 25.2
click at [261, 190] on input "250" at bounding box center [261, 193] width 29 height 24
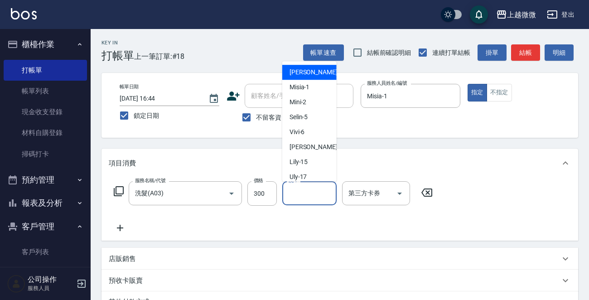
click at [310, 197] on input "洗-1" at bounding box center [309, 193] width 46 height 16
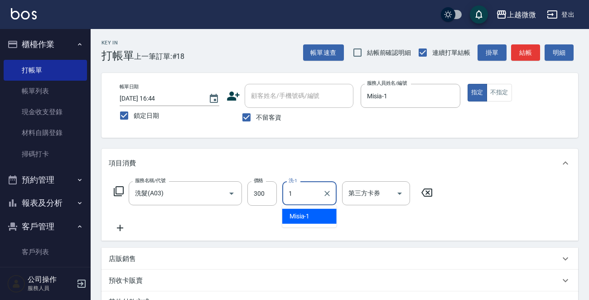
click at [301, 216] on span "Misia -1" at bounding box center [300, 217] width 20 height 10
click at [126, 226] on icon at bounding box center [120, 227] width 23 height 11
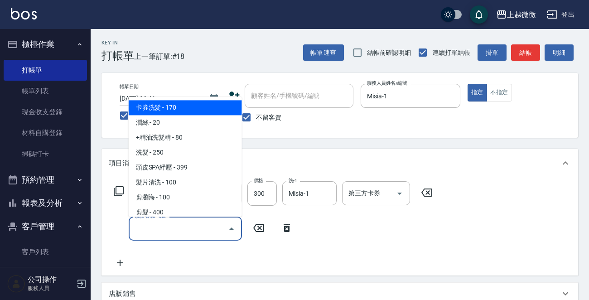
click at [178, 227] on input "服務名稱/代號" at bounding box center [179, 229] width 92 height 16
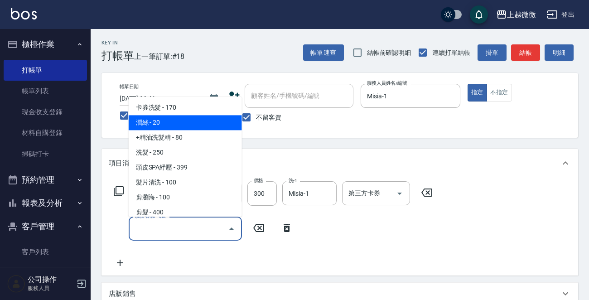
click at [172, 127] on span "潤絲 - 20" at bounding box center [185, 123] width 113 height 15
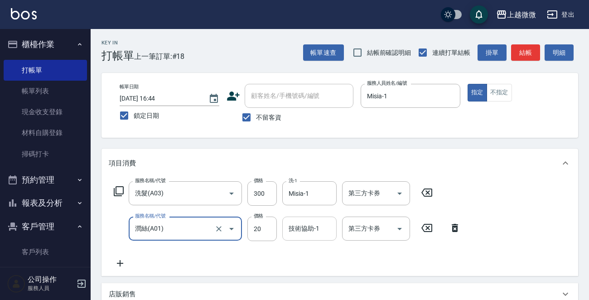
click at [307, 236] on input "技術協助-1" at bounding box center [309, 229] width 46 height 16
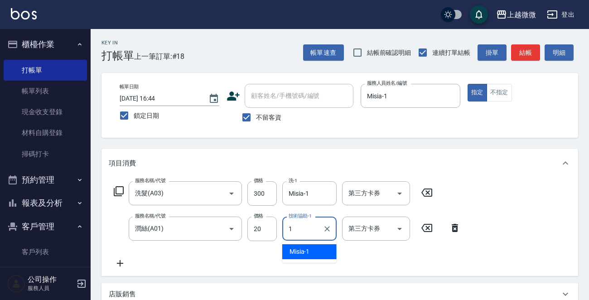
click at [306, 252] on span "Misia -1" at bounding box center [300, 252] width 20 height 10
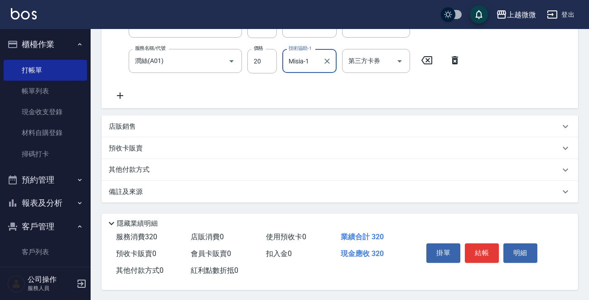
scroll to position [171, 0]
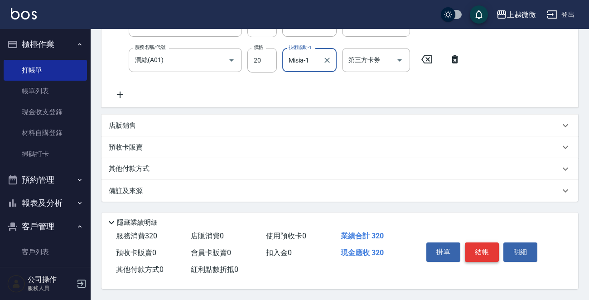
click at [490, 249] on button "結帳" at bounding box center [482, 251] width 34 height 19
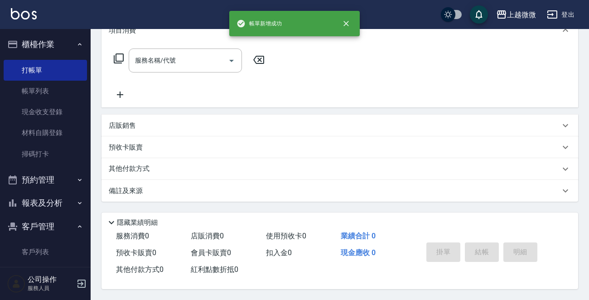
scroll to position [0, 0]
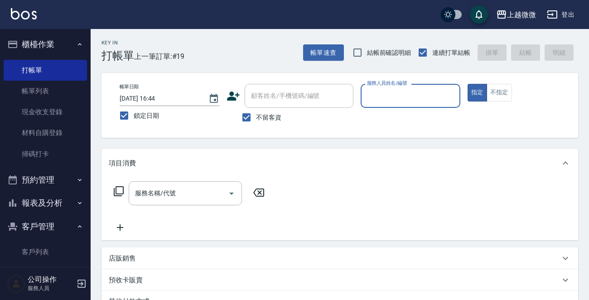
drag, startPoint x: 430, startPoint y: 97, endPoint x: 422, endPoint y: 107, distance: 12.0
click at [429, 97] on input "服務人員姓名/編號" at bounding box center [411, 96] width 92 height 16
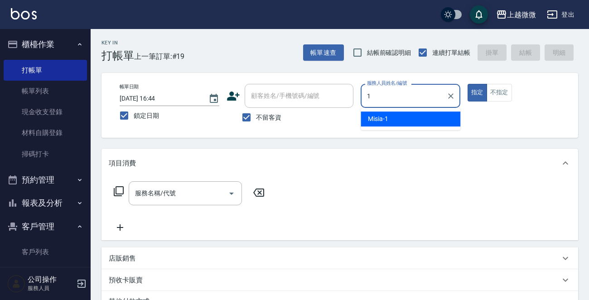
drag, startPoint x: 409, startPoint y: 120, endPoint x: 421, endPoint y: 115, distance: 13.6
click at [409, 120] on div "Misia -1" at bounding box center [411, 118] width 100 height 15
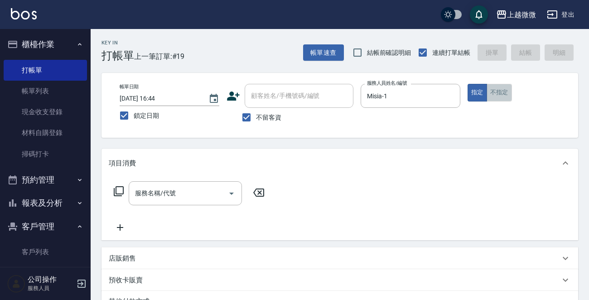
click at [488, 88] on button "不指定" at bounding box center [499, 93] width 25 height 18
click at [167, 192] on div "服務名稱/代號 服務名稱/代號" at bounding box center [185, 193] width 113 height 24
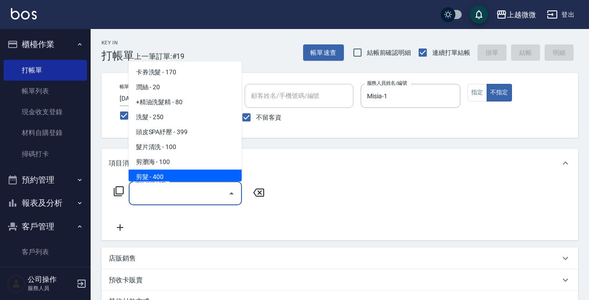
click at [180, 180] on span "剪髮 - 400" at bounding box center [185, 176] width 113 height 15
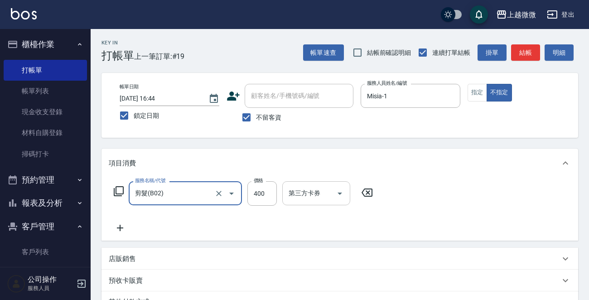
drag, startPoint x: 262, startPoint y: 196, endPoint x: 283, endPoint y: 197, distance: 20.9
click at [263, 196] on input "400" at bounding box center [261, 193] width 29 height 24
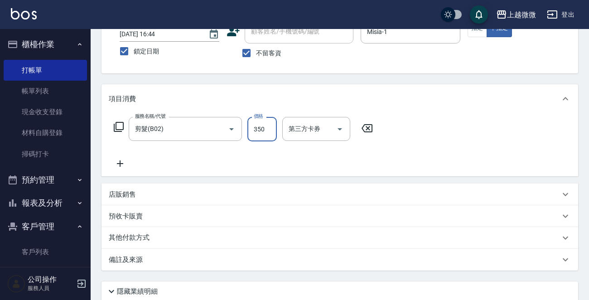
scroll to position [135, 0]
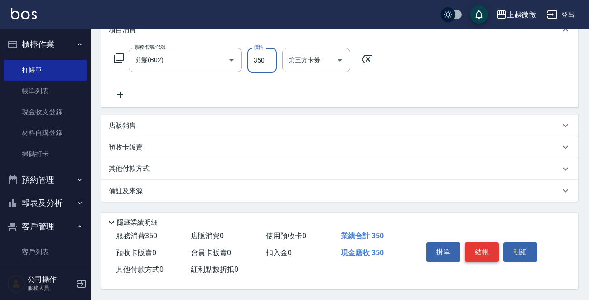
click at [489, 244] on button "結帳" at bounding box center [482, 251] width 34 height 19
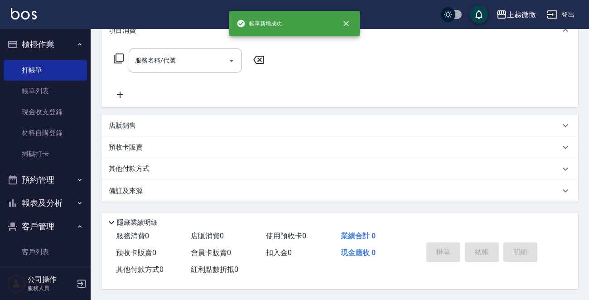
scroll to position [0, 0]
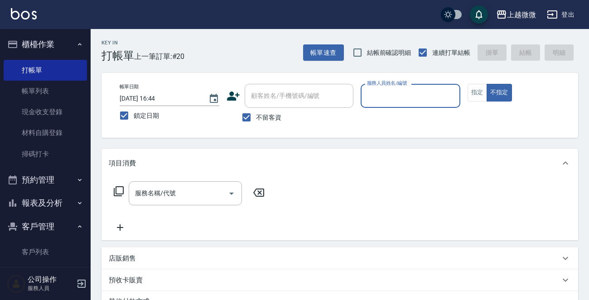
click at [424, 91] on input "服務人員姓名/編號" at bounding box center [411, 96] width 92 height 16
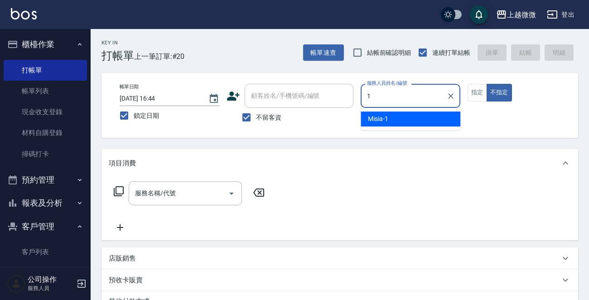
click at [399, 120] on div "Misia -1" at bounding box center [411, 118] width 100 height 15
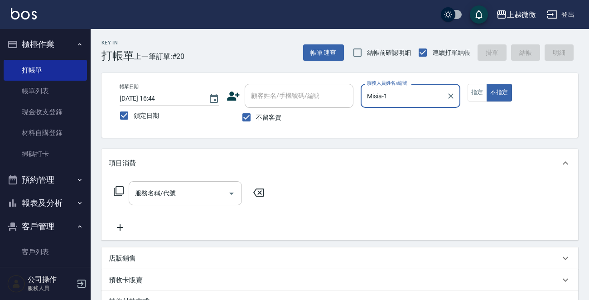
click at [148, 196] on div "服務名稱/代號 服務名稱/代號" at bounding box center [185, 193] width 113 height 24
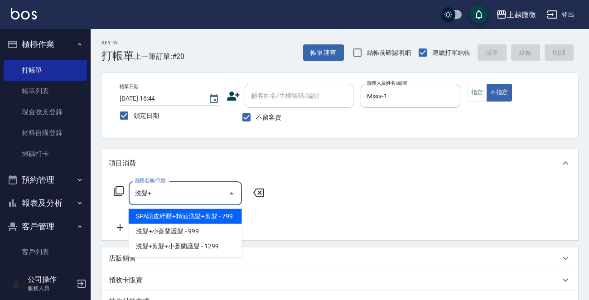
drag, startPoint x: 191, startPoint y: 217, endPoint x: 172, endPoint y: 227, distance: 21.9
click at [192, 216] on span "SPA頭皮紓壓+精油洗髮+剪髮 - 799" at bounding box center [185, 216] width 113 height 15
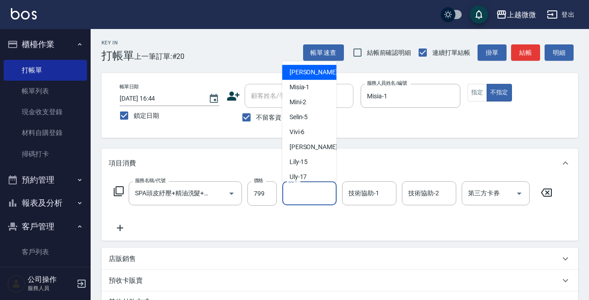
click at [321, 192] on input "洗-1" at bounding box center [309, 193] width 46 height 16
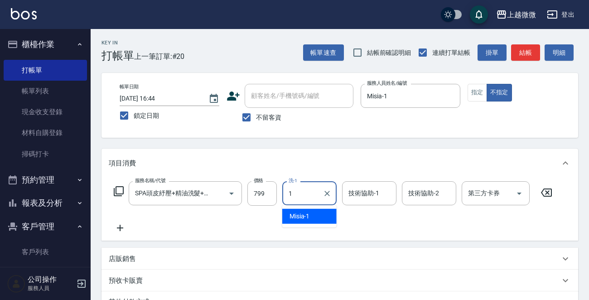
click at [313, 211] on div "Misia -1" at bounding box center [309, 216] width 54 height 15
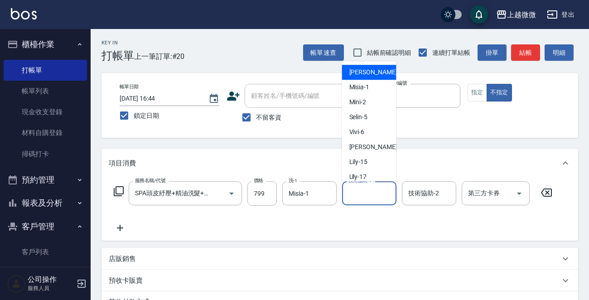
click at [364, 193] on div "技術協助-1 技術協助-1" at bounding box center [369, 193] width 54 height 24
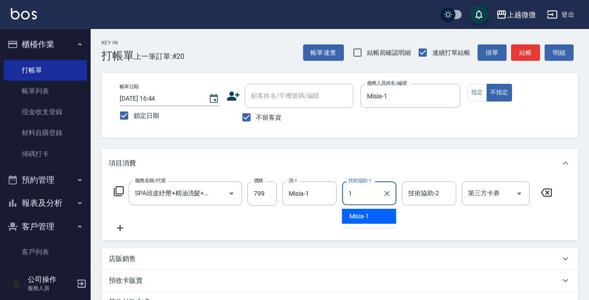
click at [367, 210] on div "Misia -1" at bounding box center [369, 216] width 54 height 15
click at [437, 191] on input "技術協助-2" at bounding box center [429, 193] width 46 height 16
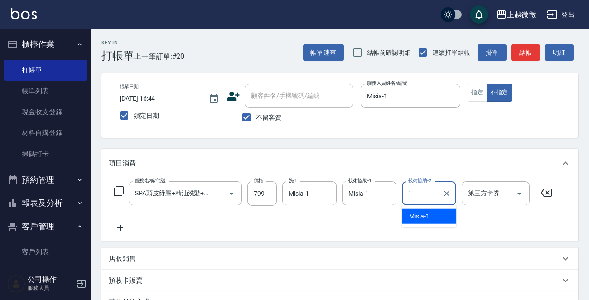
click at [434, 212] on div "Misia -1" at bounding box center [429, 216] width 54 height 15
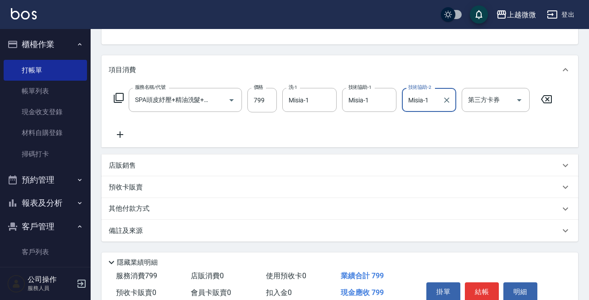
scroll to position [135, 0]
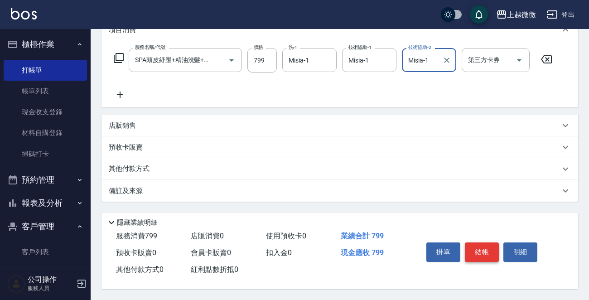
click at [486, 245] on button "結帳" at bounding box center [482, 251] width 34 height 19
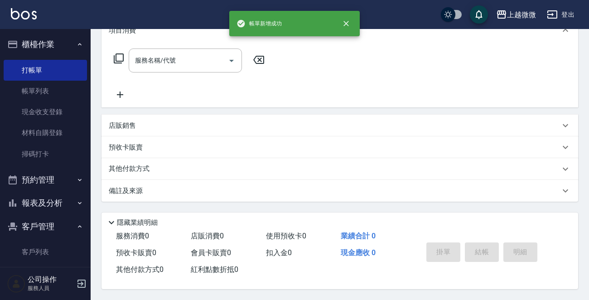
scroll to position [0, 0]
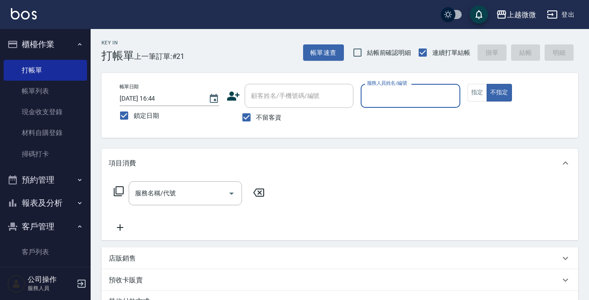
click at [391, 97] on input "服務人員姓名/編號" at bounding box center [411, 96] width 92 height 16
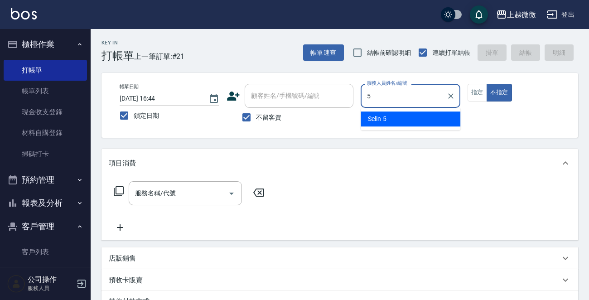
click at [398, 117] on div "Selin -5" at bounding box center [411, 118] width 100 height 15
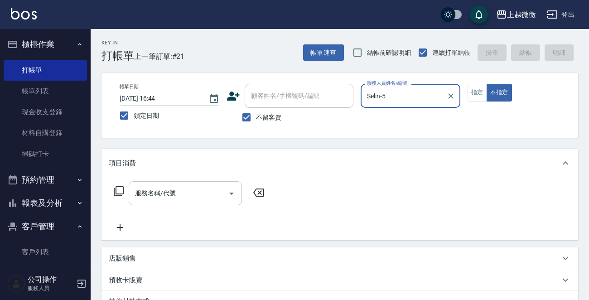
click at [195, 190] on input "服務名稱/代號" at bounding box center [179, 193] width 92 height 16
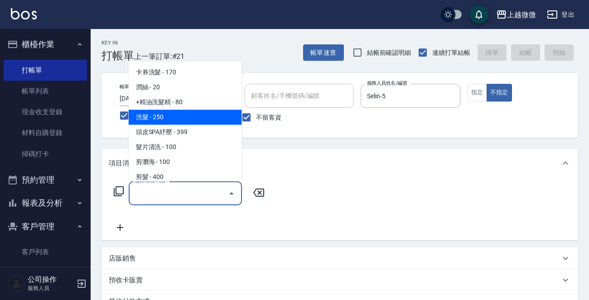
drag, startPoint x: 189, startPoint y: 114, endPoint x: 159, endPoint y: 182, distance: 74.5
click at [188, 114] on span "洗髮 - 250" at bounding box center [185, 117] width 113 height 15
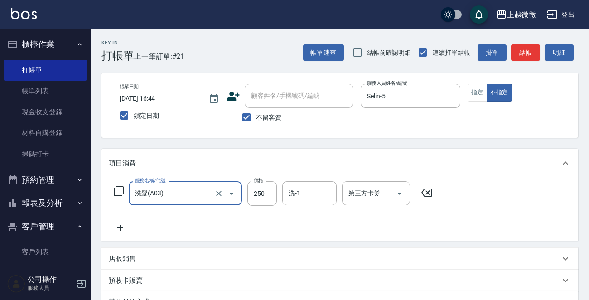
click at [122, 231] on icon at bounding box center [120, 227] width 23 height 11
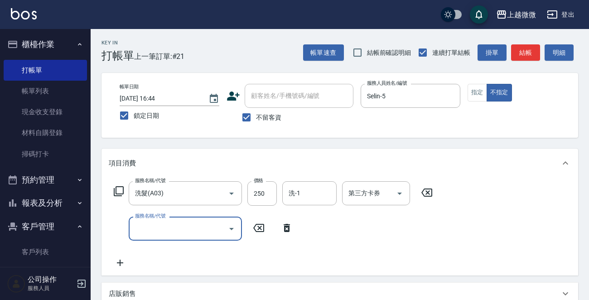
click at [165, 231] on input "服務名稱/代號" at bounding box center [179, 229] width 92 height 16
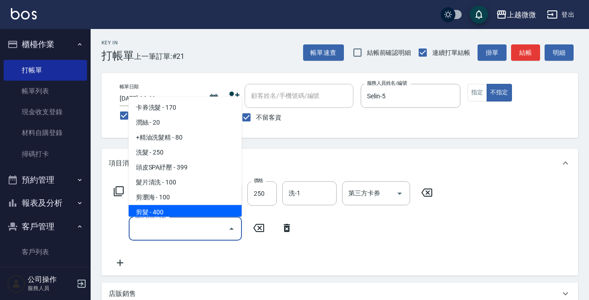
click at [169, 211] on span "剪髮 - 400" at bounding box center [185, 212] width 113 height 15
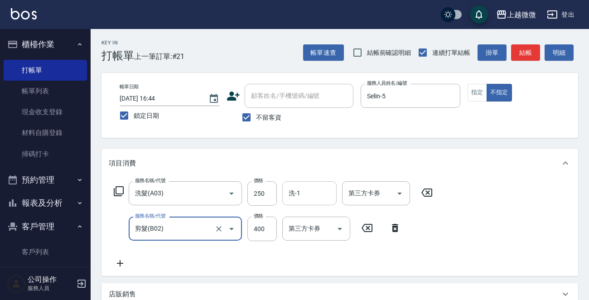
click at [313, 186] on input "洗-1" at bounding box center [309, 193] width 46 height 16
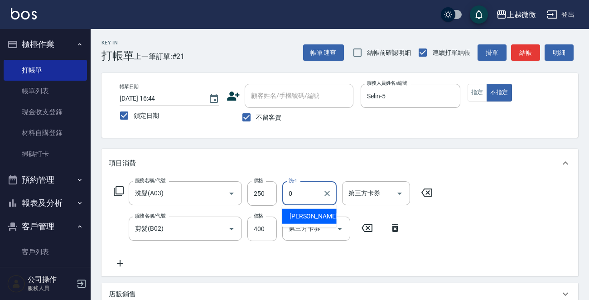
click at [314, 211] on div "[PERSON_NAME] -0" at bounding box center [309, 216] width 54 height 15
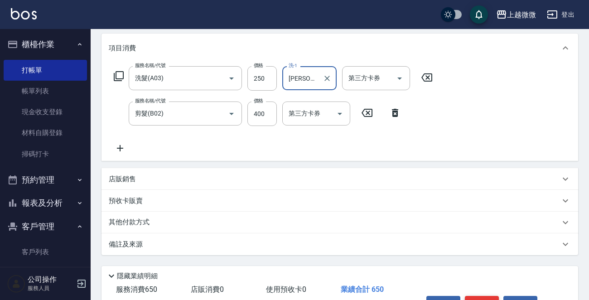
scroll to position [171, 0]
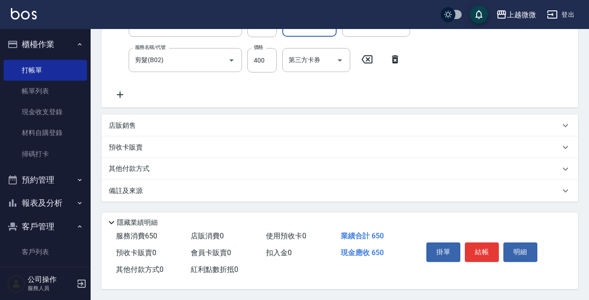
click at [491, 250] on button "結帳" at bounding box center [482, 251] width 34 height 19
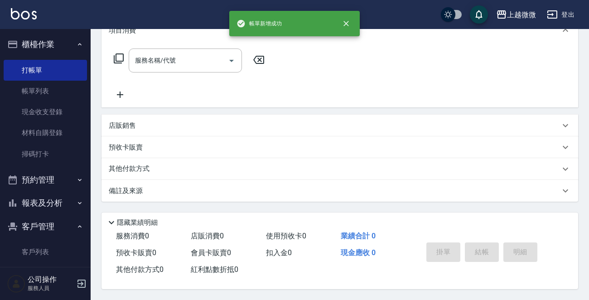
scroll to position [0, 0]
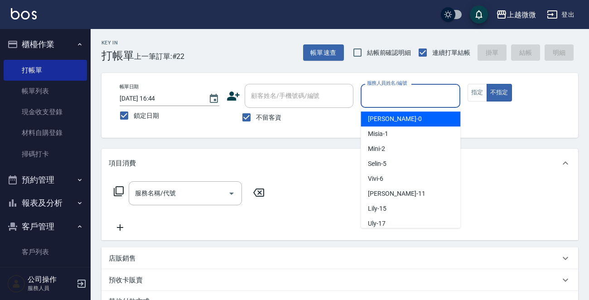
click at [402, 89] on input "服務人員姓名/編號" at bounding box center [411, 96] width 92 height 16
drag, startPoint x: 423, startPoint y: 109, endPoint x: 459, endPoint y: 102, distance: 37.3
click at [425, 117] on div "[PERSON_NAME] -7" at bounding box center [411, 118] width 100 height 15
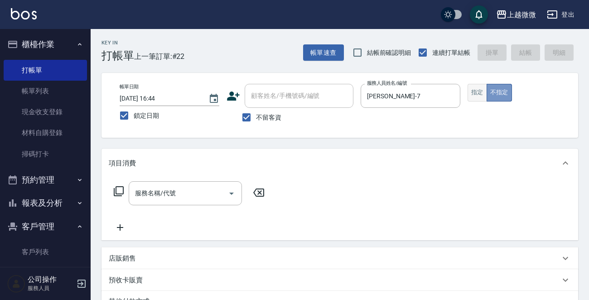
drag, startPoint x: 489, startPoint y: 89, endPoint x: 485, endPoint y: 90, distance: 4.6
click at [489, 89] on button "不指定" at bounding box center [499, 93] width 25 height 18
click at [481, 92] on button "指定" at bounding box center [477, 93] width 19 height 18
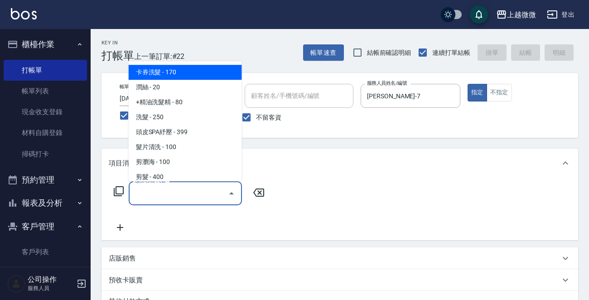
click at [186, 193] on input "服務名稱/代號" at bounding box center [179, 193] width 92 height 16
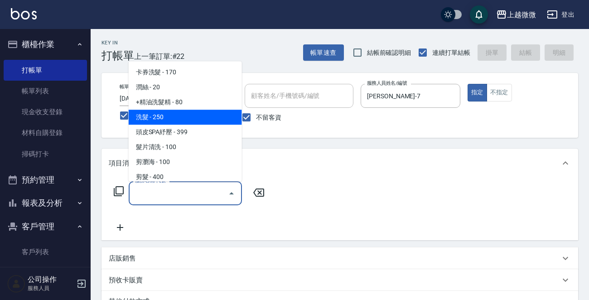
click at [173, 117] on span "洗髮 - 250" at bounding box center [185, 117] width 113 height 15
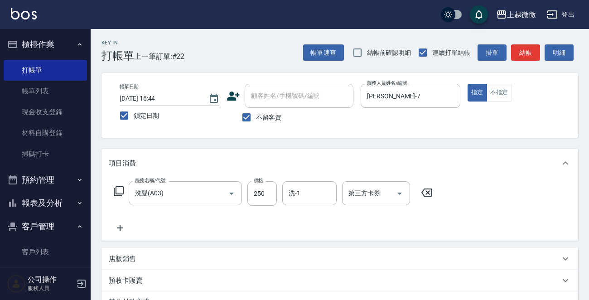
click at [123, 227] on icon at bounding box center [120, 228] width 6 height 6
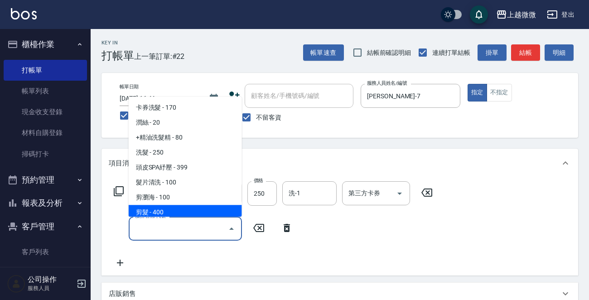
click at [168, 213] on span "剪髮 - 400" at bounding box center [185, 212] width 113 height 15
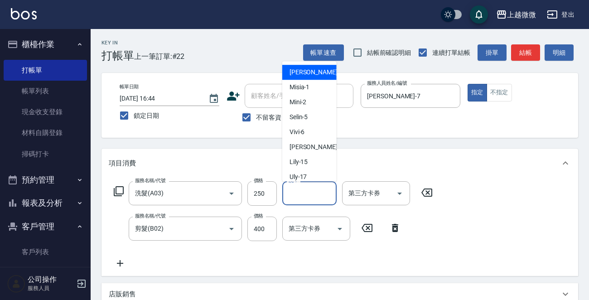
click at [310, 193] on input "洗-1" at bounding box center [309, 193] width 46 height 16
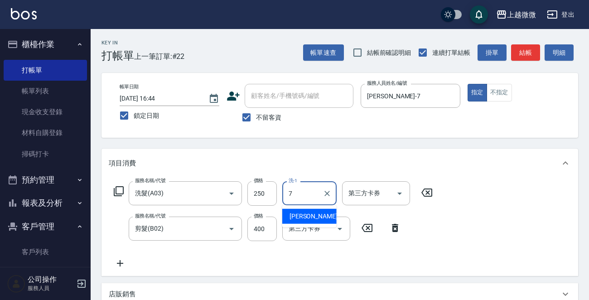
click at [309, 211] on div "[PERSON_NAME] -7" at bounding box center [309, 216] width 54 height 15
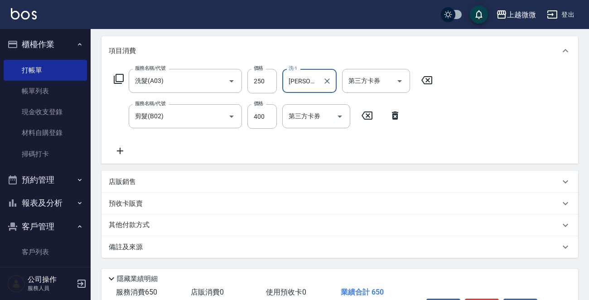
scroll to position [171, 0]
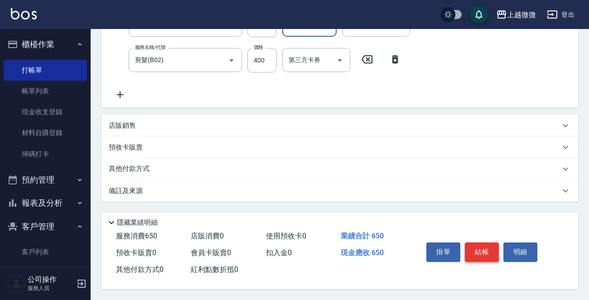
click at [484, 244] on button "結帳" at bounding box center [482, 251] width 34 height 19
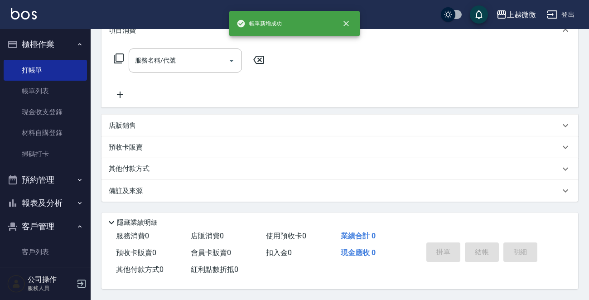
scroll to position [0, 0]
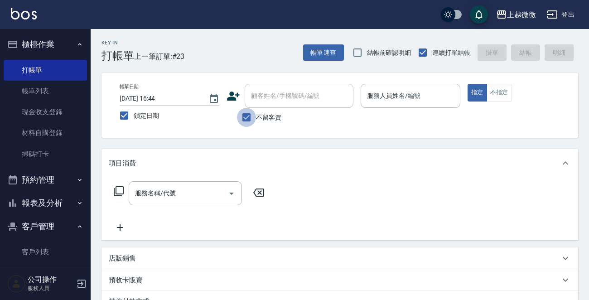
click at [248, 110] on input "不留客資" at bounding box center [246, 117] width 19 height 19
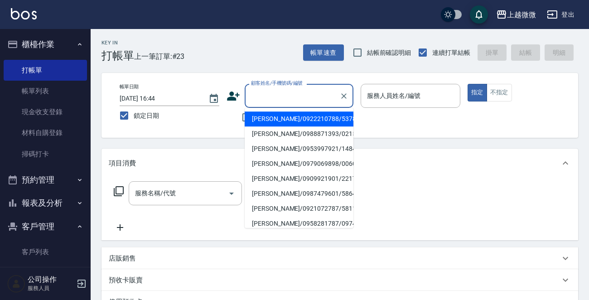
click at [274, 99] on input "顧客姓名/手機號碼/編號" at bounding box center [292, 96] width 87 height 16
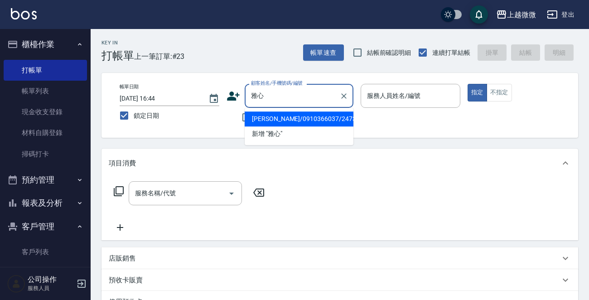
click at [301, 119] on li "[PERSON_NAME]/0910366037/2473" at bounding box center [299, 118] width 109 height 15
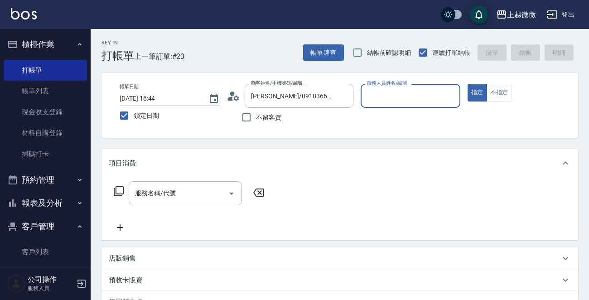
click at [420, 94] on input "服務人員姓名/編號" at bounding box center [411, 96] width 92 height 16
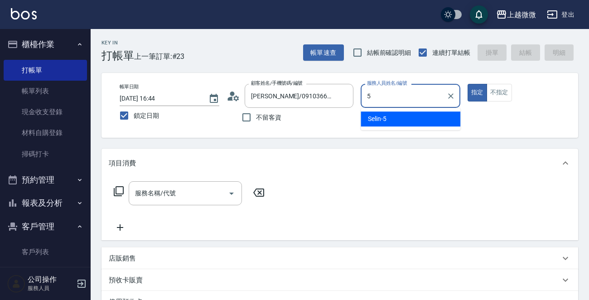
click at [412, 111] on div "Selin -5" at bounding box center [411, 118] width 100 height 15
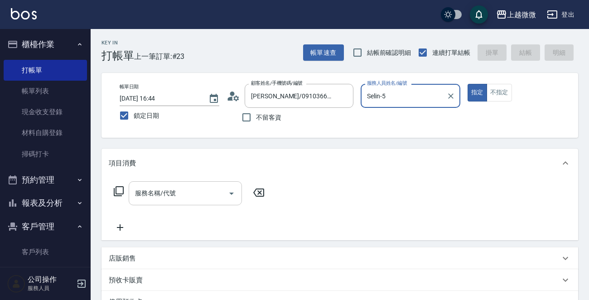
click at [182, 190] on input "服務名稱/代號" at bounding box center [179, 193] width 92 height 16
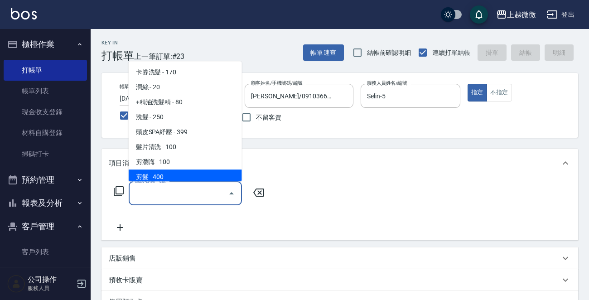
click at [186, 179] on span "剪髮 - 400" at bounding box center [185, 176] width 113 height 15
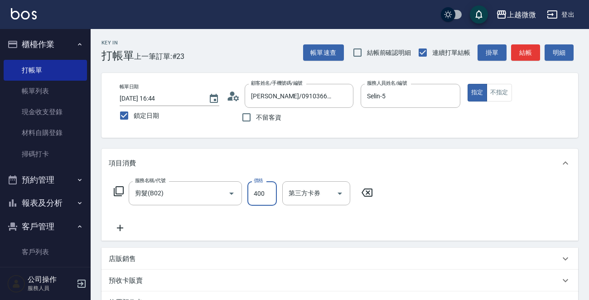
click at [270, 190] on input "400" at bounding box center [261, 193] width 29 height 24
click at [115, 228] on icon at bounding box center [120, 227] width 23 height 11
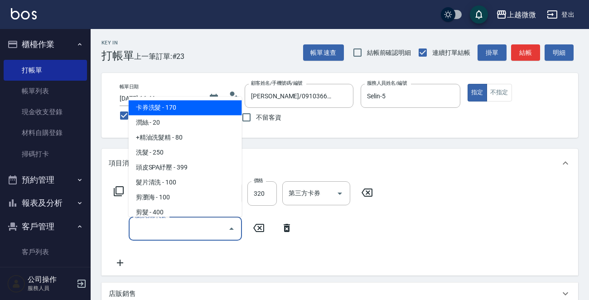
click at [153, 228] on input "服務名稱/代號" at bounding box center [179, 229] width 92 height 16
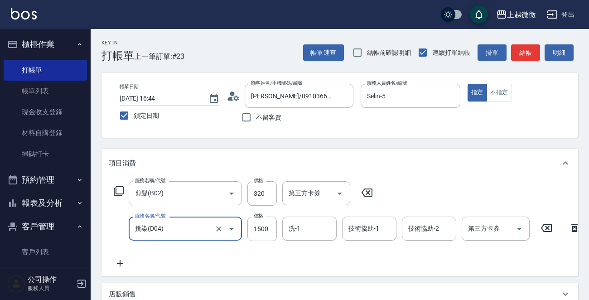
click at [114, 262] on icon at bounding box center [120, 263] width 23 height 11
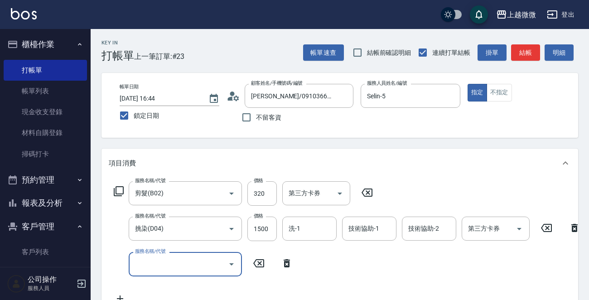
click at [159, 262] on input "服務名稱/代號" at bounding box center [179, 264] width 92 height 16
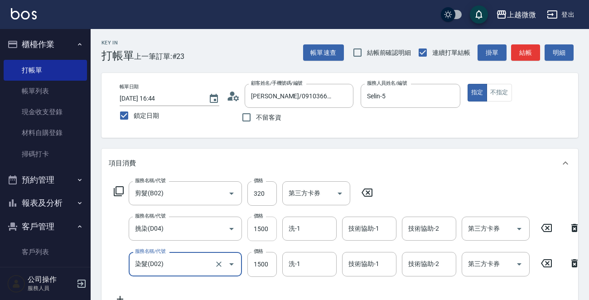
click at [265, 225] on input "1500" at bounding box center [261, 229] width 29 height 24
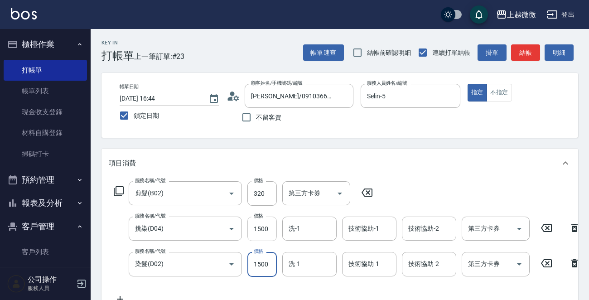
click at [265, 225] on input "1500" at bounding box center [261, 229] width 29 height 24
click at [261, 268] on input "1500" at bounding box center [261, 264] width 29 height 24
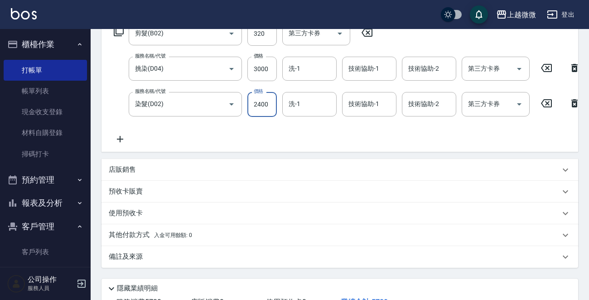
scroll to position [99, 0]
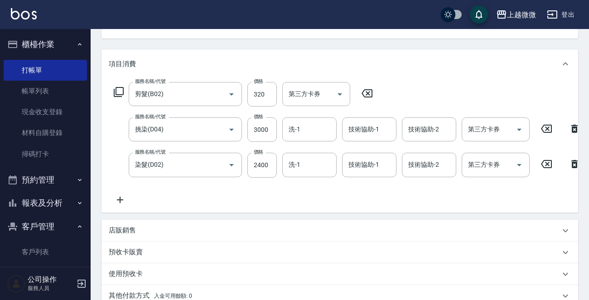
click at [118, 198] on icon at bounding box center [120, 199] width 23 height 11
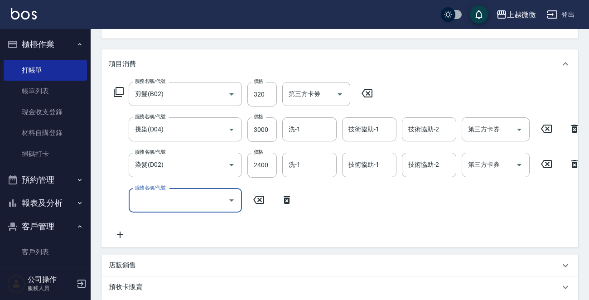
click at [167, 198] on div "服務名稱/代號 服務名稱/代號" at bounding box center [185, 200] width 113 height 24
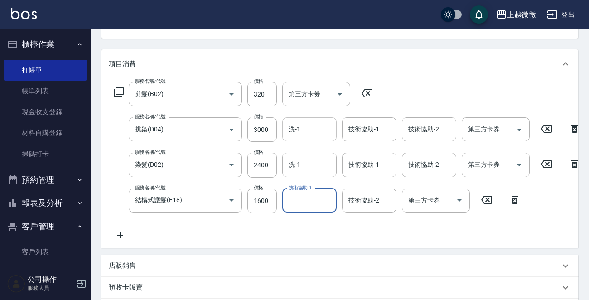
click at [325, 130] on input "洗-1" at bounding box center [309, 129] width 46 height 16
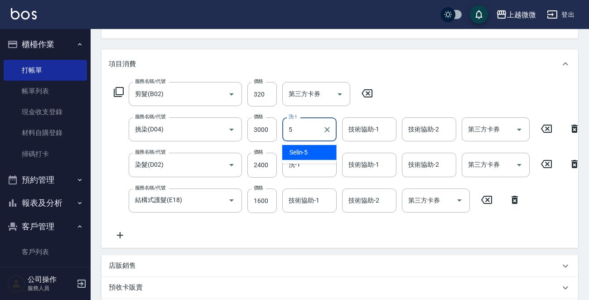
drag, startPoint x: 314, startPoint y: 154, endPoint x: 362, endPoint y: 137, distance: 51.0
click at [314, 154] on div "Selin -5" at bounding box center [309, 152] width 54 height 15
click at [372, 130] on input "技術協助-1" at bounding box center [369, 129] width 46 height 16
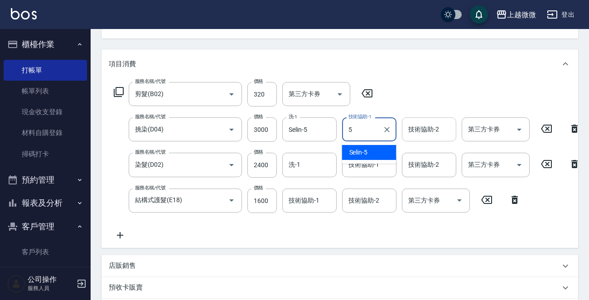
drag, startPoint x: 374, startPoint y: 152, endPoint x: 422, endPoint y: 134, distance: 51.8
click at [378, 150] on div "Selin -5" at bounding box center [369, 152] width 54 height 15
click at [425, 133] on input "技術協助-2" at bounding box center [429, 129] width 46 height 16
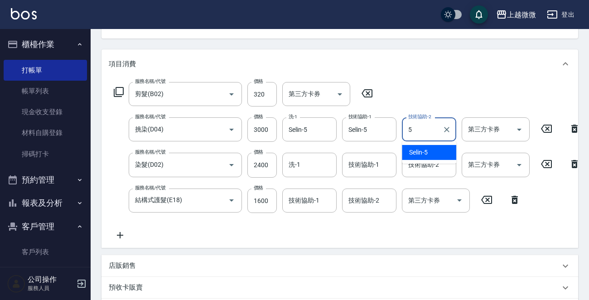
click at [425, 154] on span "Selin -5" at bounding box center [418, 153] width 19 height 10
click at [378, 166] on input "技術協助-1" at bounding box center [369, 165] width 46 height 16
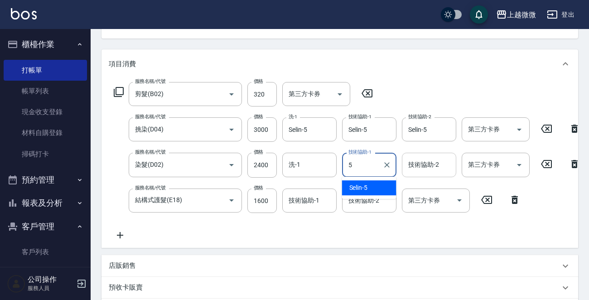
drag, startPoint x: 376, startPoint y: 180, endPoint x: 415, endPoint y: 167, distance: 41.0
click at [376, 180] on div "Selin -5" at bounding box center [369, 187] width 54 height 15
drag, startPoint x: 425, startPoint y: 164, endPoint x: 424, endPoint y: 169, distance: 4.6
click at [425, 165] on div "技術協助-2 技術協助-2" at bounding box center [429, 165] width 54 height 24
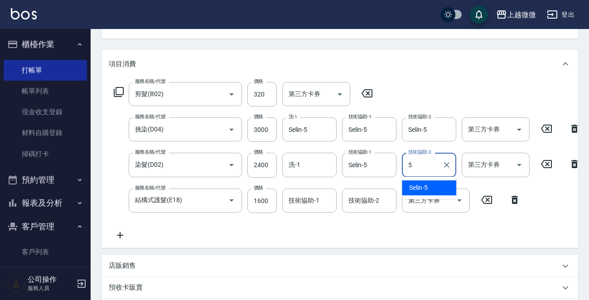
click at [418, 184] on span "Selin -5" at bounding box center [418, 188] width 19 height 10
click at [363, 200] on input "技術協助-2" at bounding box center [369, 201] width 46 height 16
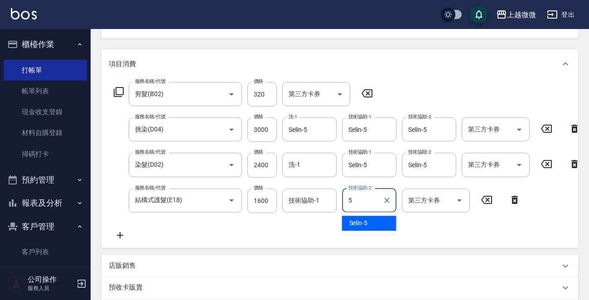
drag, startPoint x: 363, startPoint y: 219, endPoint x: 338, endPoint y: 219, distance: 24.5
click at [363, 220] on span "Selin -5" at bounding box center [358, 223] width 19 height 10
click at [307, 207] on input "技術協助-1" at bounding box center [309, 201] width 46 height 16
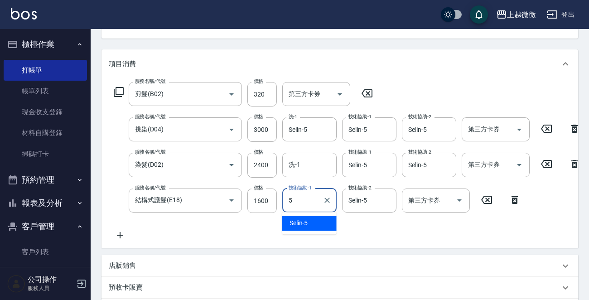
click at [317, 223] on div "Selin -5" at bounding box center [309, 223] width 54 height 15
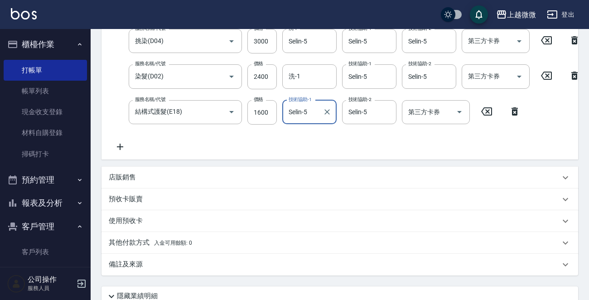
scroll to position [271, 0]
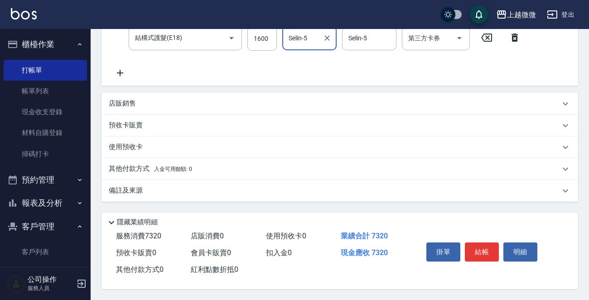
click at [126, 99] on p "店販銷售" at bounding box center [122, 104] width 27 height 10
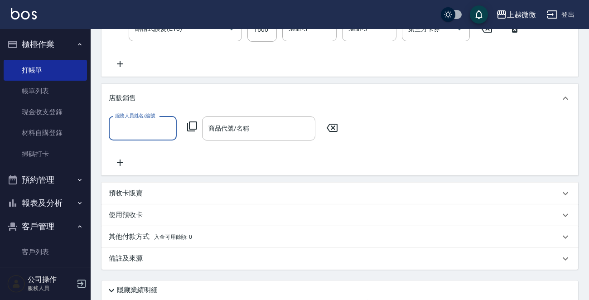
scroll to position [0, 0]
click at [152, 130] on input "服務人員姓名/編號" at bounding box center [143, 129] width 60 height 16
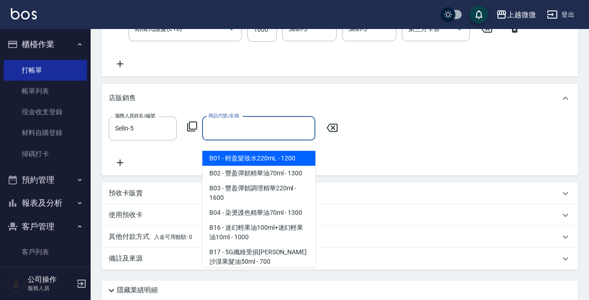
click at [330, 131] on icon at bounding box center [332, 127] width 23 height 11
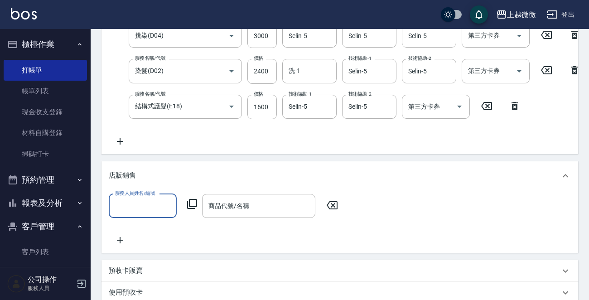
scroll to position [257, 0]
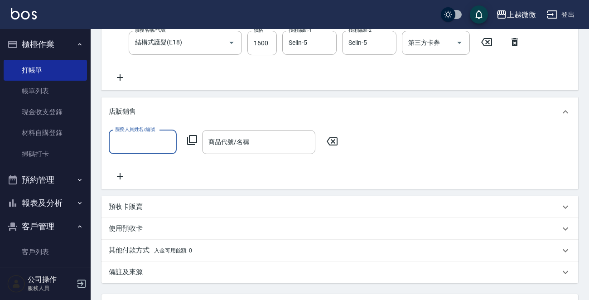
click at [331, 147] on icon at bounding box center [332, 141] width 23 height 11
click at [133, 256] on p "其他付款方式 入金可用餘額: 0" at bounding box center [150, 251] width 83 height 10
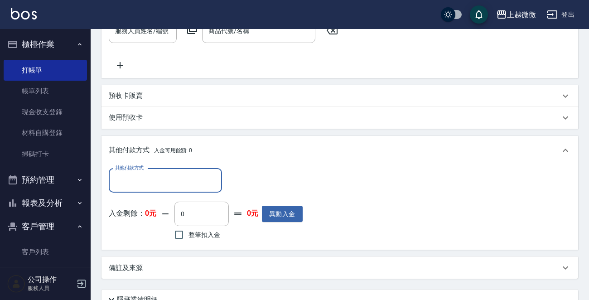
scroll to position [438, 0]
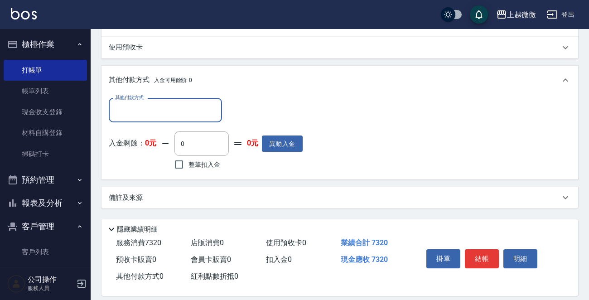
click at [176, 118] on input "其他付款方式" at bounding box center [165, 110] width 105 height 16
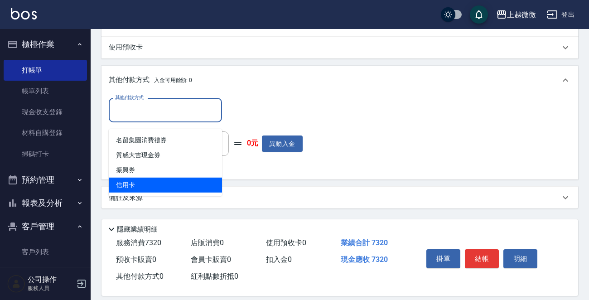
click at [164, 180] on span "信用卡" at bounding box center [165, 185] width 113 height 15
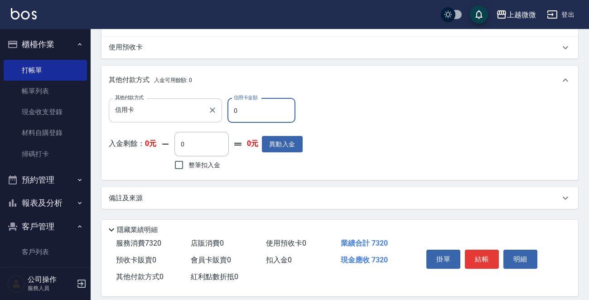
drag, startPoint x: 256, startPoint y: 121, endPoint x: 180, endPoint y: 117, distance: 76.2
click at [184, 119] on div "其他付款方式 信用卡 其他付款方式 信用卡金額 0 信用卡金額" at bounding box center [206, 110] width 194 height 24
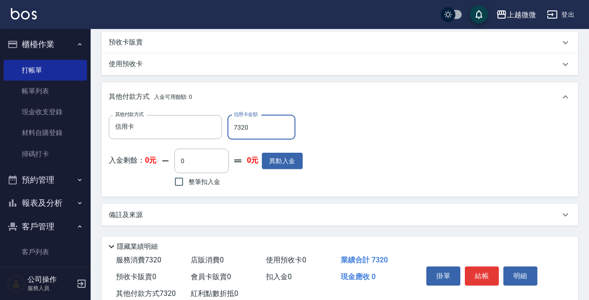
scroll to position [454, 0]
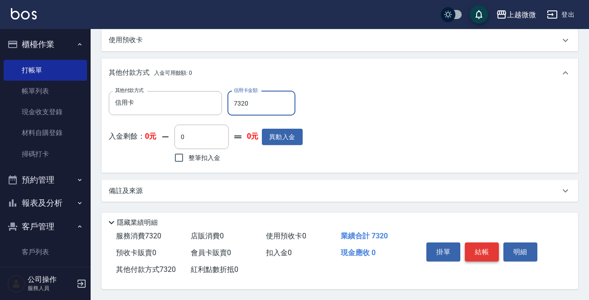
click at [478, 248] on button "結帳" at bounding box center [482, 251] width 34 height 19
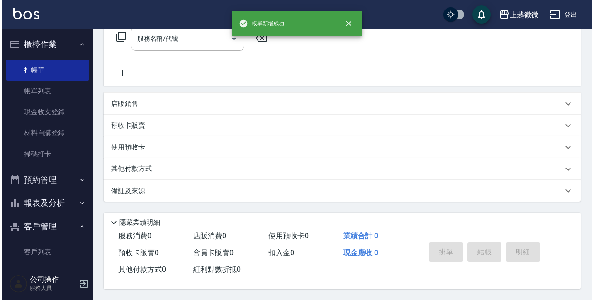
scroll to position [0, 0]
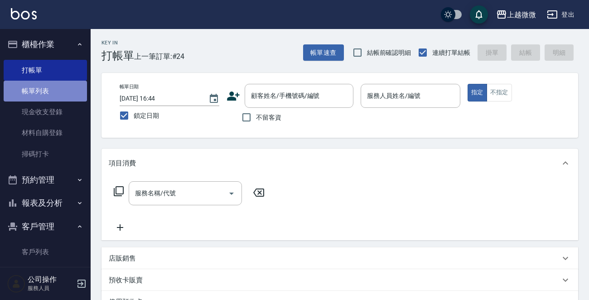
click at [59, 92] on link "帳單列表" at bounding box center [45, 91] width 83 height 21
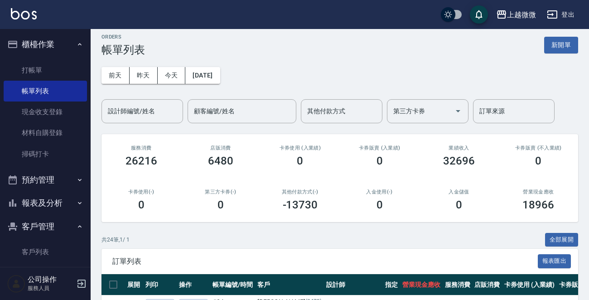
scroll to position [181, 0]
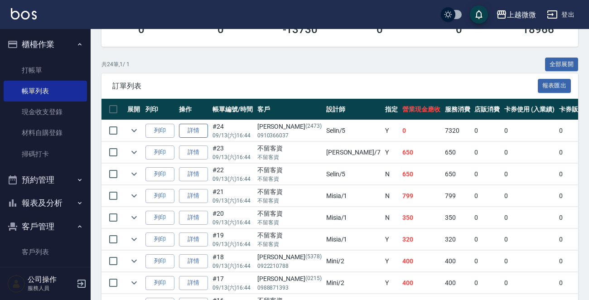
click at [184, 132] on link "詳情" at bounding box center [193, 131] width 29 height 14
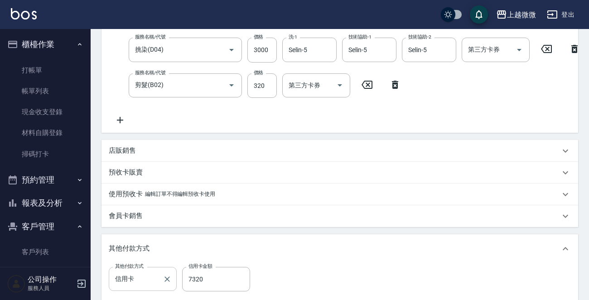
scroll to position [357, 0]
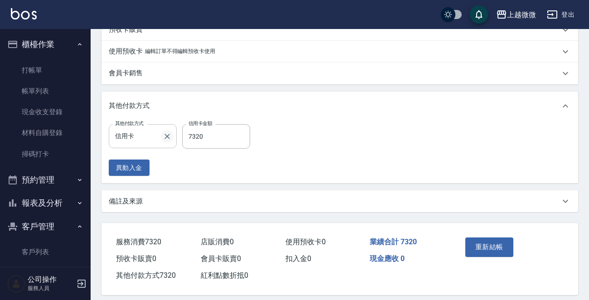
click at [167, 141] on icon "Clear" at bounding box center [167, 136] width 9 height 9
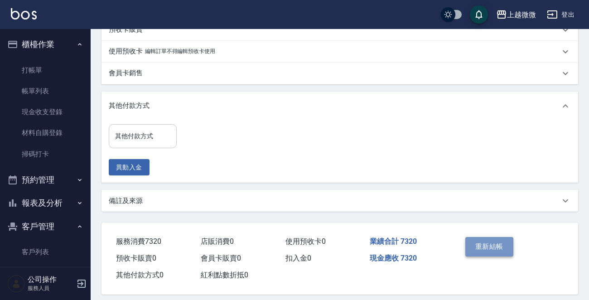
click at [492, 251] on button "重新結帳" at bounding box center [489, 246] width 48 height 19
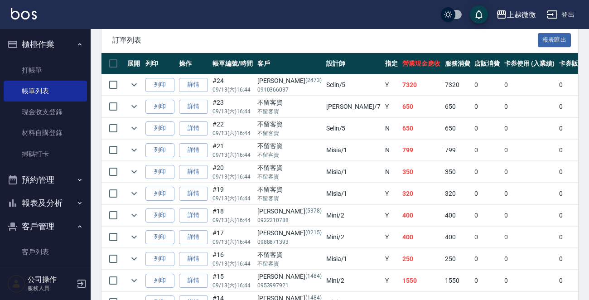
scroll to position [227, 0]
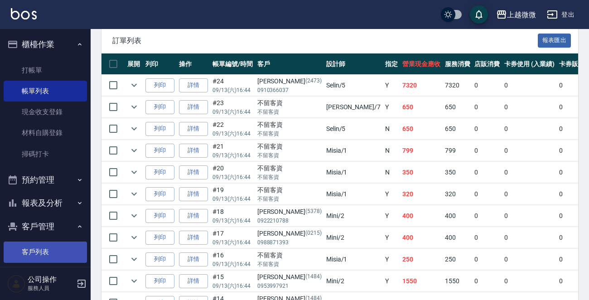
click at [48, 249] on link "客戶列表" at bounding box center [45, 252] width 83 height 21
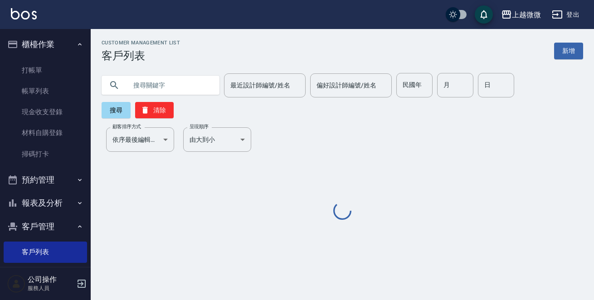
click at [154, 82] on input "text" at bounding box center [169, 85] width 85 height 24
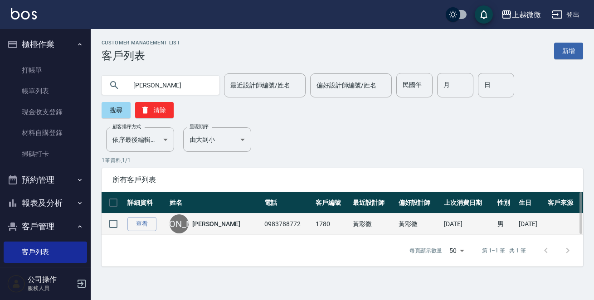
click at [213, 219] on link "[PERSON_NAME]" at bounding box center [216, 223] width 48 height 9
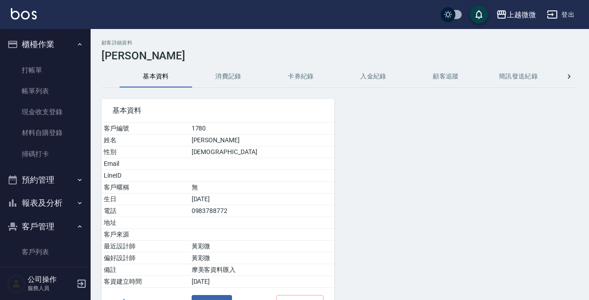
click at [223, 81] on button "消費記錄" at bounding box center [228, 77] width 72 height 22
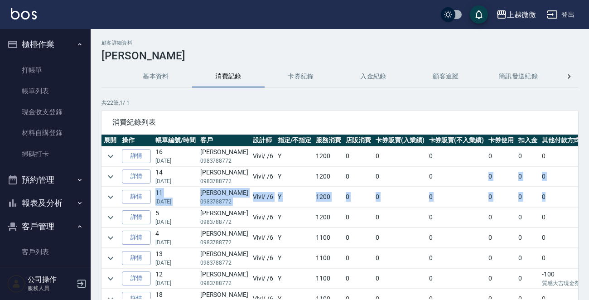
scroll to position [0, 33]
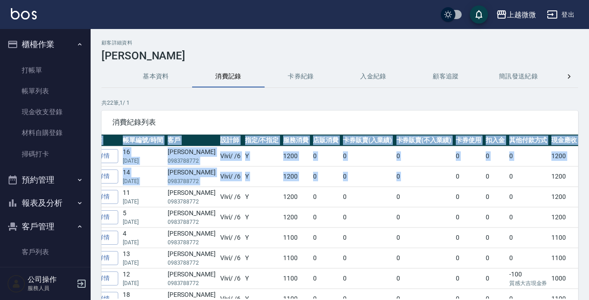
drag, startPoint x: 462, startPoint y: 171, endPoint x: 593, endPoint y: 192, distance: 132.5
click at [589, 192] on html "上越微微 登出 櫃檯作業 打帳單 帳單列表 現金收支登錄 材料自購登錄 掃碼打卡 預約管理 預約管理 單日預約紀錄 單週預約紀錄 報表及分析 報表目錄 店家日…" at bounding box center [294, 181] width 589 height 362
click at [455, 192] on td "0" at bounding box center [469, 197] width 30 height 20
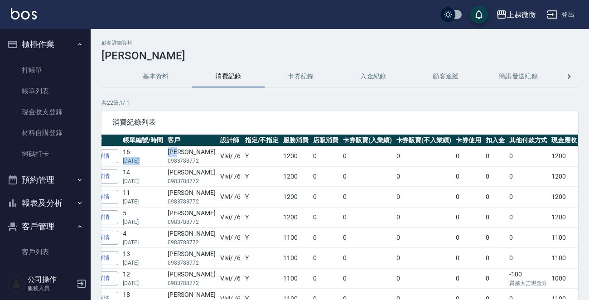
drag, startPoint x: 195, startPoint y: 153, endPoint x: 123, endPoint y: 160, distance: 71.9
click at [123, 160] on tr "詳情 16 [DATE] [PERSON_NAME]0983788772 Vivi / /6 Y 1200 0 0 0 0 0 0 1200" at bounding box center [335, 156] width 532 height 20
click at [108, 154] on link "詳情" at bounding box center [103, 156] width 29 height 14
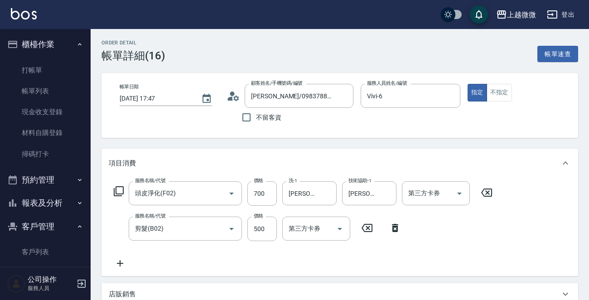
click at [319, 132] on div "帳單日期 [DATE] 17:47 顧客姓名/手機號碼/編號 [PERSON_NAME]/0983788772/1780 顧客姓名/手機號碼/編號 不留客資 …" at bounding box center [339, 105] width 477 height 65
click at [36, 89] on link "帳單列表" at bounding box center [45, 91] width 83 height 21
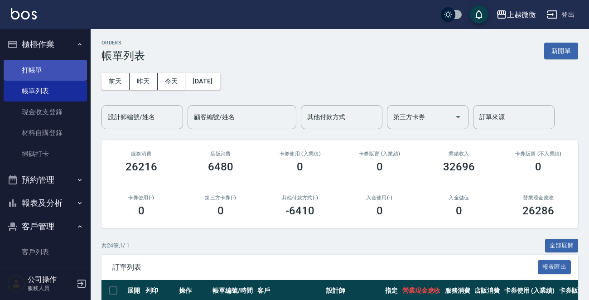
click at [39, 66] on link "打帳單" at bounding box center [45, 70] width 83 height 21
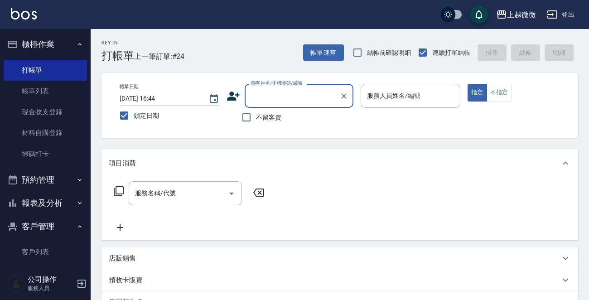
click at [314, 97] on input "顧客姓名/手機號碼/編號" at bounding box center [292, 96] width 87 height 16
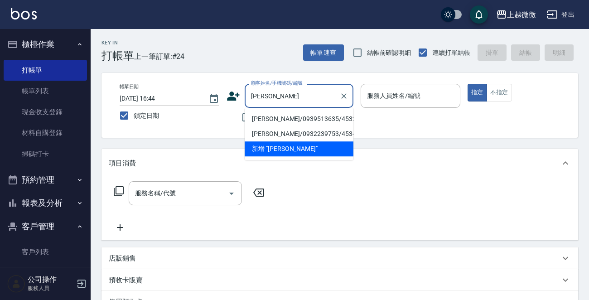
click at [288, 118] on li "[PERSON_NAME]/0939513635/4532" at bounding box center [299, 118] width 109 height 15
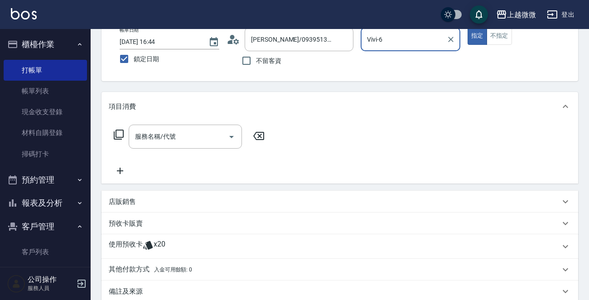
scroll to position [136, 0]
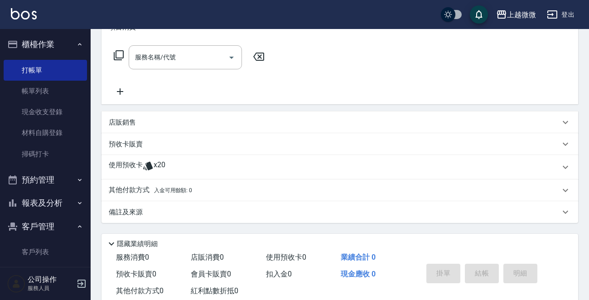
click at [122, 159] on div "使用預收卡 x20" at bounding box center [339, 167] width 477 height 24
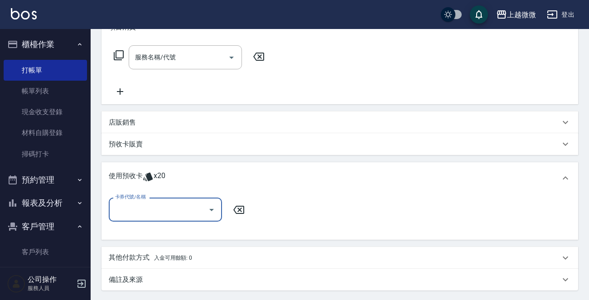
scroll to position [0, 0]
click at [148, 208] on input "卡券代號/名稱" at bounding box center [159, 210] width 92 height 16
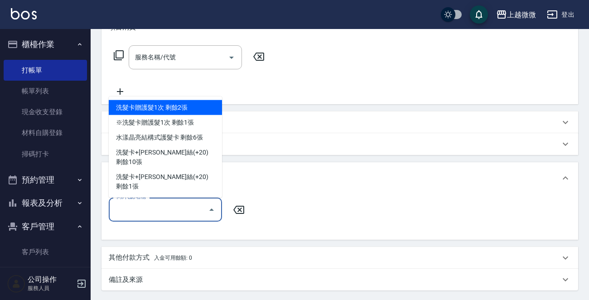
click at [168, 58] on div "服務名稱/代號 服務名稱/代號" at bounding box center [185, 57] width 113 height 24
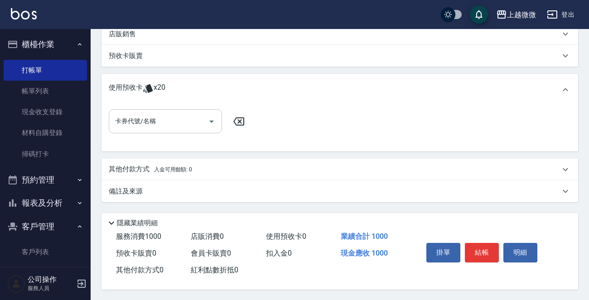
scroll to position [227, 0]
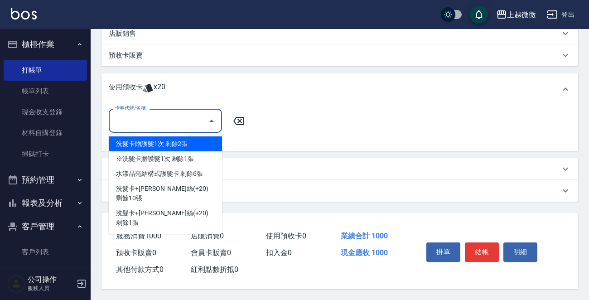
click at [192, 120] on input "卡券代號/名稱" at bounding box center [159, 121] width 92 height 16
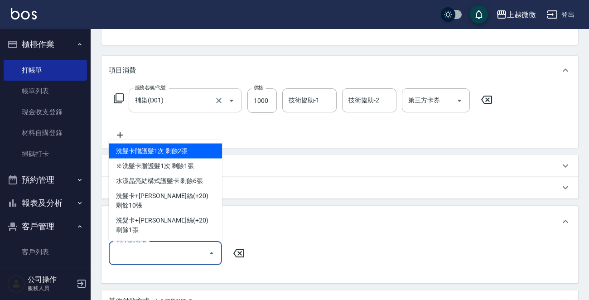
scroll to position [91, 0]
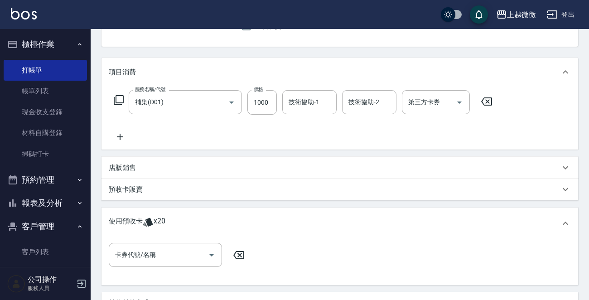
click at [122, 136] on icon at bounding box center [120, 137] width 6 height 6
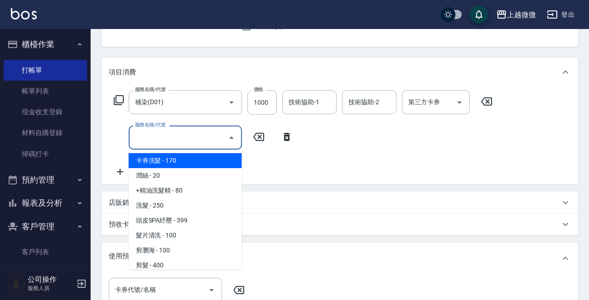
click at [174, 134] on input "服務名稱/代號" at bounding box center [179, 138] width 92 height 16
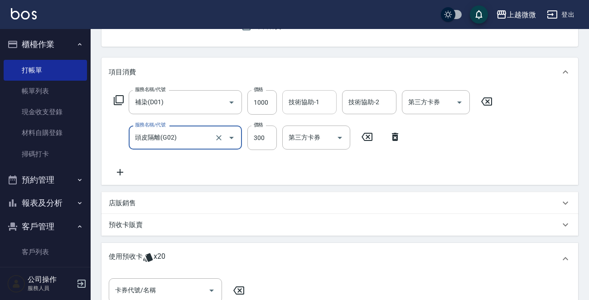
click at [310, 107] on input "技術協助-1" at bounding box center [309, 102] width 46 height 16
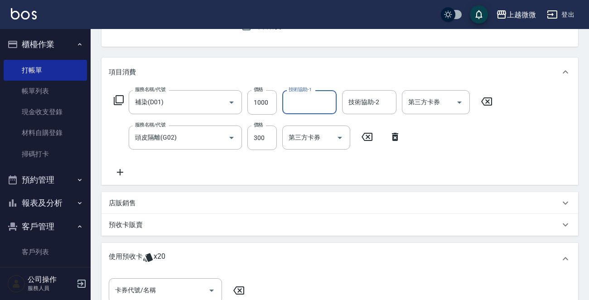
click at [317, 107] on input "技術協助-1" at bounding box center [309, 102] width 46 height 16
drag, startPoint x: 303, startPoint y: 122, endPoint x: 319, endPoint y: 118, distance: 15.8
click at [304, 122] on span "Lily -15" at bounding box center [299, 126] width 19 height 10
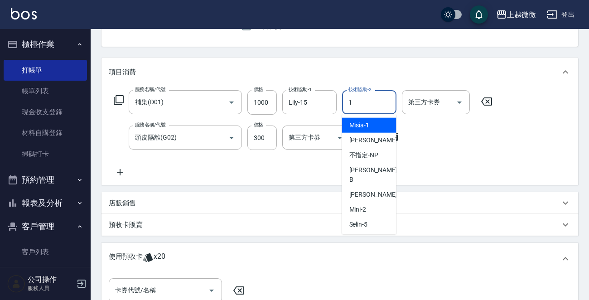
click at [382, 105] on div "1 技術協助-2" at bounding box center [369, 102] width 54 height 24
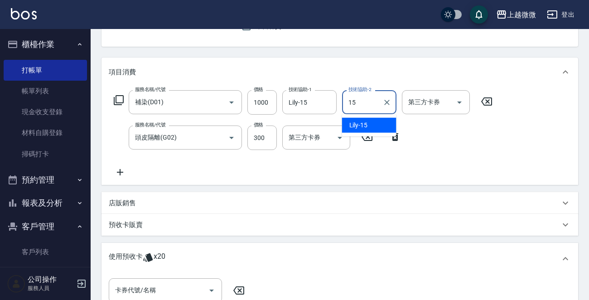
click at [376, 121] on div "Lily -15" at bounding box center [369, 125] width 54 height 15
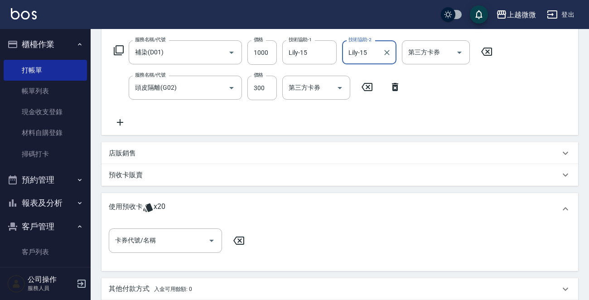
scroll to position [227, 0]
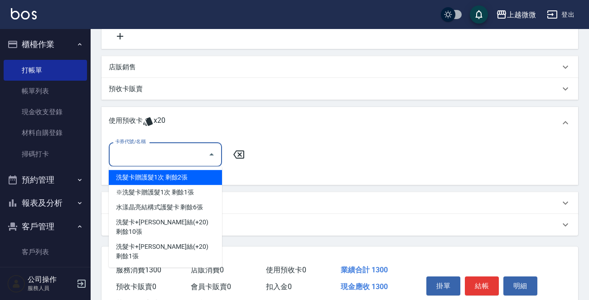
click at [170, 149] on input "卡券代號/名稱" at bounding box center [159, 154] width 92 height 16
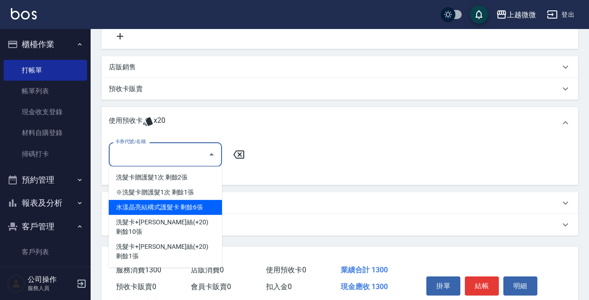
click at [199, 207] on div "水漾晶亮結構式護髮卡 剩餘6張" at bounding box center [165, 207] width 113 height 15
click at [199, 207] on div "其他付款方式 入金可用餘額: 0" at bounding box center [339, 203] width 477 height 22
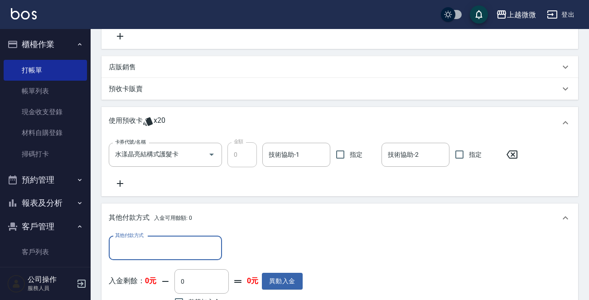
scroll to position [0, 0]
click at [122, 181] on icon at bounding box center [120, 183] width 23 height 11
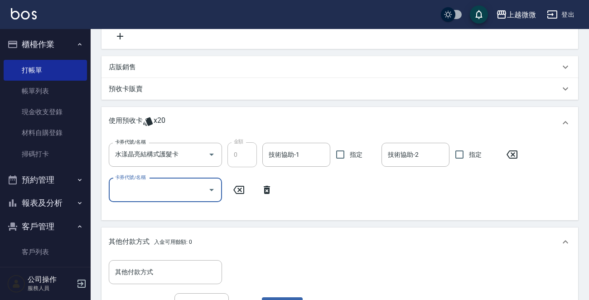
click at [182, 187] on input "卡券代號/名稱" at bounding box center [159, 190] width 92 height 16
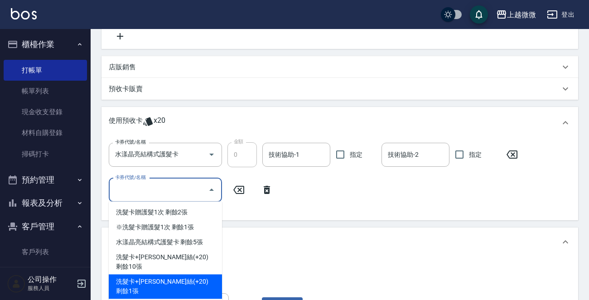
click at [199, 274] on div "洗髮卡+[PERSON_NAME]絲(+20) 剩餘1張" at bounding box center [165, 286] width 113 height 24
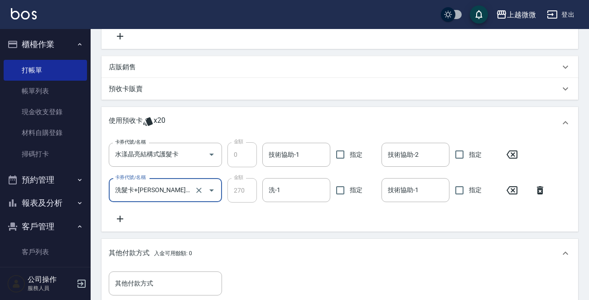
click at [119, 222] on icon at bounding box center [120, 218] width 23 height 11
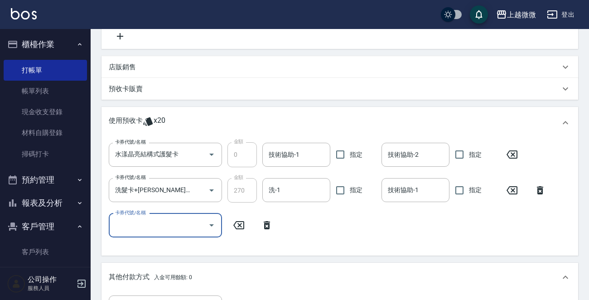
click at [167, 227] on input "卡券代號/名稱" at bounding box center [159, 225] width 92 height 16
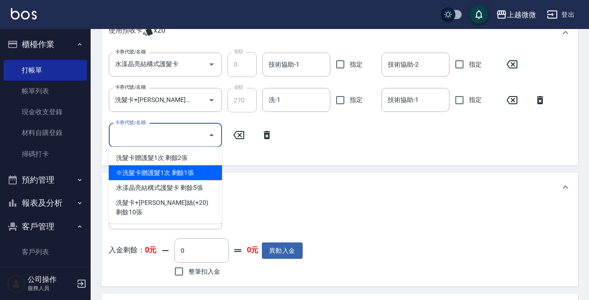
scroll to position [318, 0]
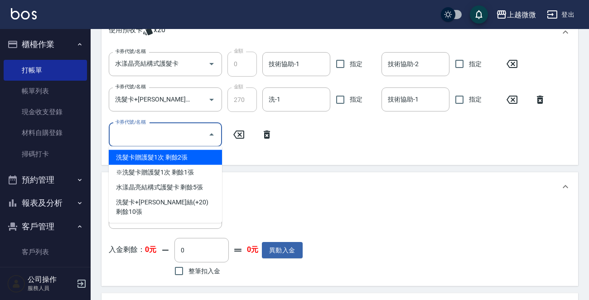
drag, startPoint x: 298, startPoint y: 140, endPoint x: 288, endPoint y: 135, distance: 11.0
click at [299, 140] on div "卡券代號/名稱 水漾晶亮結構式護髮卡 卡券代號/名稱 金額 0 金額 技術協助-1 技術協助-1 指定 技術協助-2 技術協助-2 指定 卡券代號/名稱 洗髮…" at bounding box center [340, 105] width 462 height 106
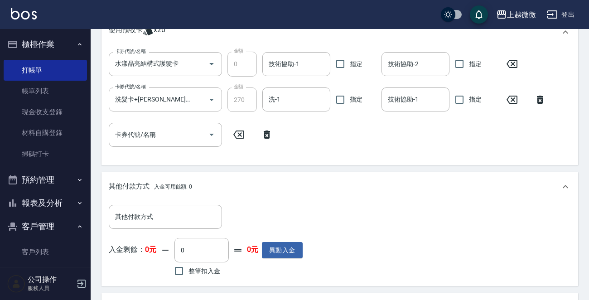
click at [266, 131] on icon at bounding box center [267, 134] width 23 height 11
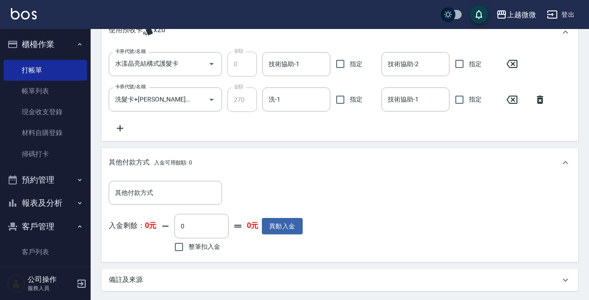
click at [122, 124] on icon at bounding box center [120, 128] width 23 height 11
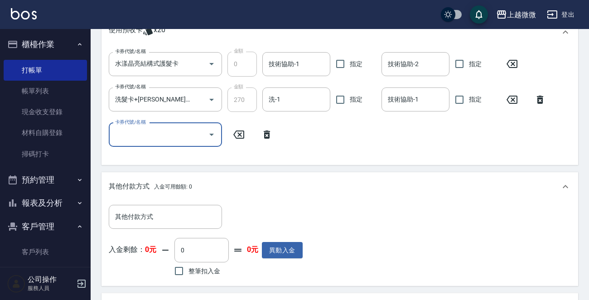
click at [172, 136] on input "卡券代號/名稱" at bounding box center [159, 135] width 92 height 16
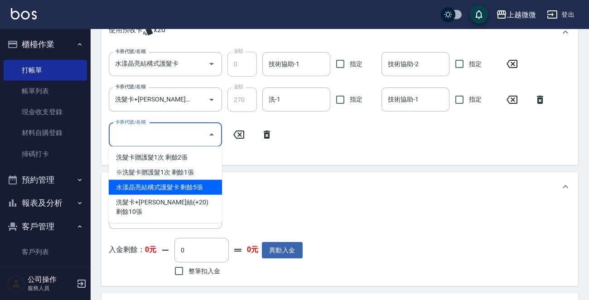
click at [342, 140] on div "卡券代號/名稱 水漾晶亮結構式護髮卡 卡券代號/名稱 金額 0 金額 技術協助-1 技術協助-1 指定 技術協助-2 技術協助-2 指定 卡券代號/名稱 洗髮…" at bounding box center [340, 105] width 462 height 106
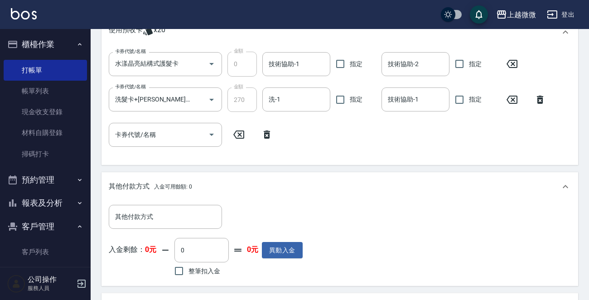
click at [269, 138] on icon at bounding box center [267, 134] width 23 height 11
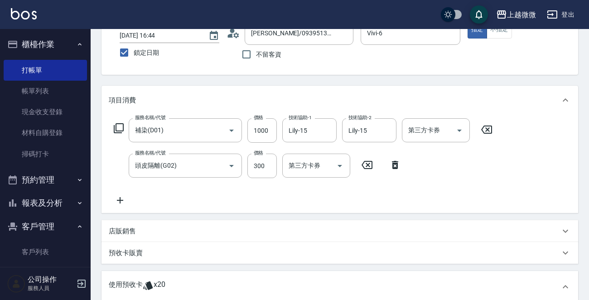
scroll to position [136, 0]
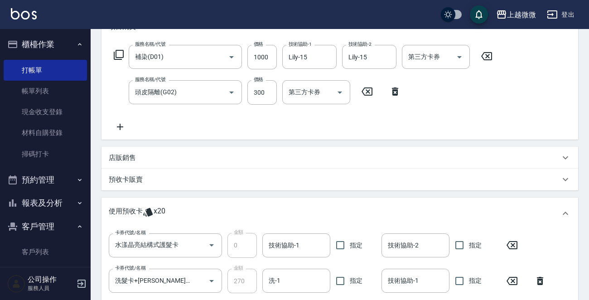
click at [125, 151] on div "店販銷售" at bounding box center [339, 158] width 477 height 22
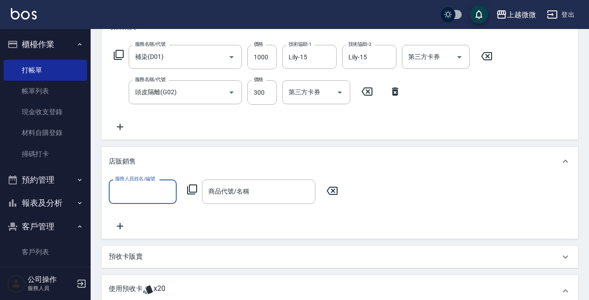
scroll to position [0, 0]
click at [121, 222] on icon at bounding box center [120, 226] width 23 height 11
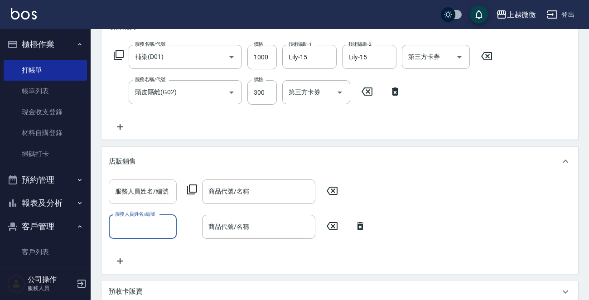
click at [150, 193] on input "服務人員姓名/編號" at bounding box center [143, 192] width 60 height 16
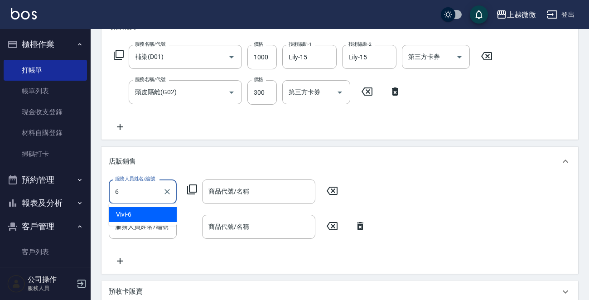
click at [149, 211] on div "Vivi -6" at bounding box center [143, 214] width 68 height 15
click at [136, 230] on input "服務人員姓名/編號" at bounding box center [143, 227] width 60 height 16
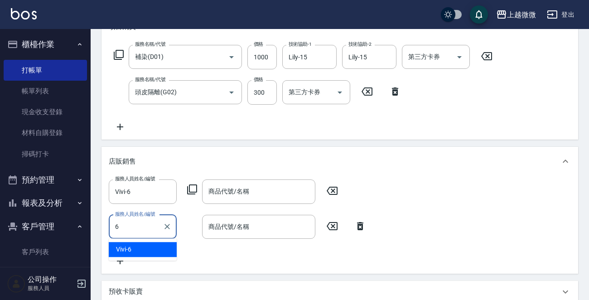
click at [140, 250] on div "Vivi -6" at bounding box center [143, 249] width 68 height 15
click at [276, 193] on input "商品代號/名稱" at bounding box center [258, 192] width 105 height 16
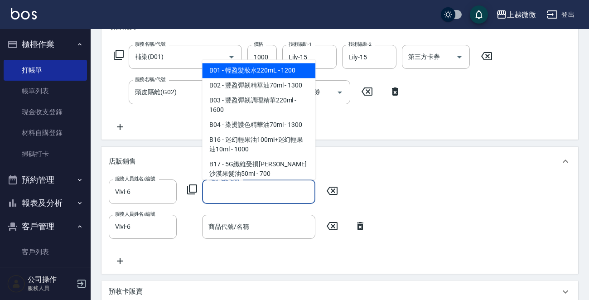
click at [230, 229] on div "商品代號/名稱 商品代號/名稱" at bounding box center [258, 227] width 113 height 24
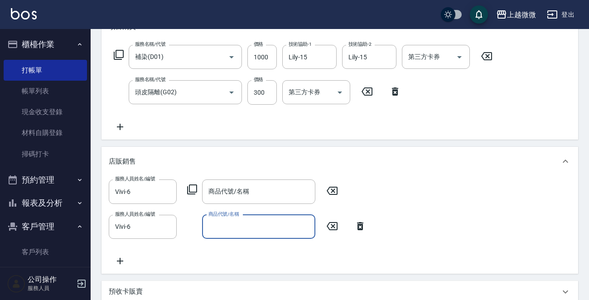
click at [230, 229] on input "商品代號/名稱" at bounding box center [258, 227] width 105 height 16
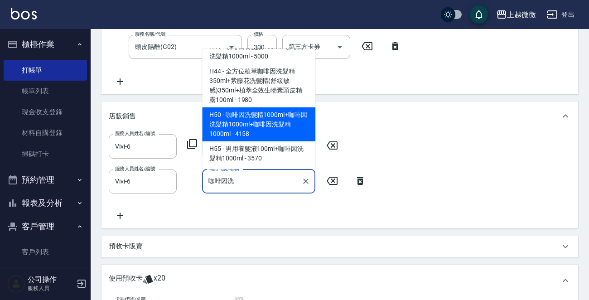
scroll to position [4, 0]
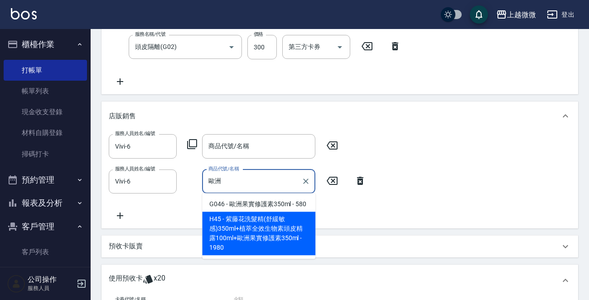
click at [278, 228] on span "H45 - 紫藤花洗髮精(舒緩敏感)350ml+植萃全效生物素頭皮精露100ml+歐洲果實修護素350ml - 1980" at bounding box center [258, 233] width 113 height 43
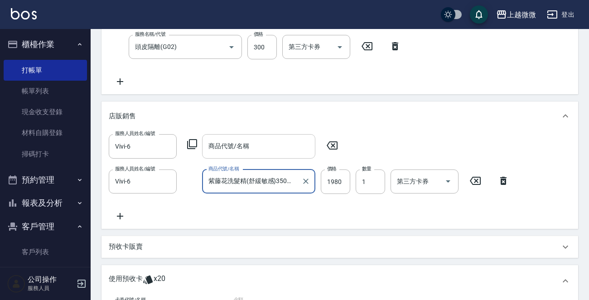
click at [261, 142] on input "商品代號/名稱" at bounding box center [258, 146] width 105 height 16
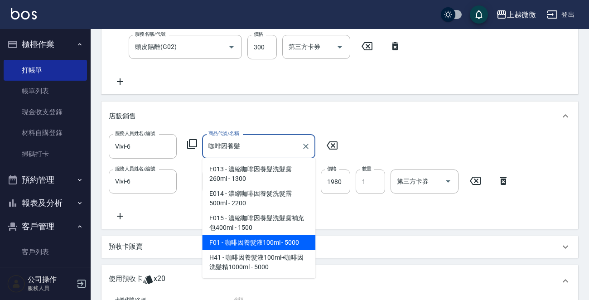
click at [266, 244] on span "F01 - 咖啡因養髮液100ml - 5000" at bounding box center [258, 242] width 113 height 15
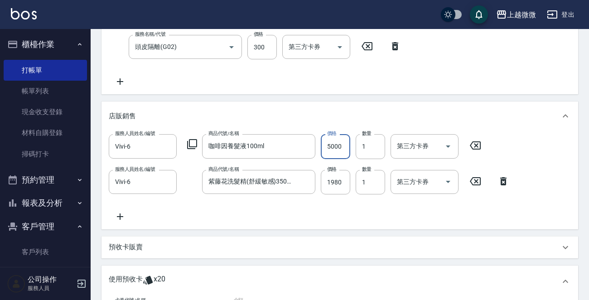
click at [341, 144] on input "5000" at bounding box center [335, 146] width 29 height 24
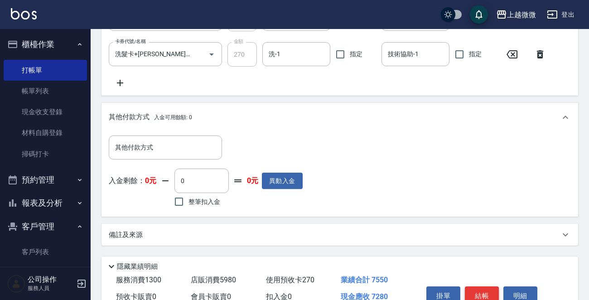
scroll to position [522, 0]
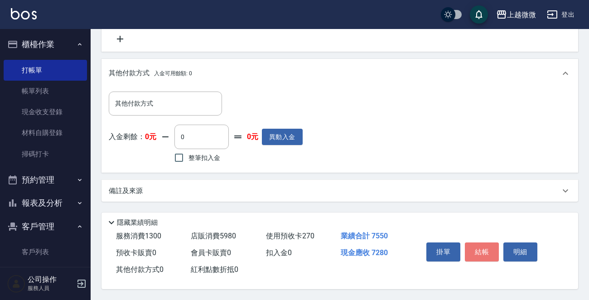
click at [477, 242] on button "結帳" at bounding box center [482, 251] width 34 height 19
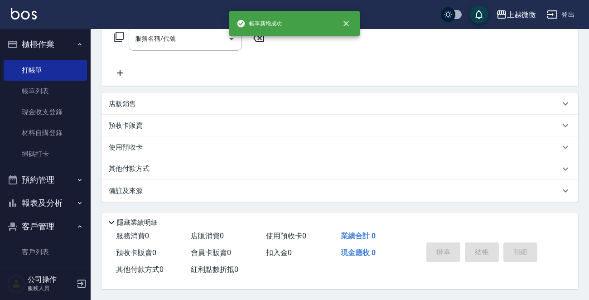
scroll to position [0, 0]
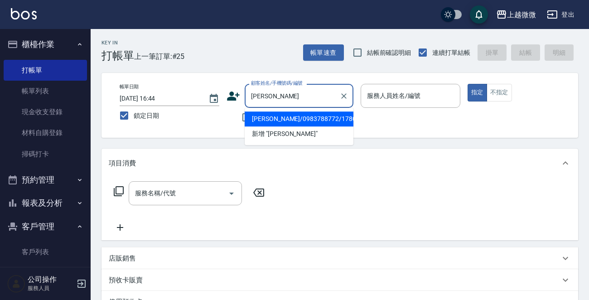
click at [309, 119] on li "[PERSON_NAME]/0983788772/1780" at bounding box center [299, 118] width 109 height 15
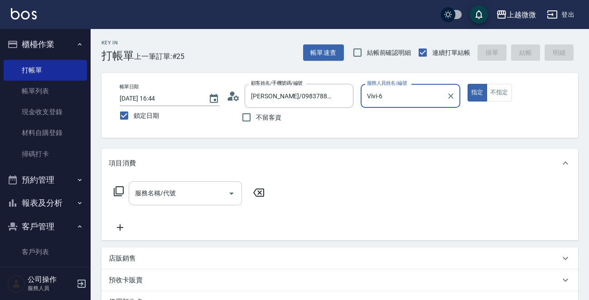
click at [184, 190] on input "服務名稱/代號" at bounding box center [179, 193] width 92 height 16
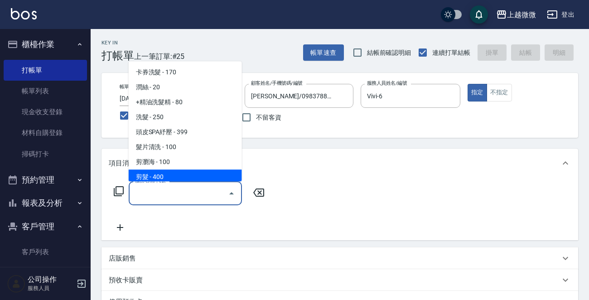
click at [187, 172] on span "剪髮 - 400" at bounding box center [185, 176] width 113 height 15
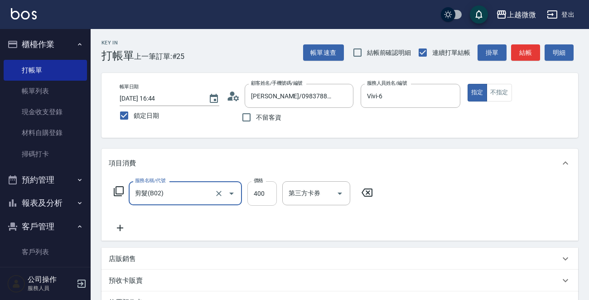
click at [258, 193] on input "400" at bounding box center [261, 193] width 29 height 24
click at [118, 227] on icon at bounding box center [120, 228] width 6 height 6
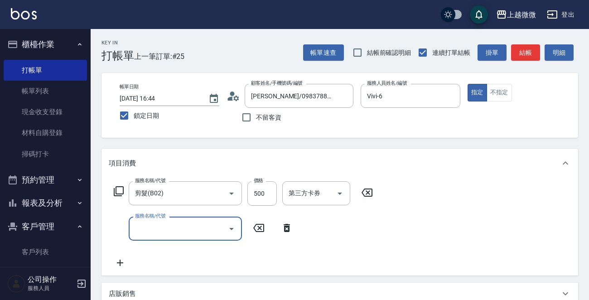
click at [167, 233] on input "服務名稱/代號" at bounding box center [179, 229] width 92 height 16
click at [181, 228] on input "服務名稱/代號" at bounding box center [179, 229] width 92 height 16
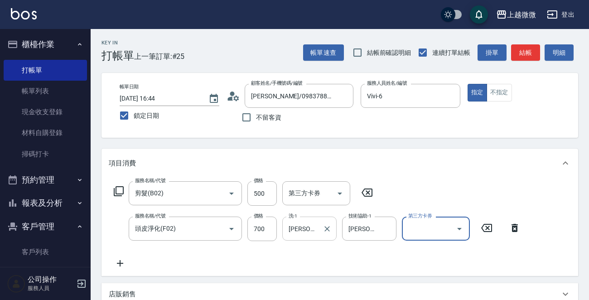
click at [319, 229] on div "[PERSON_NAME]-0 洗-1" at bounding box center [309, 229] width 54 height 24
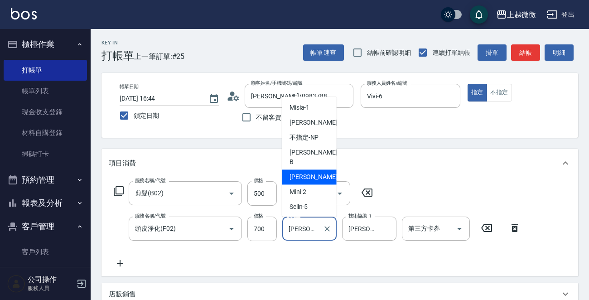
click at [319, 229] on div "[PERSON_NAME]-0 洗-1" at bounding box center [309, 229] width 54 height 24
click at [319, 229] on input "[PERSON_NAME]-0" at bounding box center [302, 229] width 33 height 16
click at [313, 227] on input "[PERSON_NAME]-0" at bounding box center [302, 229] width 33 height 16
drag, startPoint x: 313, startPoint y: 227, endPoint x: 259, endPoint y: 227, distance: 53.9
click at [259, 227] on div "服務名稱/代號 頭皮淨化(F02) 服務名稱/代號 價格 700 價格 洗-1 [PERSON_NAME]-0 洗-1 技術協助-1 [PERSON_NAME…" at bounding box center [317, 229] width 417 height 24
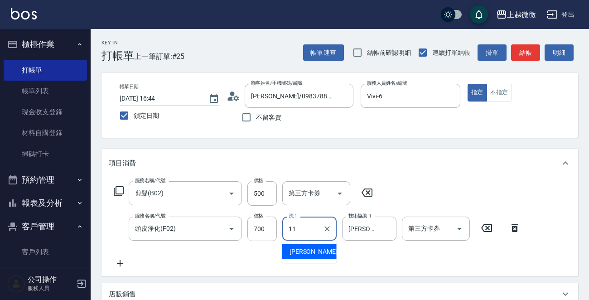
drag, startPoint x: 308, startPoint y: 253, endPoint x: 341, endPoint y: 239, distance: 36.1
click at [308, 253] on span "[PERSON_NAME] -11" at bounding box center [318, 252] width 57 height 10
click at [367, 229] on input "[PERSON_NAME]-0" at bounding box center [362, 229] width 33 height 16
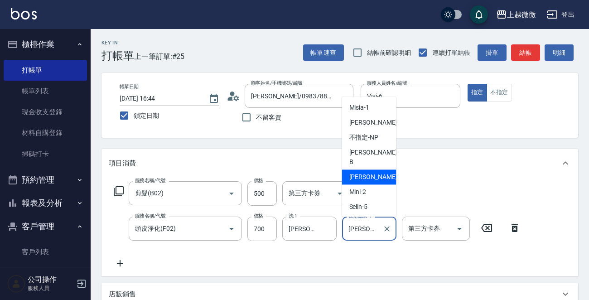
click at [367, 229] on input "[PERSON_NAME]-0" at bounding box center [362, 229] width 33 height 16
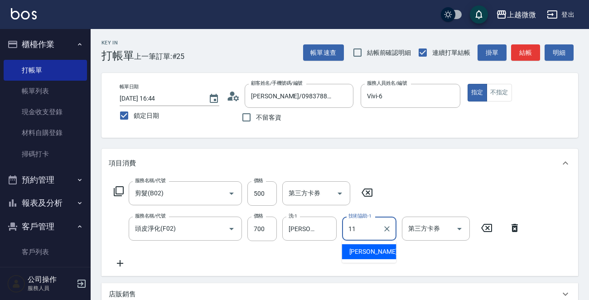
click at [362, 252] on span "[PERSON_NAME] -11" at bounding box center [377, 252] width 57 height 10
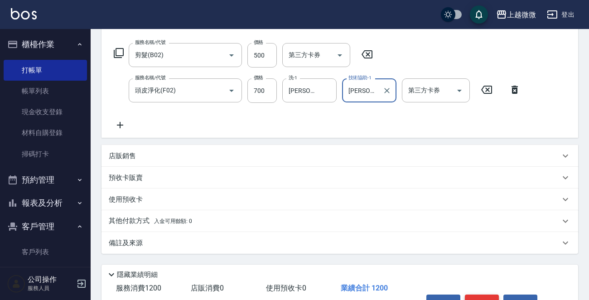
scroll to position [193, 0]
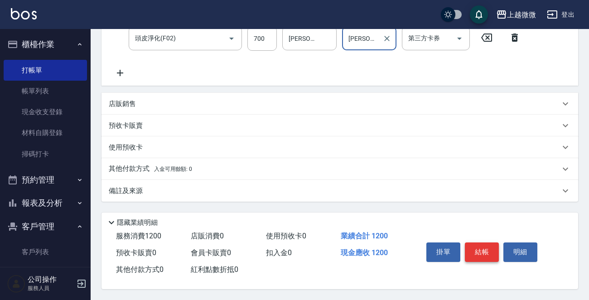
click at [479, 254] on button "結帳" at bounding box center [482, 251] width 34 height 19
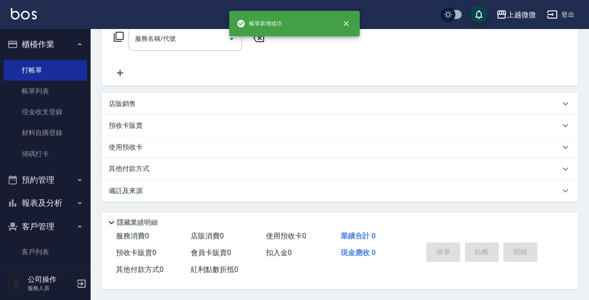
scroll to position [0, 0]
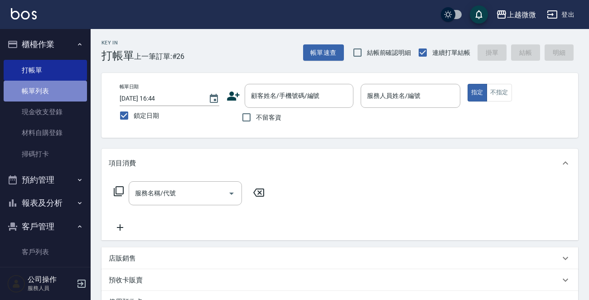
click at [47, 93] on link "帳單列表" at bounding box center [45, 91] width 83 height 21
